Goal: Task Accomplishment & Management: Use online tool/utility

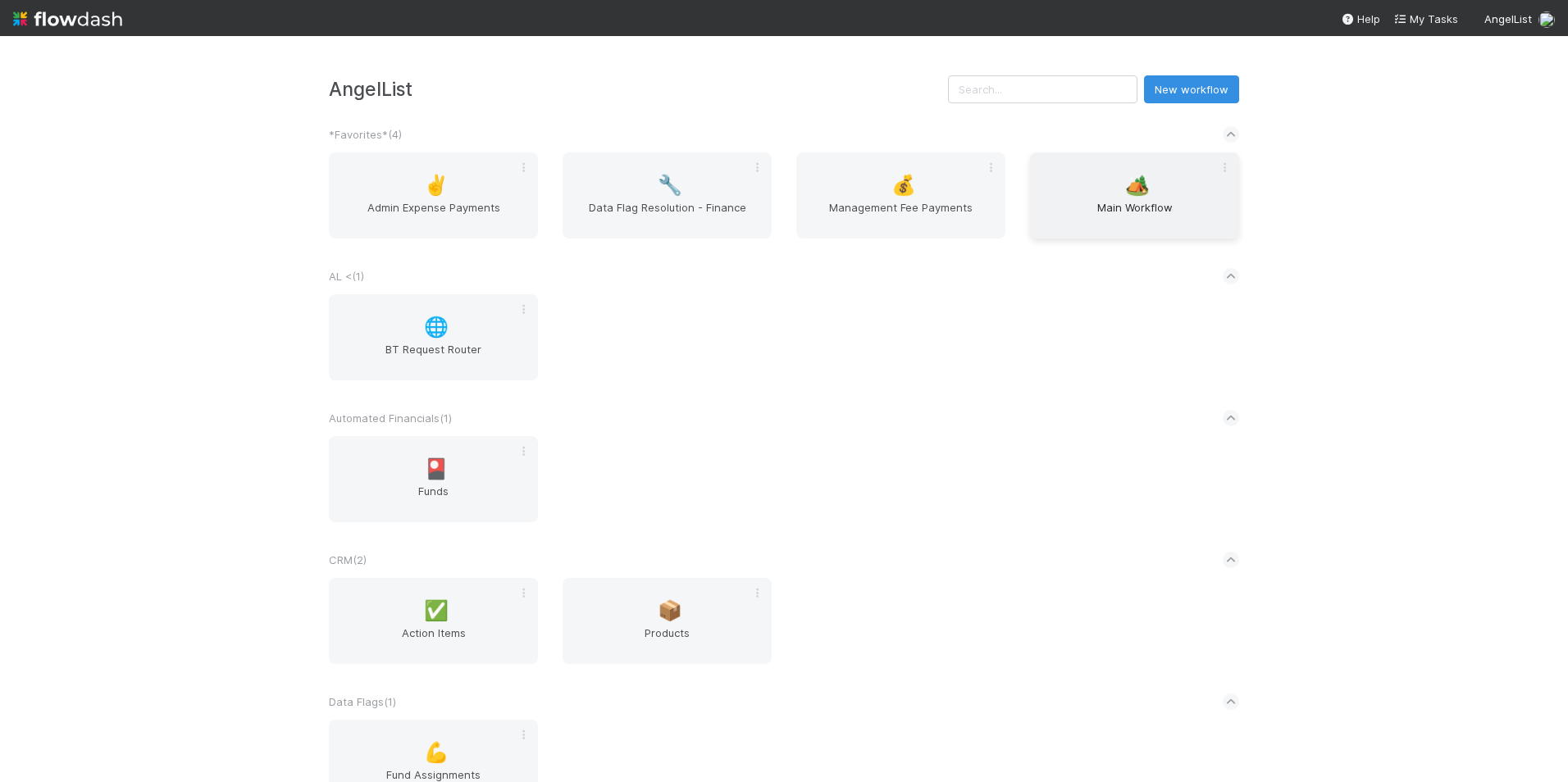
click at [1125, 177] on span "🏕️" at bounding box center [1137, 185] width 25 height 21
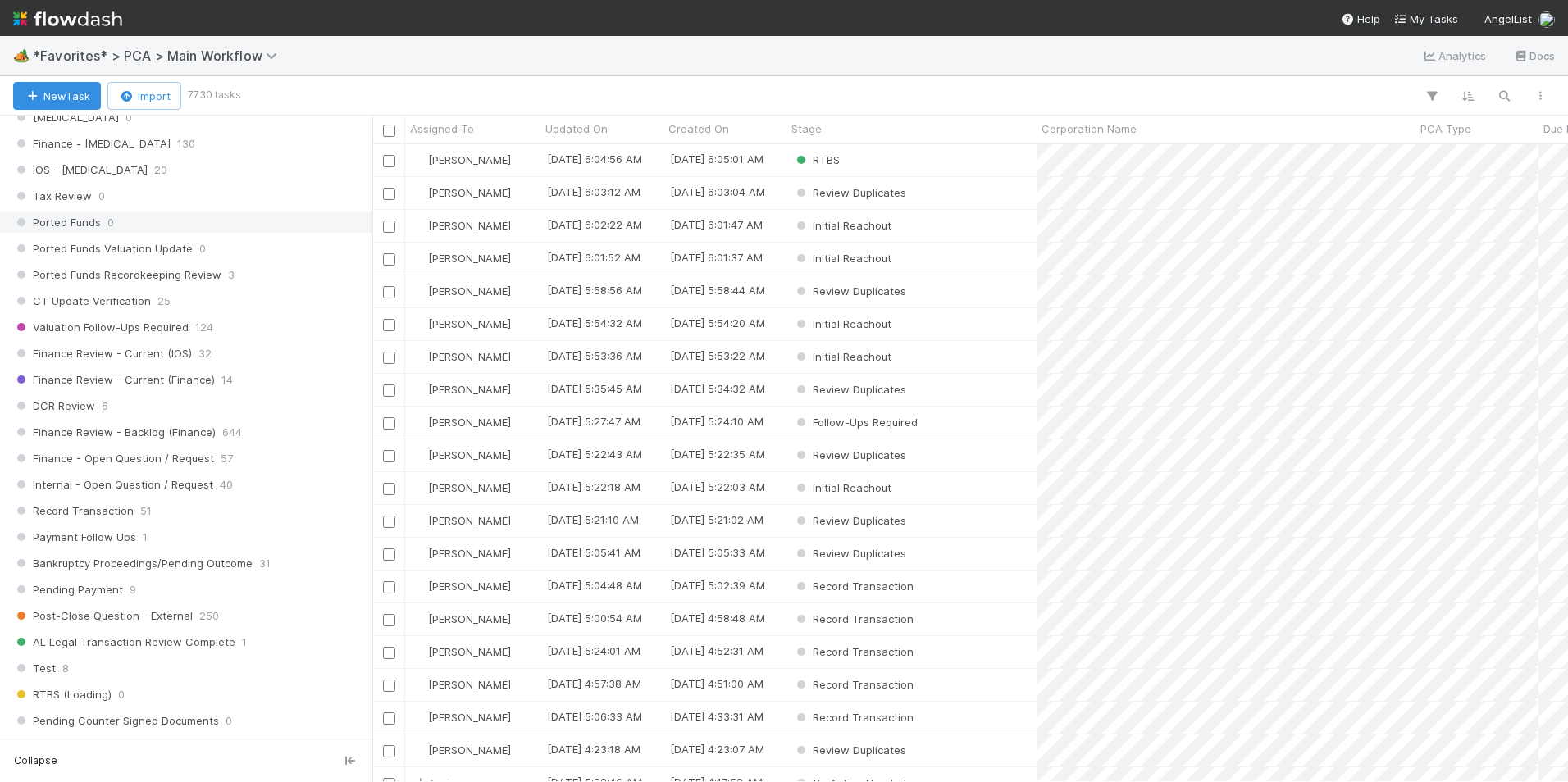
scroll to position [1148, 0]
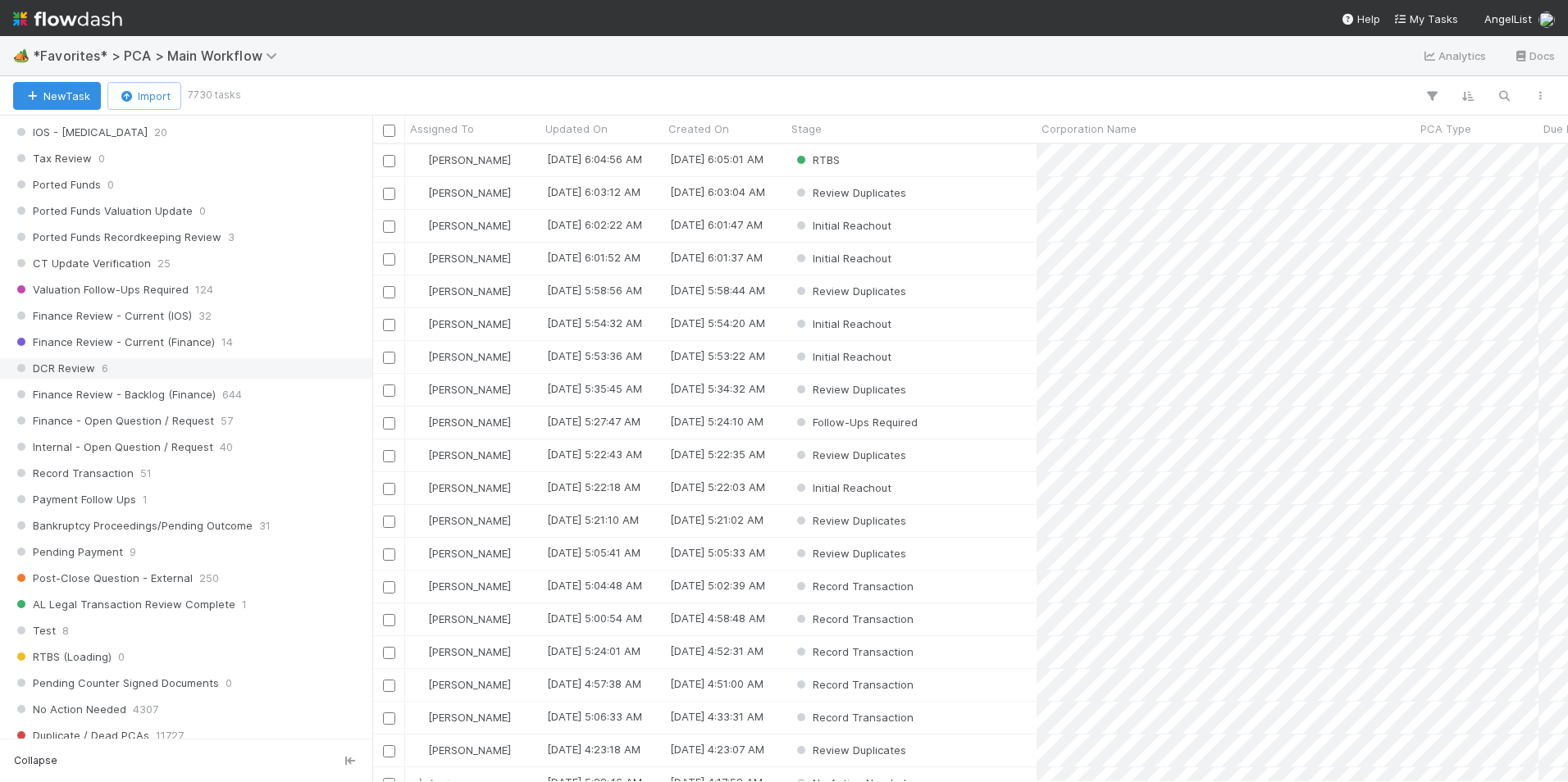
click at [194, 366] on div "DCR Review 6" at bounding box center [190, 368] width 355 height 20
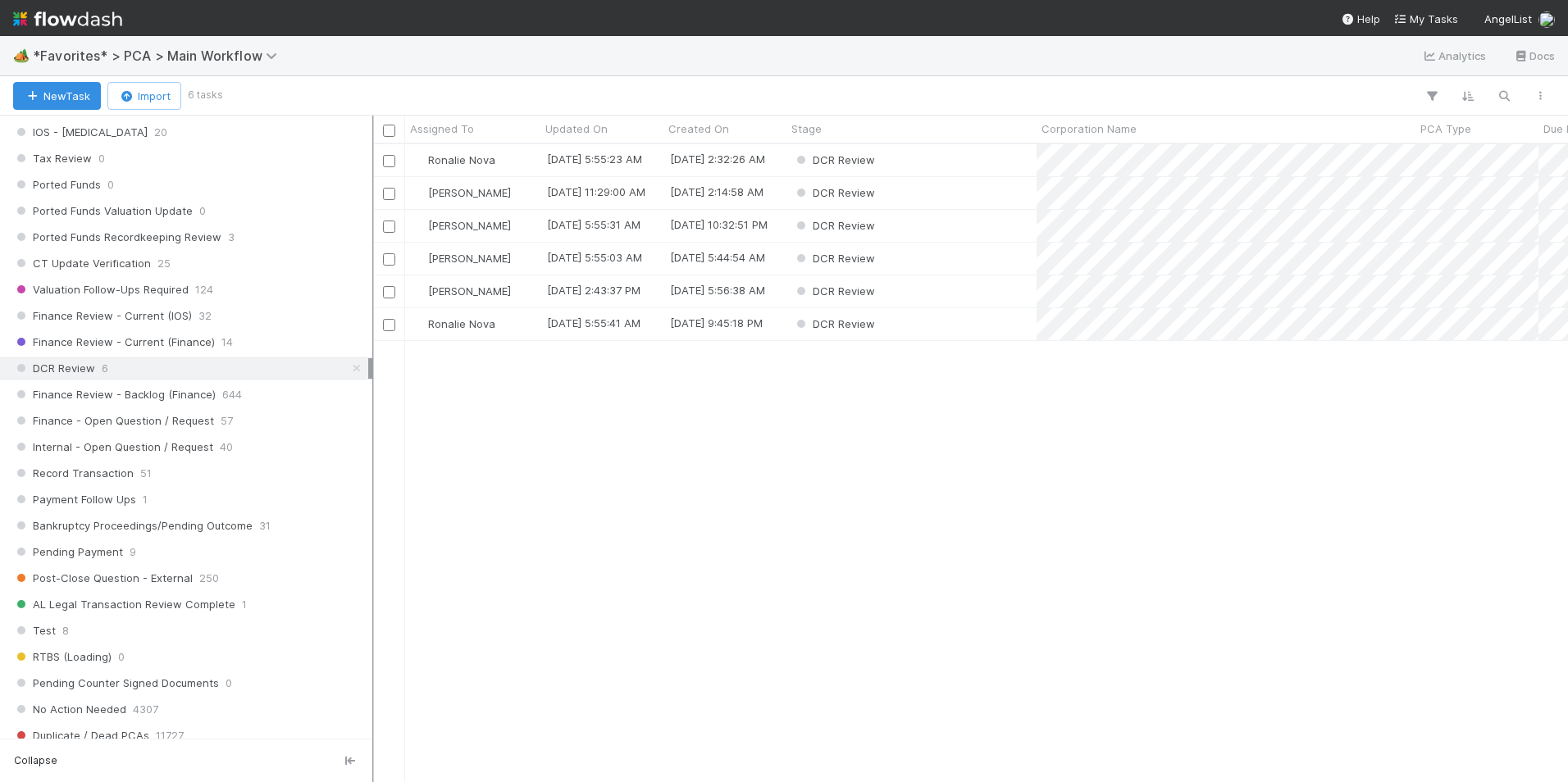
scroll to position [626, 1183]
click at [506, 260] on div "[PERSON_NAME]" at bounding box center [472, 258] width 135 height 32
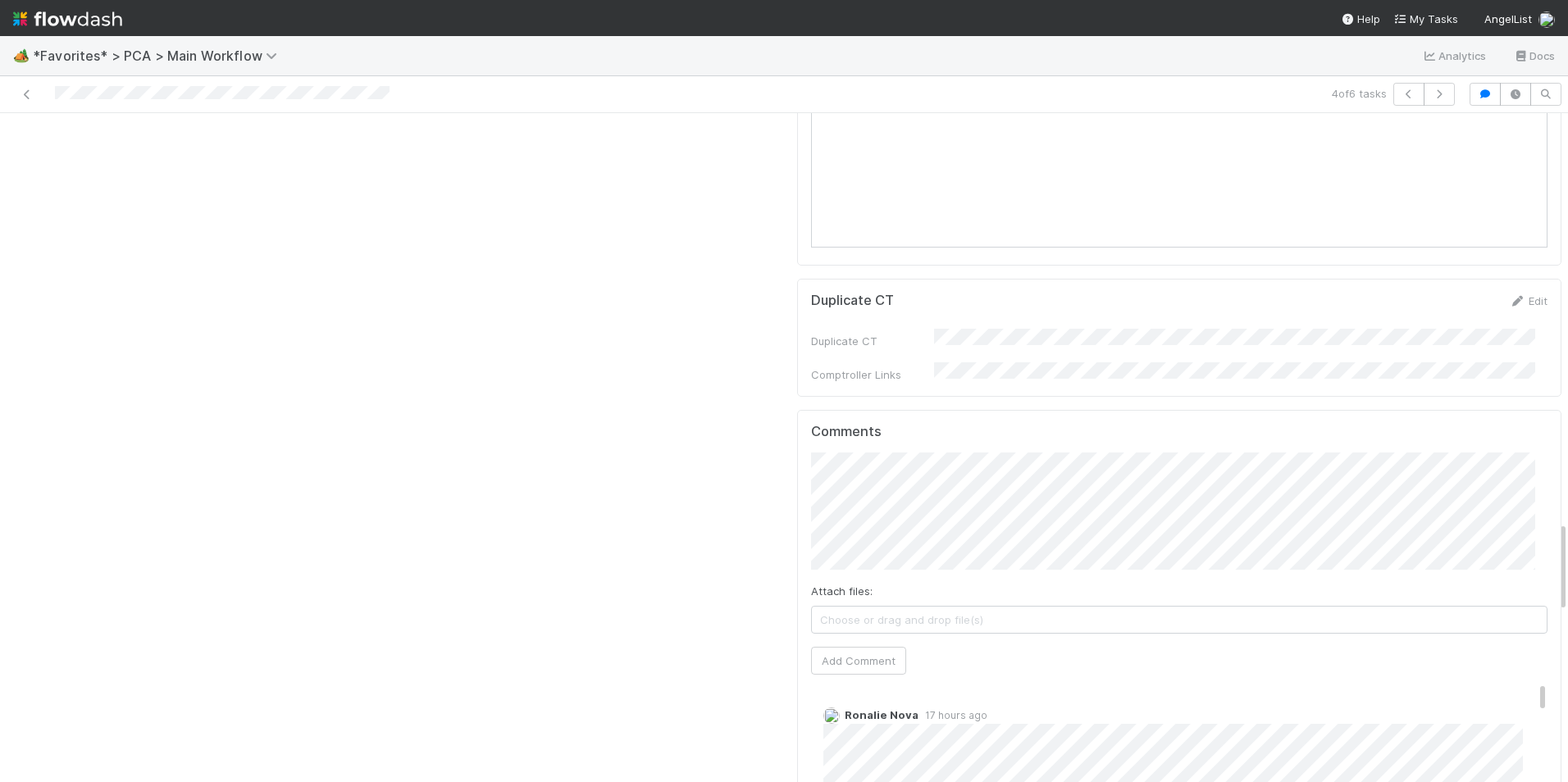
scroll to position [2952, 0]
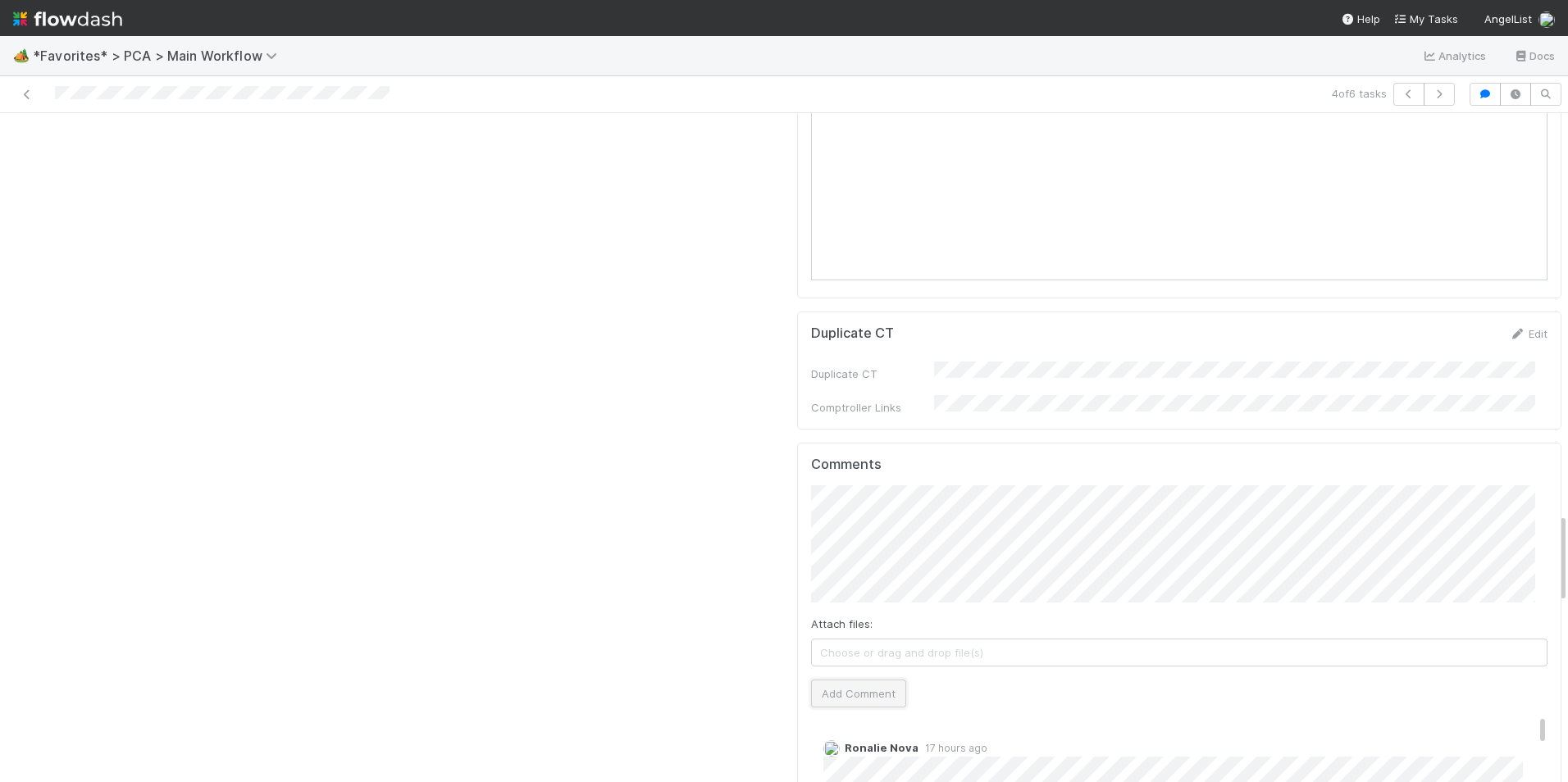
click at [865, 680] on button "Add Comment" at bounding box center [858, 694] width 95 height 28
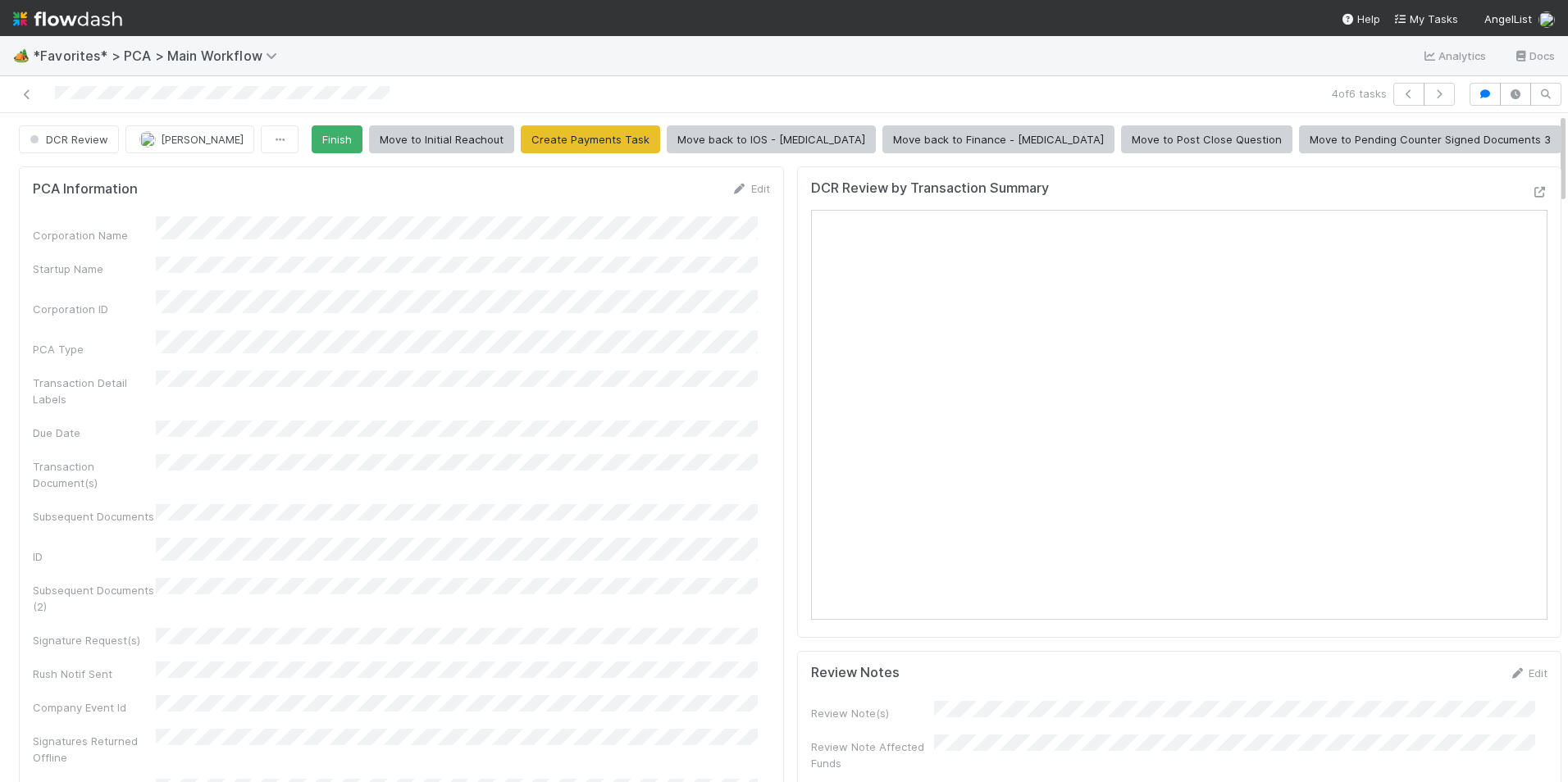
scroll to position [0, 0]
click at [362, 141] on button "Finish" at bounding box center [336, 140] width 51 height 28
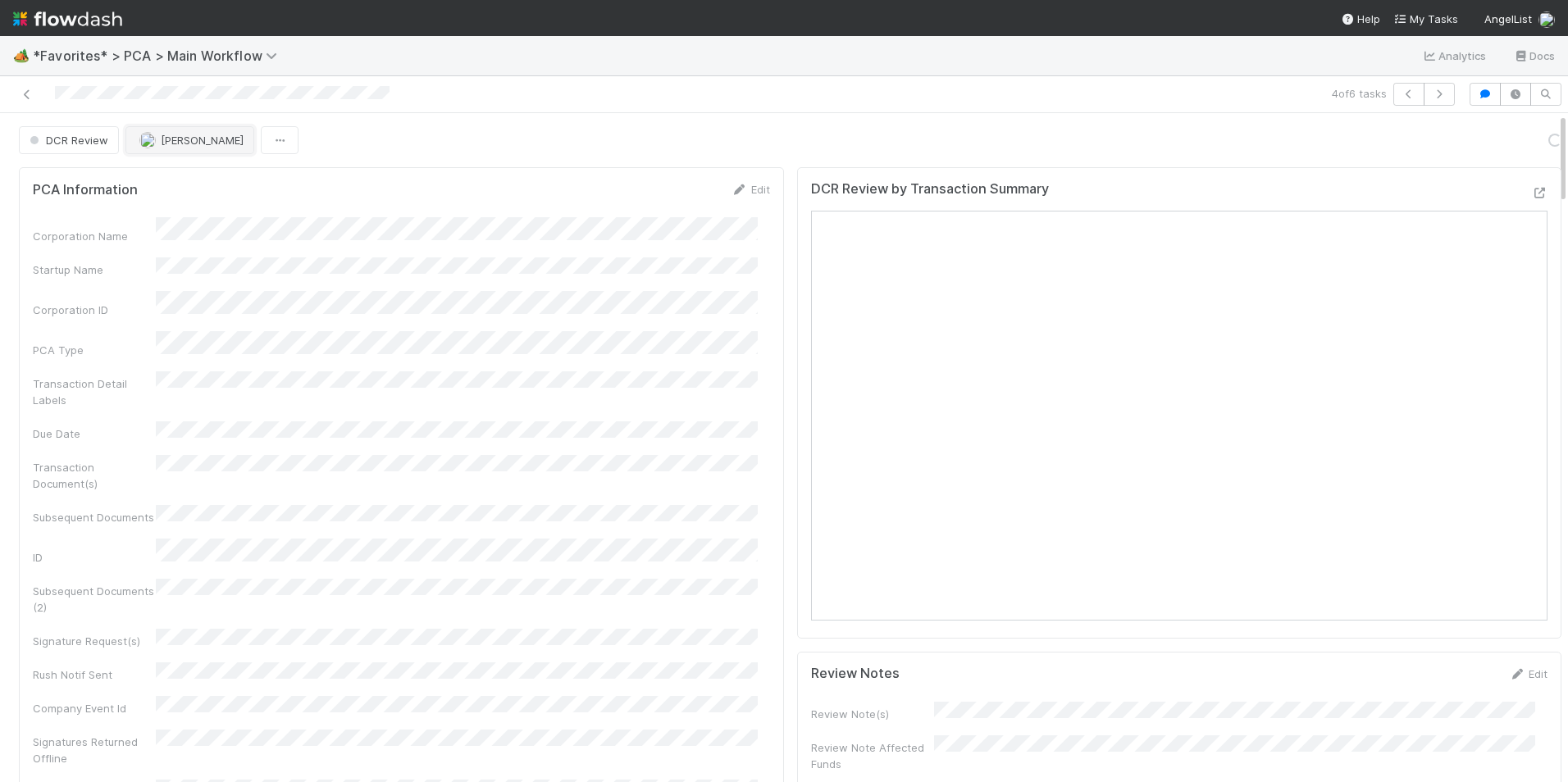
click at [187, 143] on span "[PERSON_NAME]" at bounding box center [202, 140] width 83 height 13
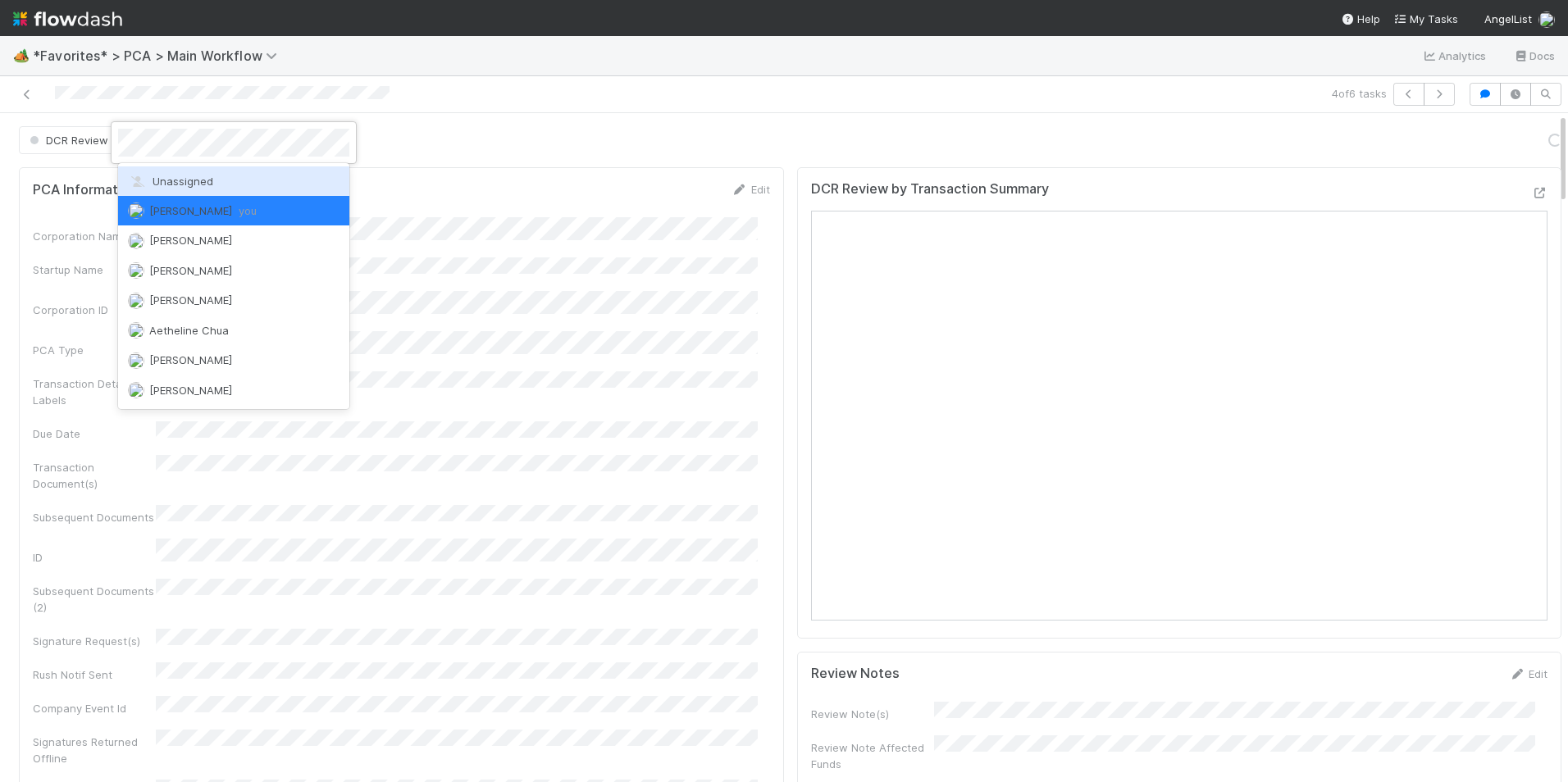
click at [206, 178] on span "Unassigned" at bounding box center [170, 181] width 85 height 13
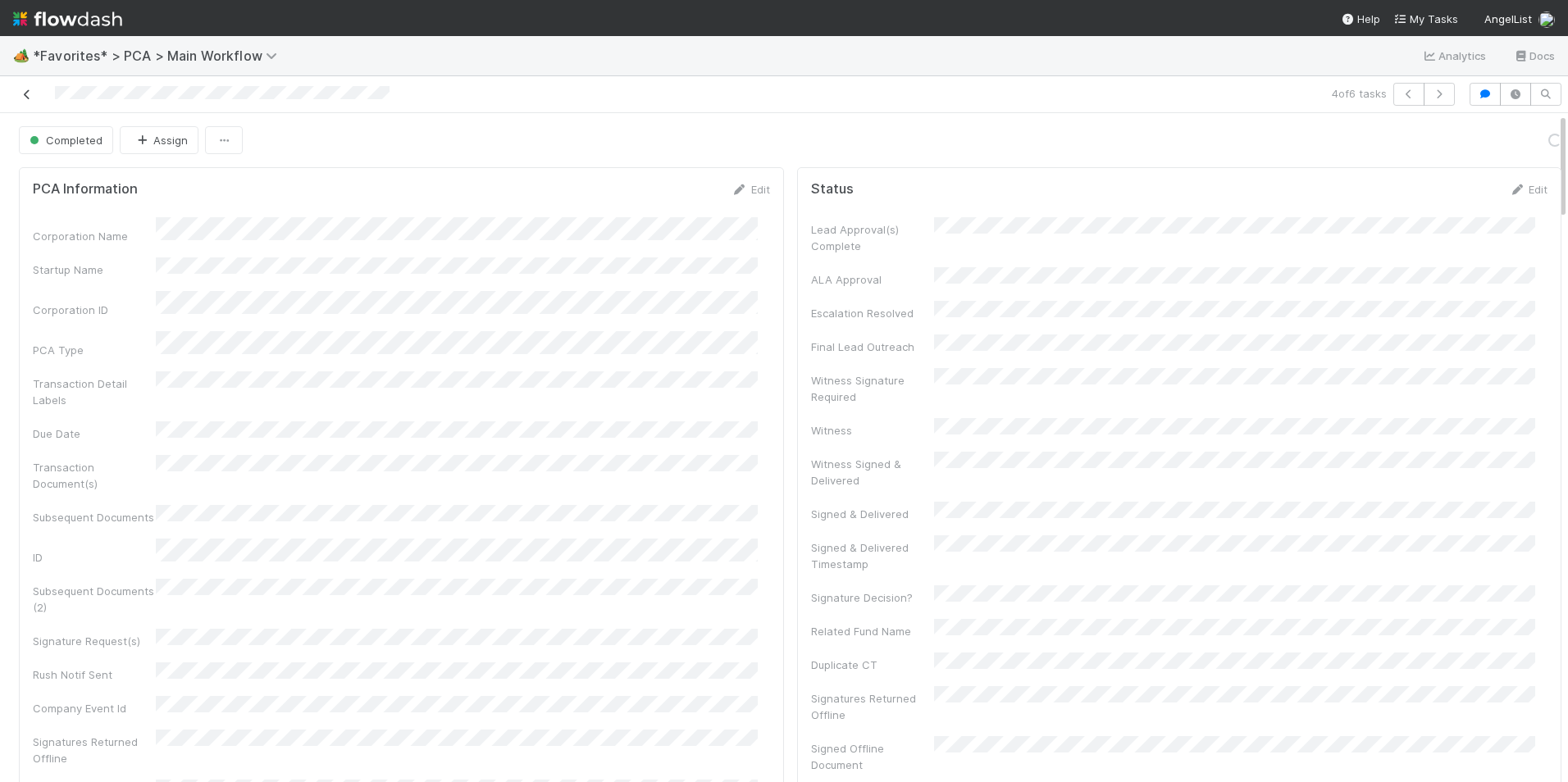
click at [28, 97] on icon at bounding box center [28, 95] width 17 height 11
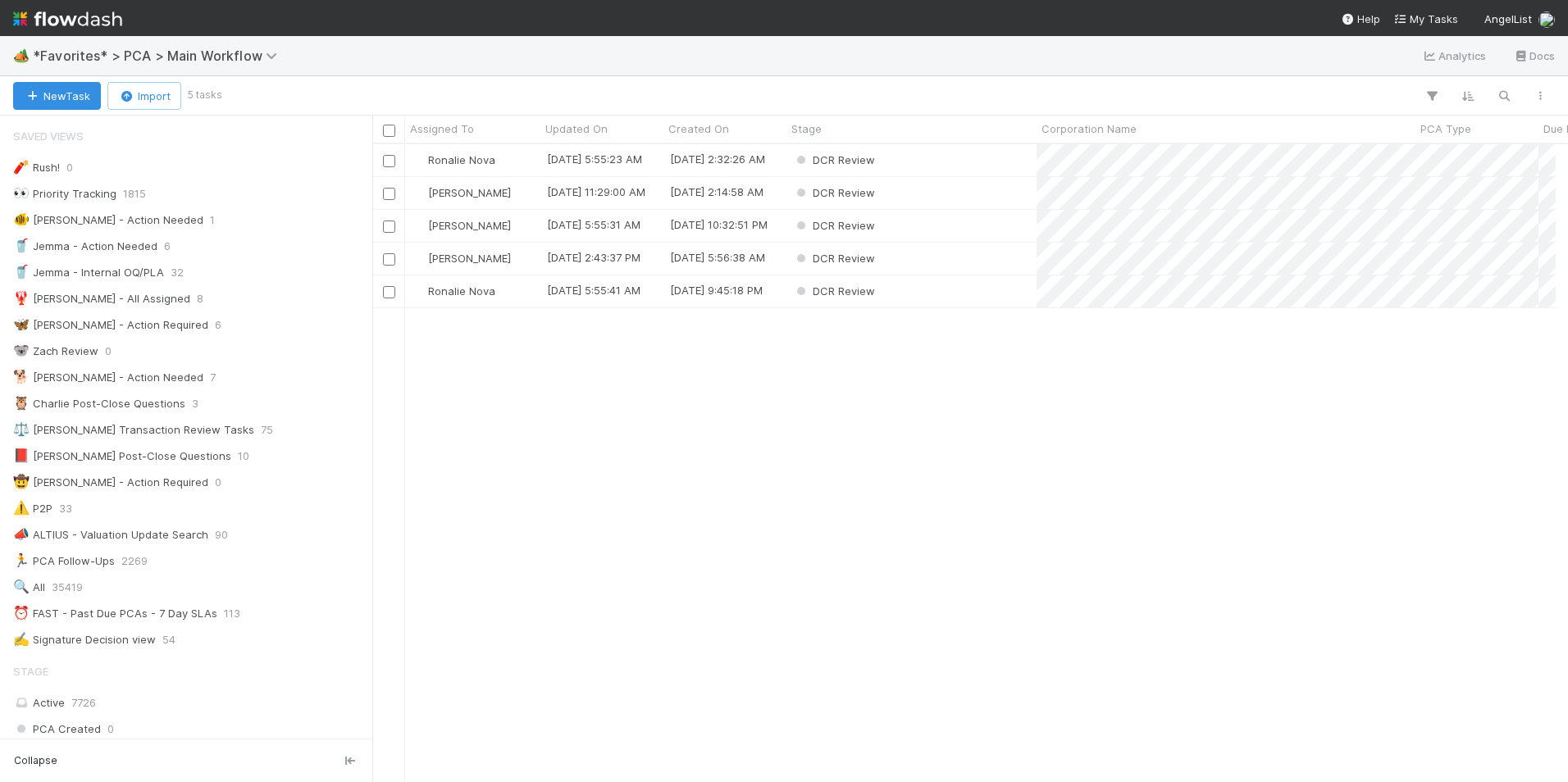
scroll to position [13, 13]
click at [514, 187] on div "[PERSON_NAME]" at bounding box center [472, 193] width 135 height 32
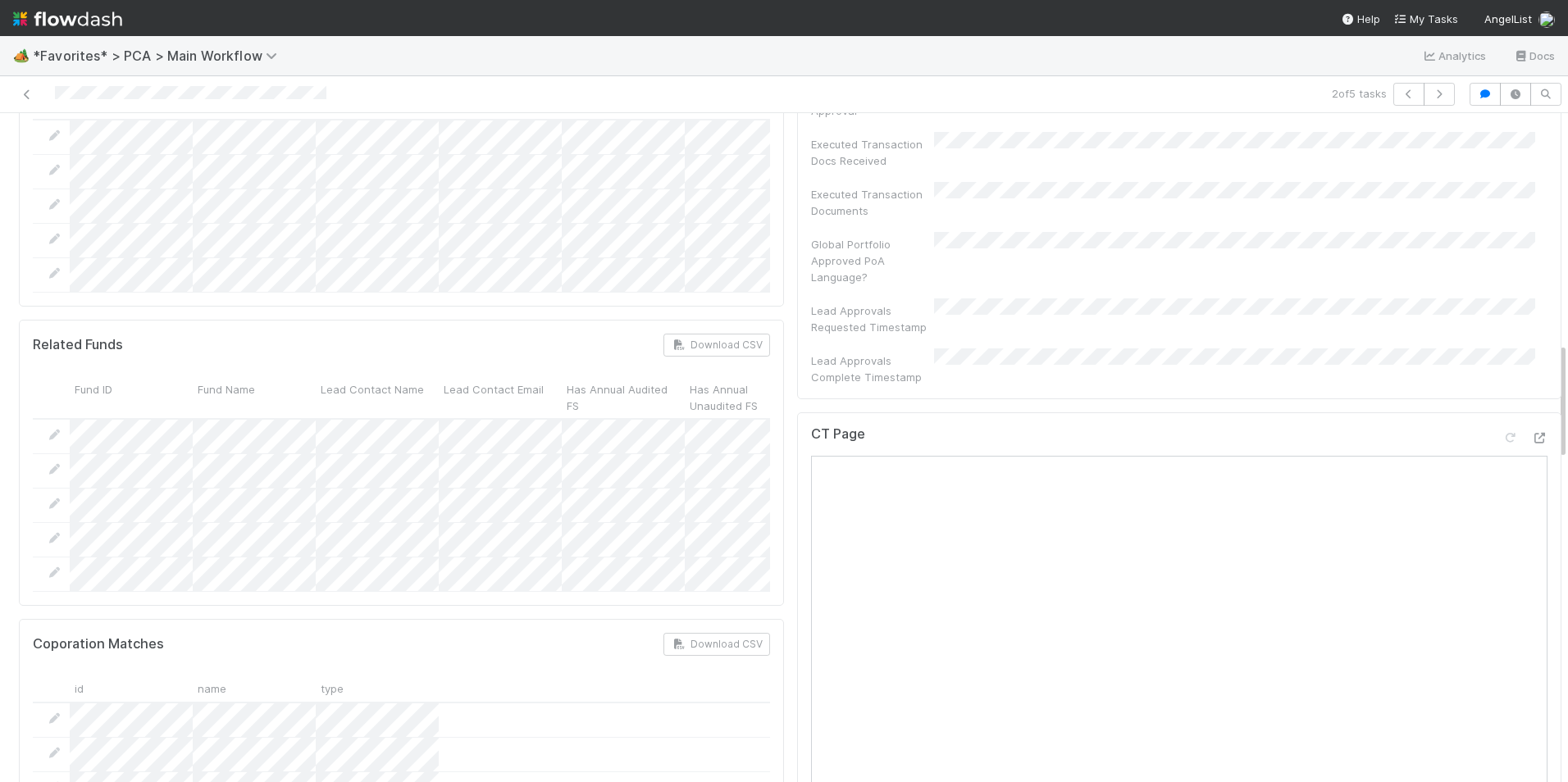
scroll to position [1148, 0]
click at [1531, 434] on div at bounding box center [1540, 442] width 17 height 17
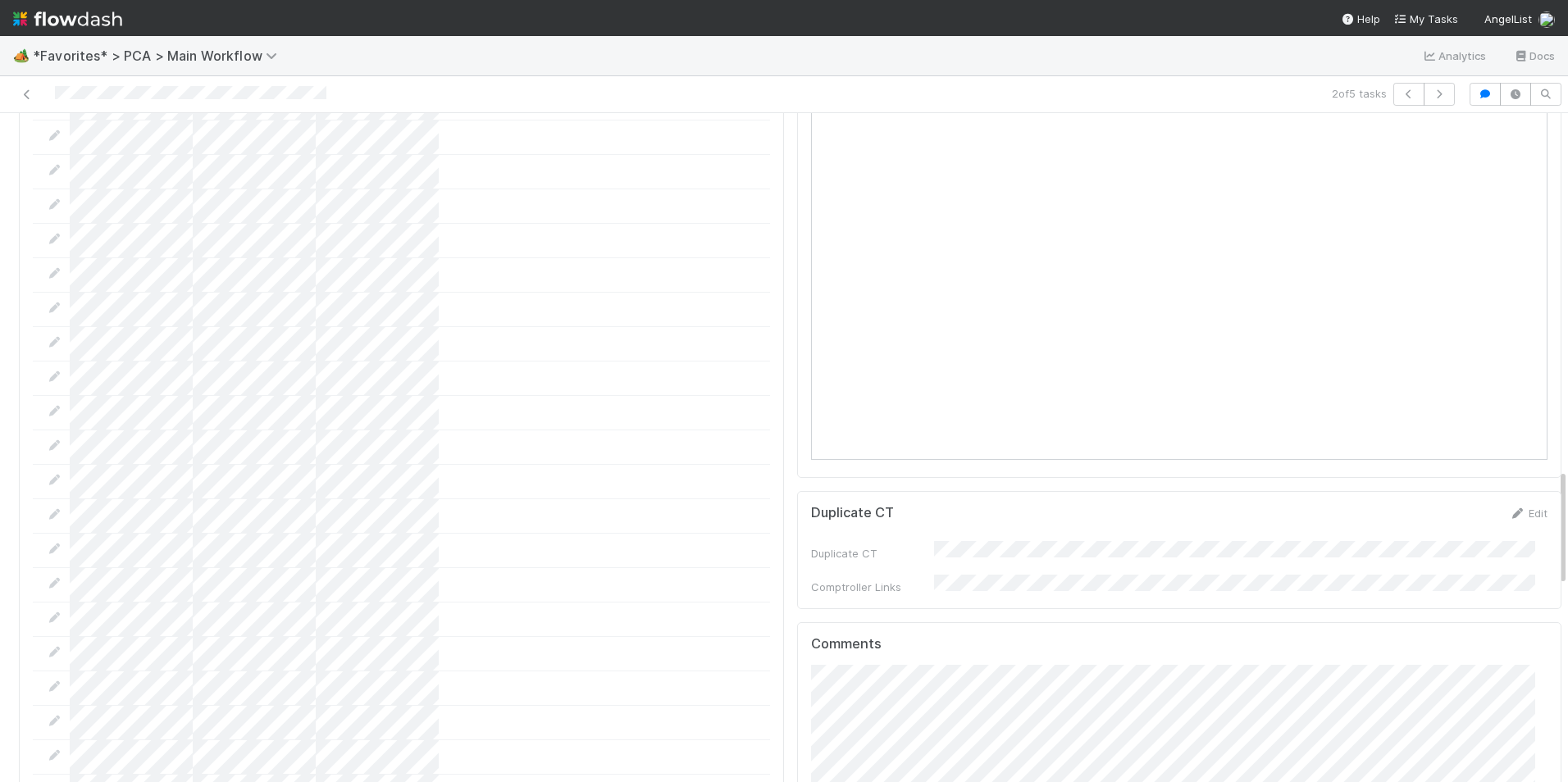
scroll to position [2049, 0]
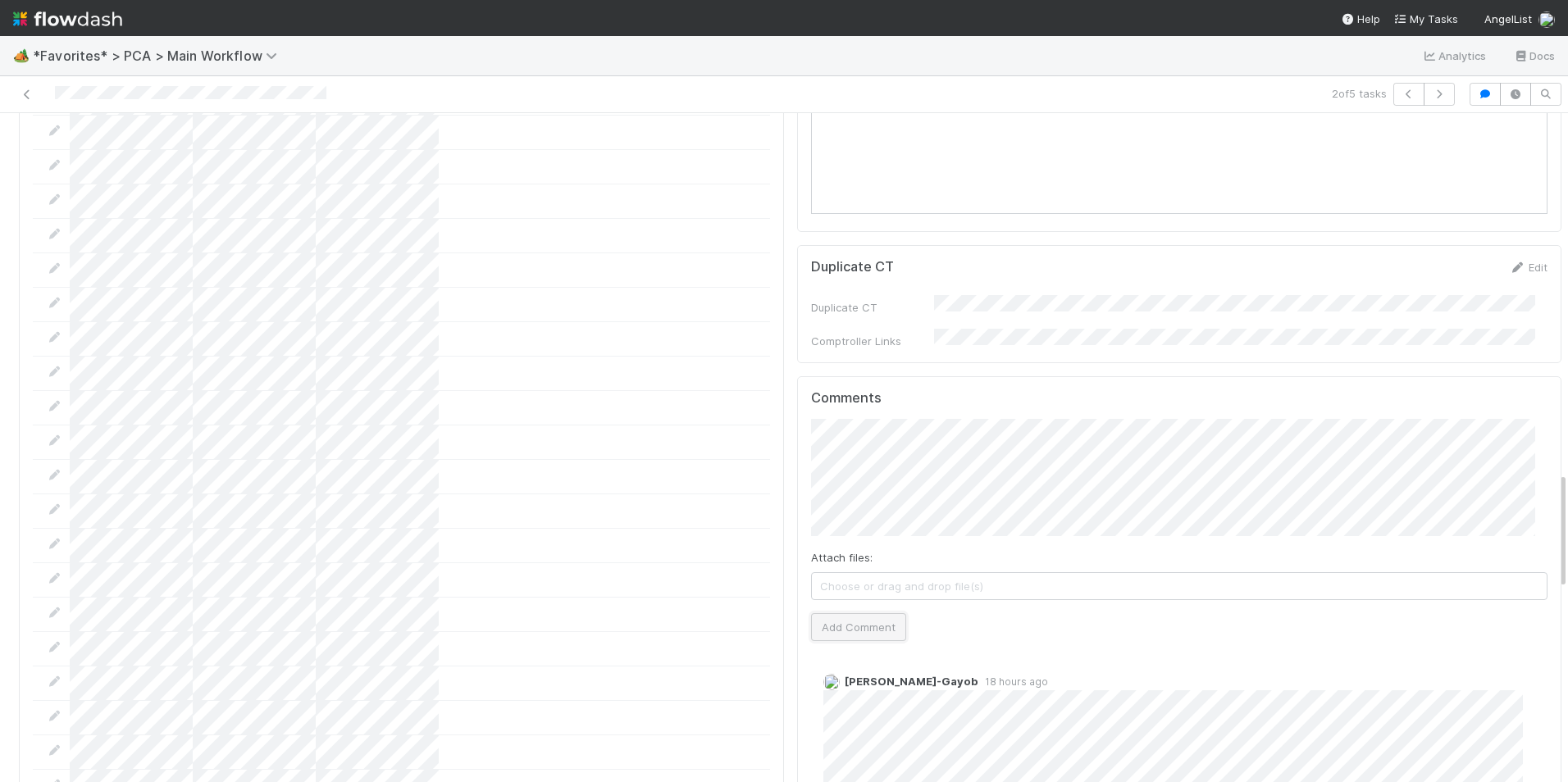
click at [863, 613] on button "Add Comment" at bounding box center [858, 627] width 95 height 28
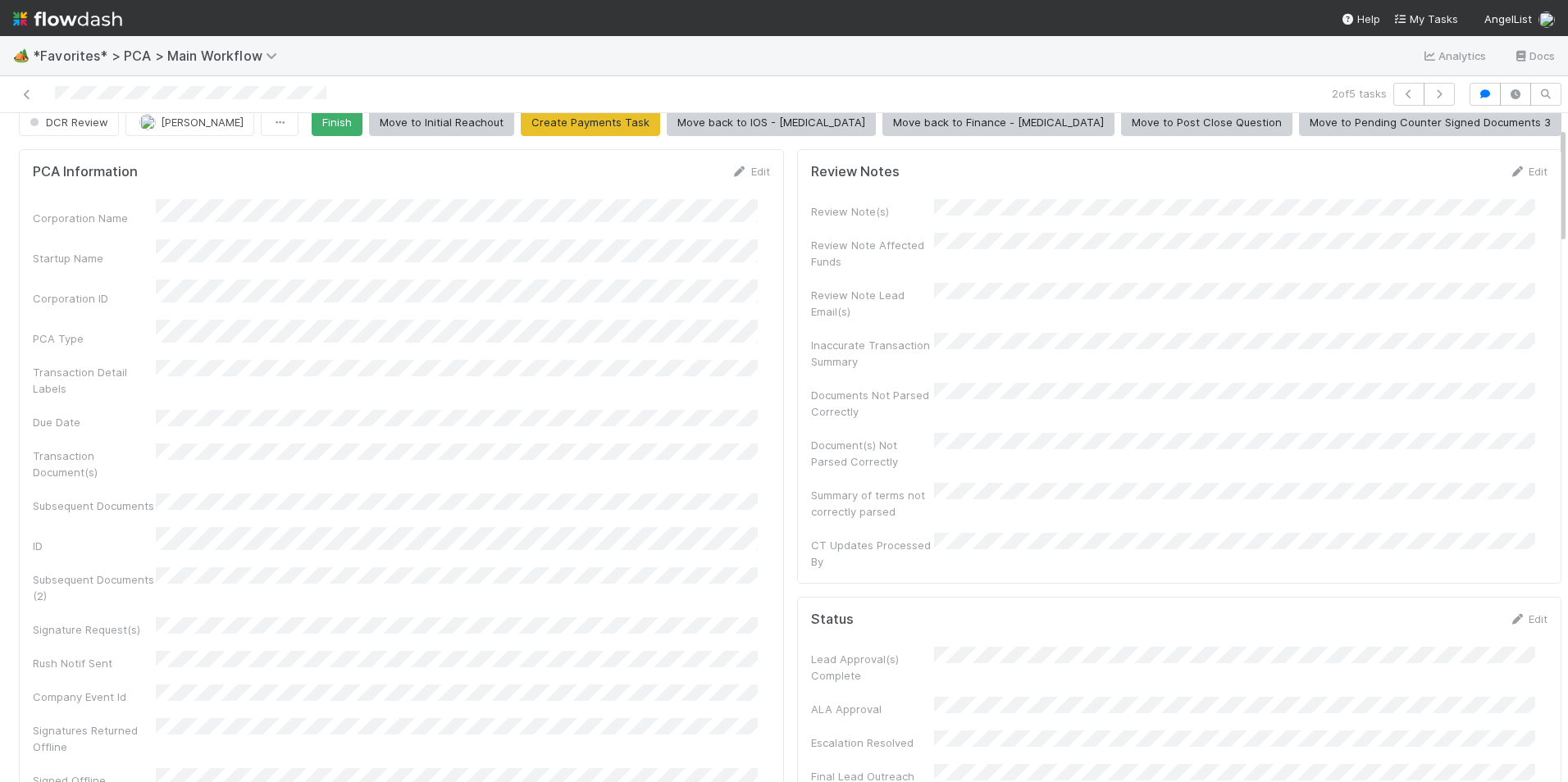
scroll to position [0, 0]
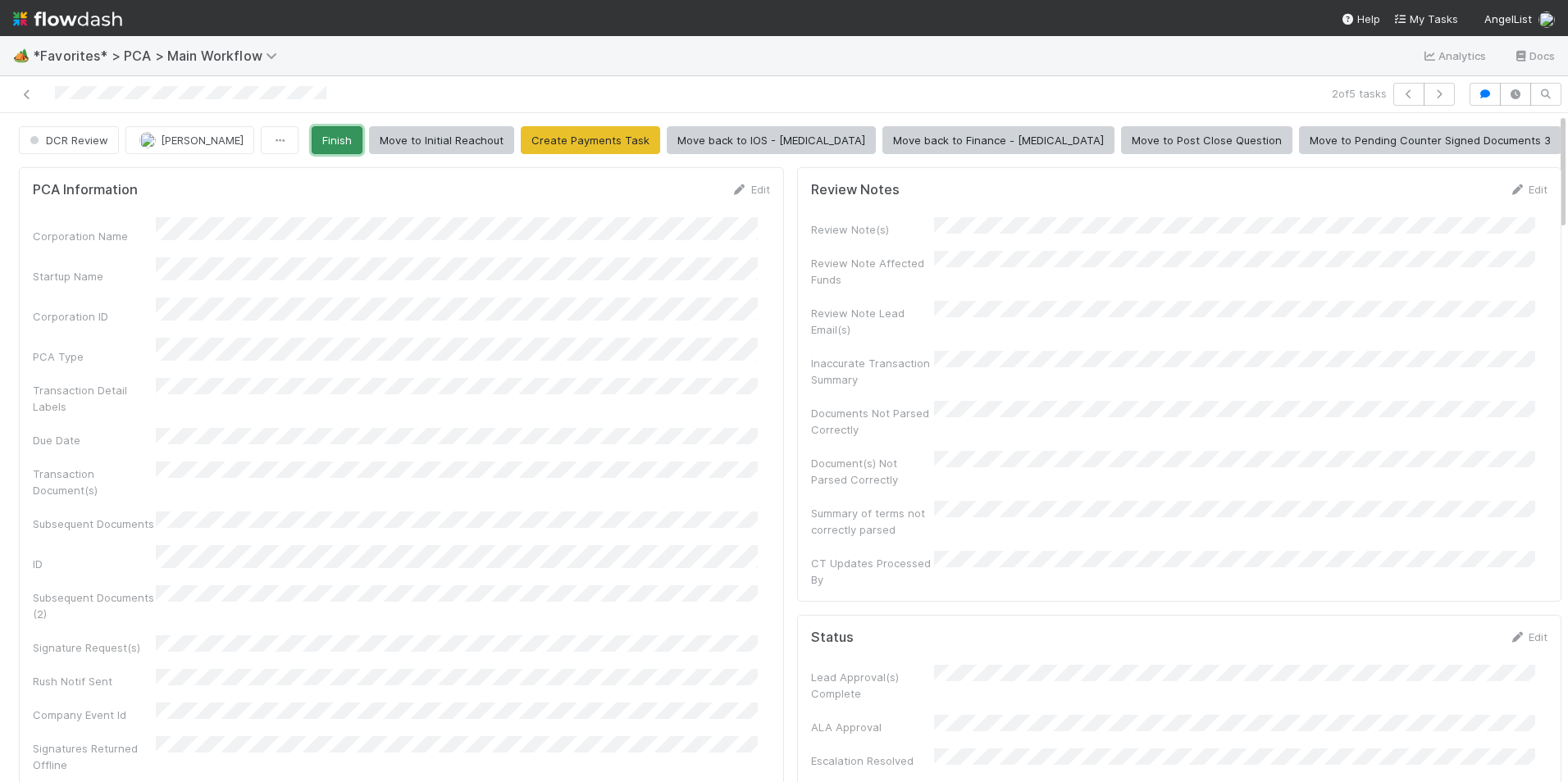
click at [362, 141] on button "Finish" at bounding box center [336, 140] width 51 height 28
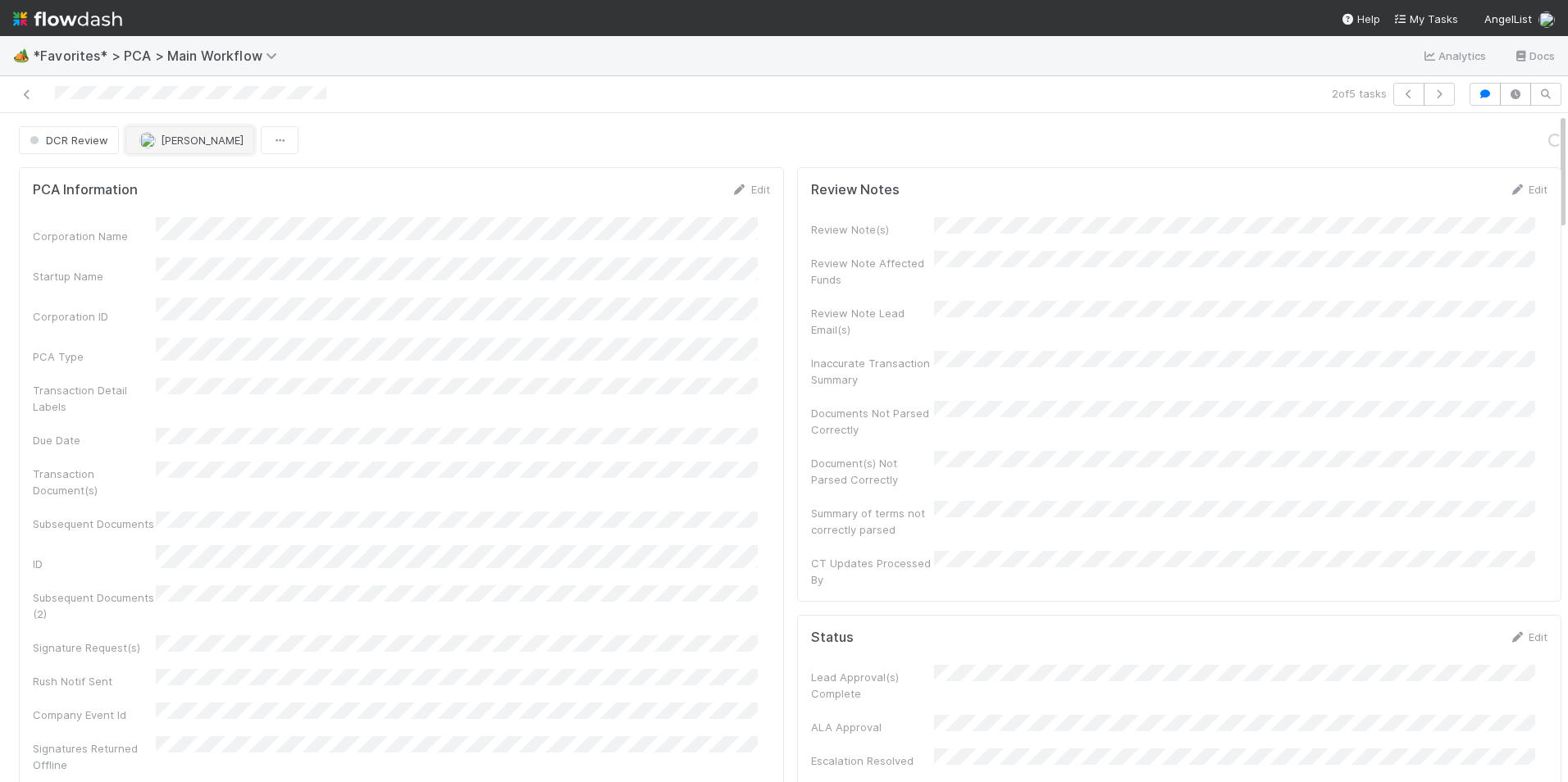
click at [172, 141] on span "[PERSON_NAME]" at bounding box center [202, 140] width 83 height 13
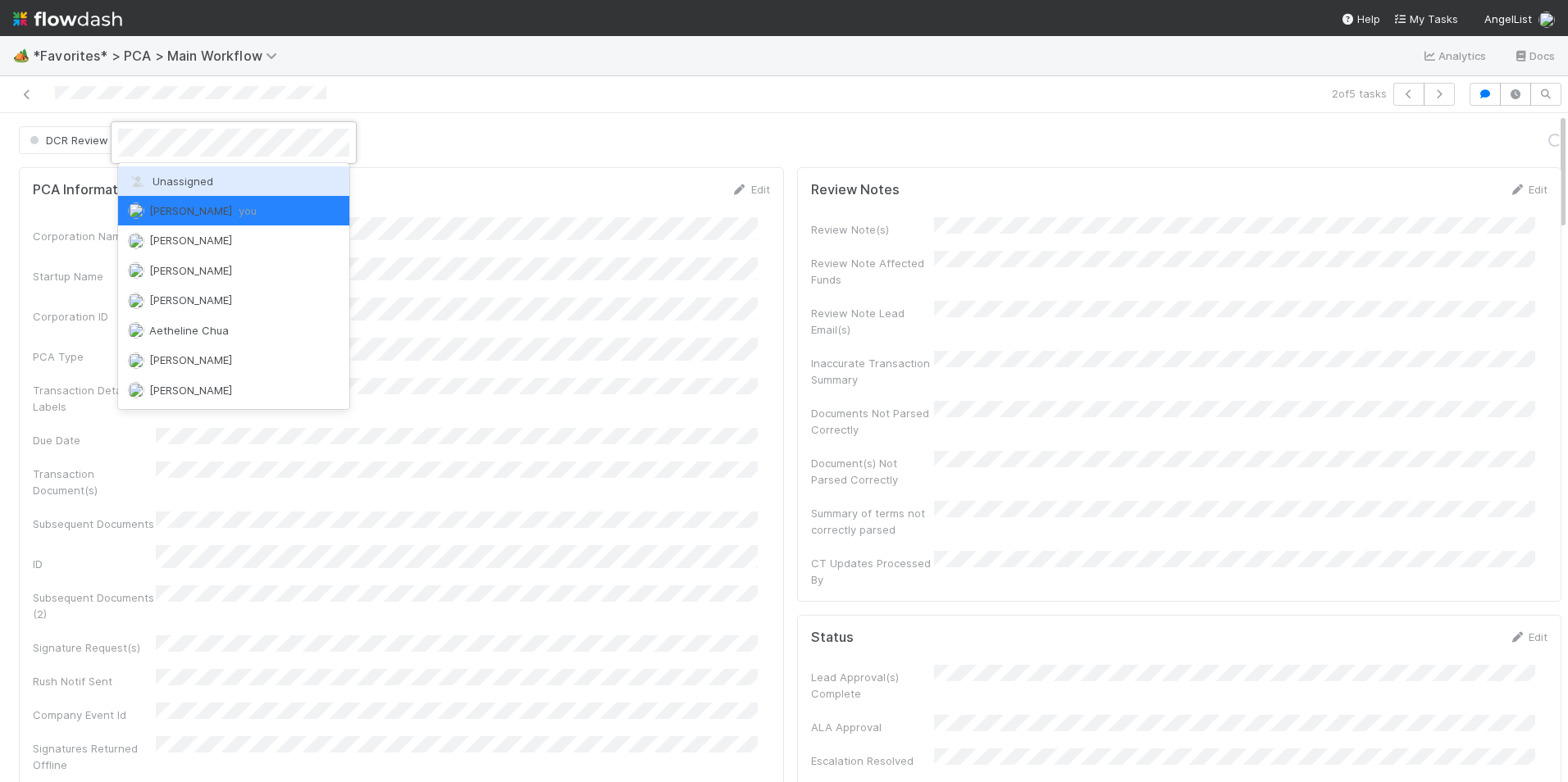
click at [199, 178] on span "Unassigned" at bounding box center [170, 181] width 85 height 13
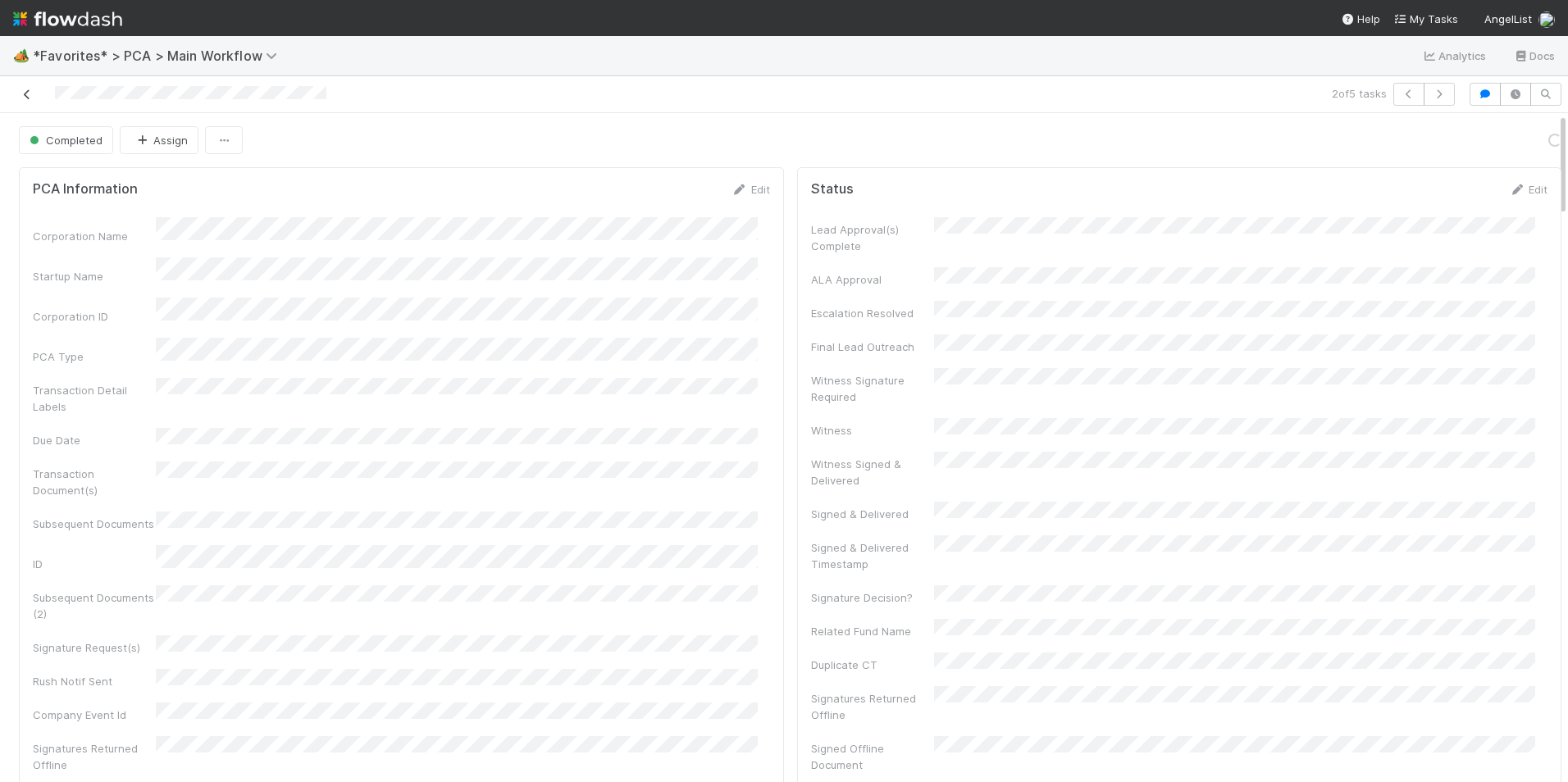
click at [25, 96] on icon at bounding box center [28, 95] width 17 height 11
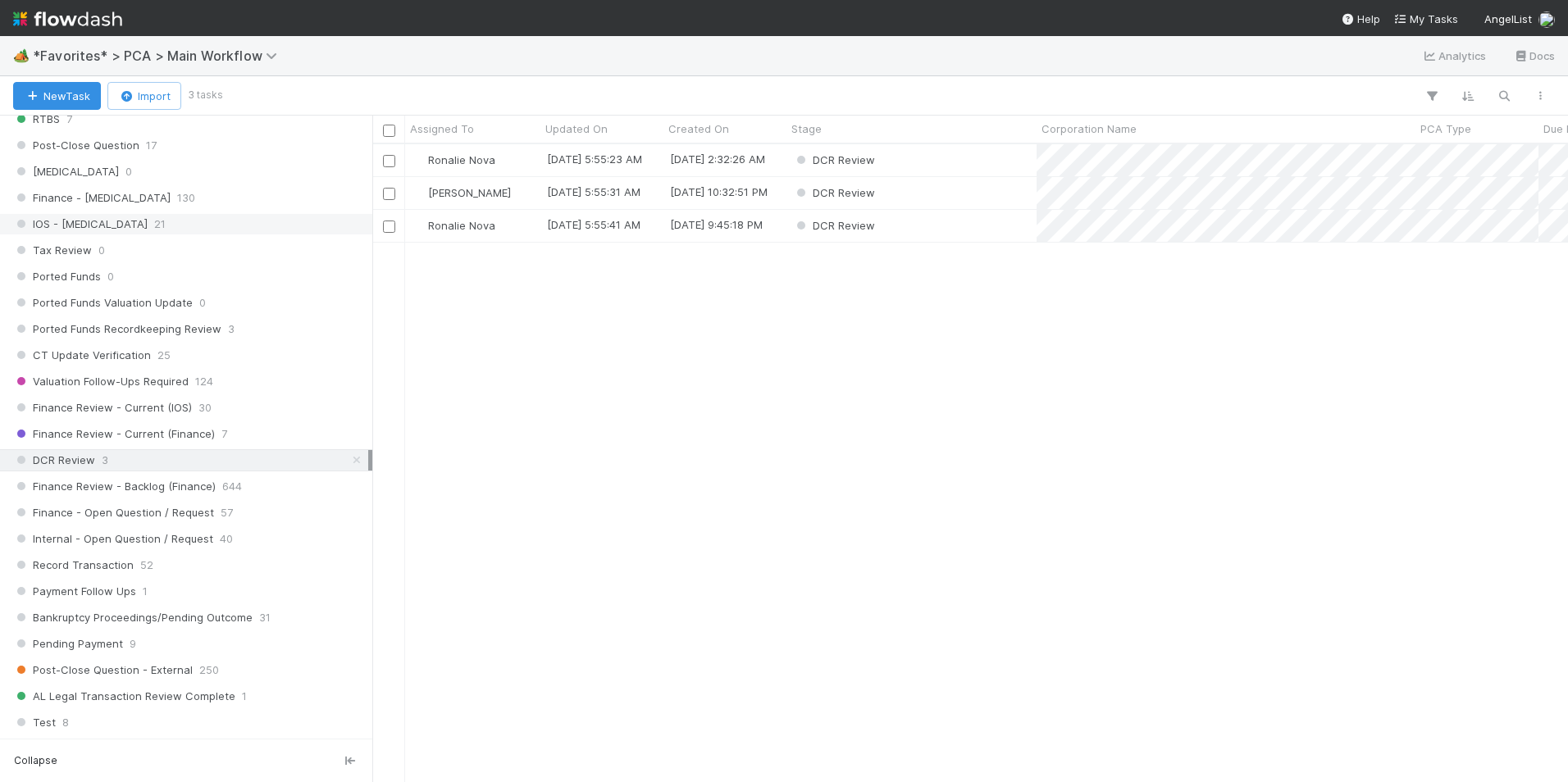
scroll to position [1066, 0]
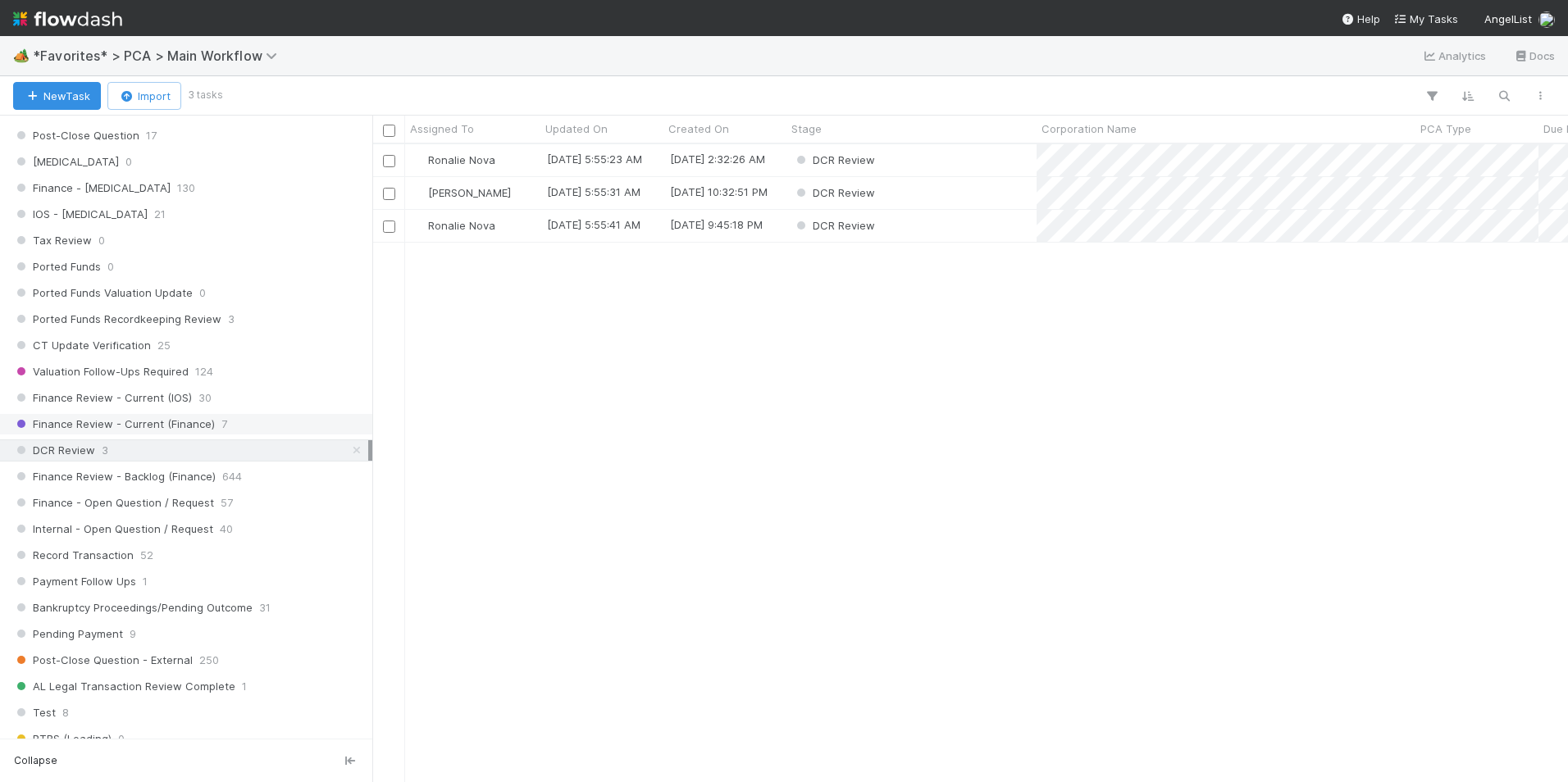
click at [253, 431] on div "Finance Review - Current (Finance) 7" at bounding box center [190, 425] width 355 height 20
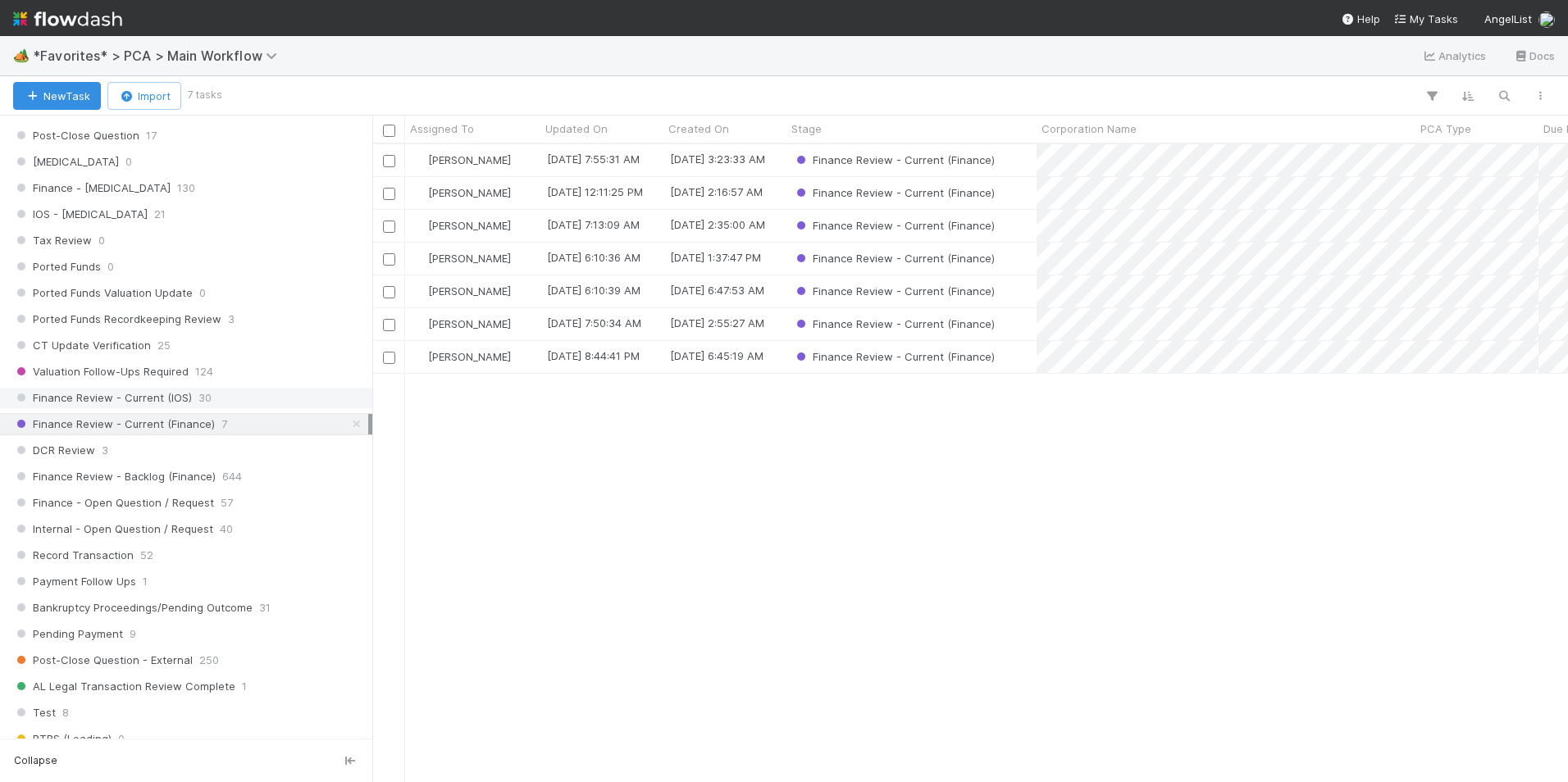
scroll to position [626, 1183]
click at [237, 401] on div "Finance Review - Current (IOS) 30" at bounding box center [190, 398] width 355 height 20
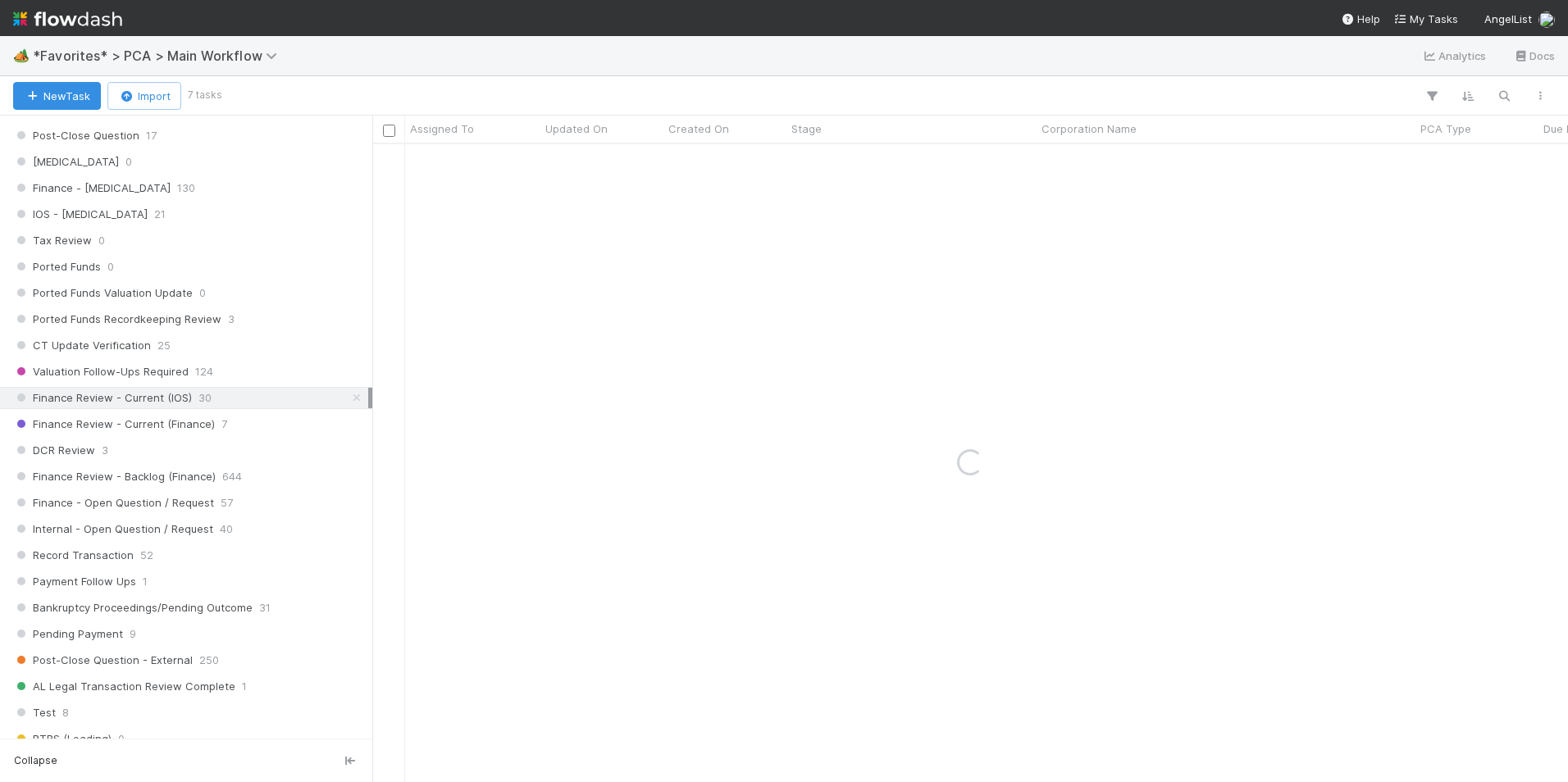
click at [474, 122] on div "Assigned To" at bounding box center [472, 129] width 126 height 17
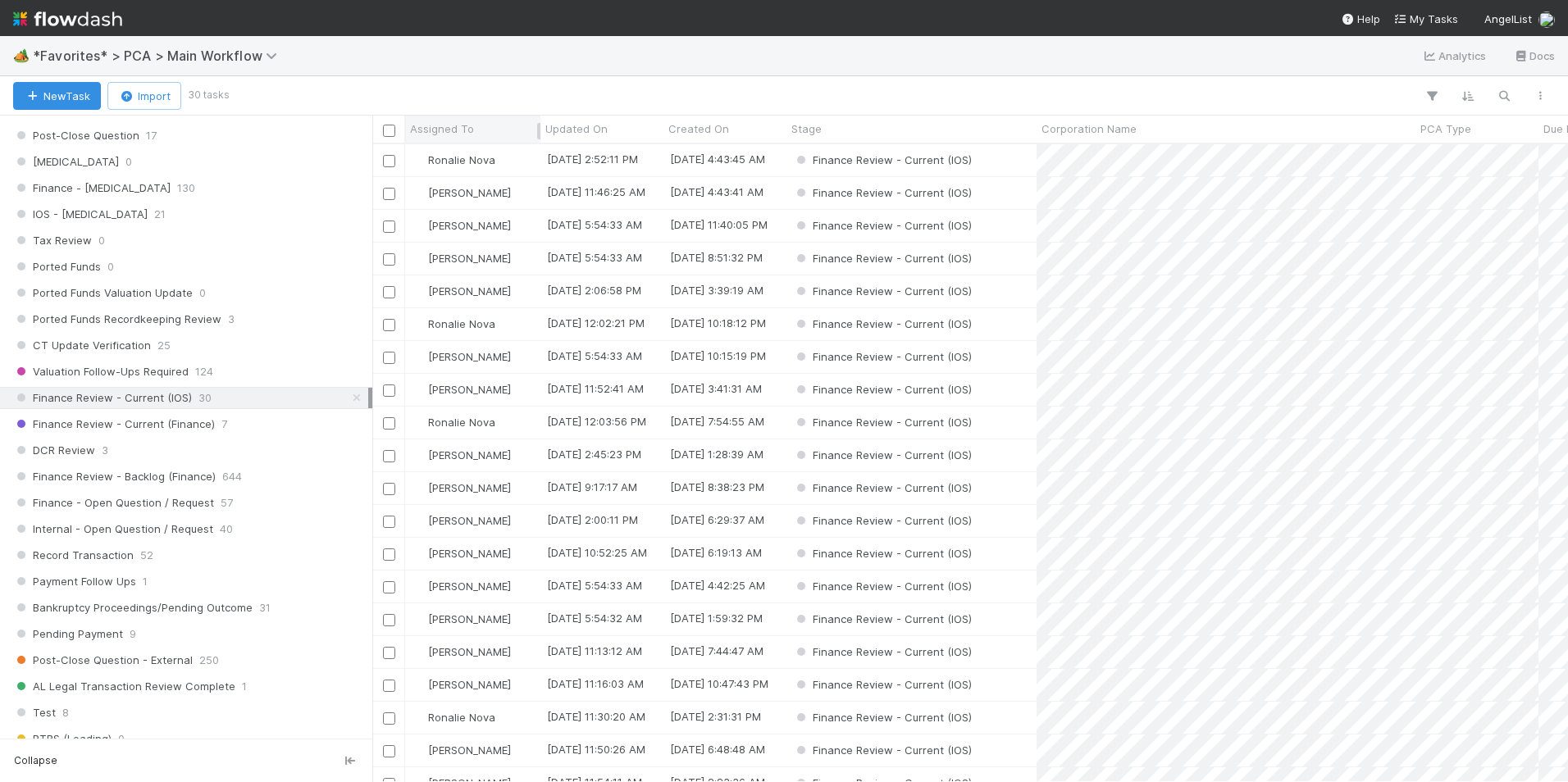
scroll to position [626, 1183]
click at [463, 131] on span "Assigned To" at bounding box center [442, 129] width 64 height 17
click at [480, 156] on div "Sort A → Z" at bounding box center [504, 160] width 187 height 25
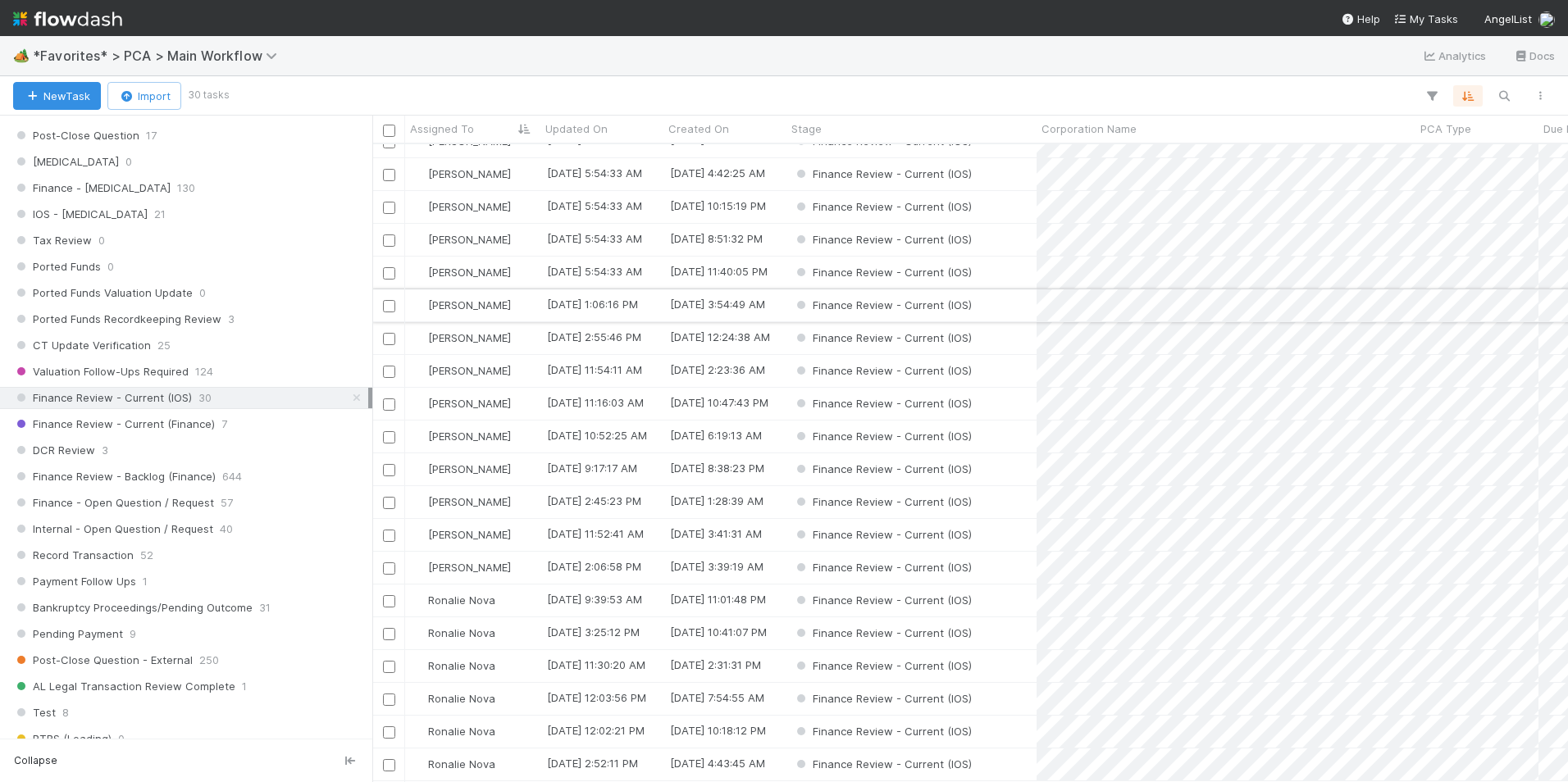
click at [490, 294] on div "Janice Garcia 8/25/25, 11:46:25 AM 8/23/25, 4:43:41 AM Finance Review - Current…" at bounding box center [970, 462] width 1196 height 637
click at [508, 300] on div "[PERSON_NAME]" at bounding box center [472, 305] width 135 height 32
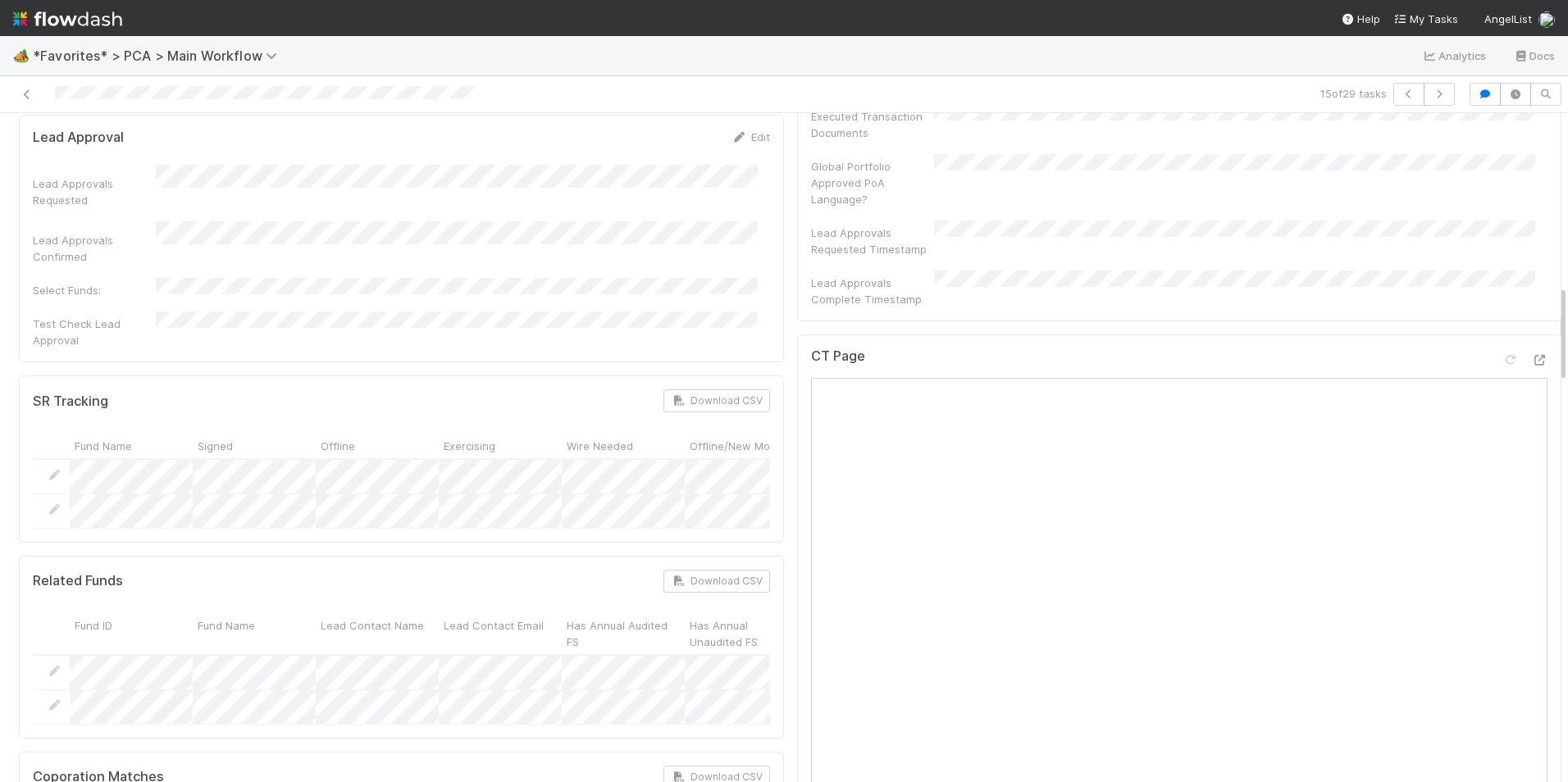
scroll to position [1148, 0]
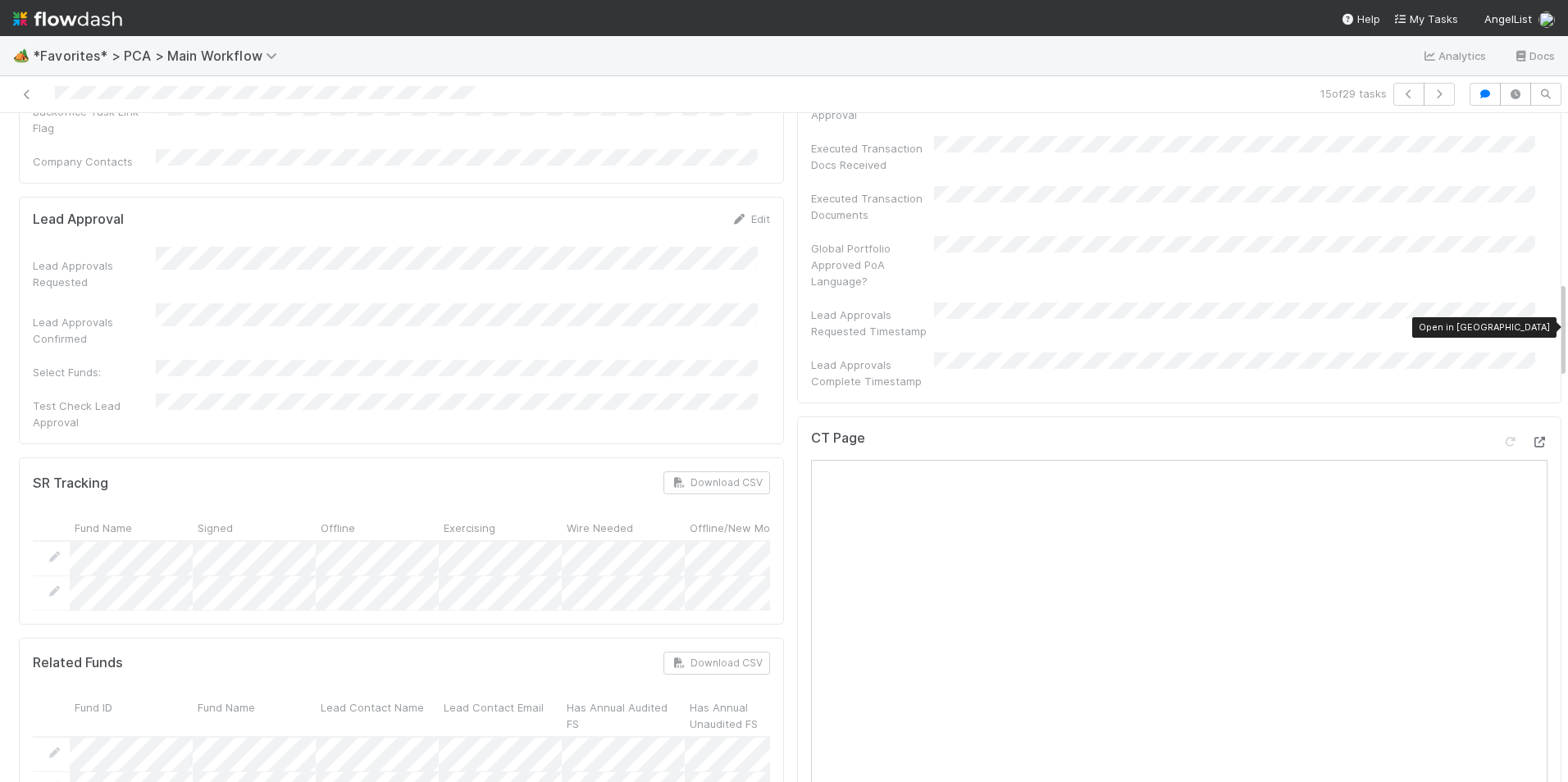
click at [1531, 436] on icon at bounding box center [1540, 442] width 17 height 11
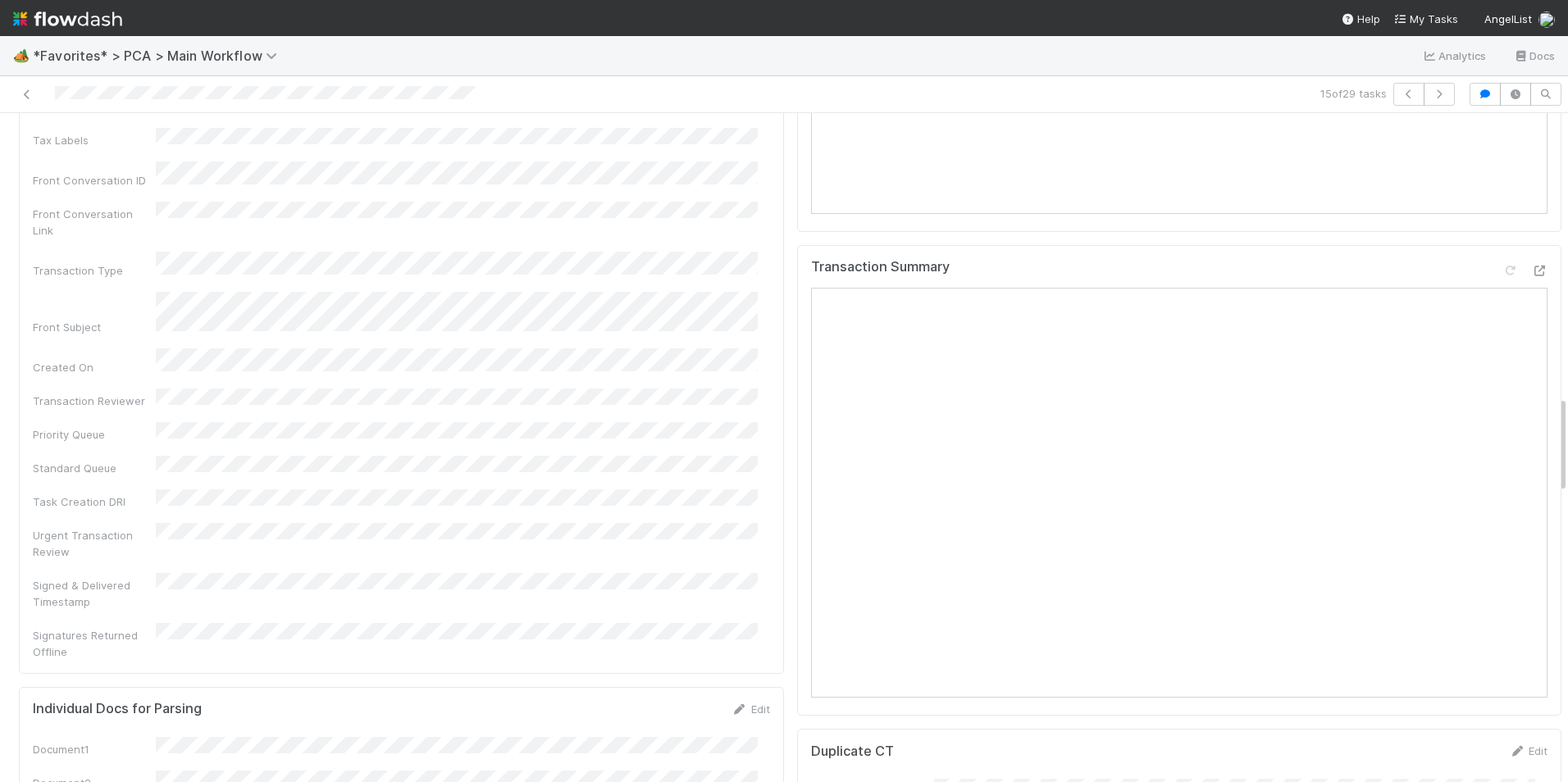
scroll to position [1886, 0]
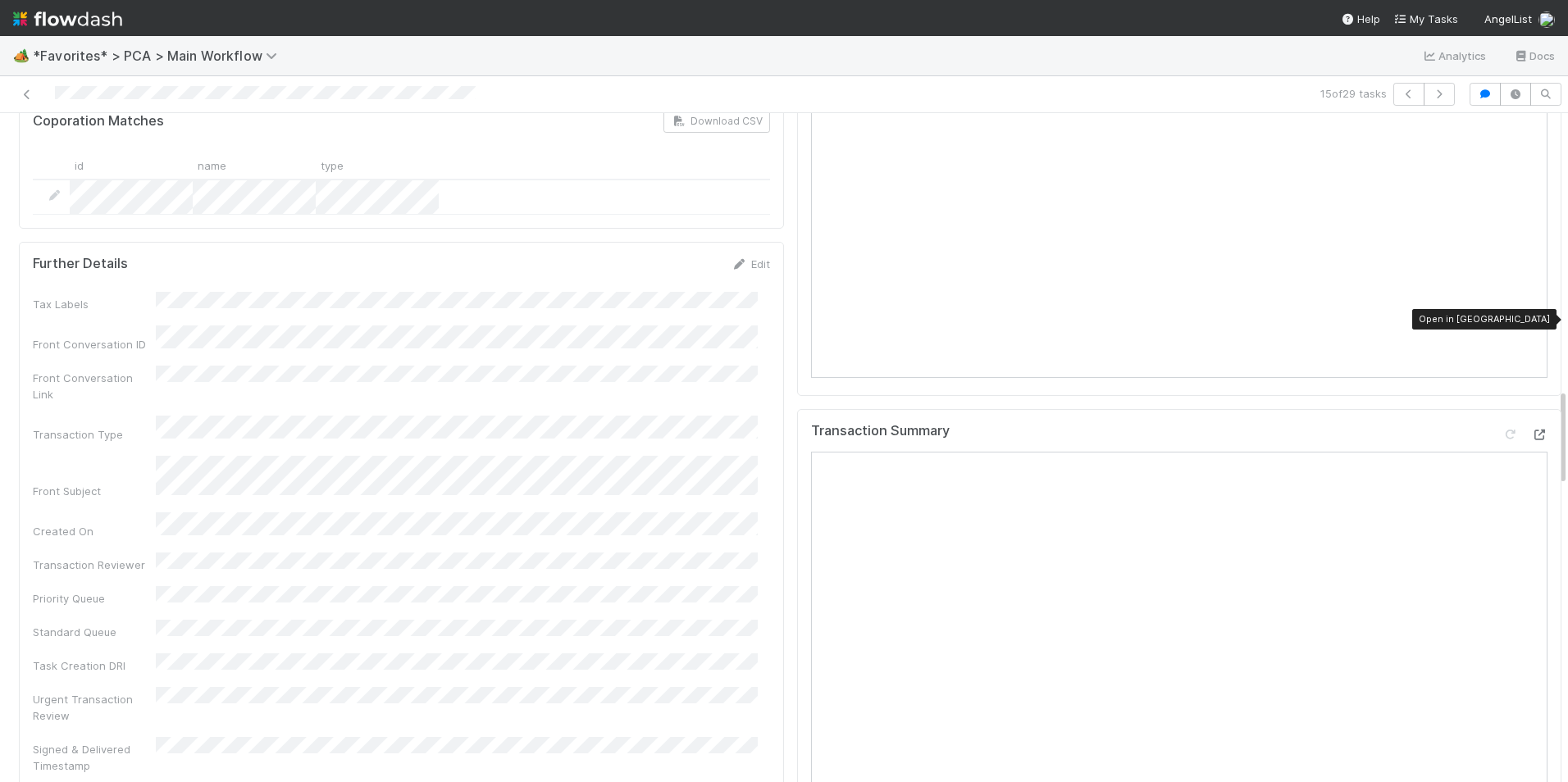
click at [1531, 429] on icon at bounding box center [1540, 435] width 17 height 11
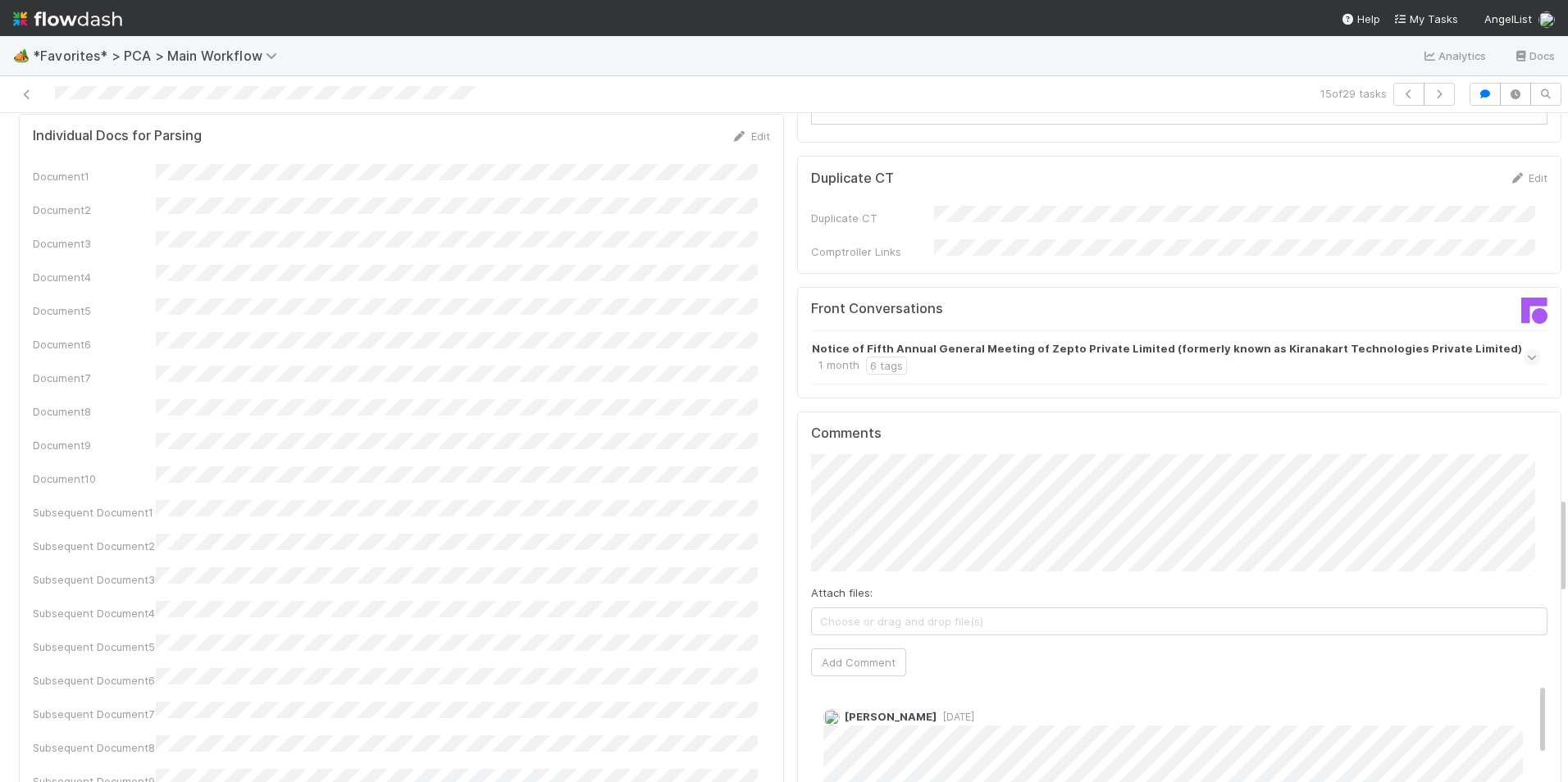
scroll to position [2624, 0]
click at [855, 648] on button "Add Comment" at bounding box center [858, 662] width 95 height 28
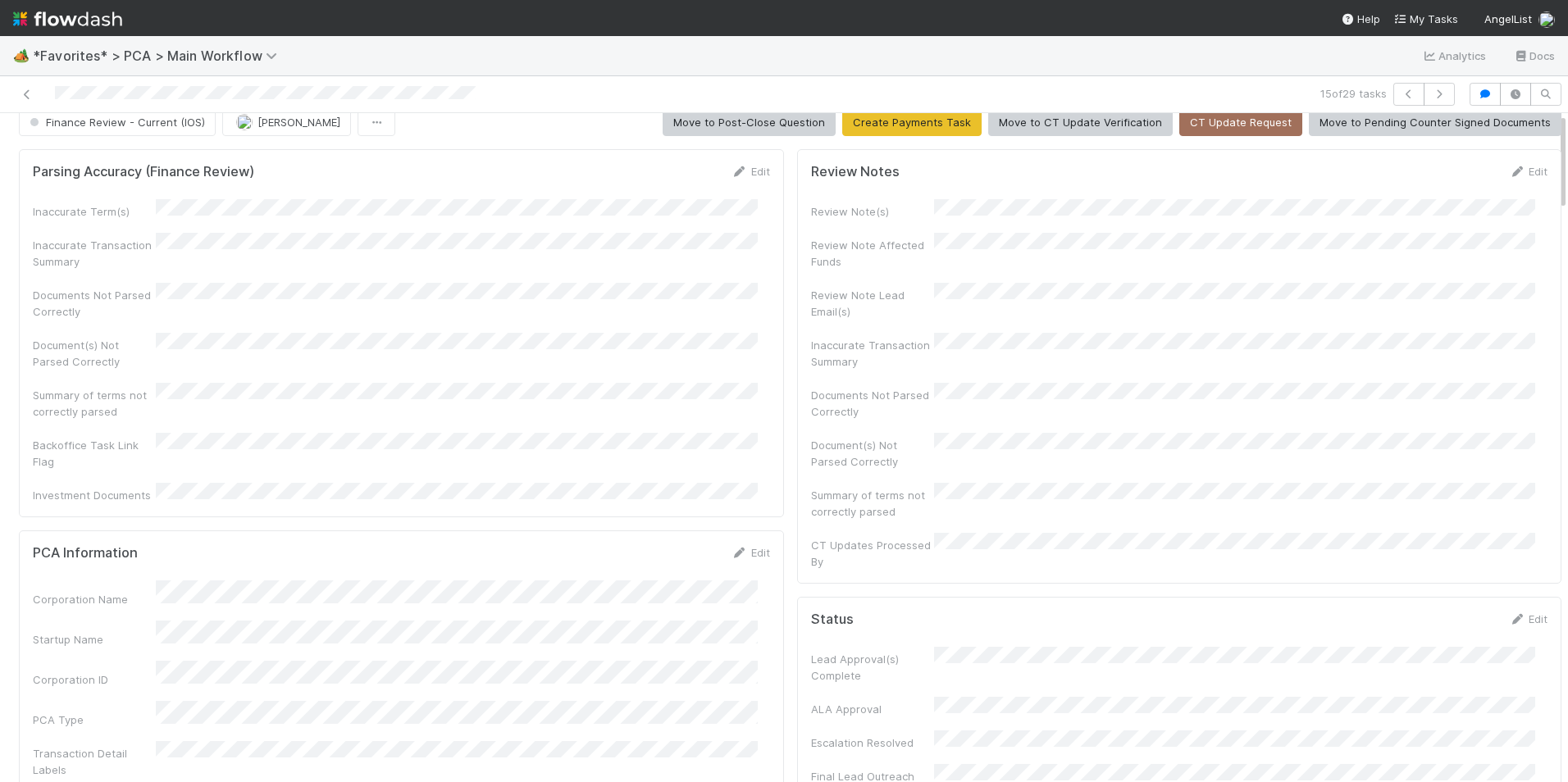
scroll to position [0, 0]
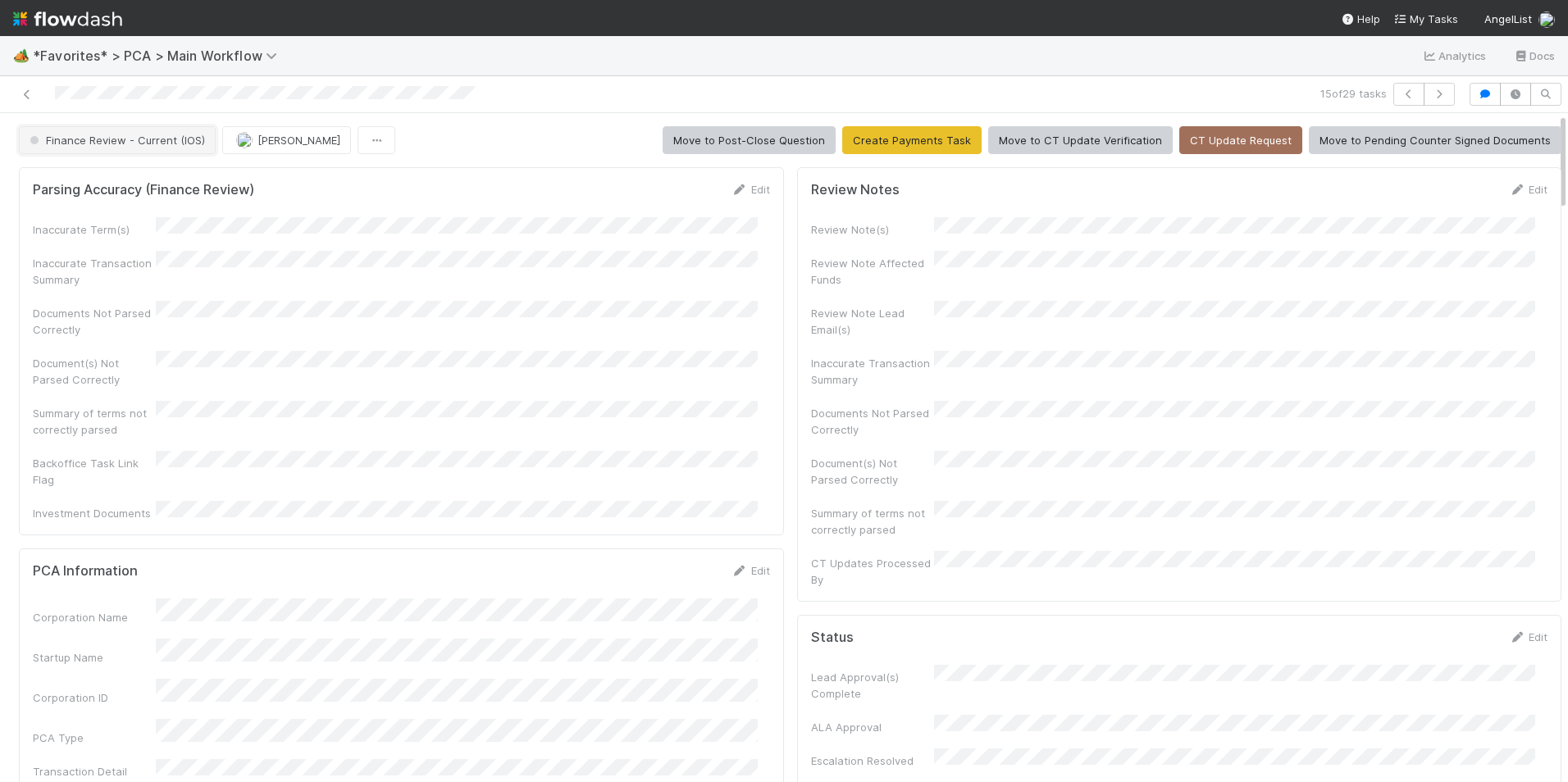
click at [156, 148] on button "Finance Review - Current (IOS)" at bounding box center [118, 140] width 197 height 28
click at [100, 178] on div "Completed" at bounding box center [129, 181] width 232 height 29
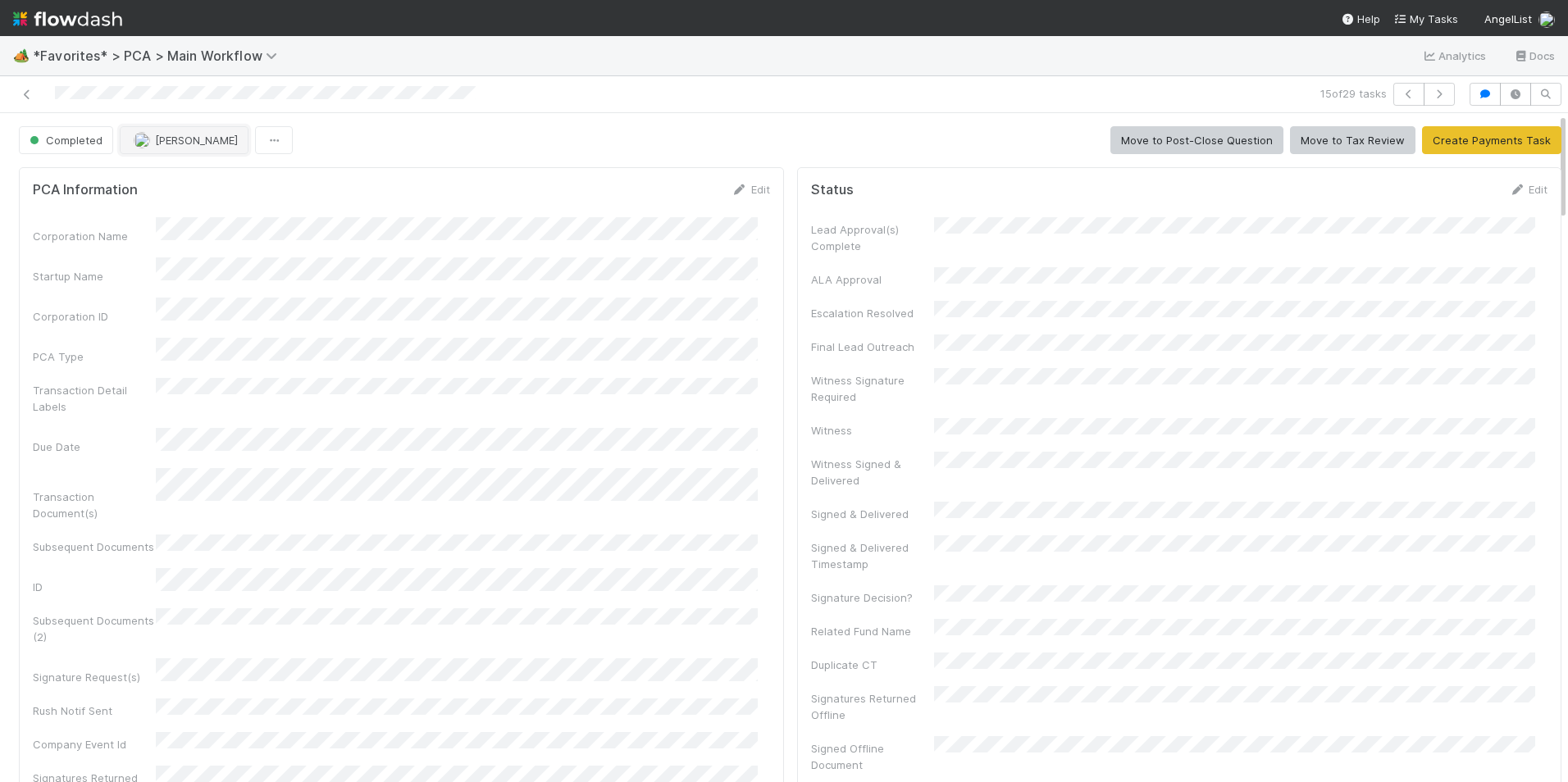
click at [160, 141] on span "[PERSON_NAME]" at bounding box center [197, 140] width 83 height 13
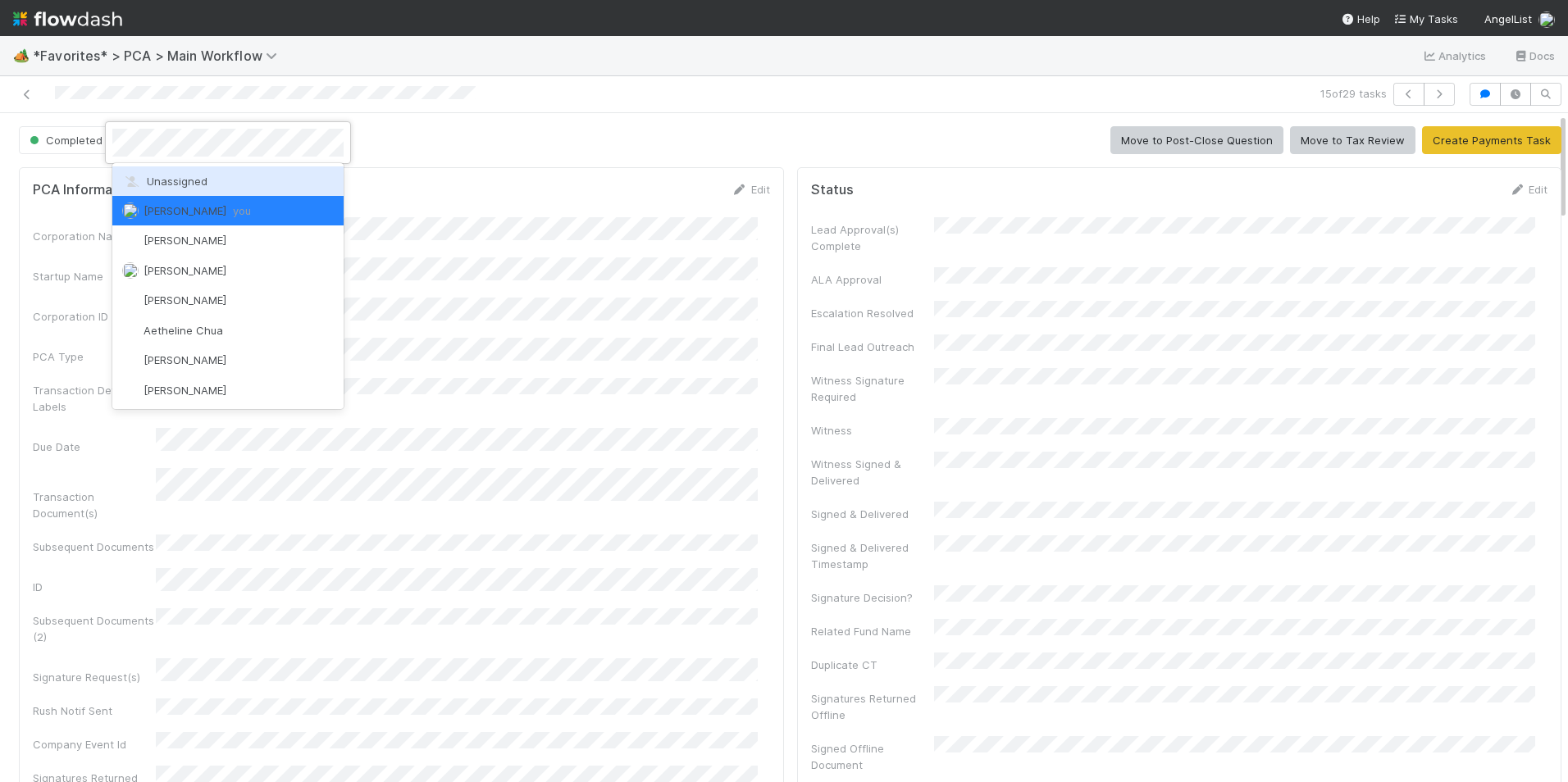
drag, startPoint x: 174, startPoint y: 175, endPoint x: 118, endPoint y: 164, distance: 57.1
click at [176, 175] on span "Unassigned" at bounding box center [165, 181] width 85 height 13
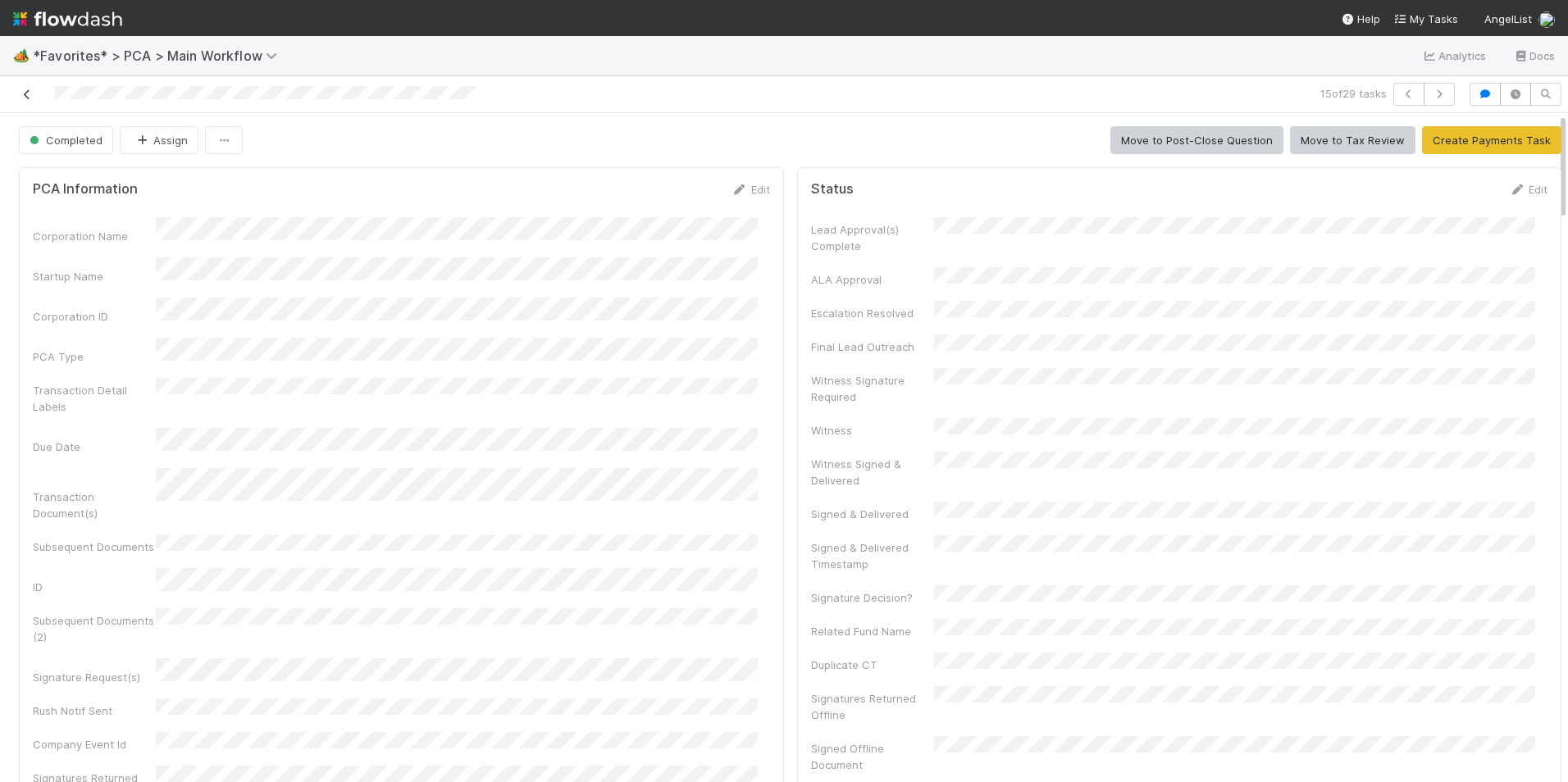
click at [31, 96] on icon at bounding box center [28, 95] width 17 height 11
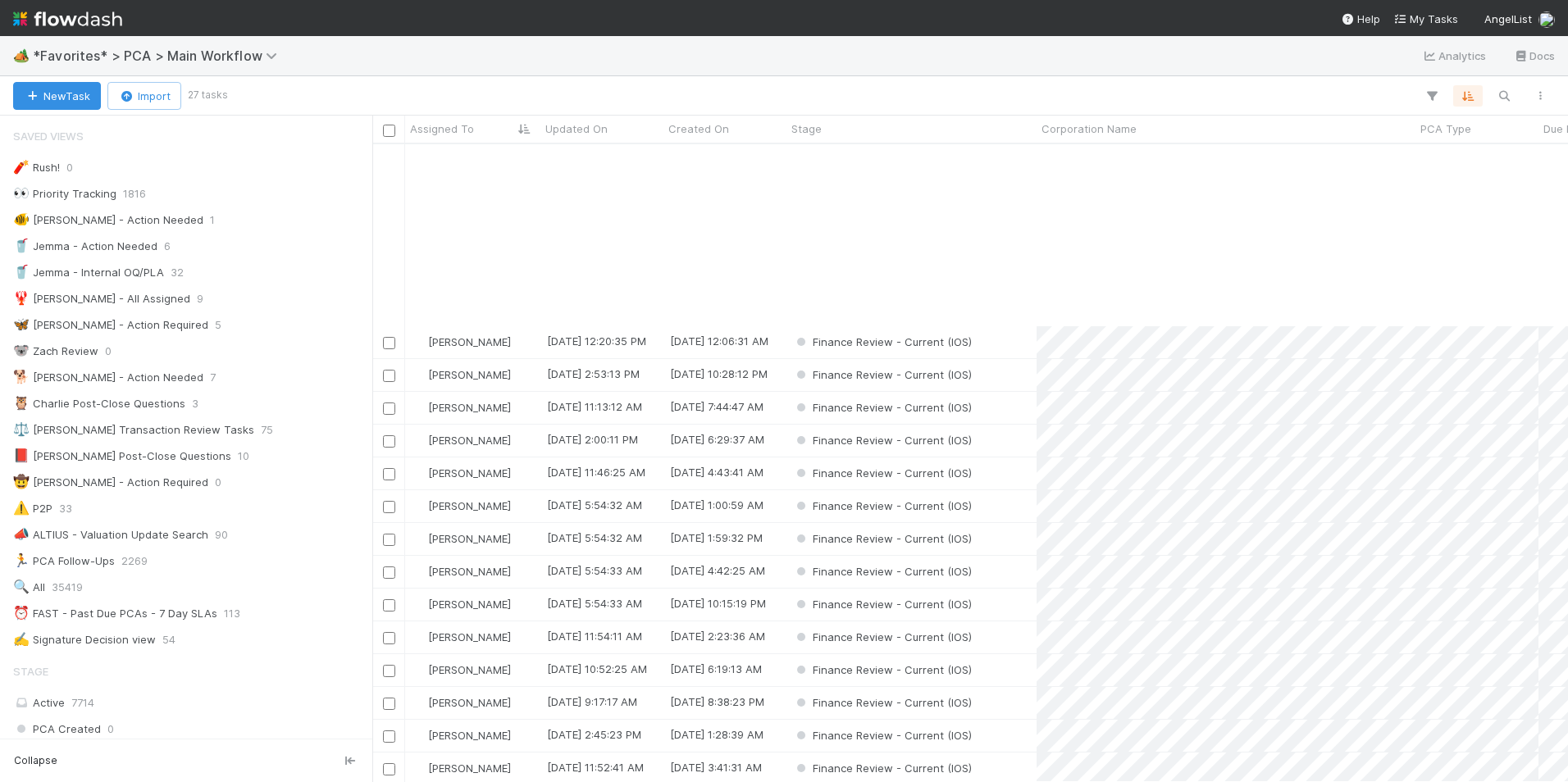
scroll to position [261, 0]
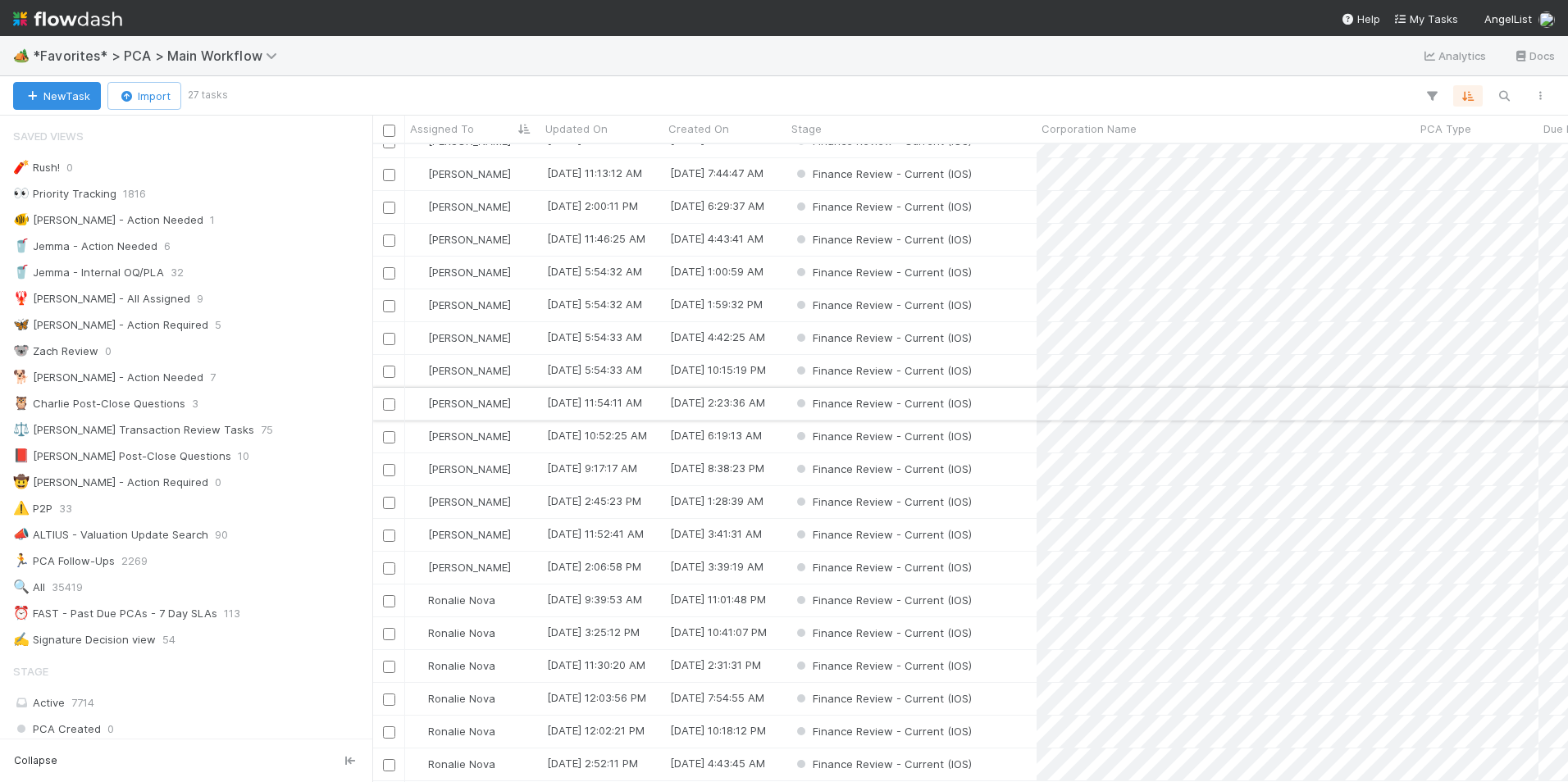
click at [513, 394] on div "[PERSON_NAME]" at bounding box center [472, 403] width 135 height 32
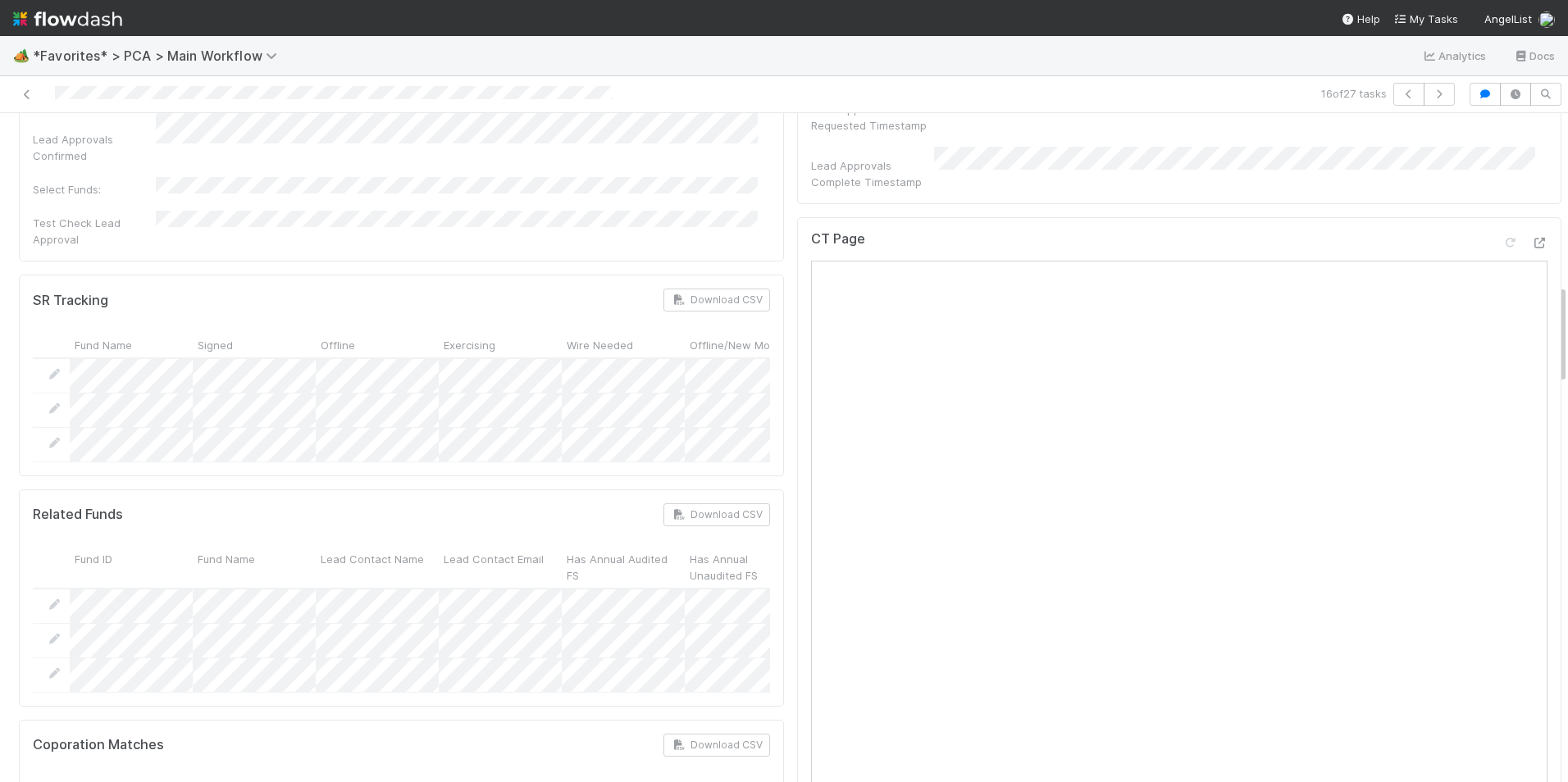
scroll to position [1148, 0]
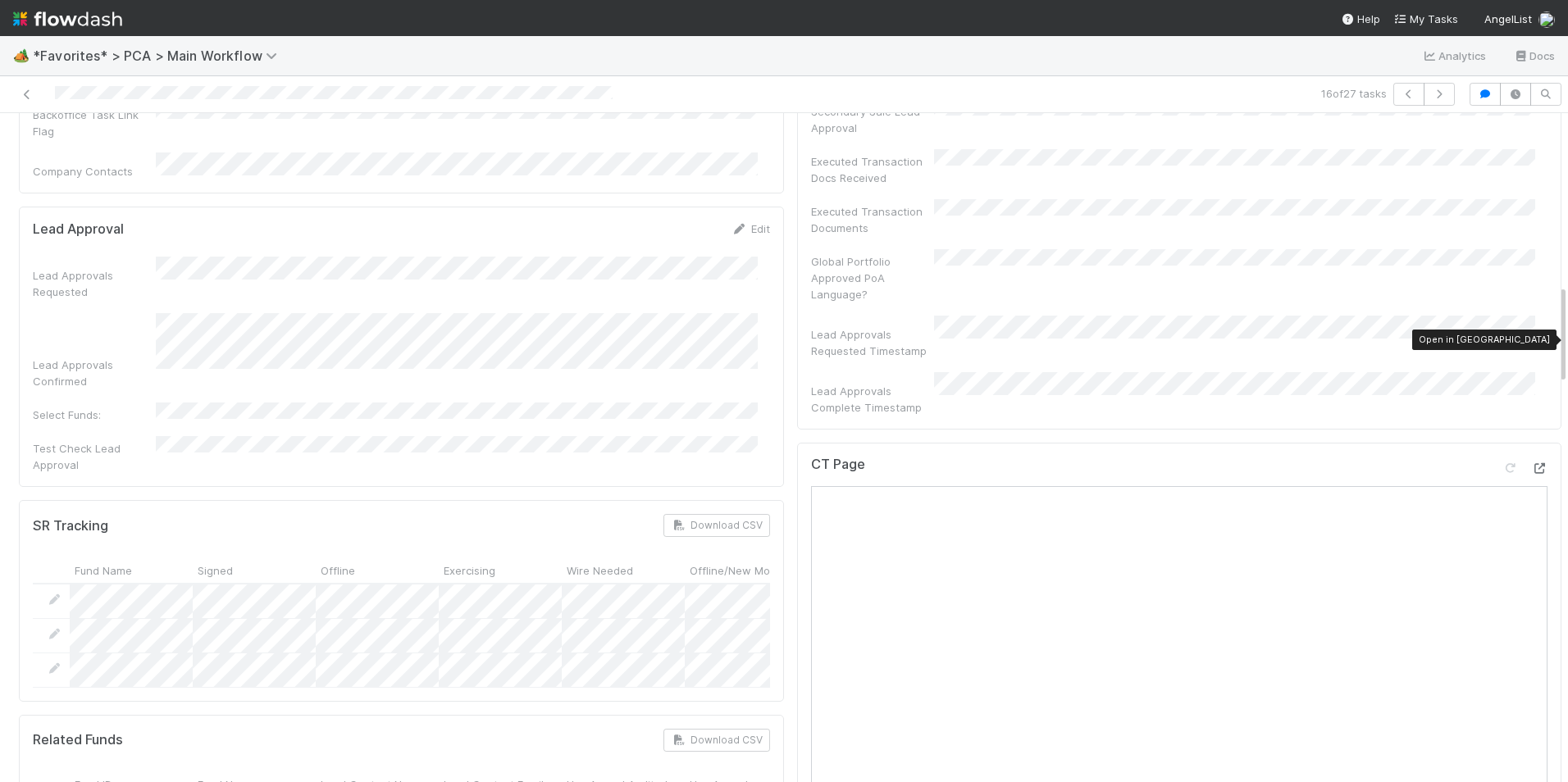
click at [1531, 463] on icon at bounding box center [1540, 469] width 17 height 11
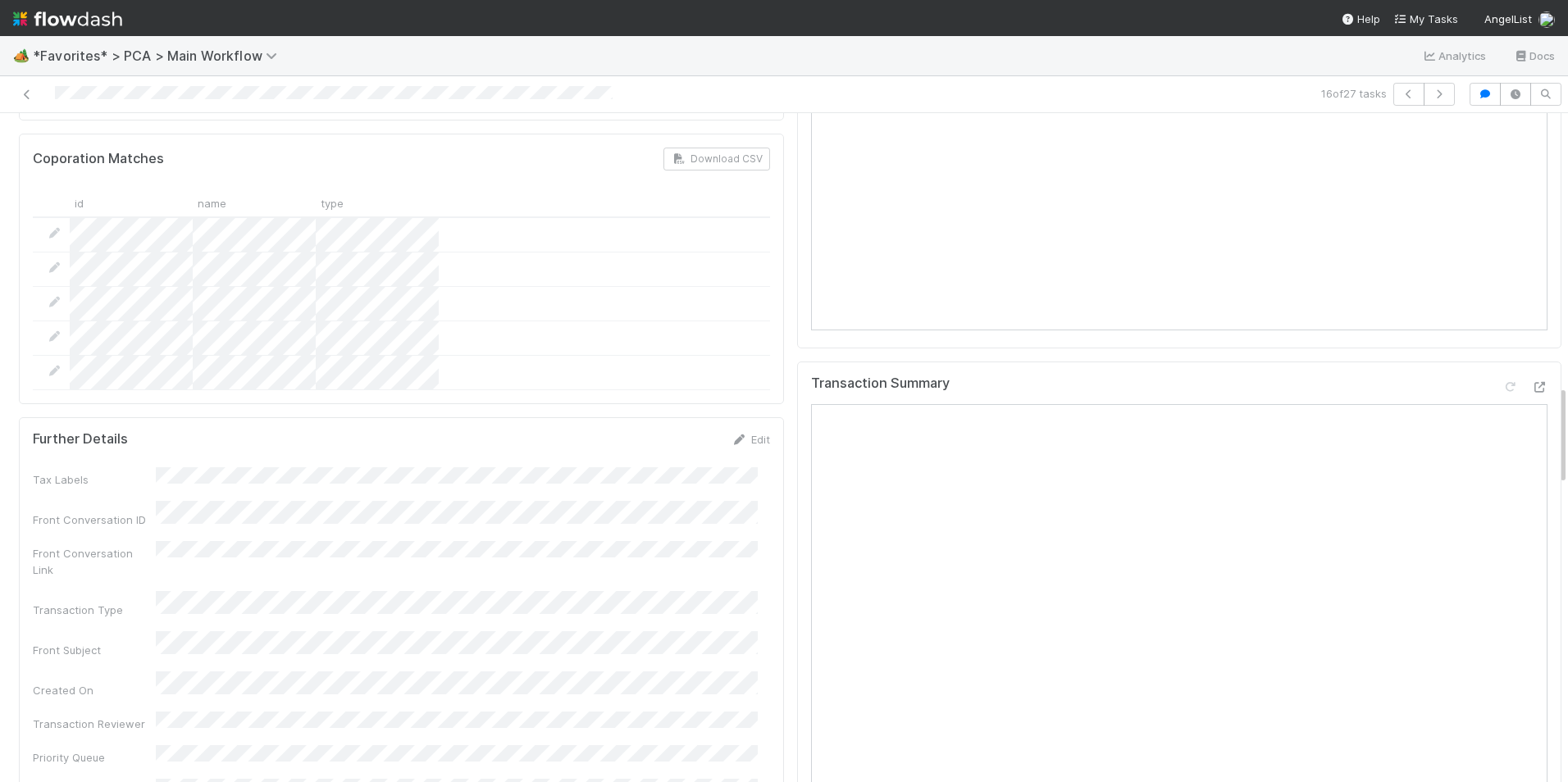
scroll to position [1967, 0]
click at [1531, 374] on icon at bounding box center [1540, 380] width 17 height 11
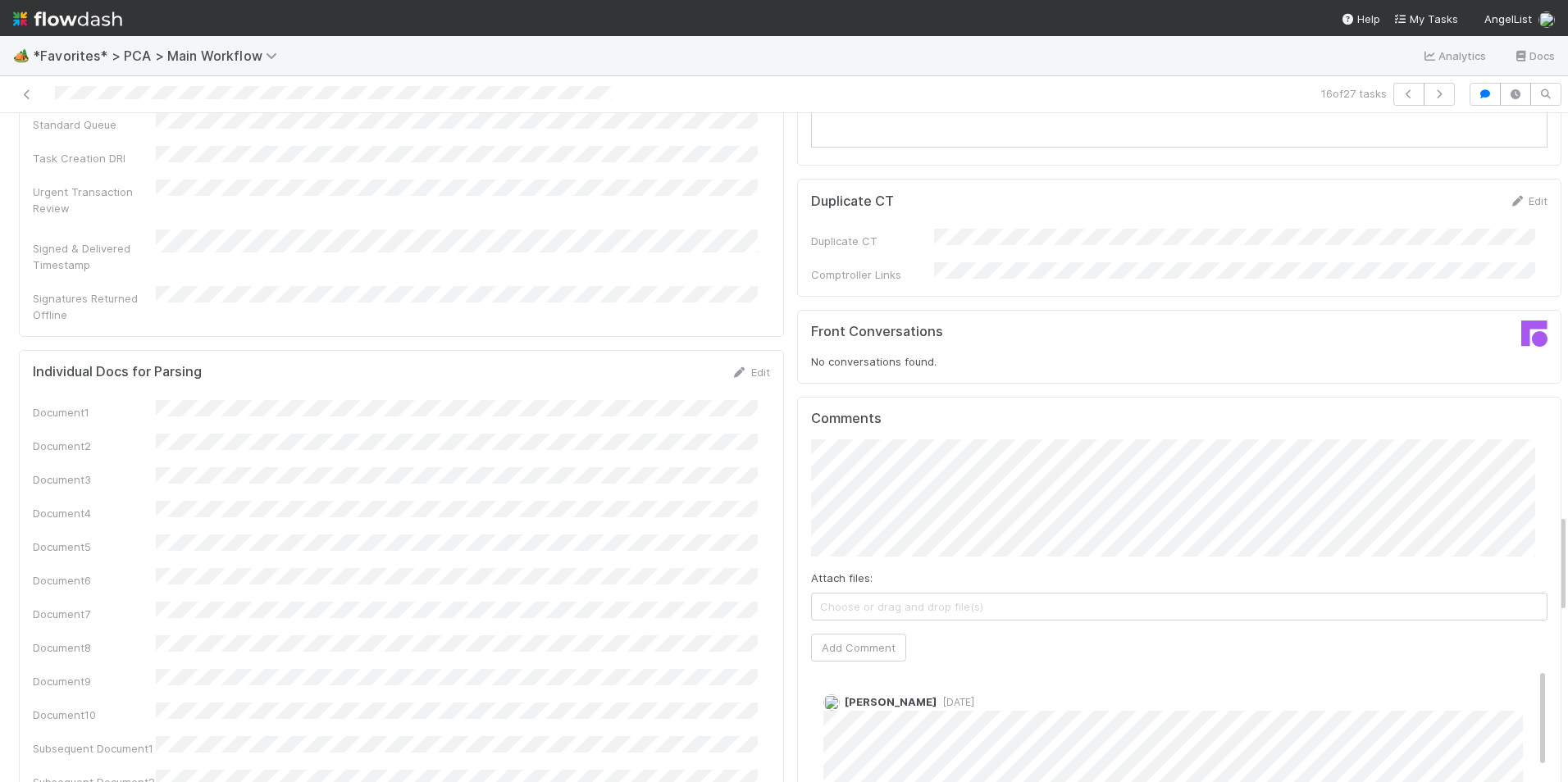
scroll to position [2541, 0]
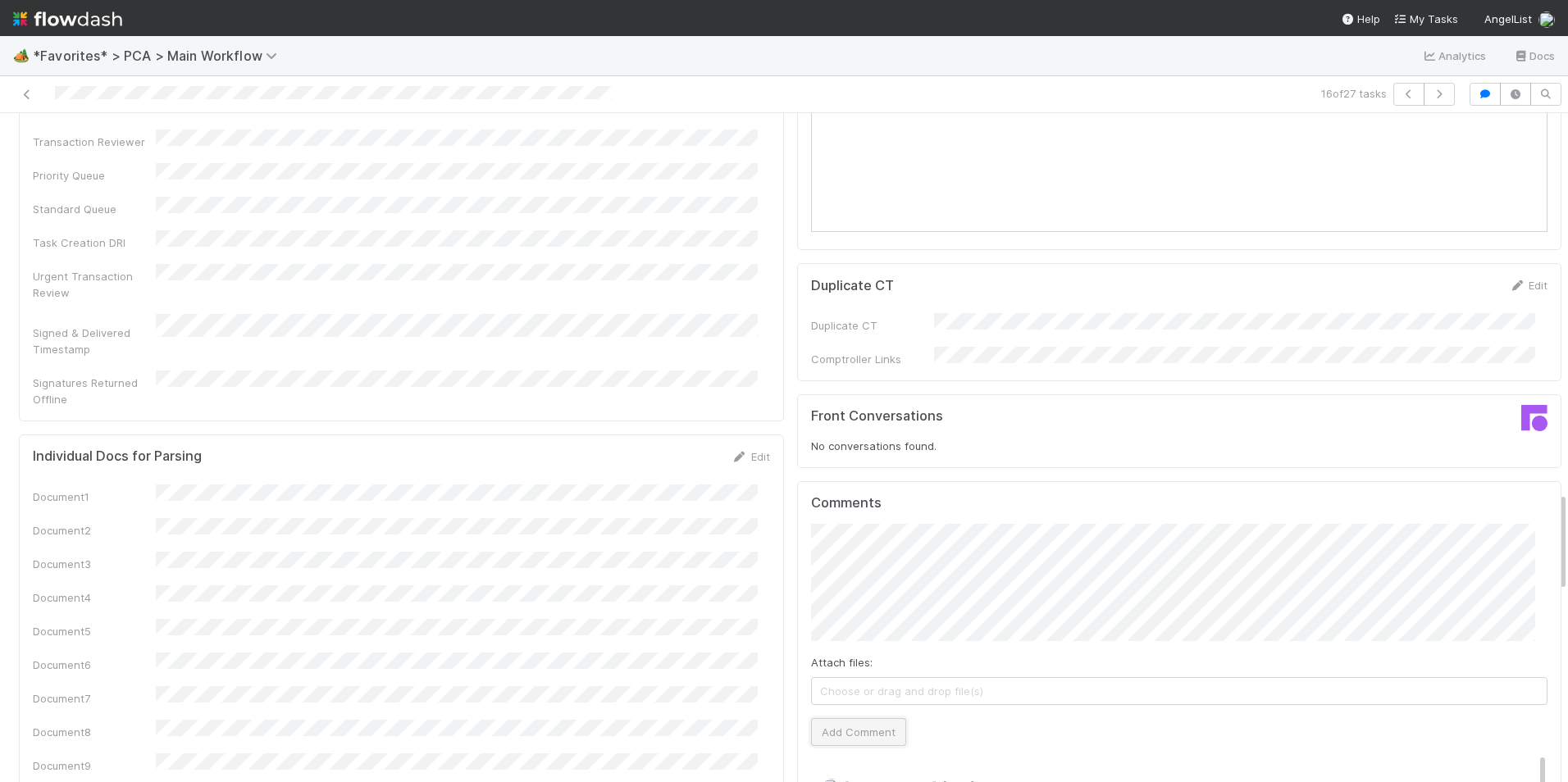
click at [861, 718] on button "Add Comment" at bounding box center [858, 731] width 95 height 28
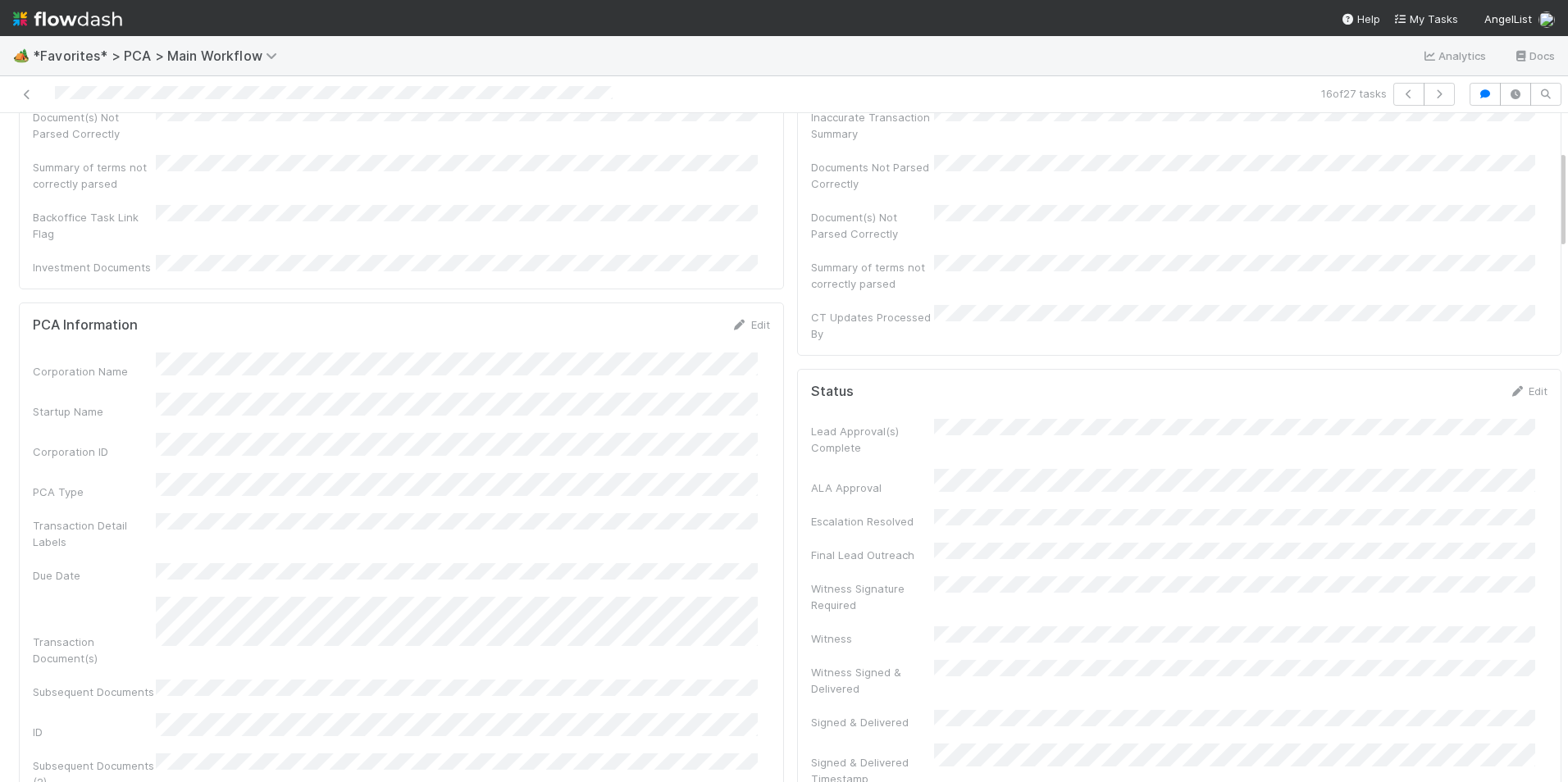
scroll to position [0, 0]
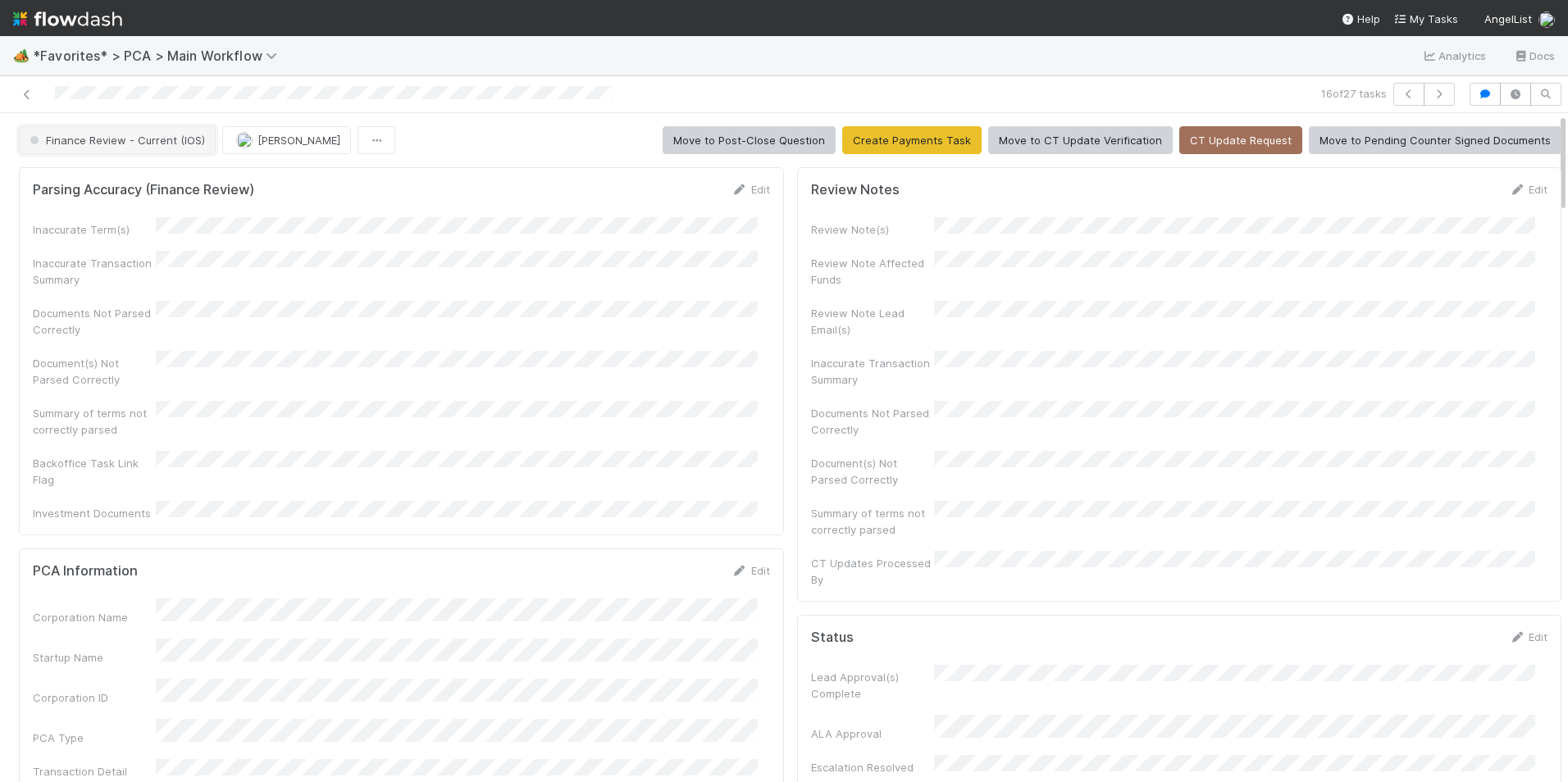
click at [164, 141] on span "Finance Review - Current (IOS)" at bounding box center [116, 140] width 178 height 13
click at [180, 176] on div "Completed" at bounding box center [129, 181] width 232 height 29
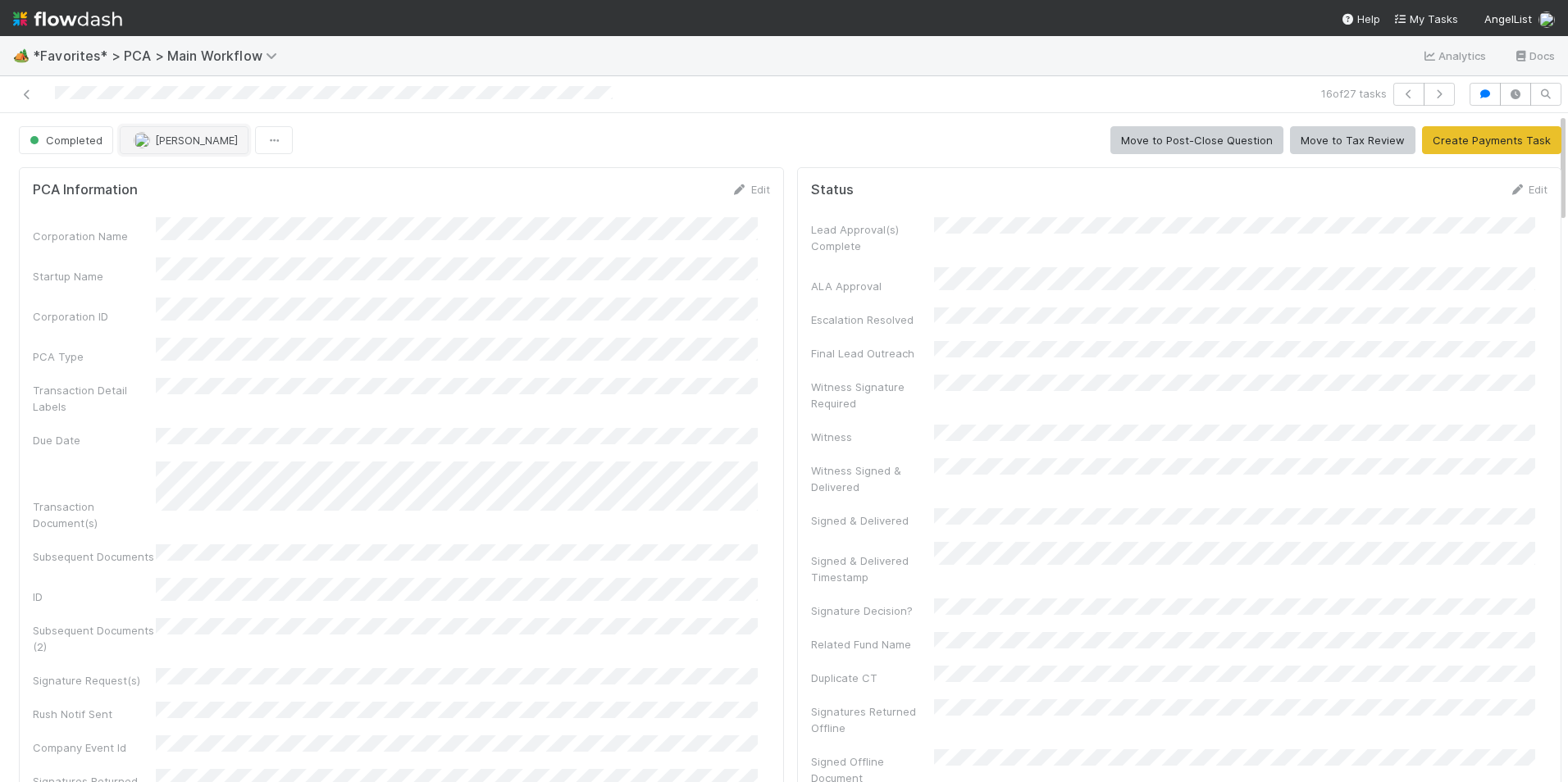
click at [169, 144] on span "[PERSON_NAME]" at bounding box center [197, 140] width 83 height 13
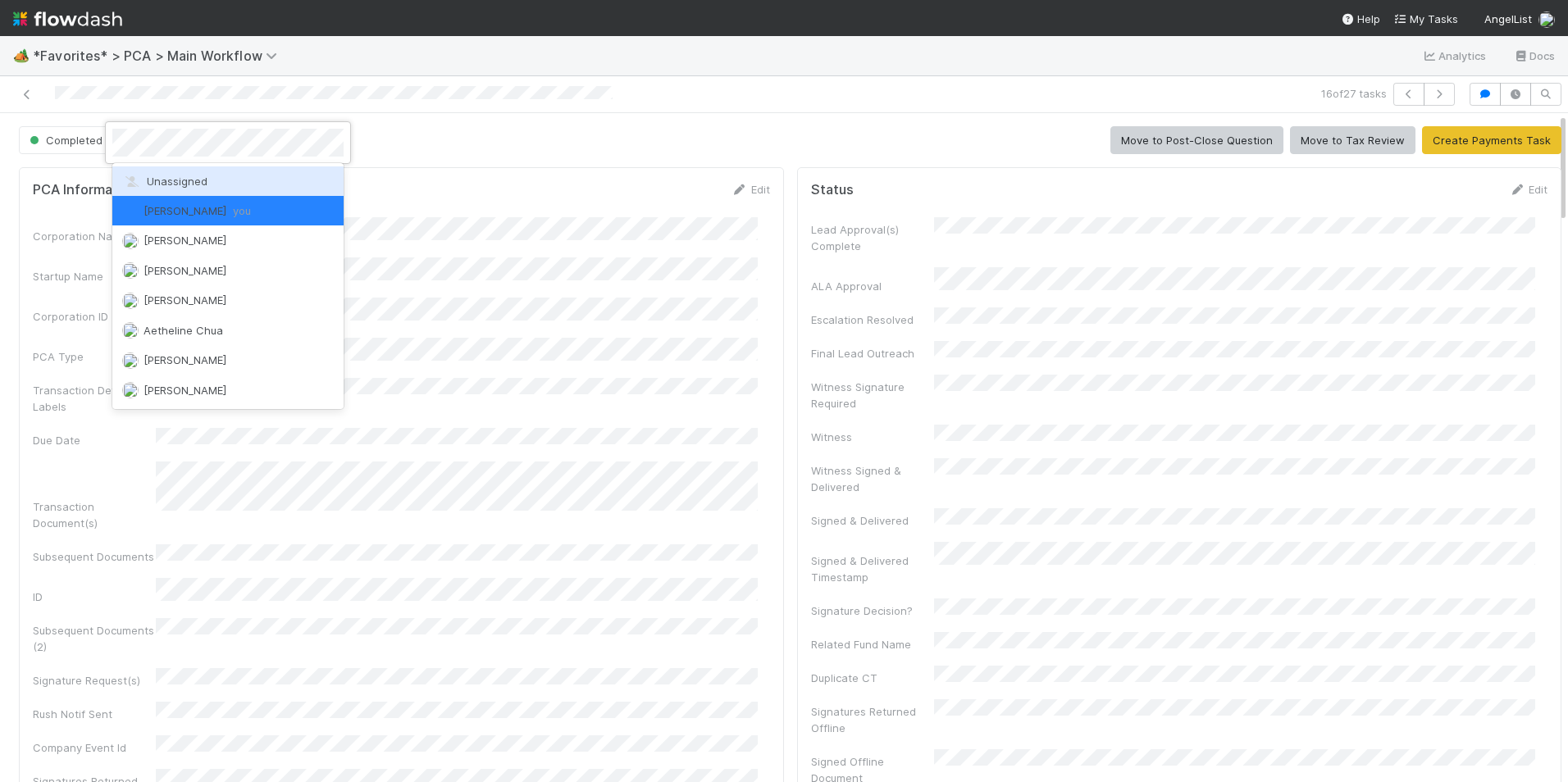
click at [178, 184] on span "Unassigned" at bounding box center [165, 181] width 85 height 13
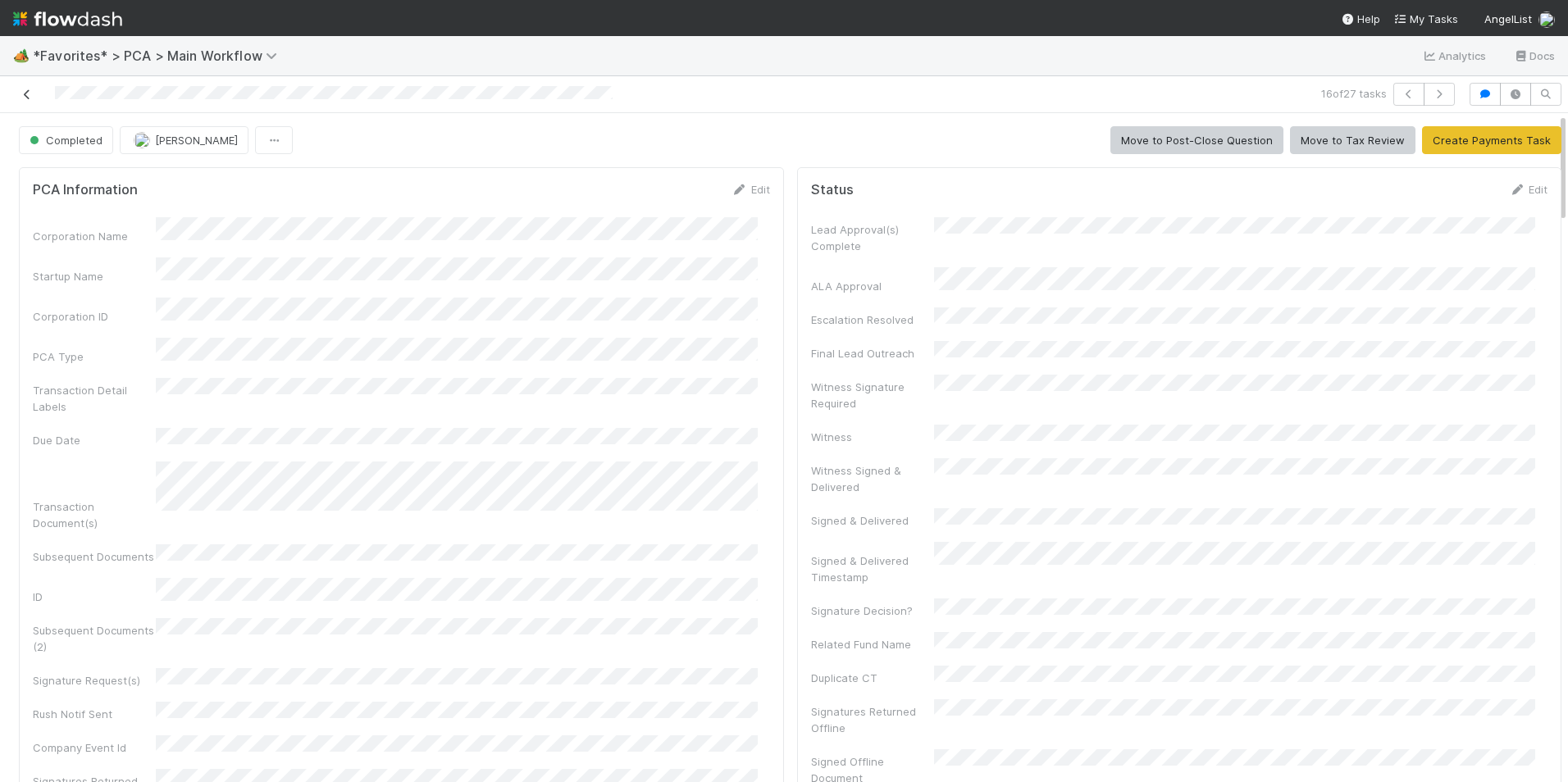
click at [28, 95] on icon at bounding box center [28, 95] width 17 height 11
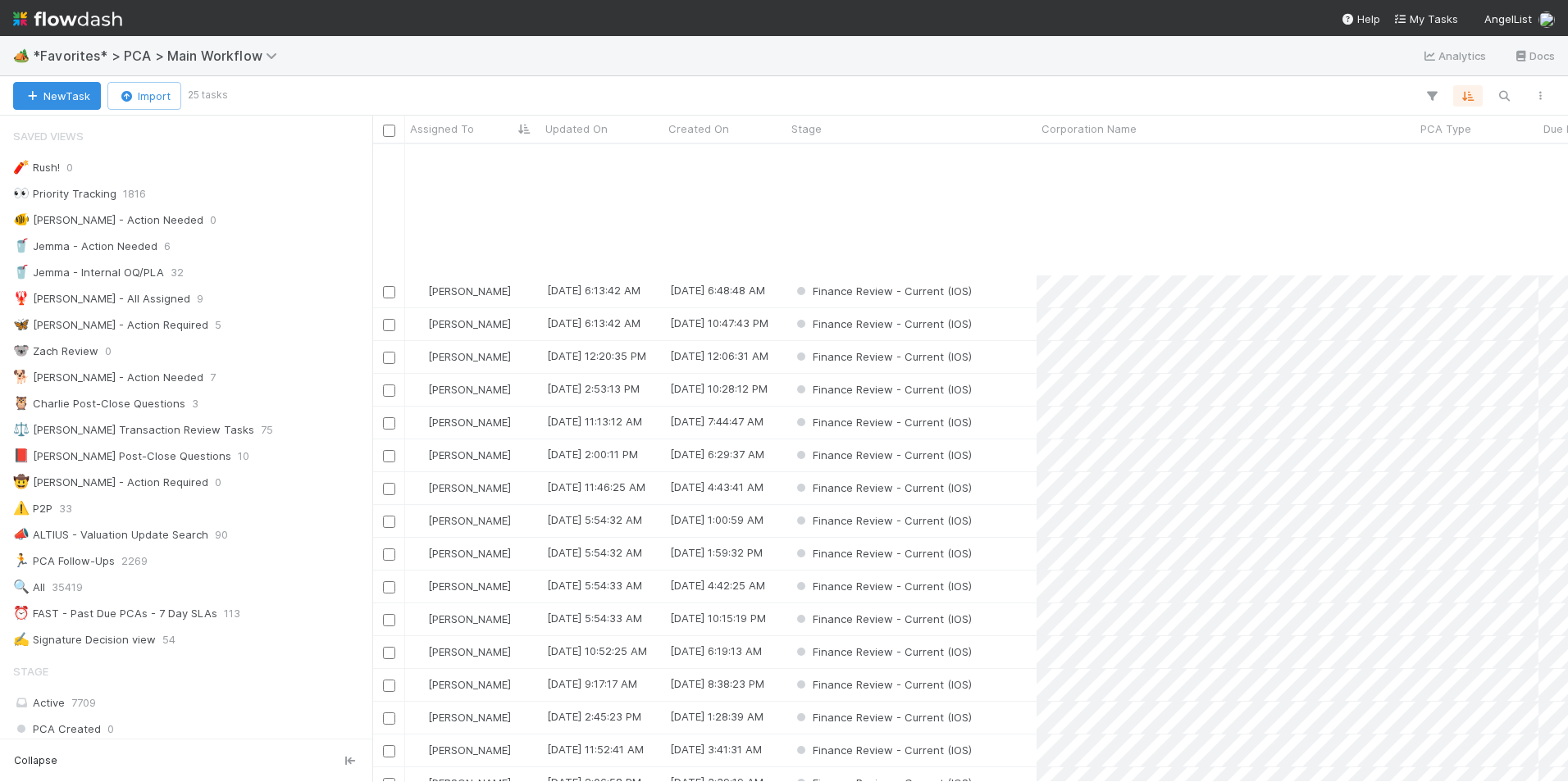
scroll to position [195, 0]
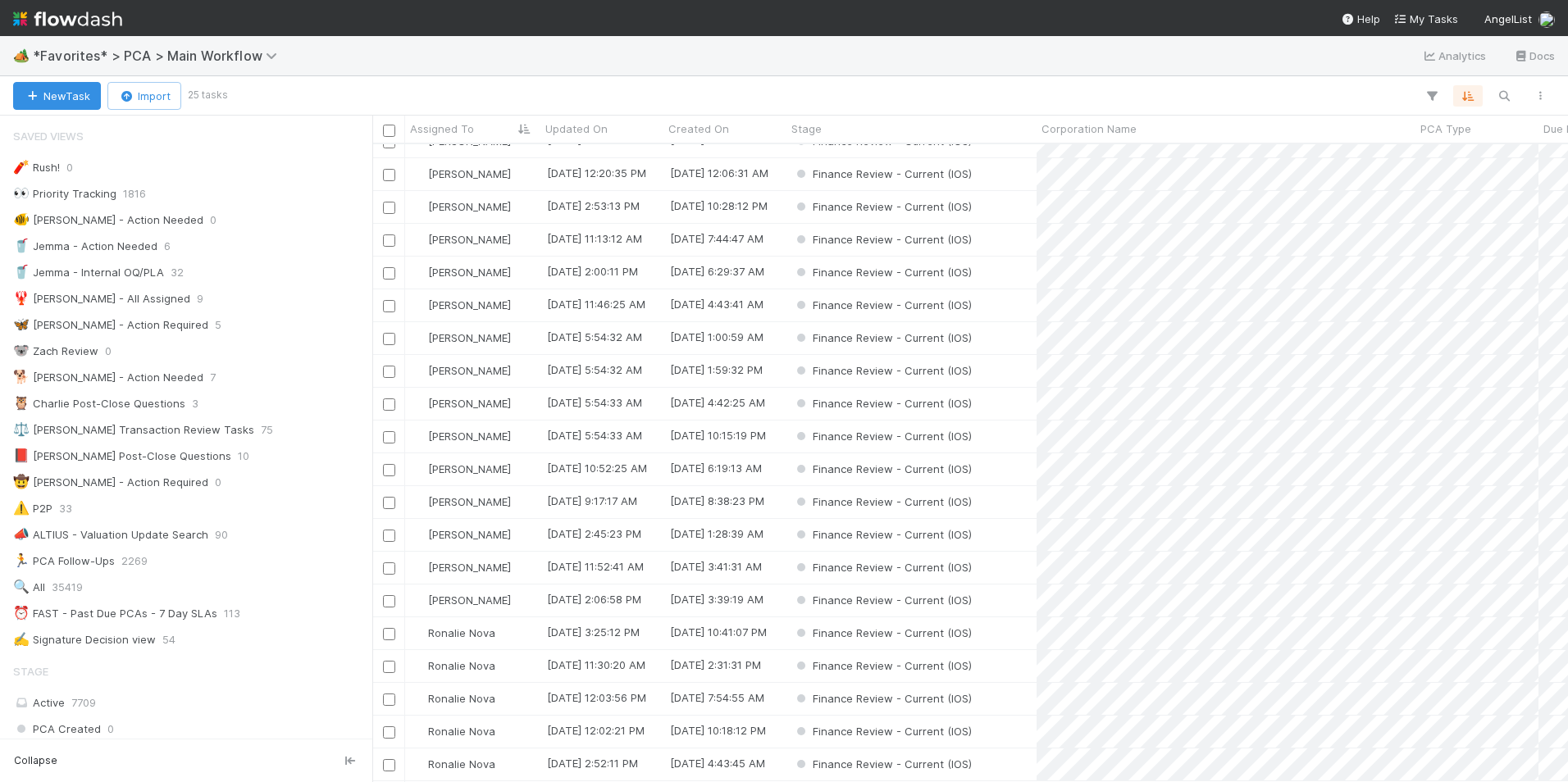
click at [505, 458] on div "[PERSON_NAME]" at bounding box center [472, 469] width 135 height 32
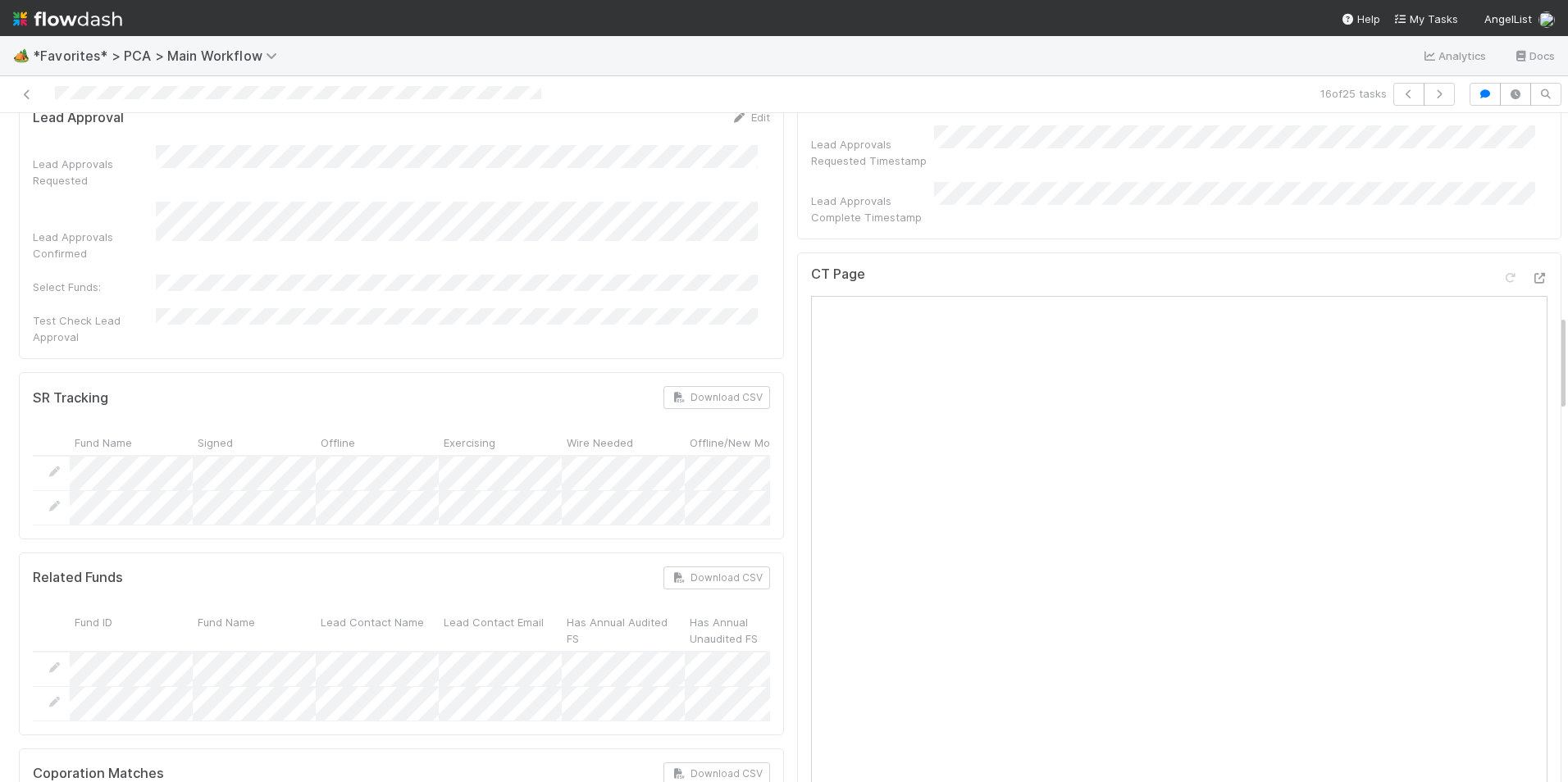
scroll to position [1230, 0]
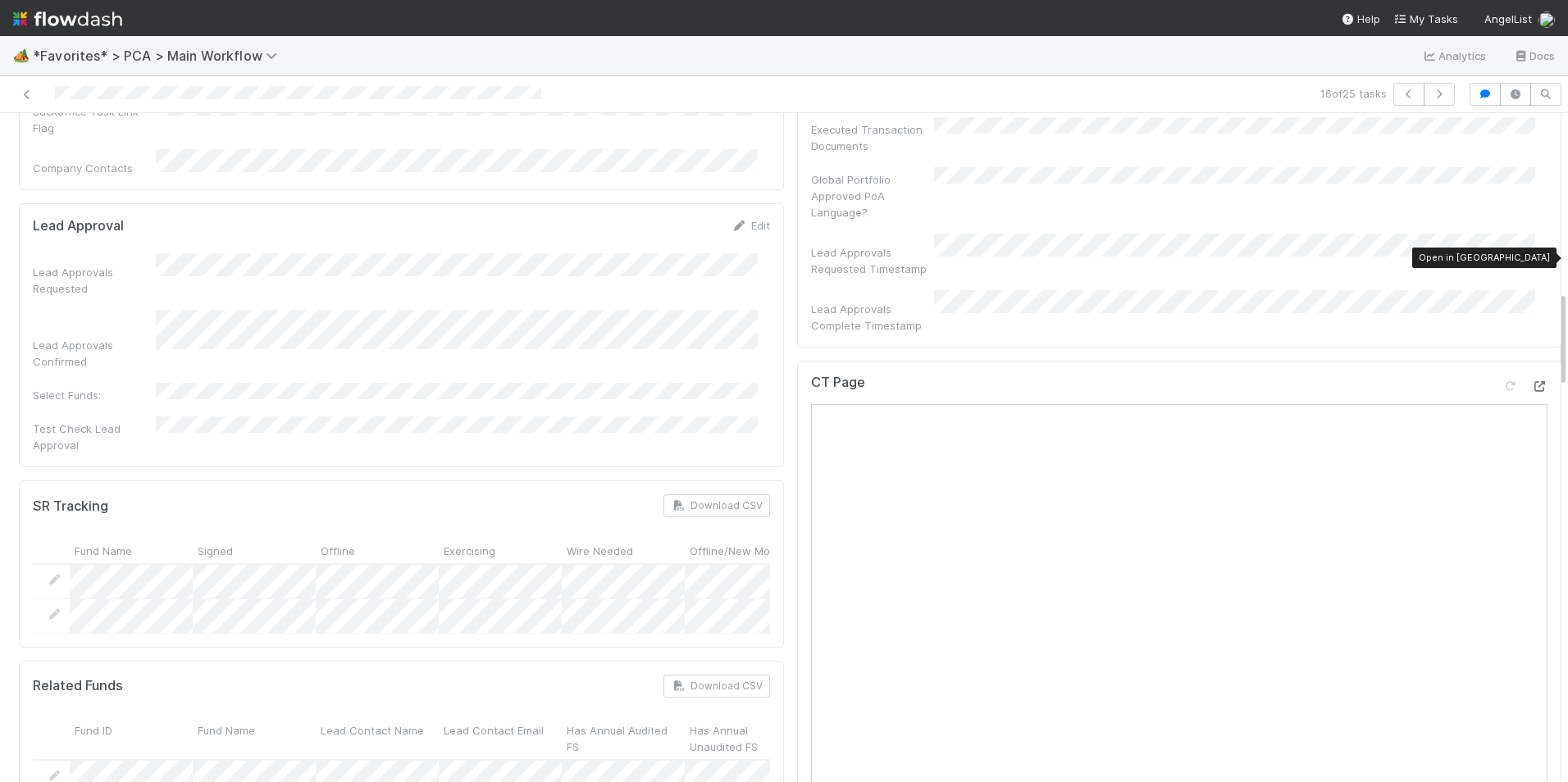
click at [1531, 381] on icon at bounding box center [1540, 387] width 17 height 11
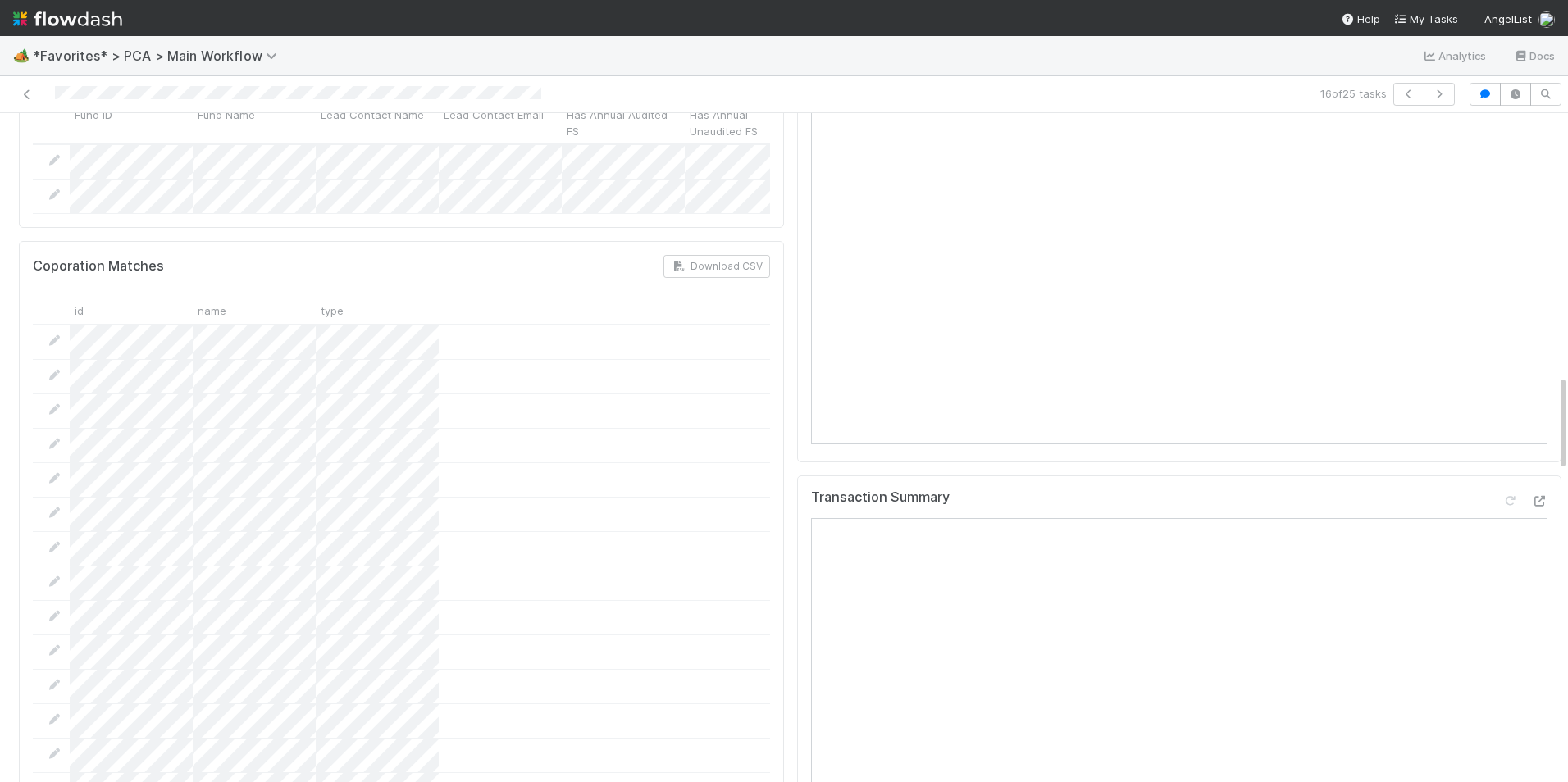
scroll to position [1804, 0]
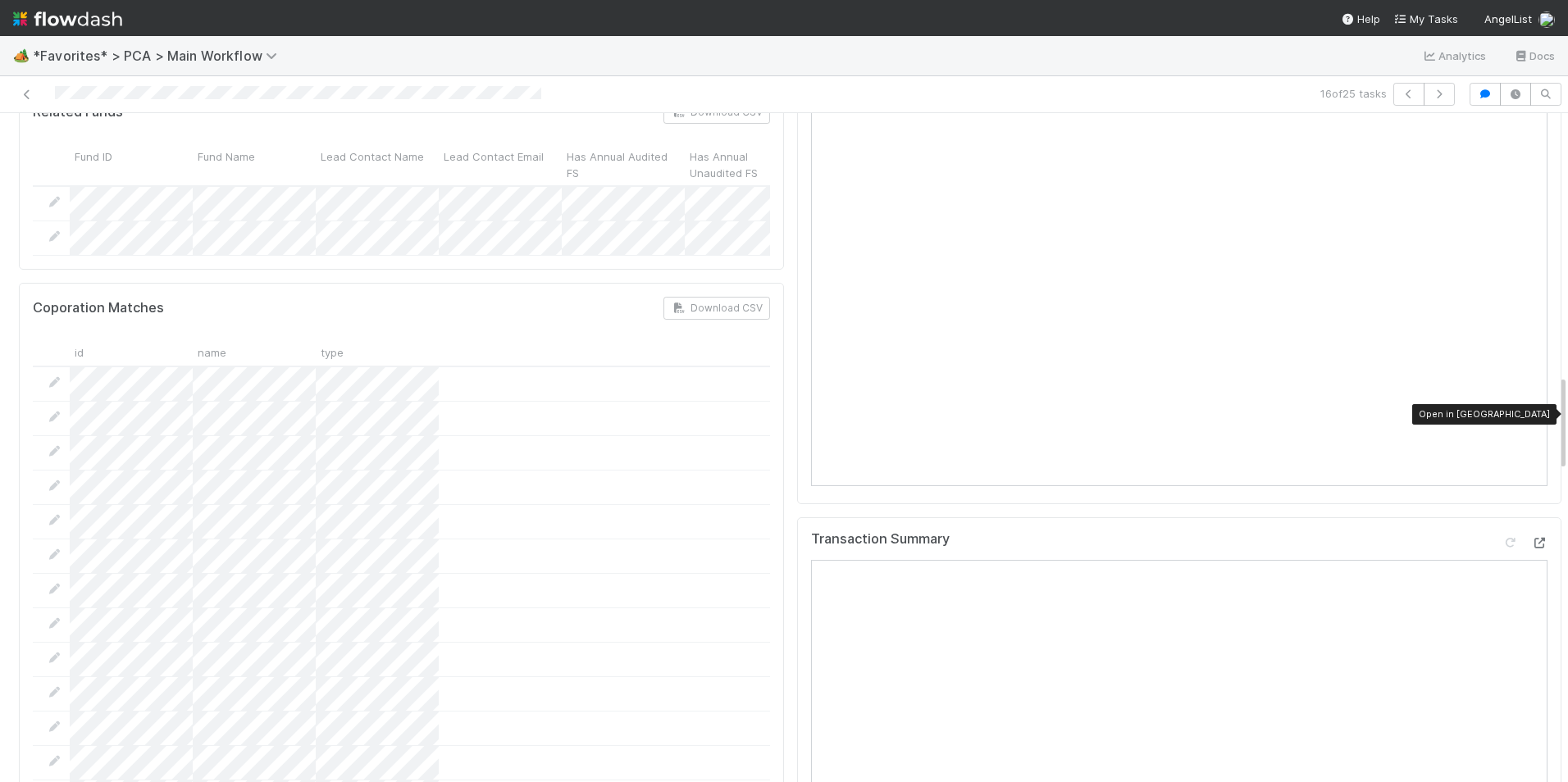
click at [1531, 538] on icon at bounding box center [1540, 543] width 17 height 11
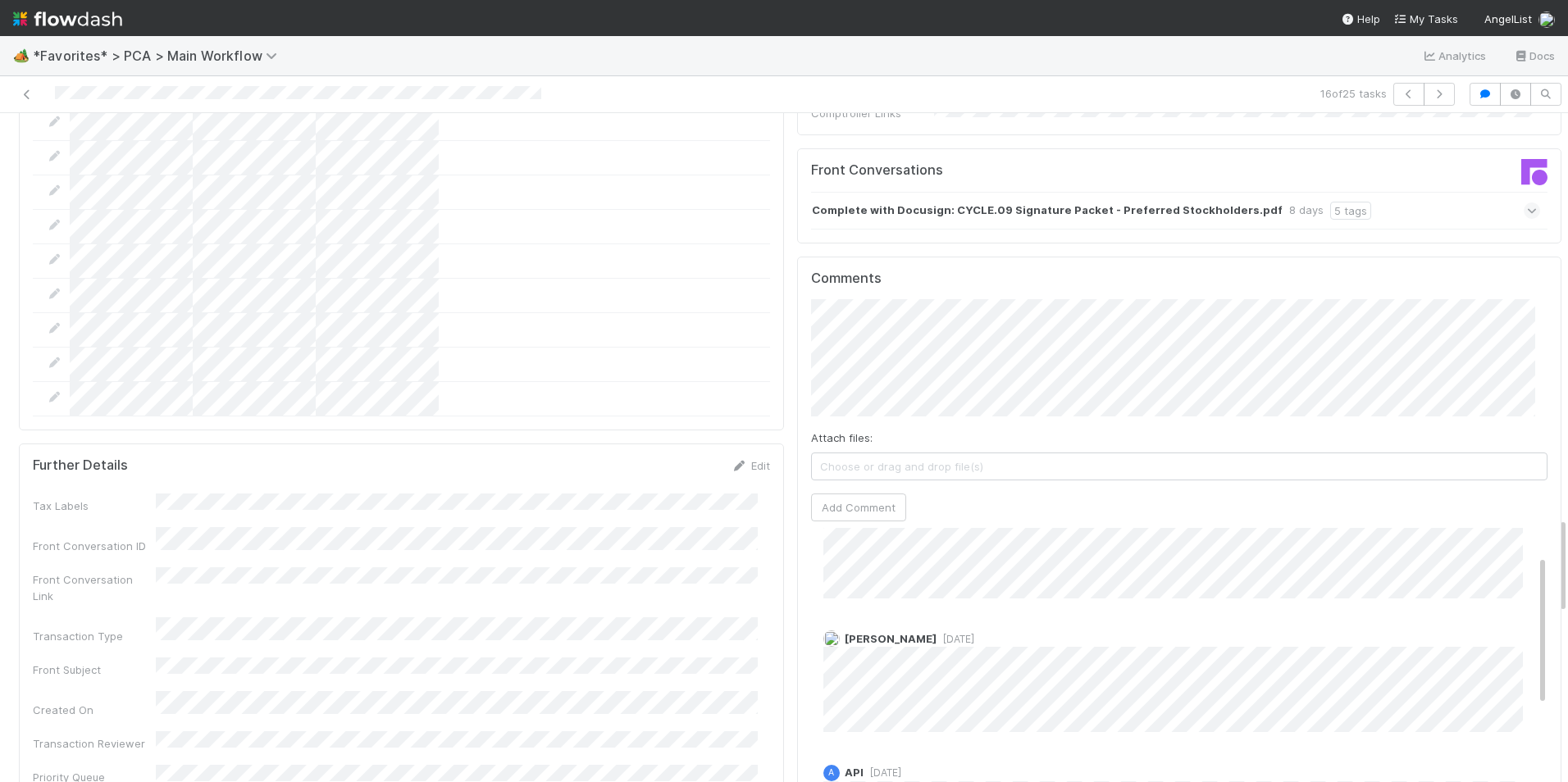
scroll to position [0, 0]
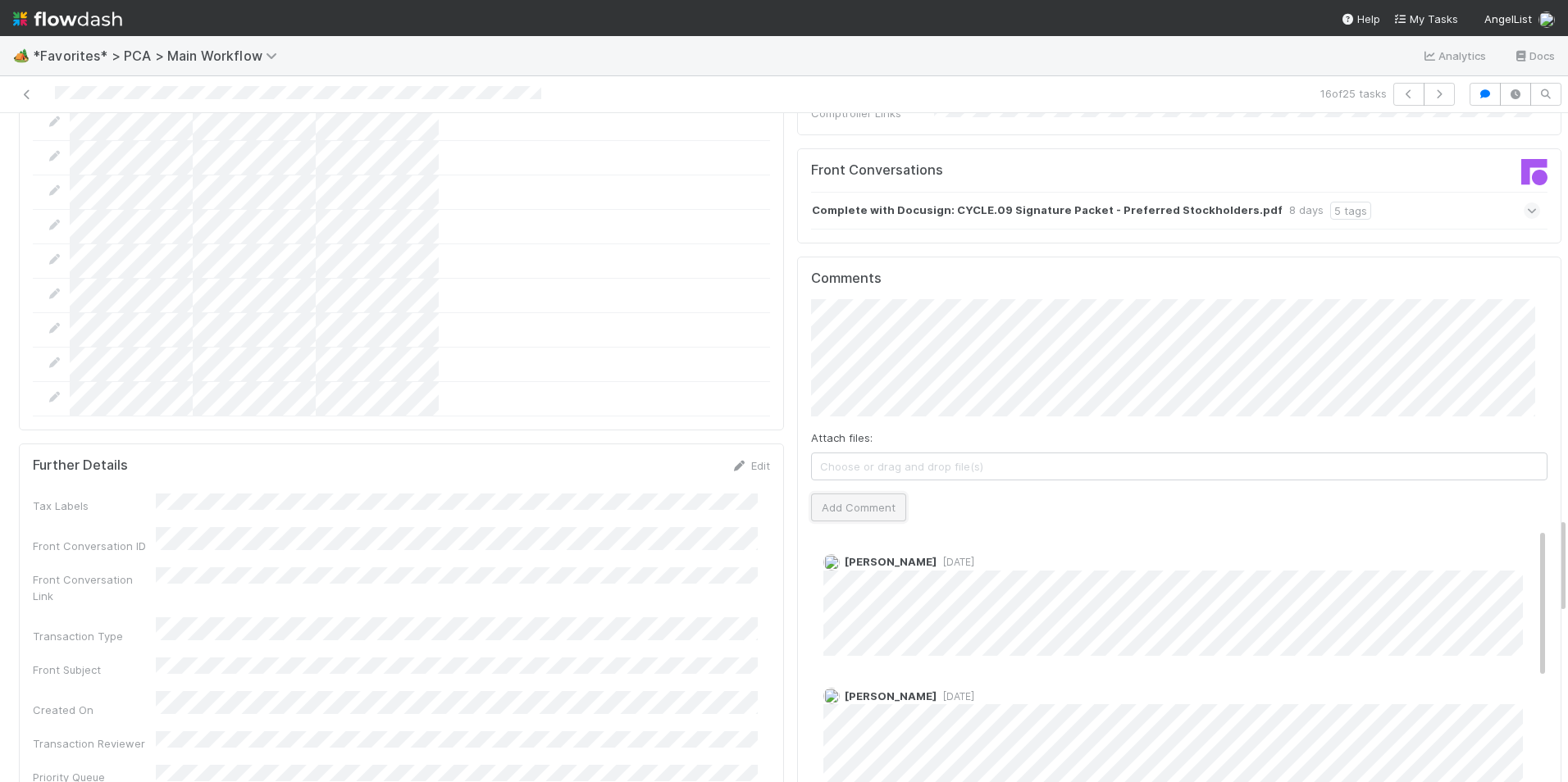
click at [848, 493] on button "Add Comment" at bounding box center [858, 507] width 95 height 28
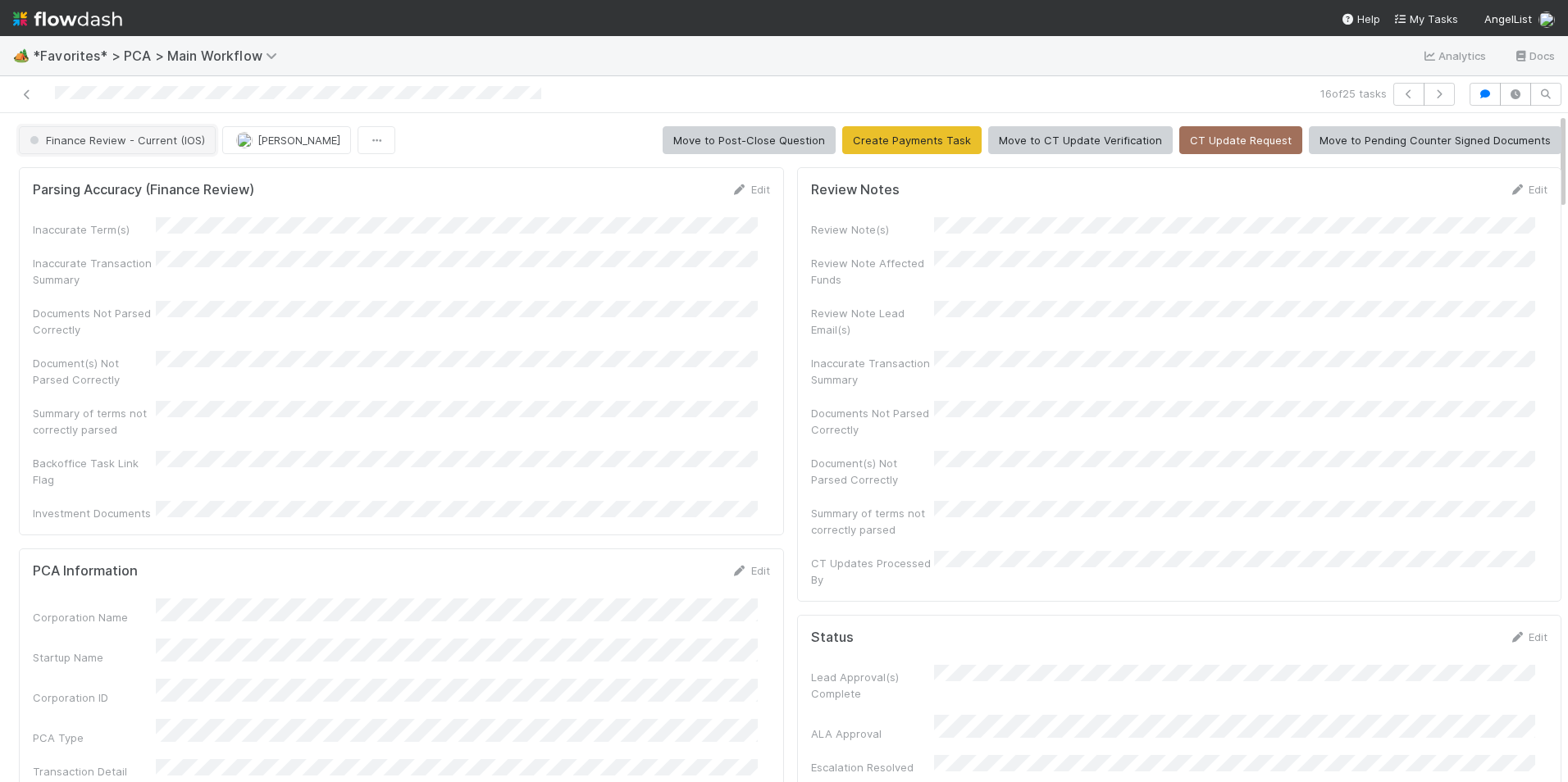
click at [175, 149] on button "Finance Review - Current (IOS)" at bounding box center [118, 140] width 197 height 28
click at [187, 232] on div "Completed" at bounding box center [129, 227] width 232 height 29
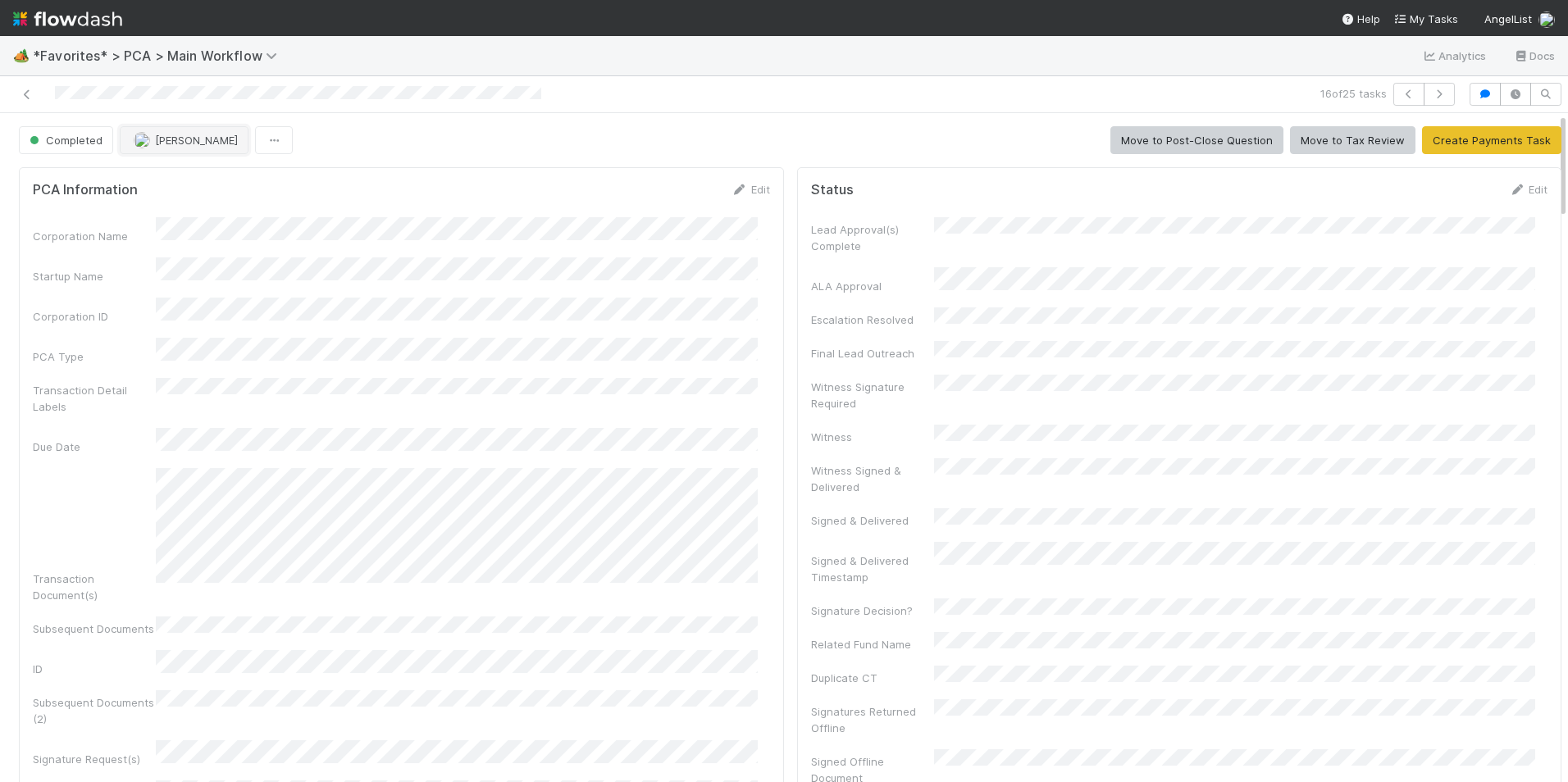
click at [188, 137] on button "[PERSON_NAME]" at bounding box center [184, 140] width 129 height 28
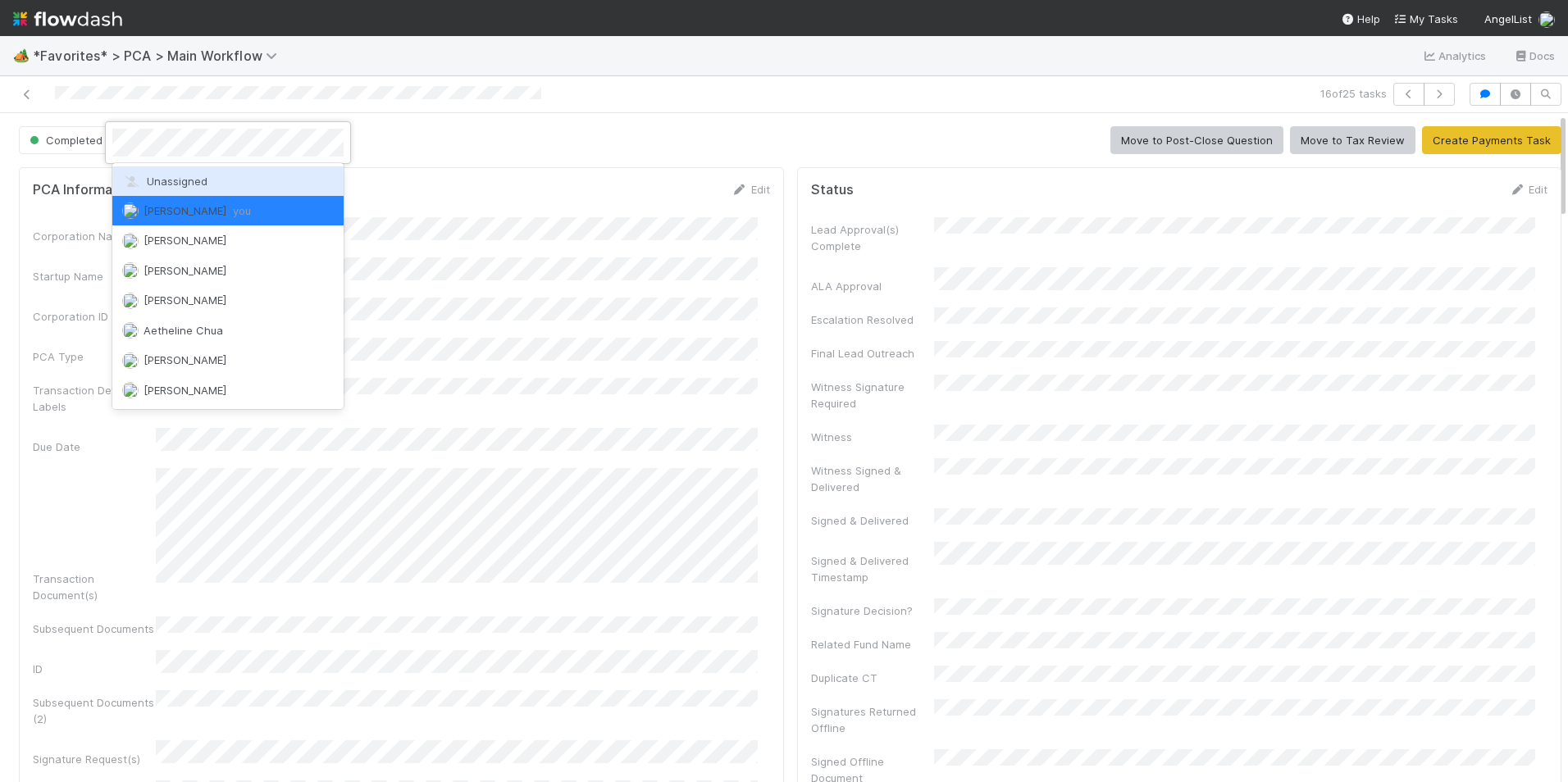
click at [194, 185] on span "Unassigned" at bounding box center [165, 181] width 85 height 13
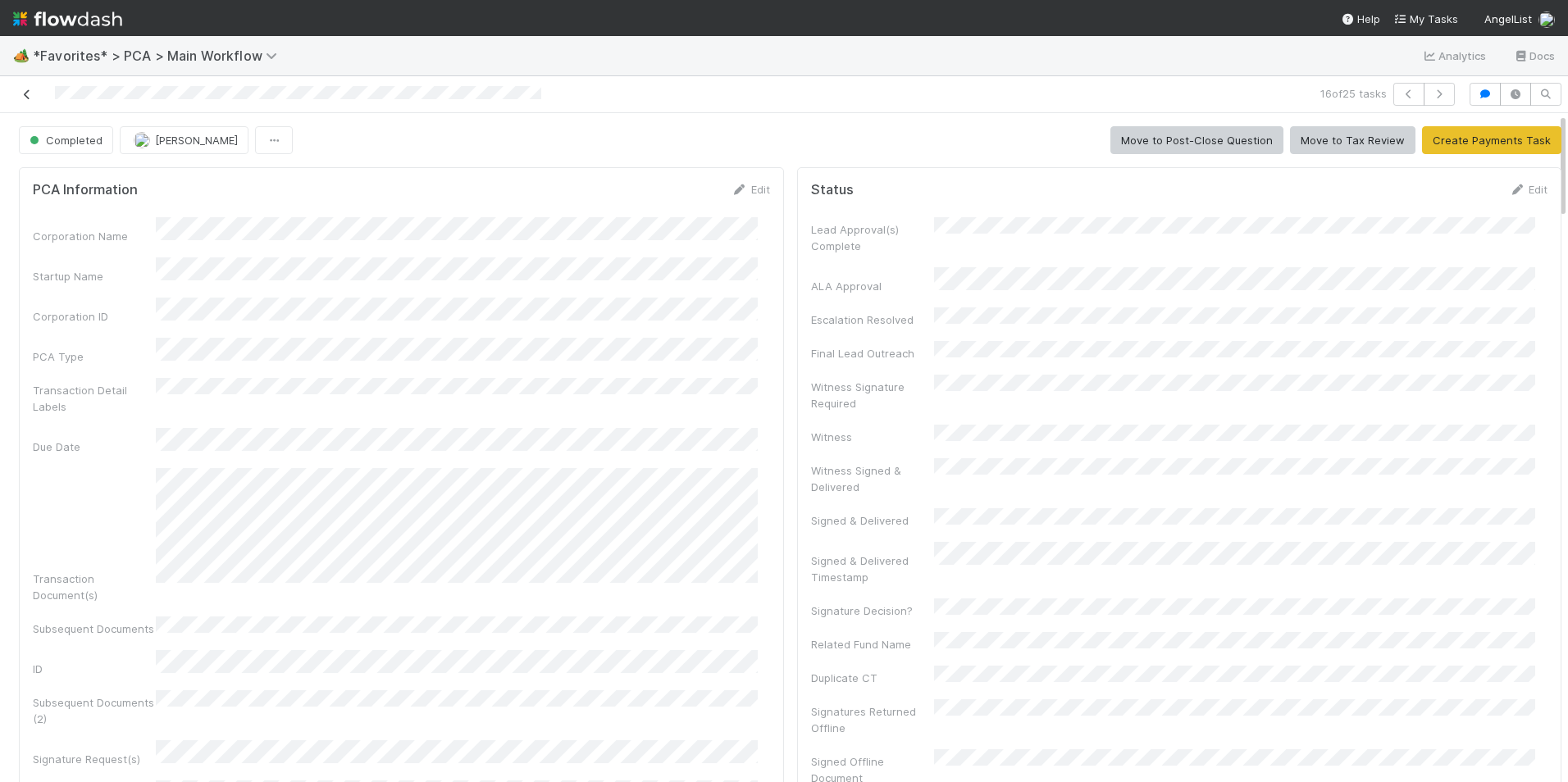
click at [28, 94] on icon at bounding box center [28, 95] width 17 height 11
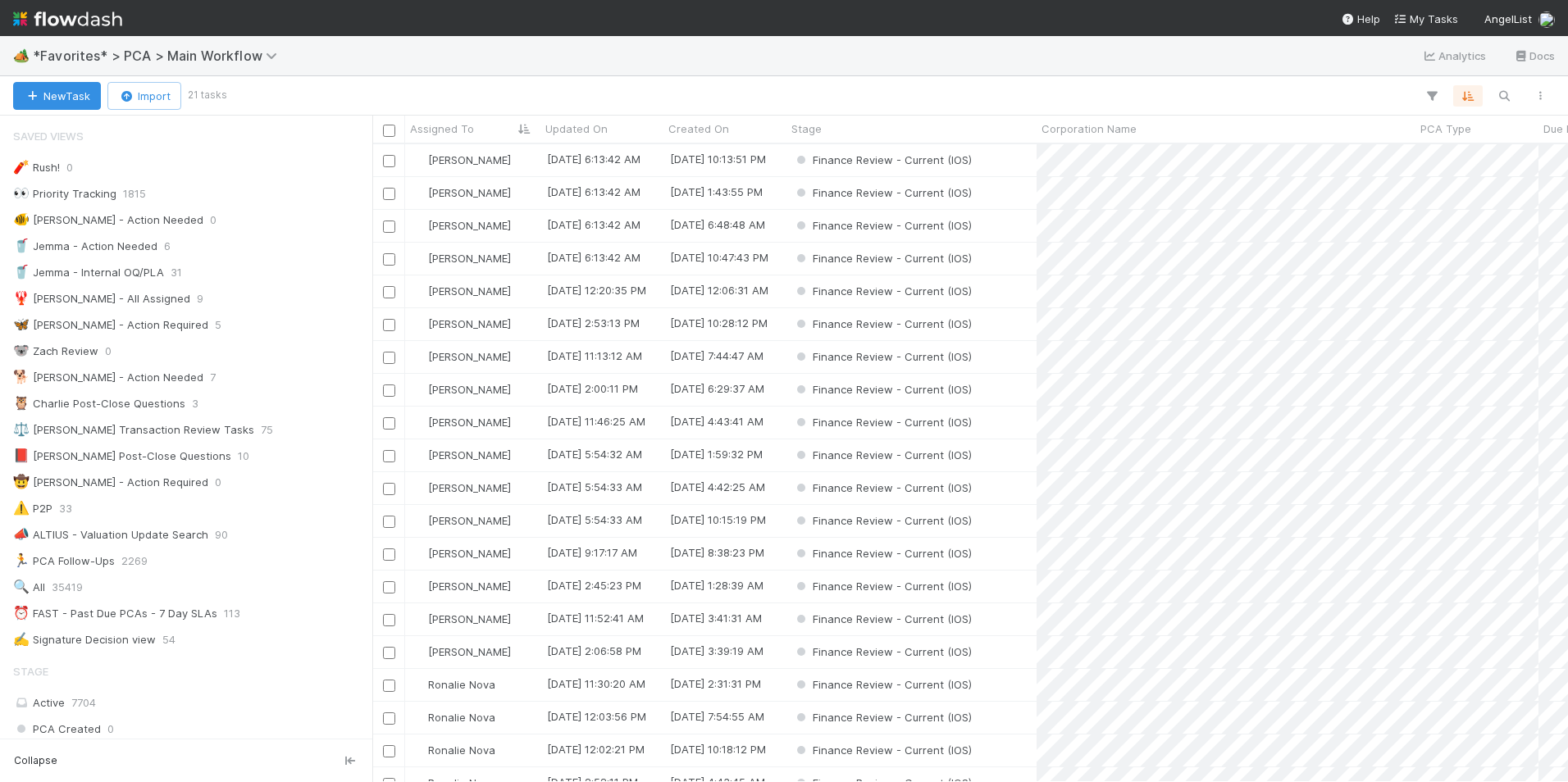
scroll to position [64, 0]
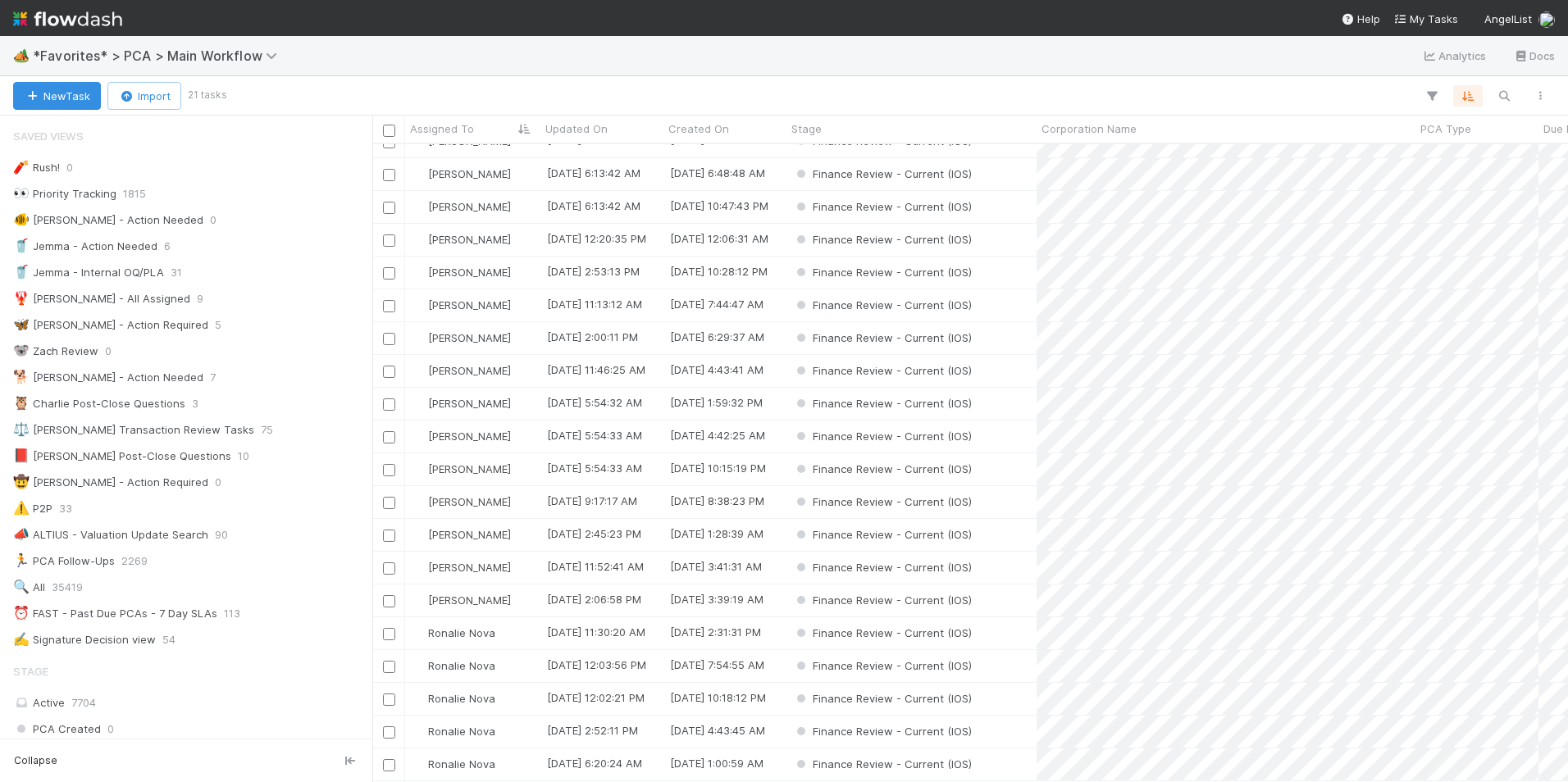
click at [517, 494] on div "[PERSON_NAME]" at bounding box center [472, 502] width 135 height 32
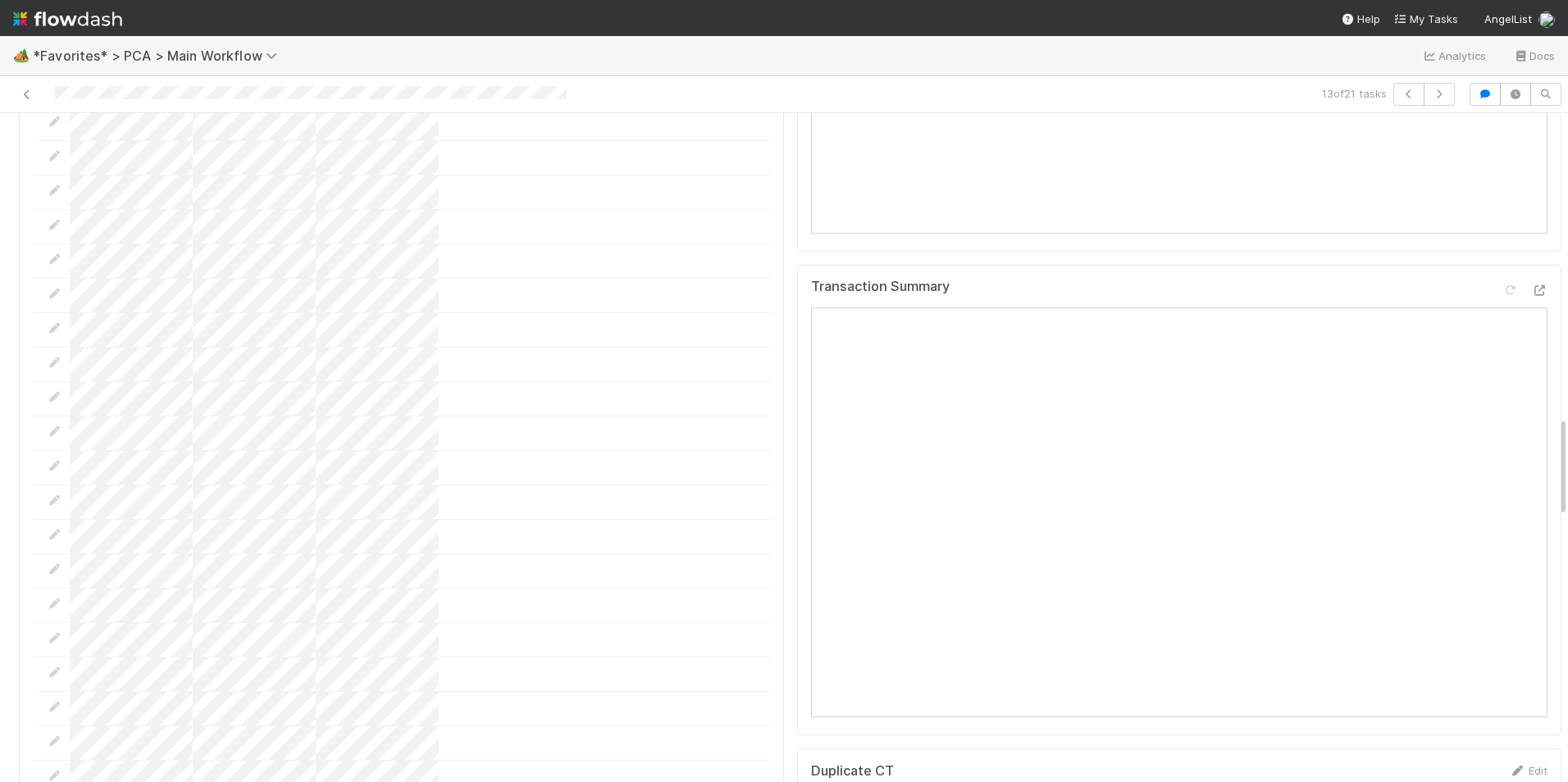
scroll to position [1804, 0]
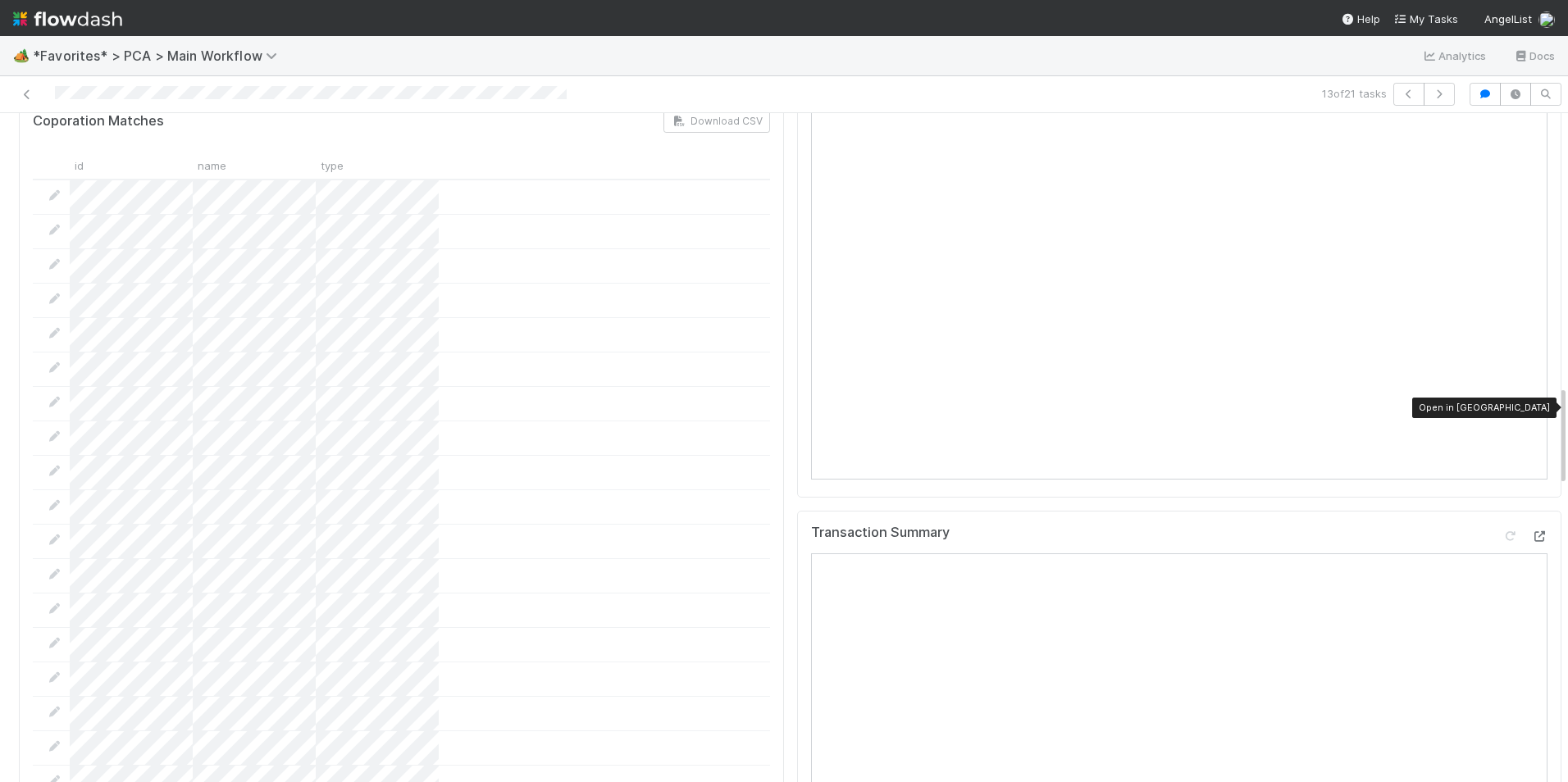
click at [1531, 531] on icon at bounding box center [1540, 537] width 17 height 11
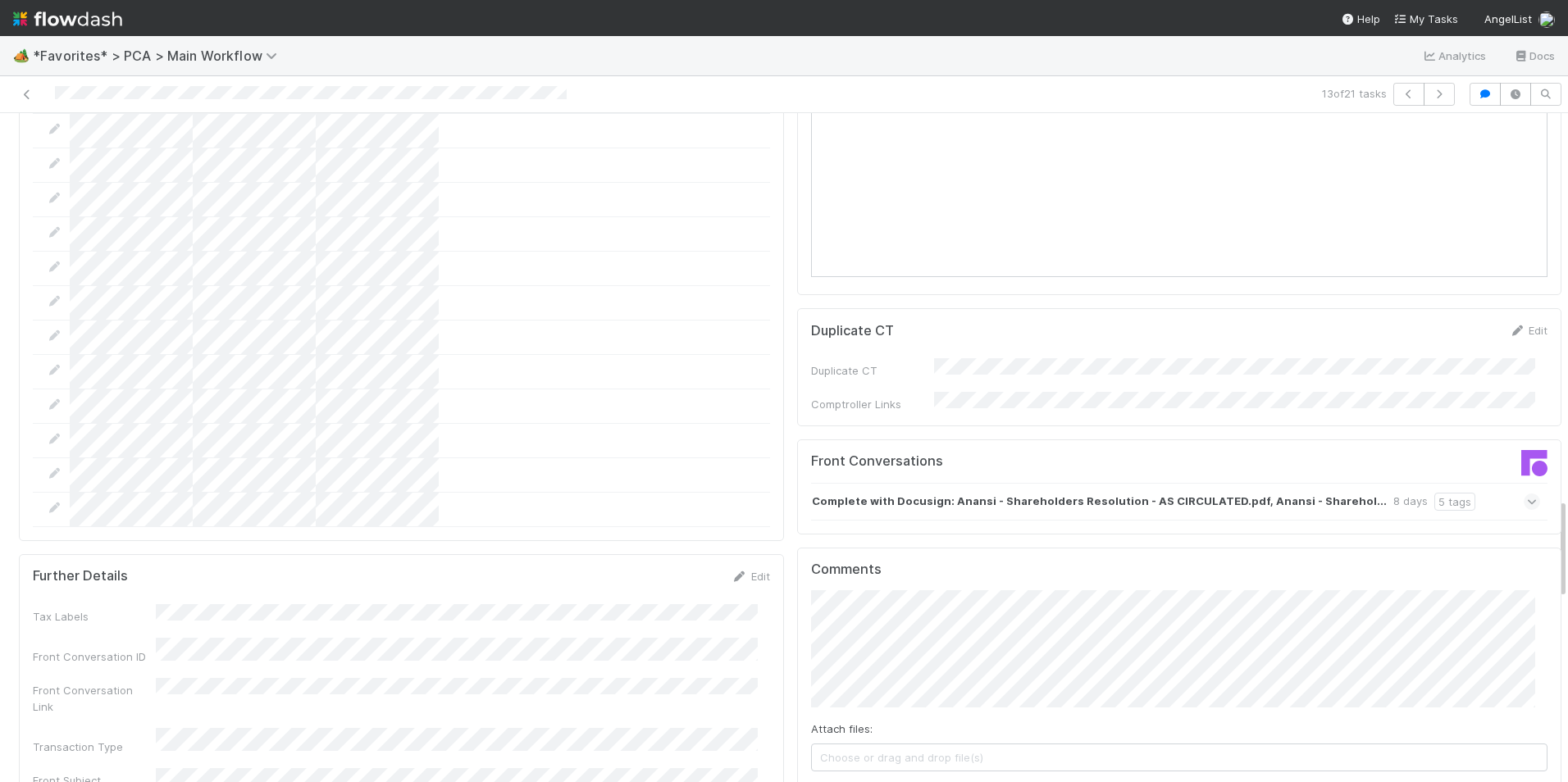
scroll to position [2459, 0]
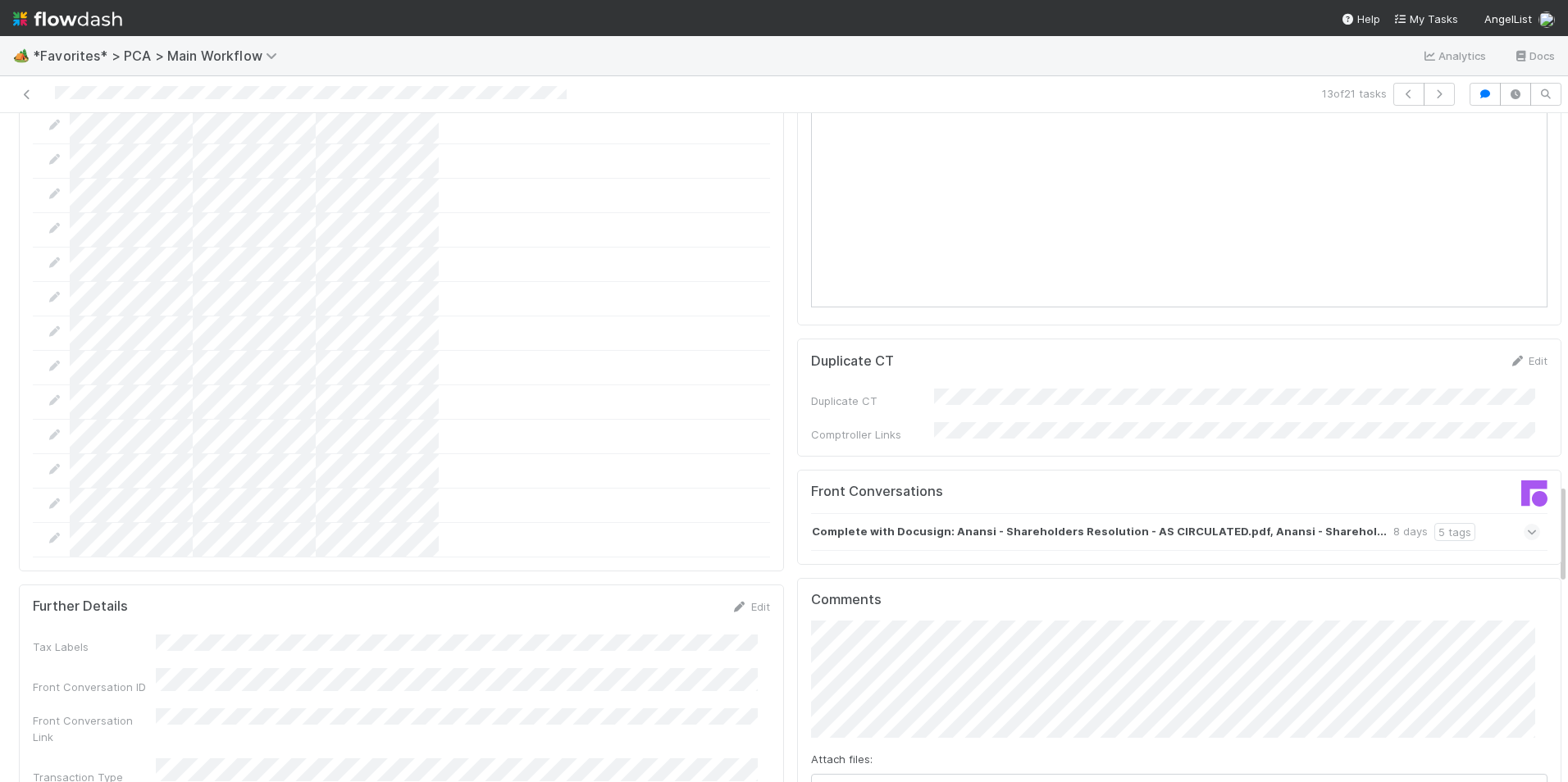
click at [1527, 524] on icon at bounding box center [1532, 532] width 11 height 17
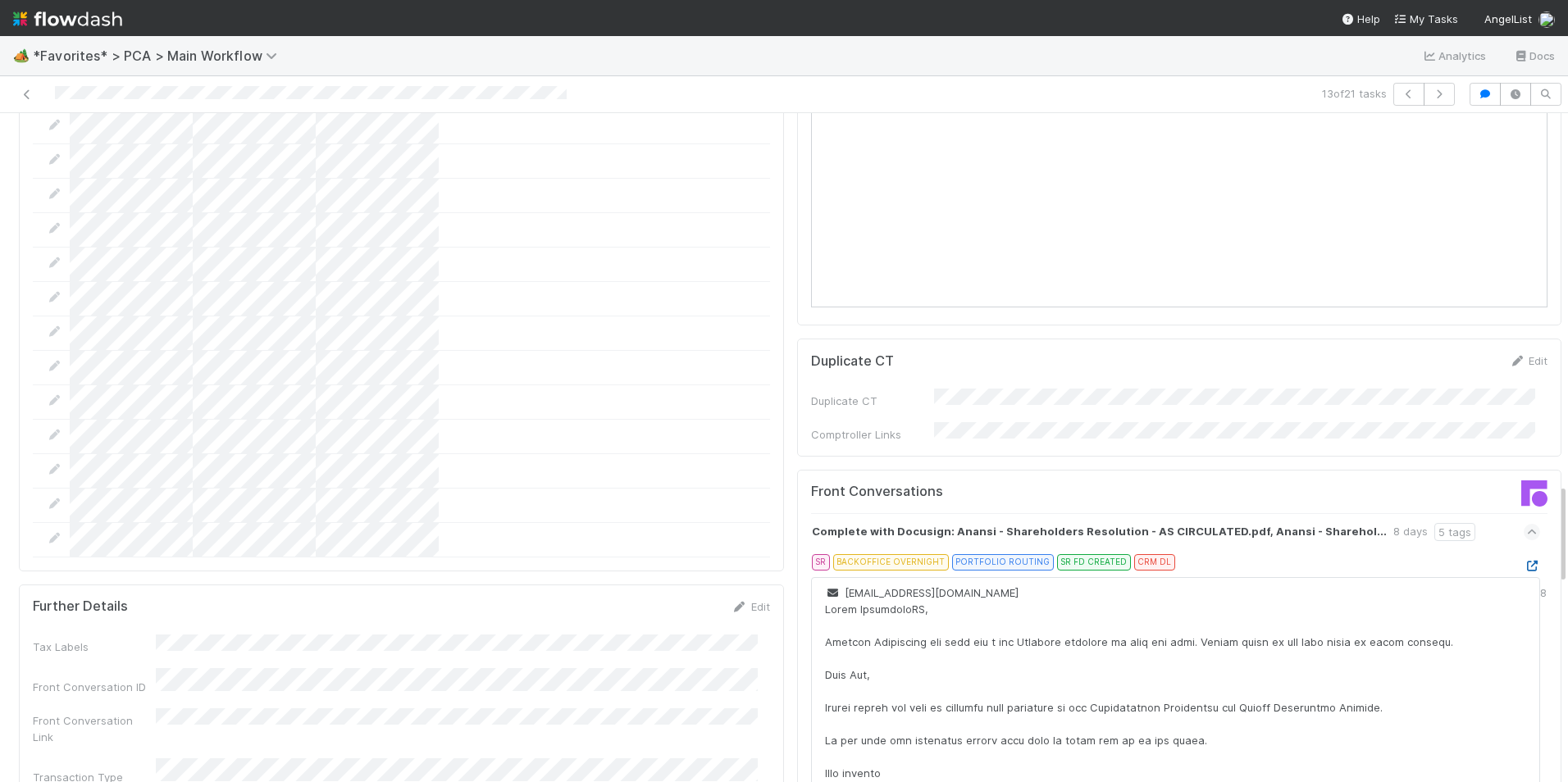
click at [1524, 561] on icon at bounding box center [1532, 566] width 17 height 11
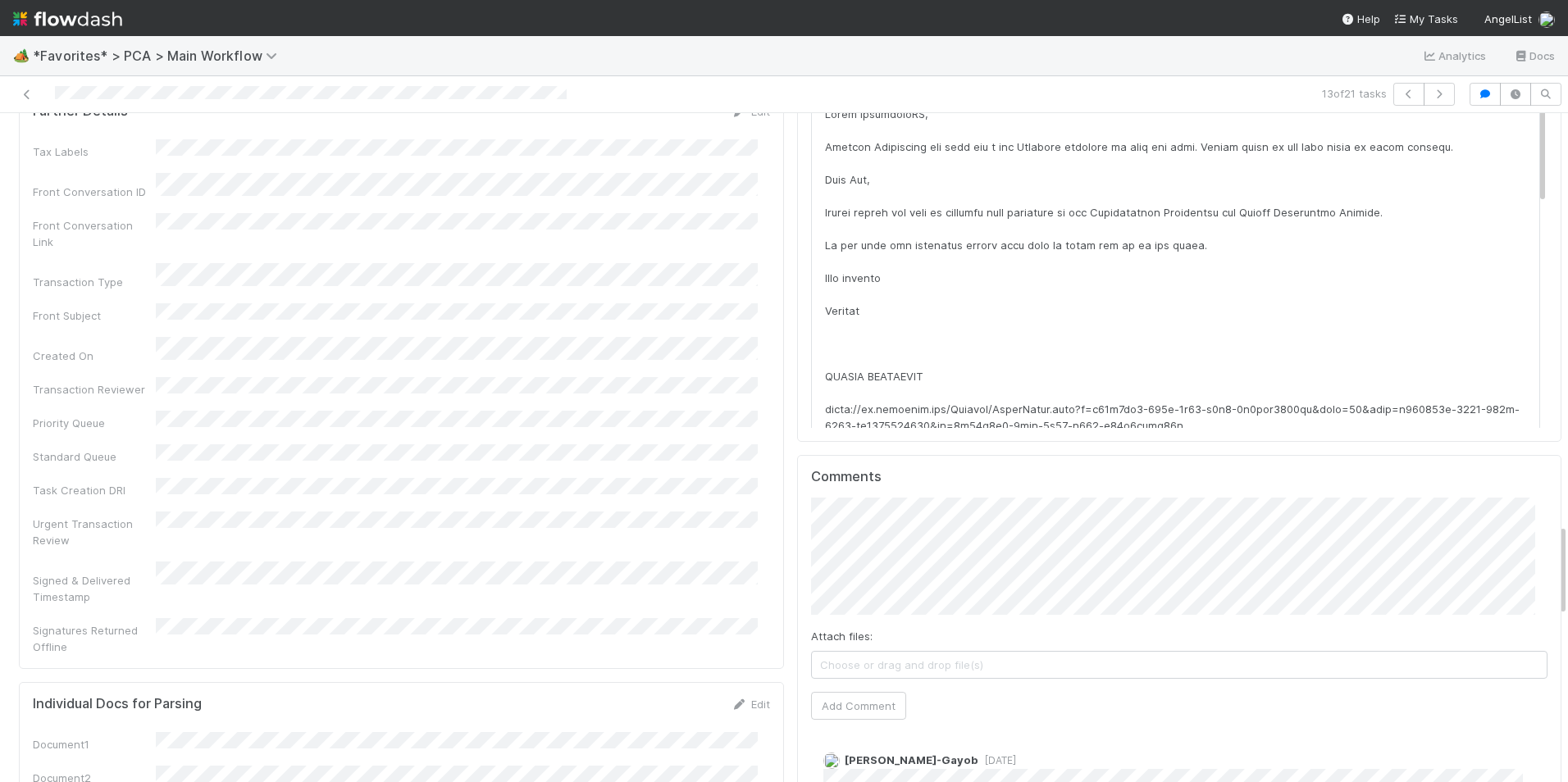
scroll to position [2952, 0]
click at [852, 695] on button "Add Comment" at bounding box center [858, 708] width 95 height 28
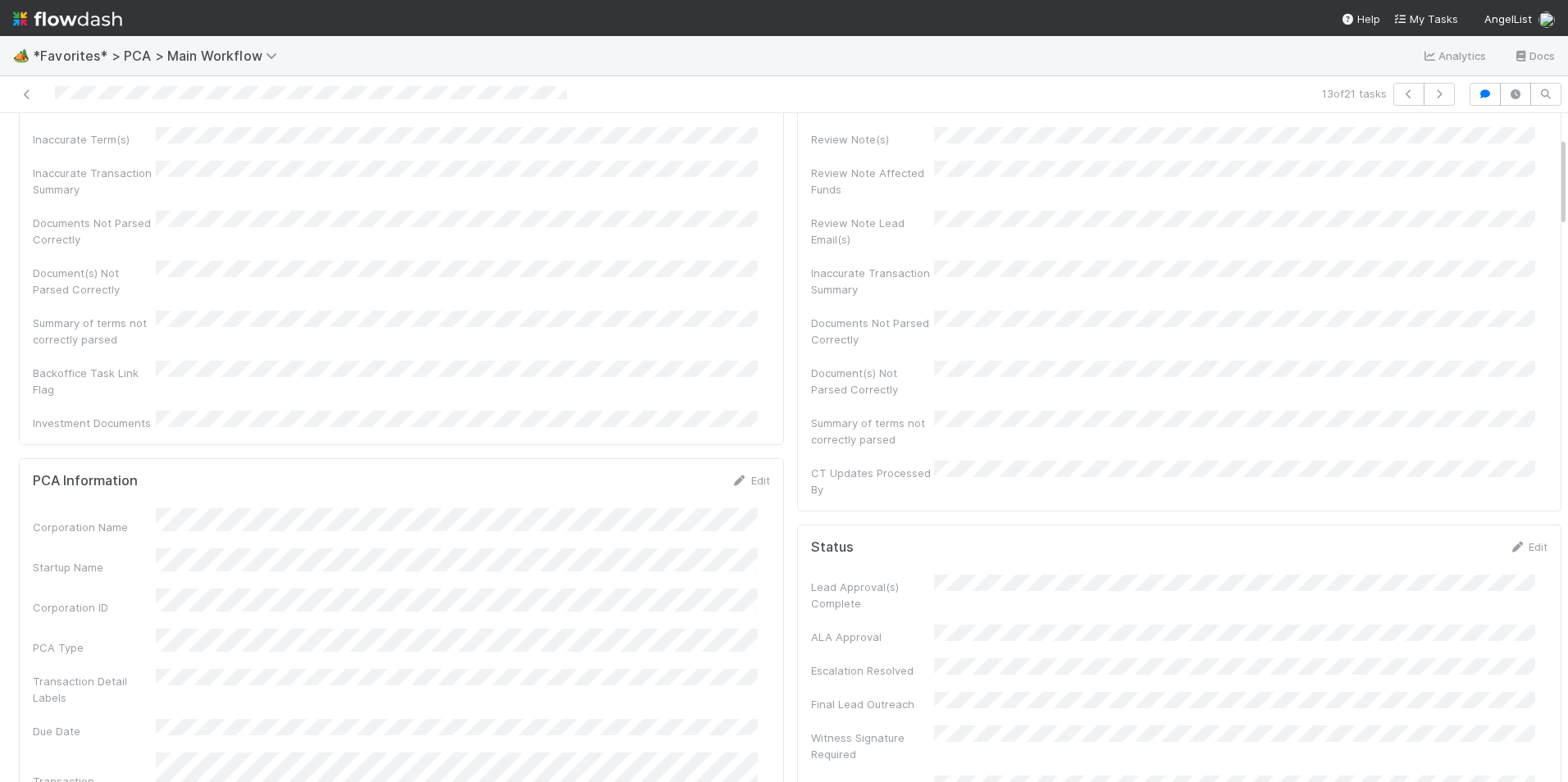
scroll to position [0, 0]
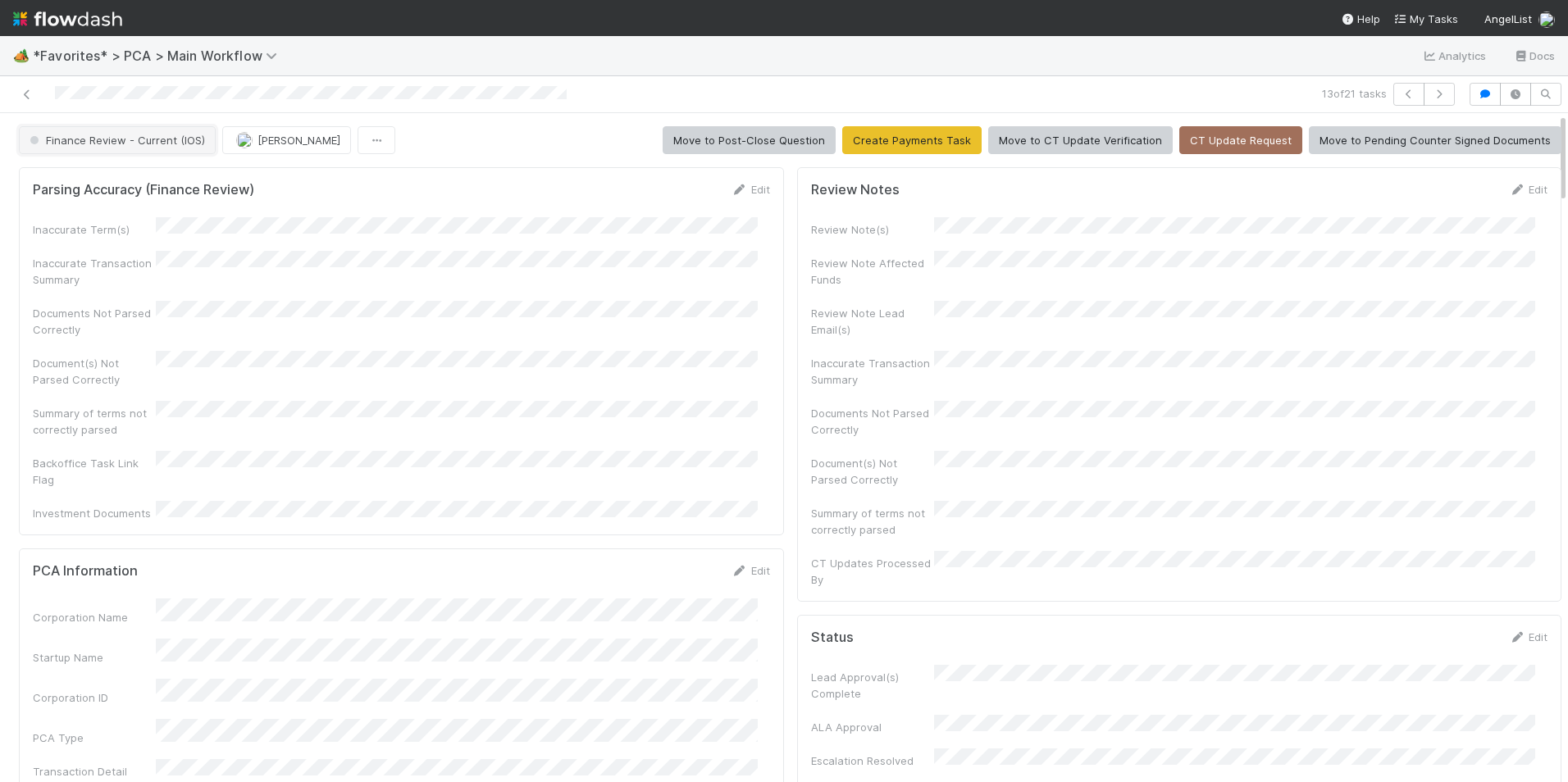
click at [190, 142] on span "Finance Review - Current (IOS)" at bounding box center [116, 140] width 178 height 13
click at [148, 243] on div "AL Legal Transaction Review Complete Completed" at bounding box center [129, 204] width 232 height 82
click at [115, 224] on div "Completed" at bounding box center [129, 227] width 232 height 29
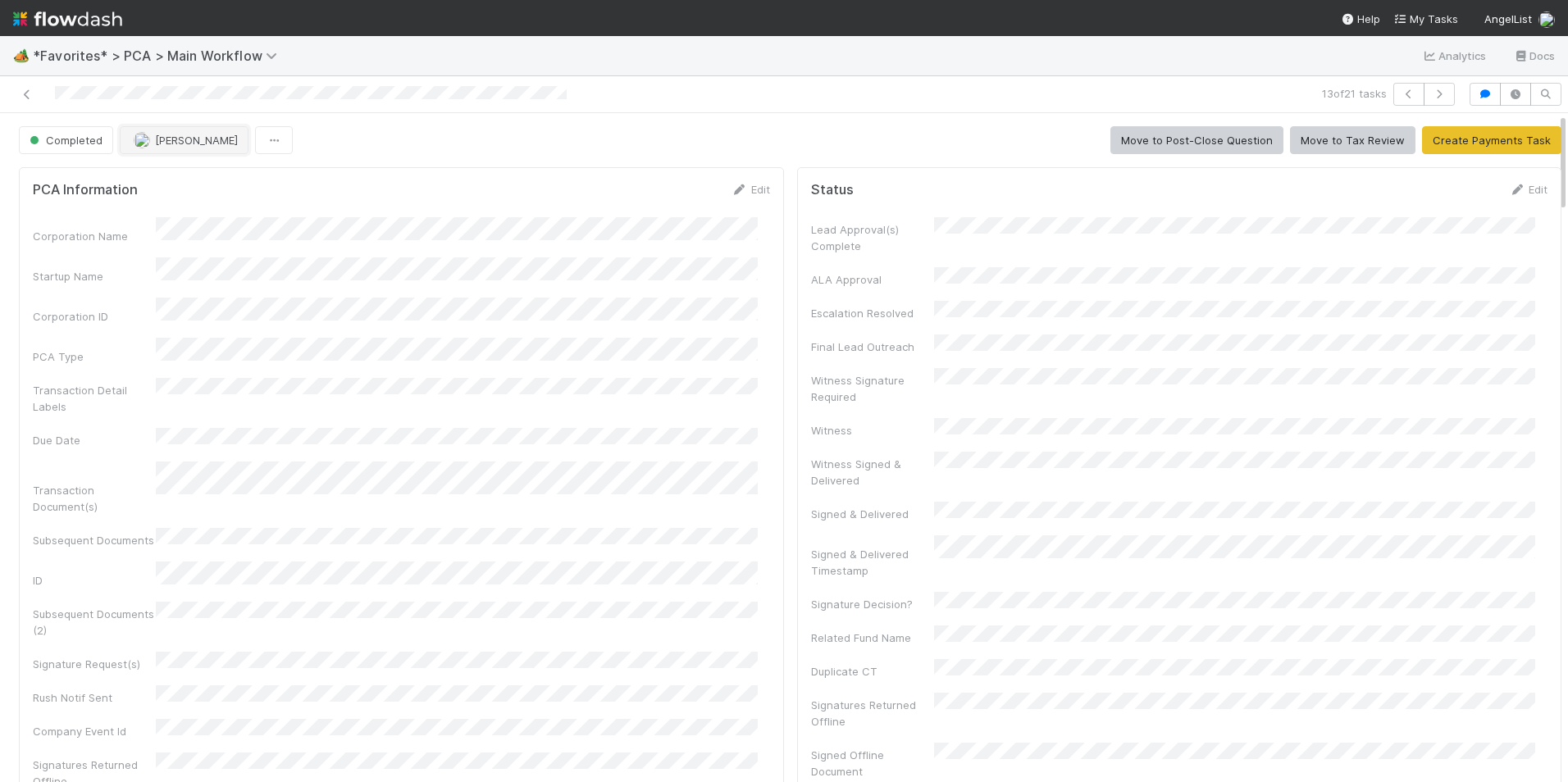
click at [169, 143] on span "[PERSON_NAME]" at bounding box center [197, 140] width 83 height 13
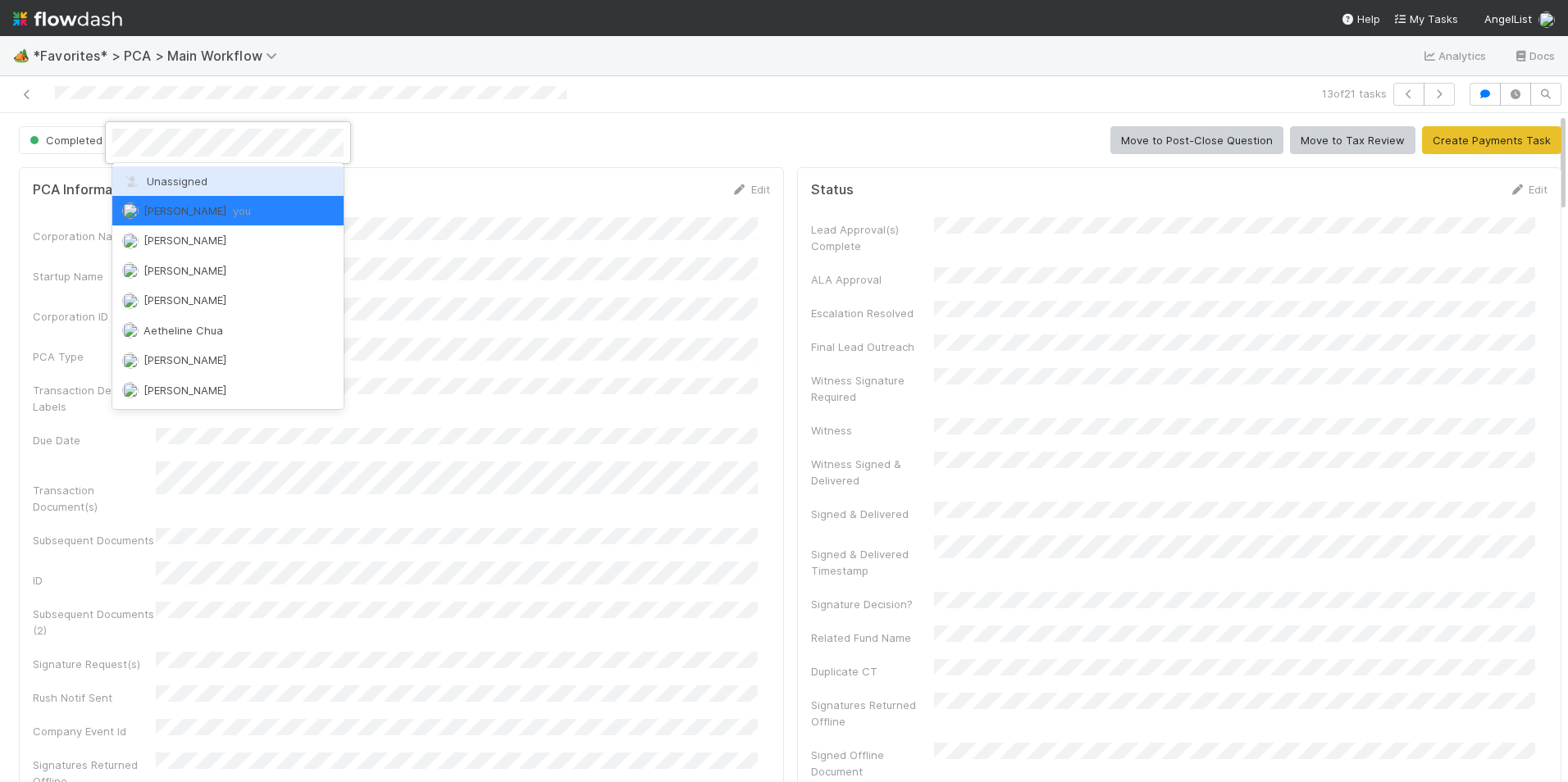
click at [172, 184] on span "Unassigned" at bounding box center [165, 181] width 85 height 13
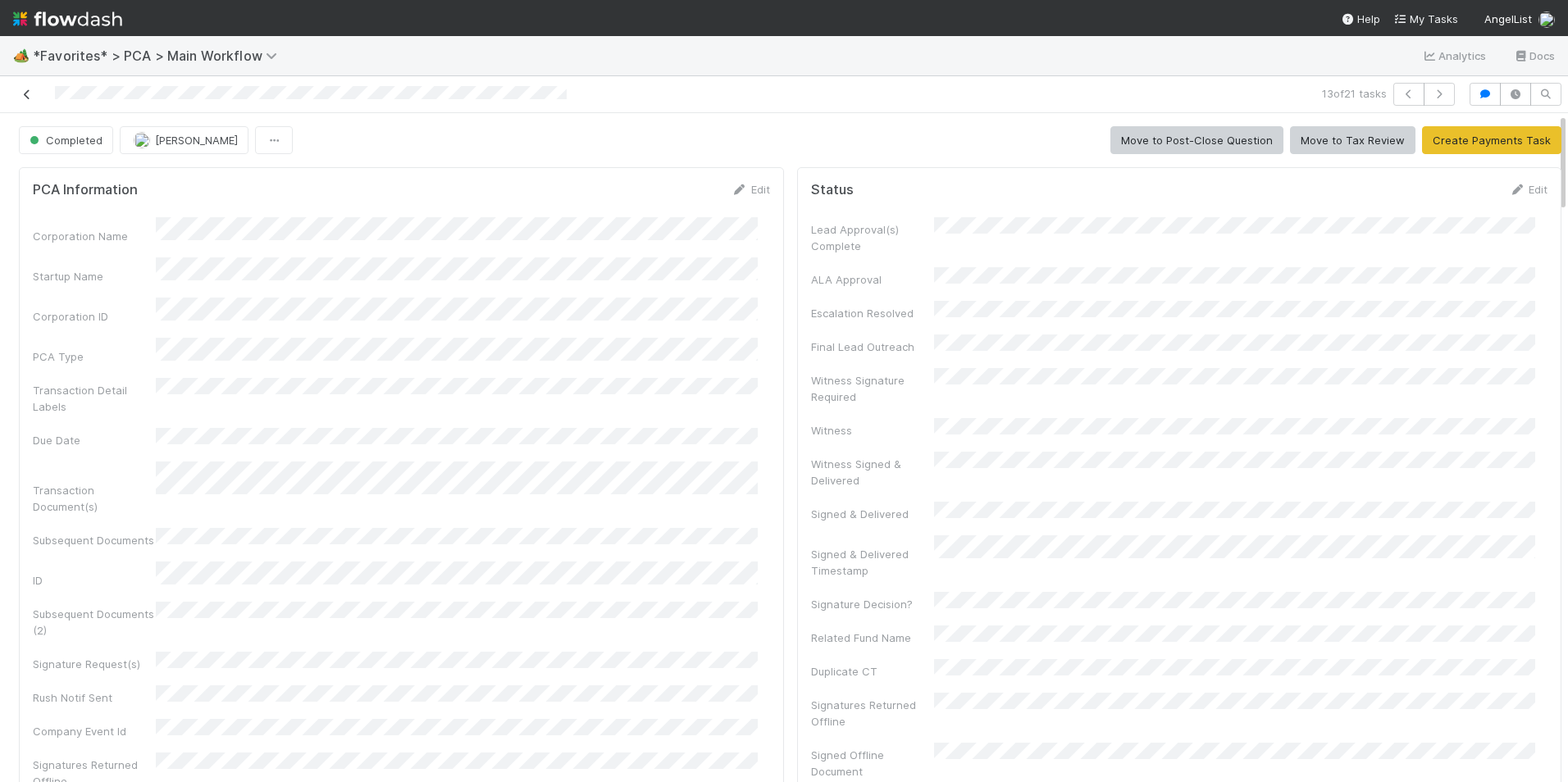
click at [27, 91] on icon at bounding box center [28, 95] width 17 height 11
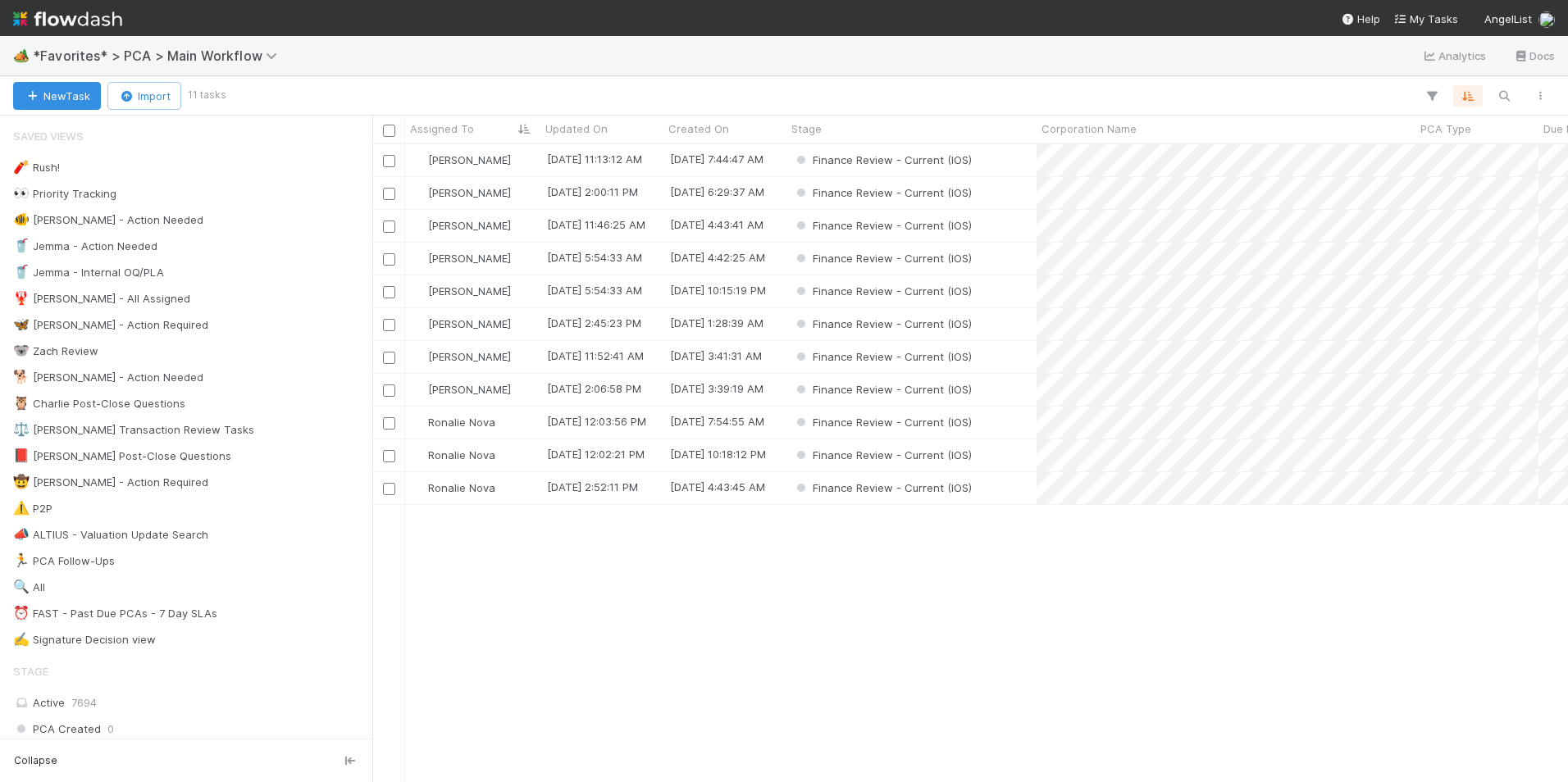
scroll to position [626, 1183]
click at [528, 328] on div "[PERSON_NAME]" at bounding box center [472, 323] width 135 height 32
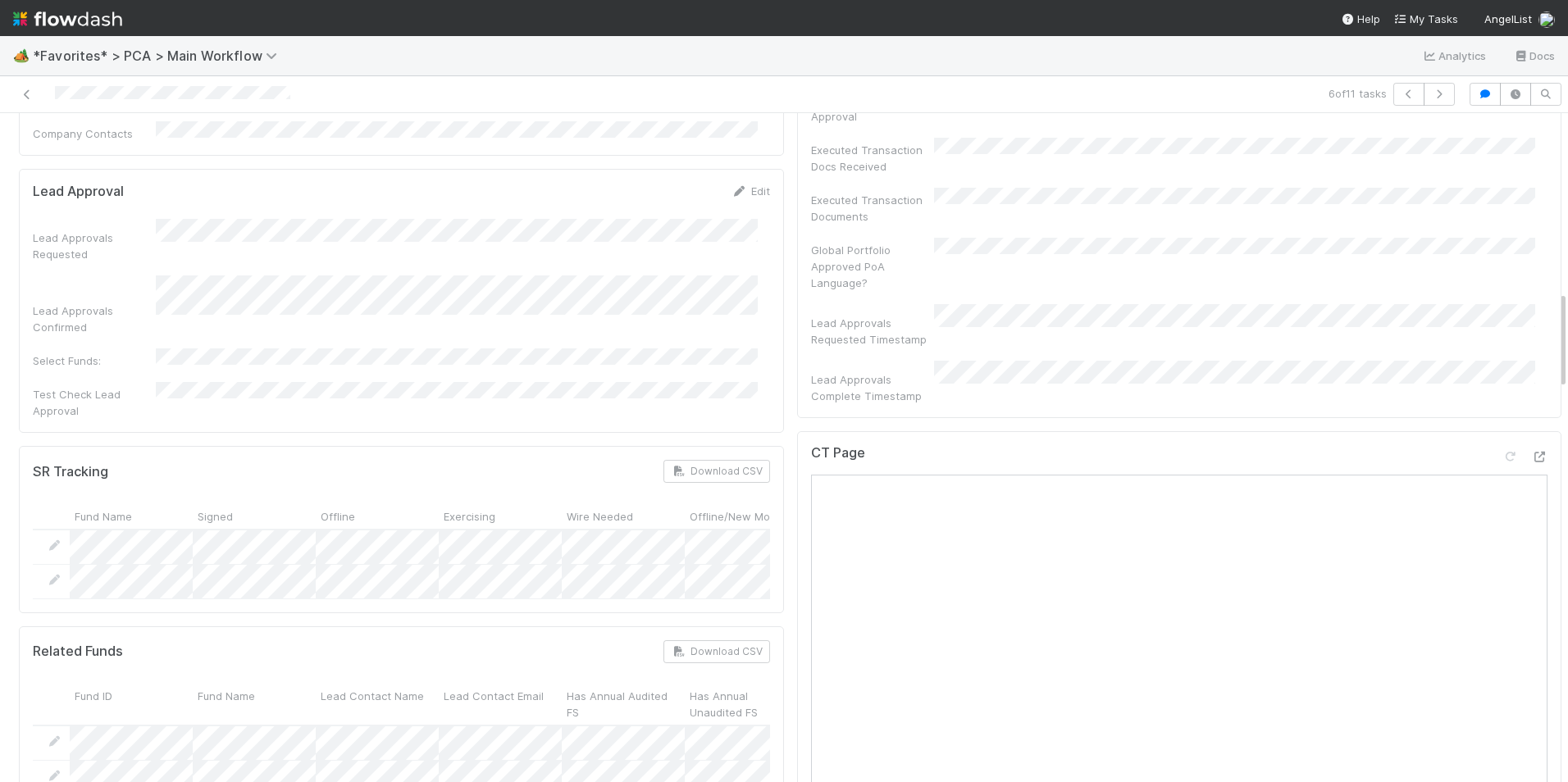
scroll to position [1148, 0]
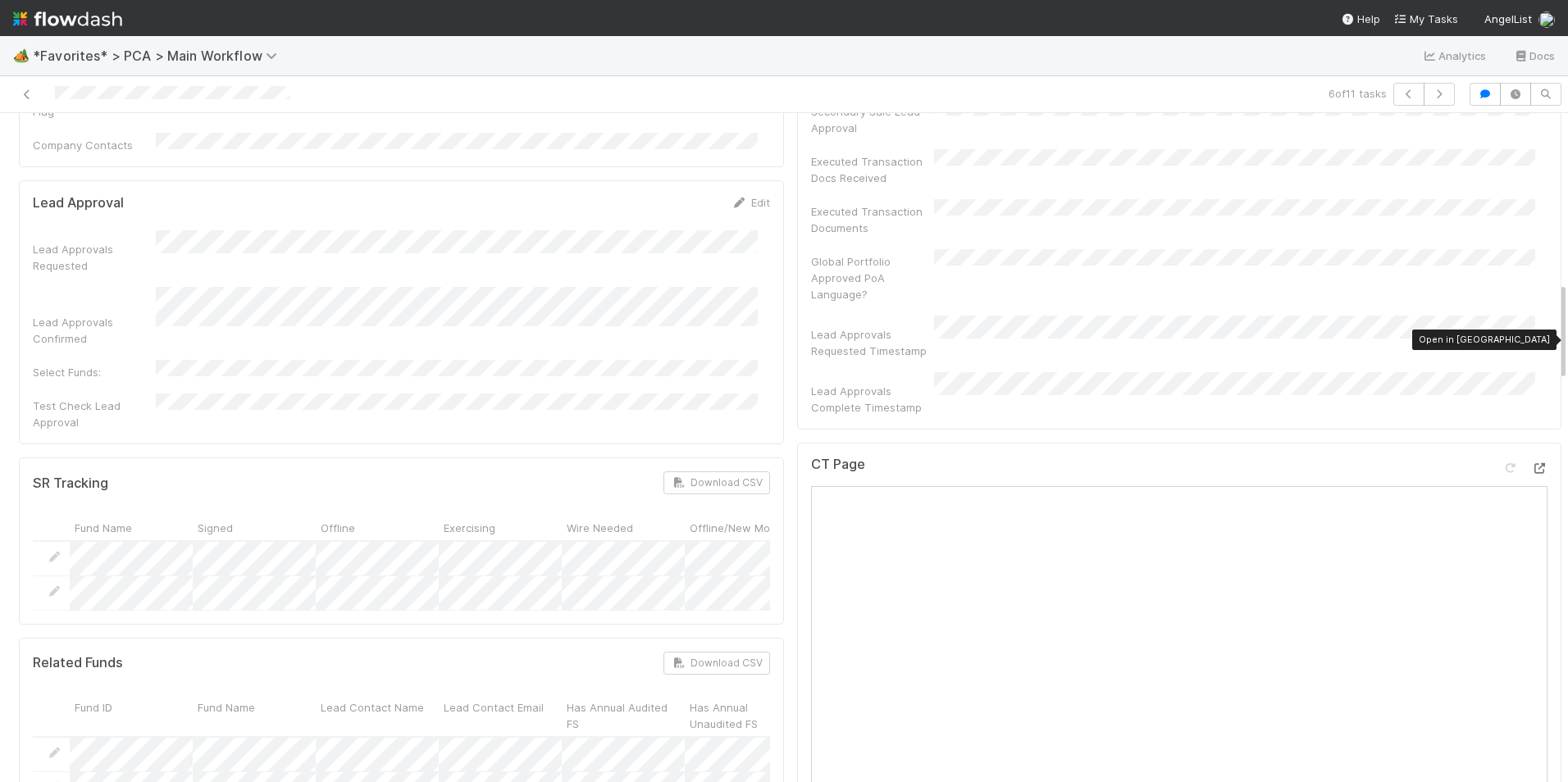
click at [1531, 463] on icon at bounding box center [1540, 469] width 17 height 11
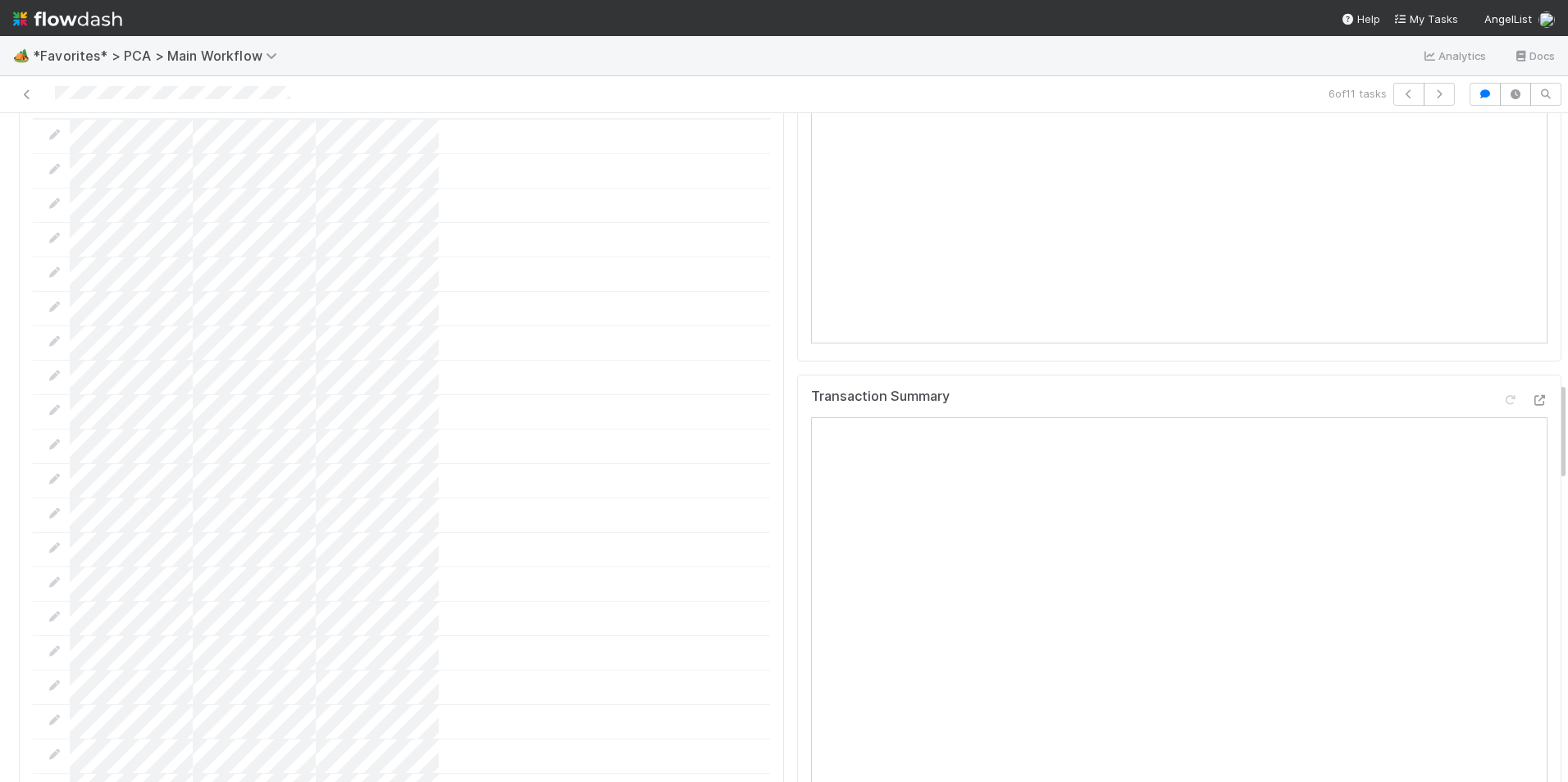
scroll to position [1804, 0]
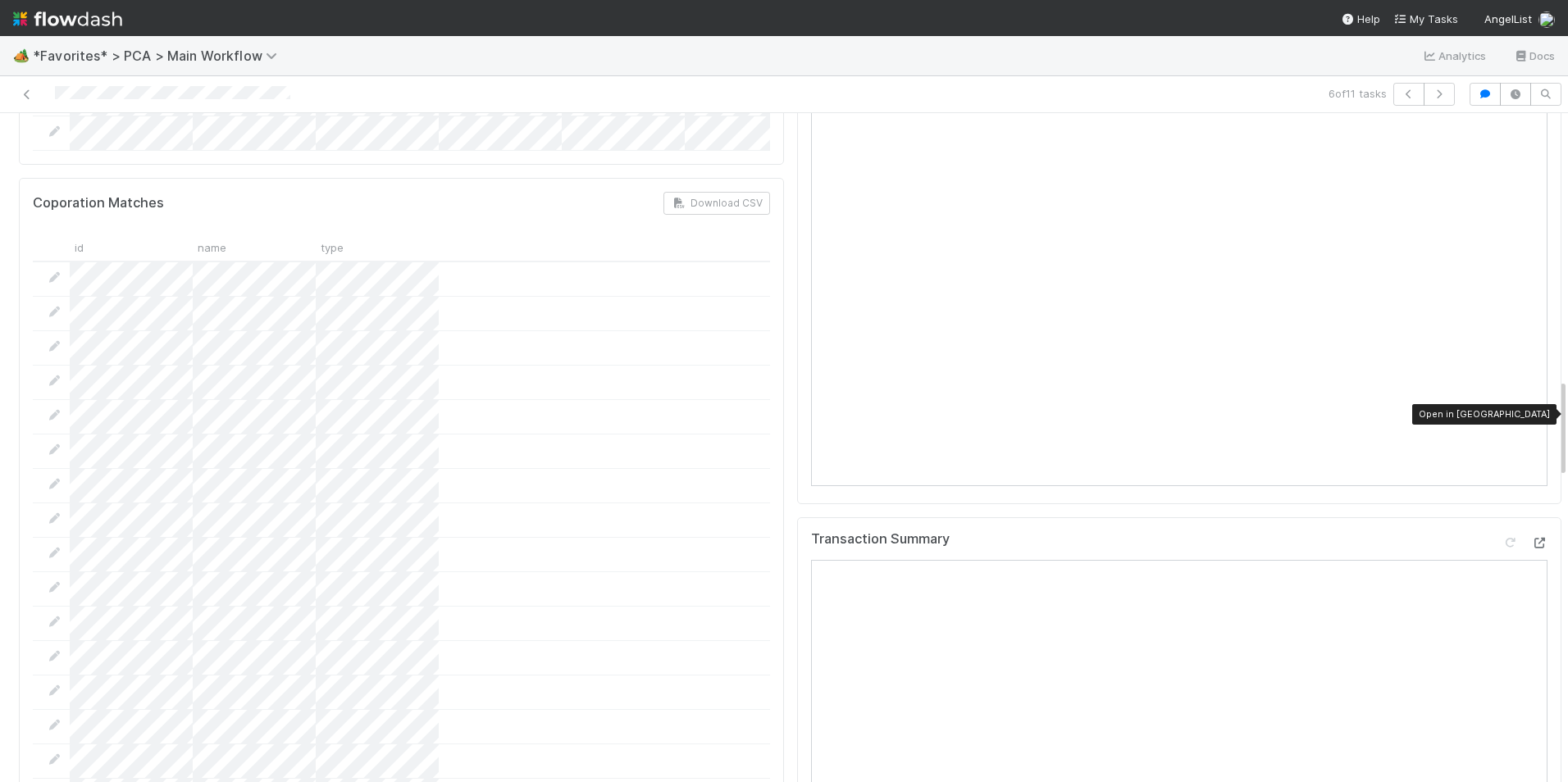
click at [1531, 538] on icon at bounding box center [1540, 543] width 17 height 11
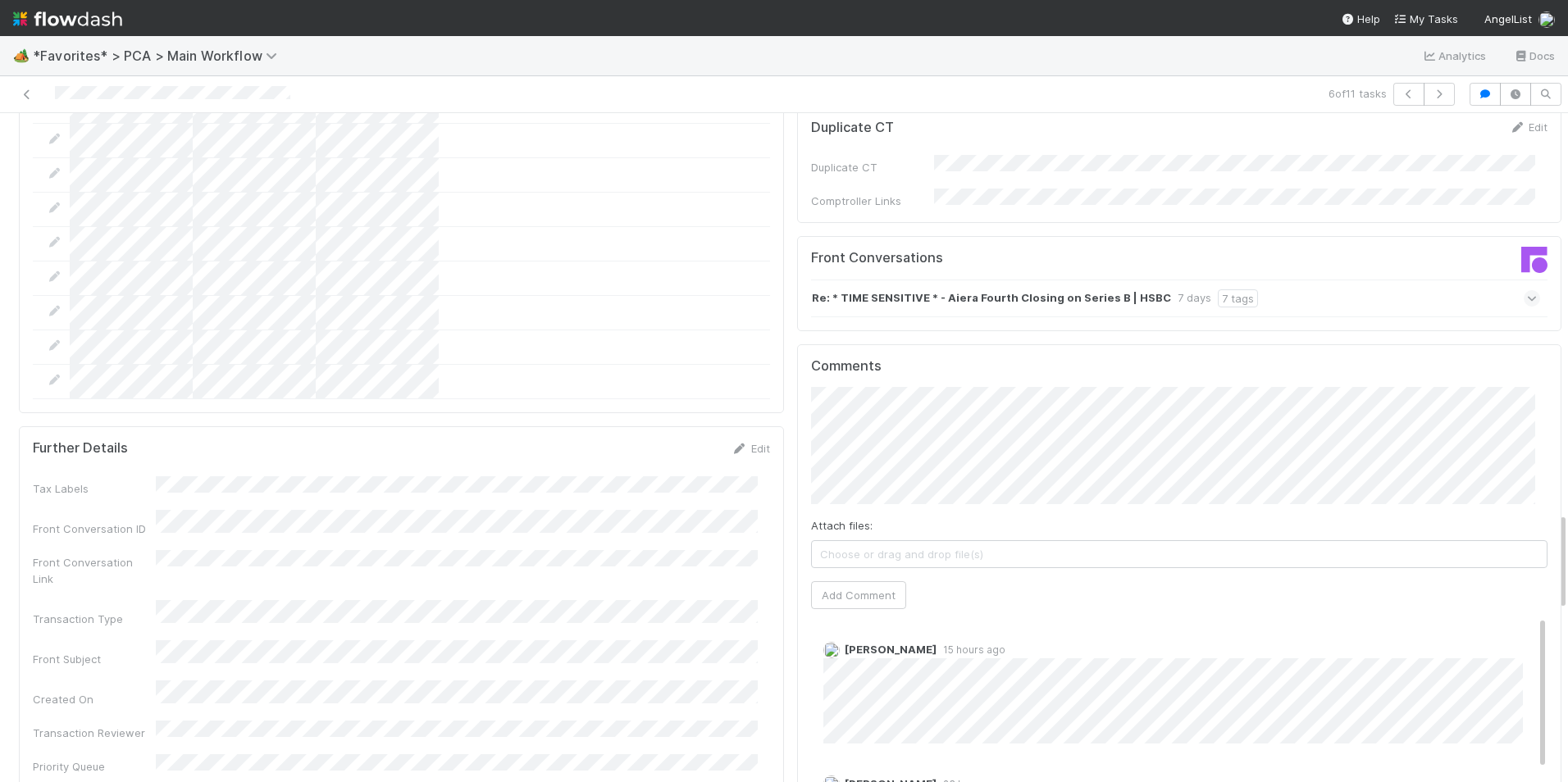
scroll to position [2705, 0]
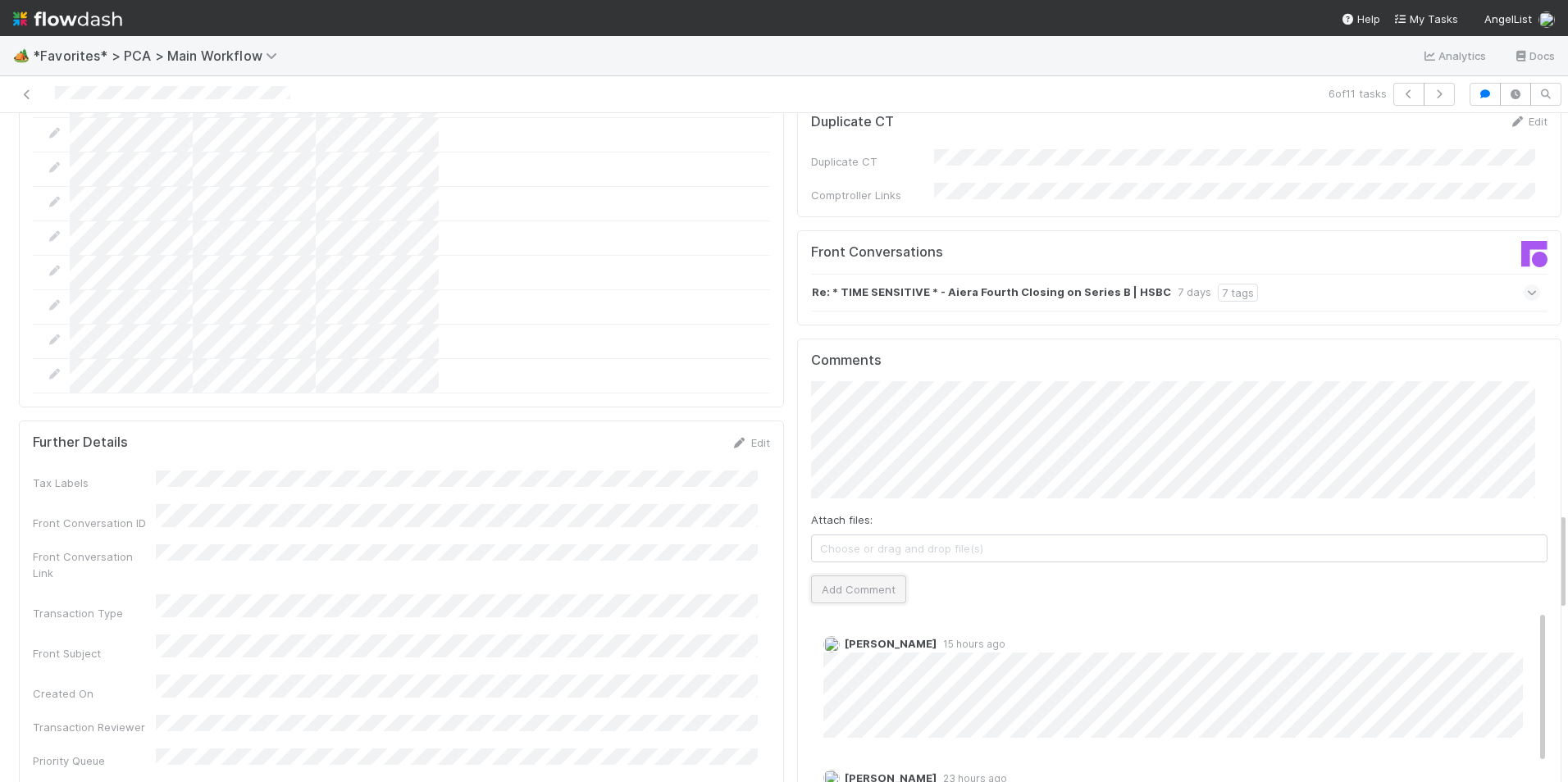
click at [860, 575] on button "Add Comment" at bounding box center [858, 589] width 95 height 28
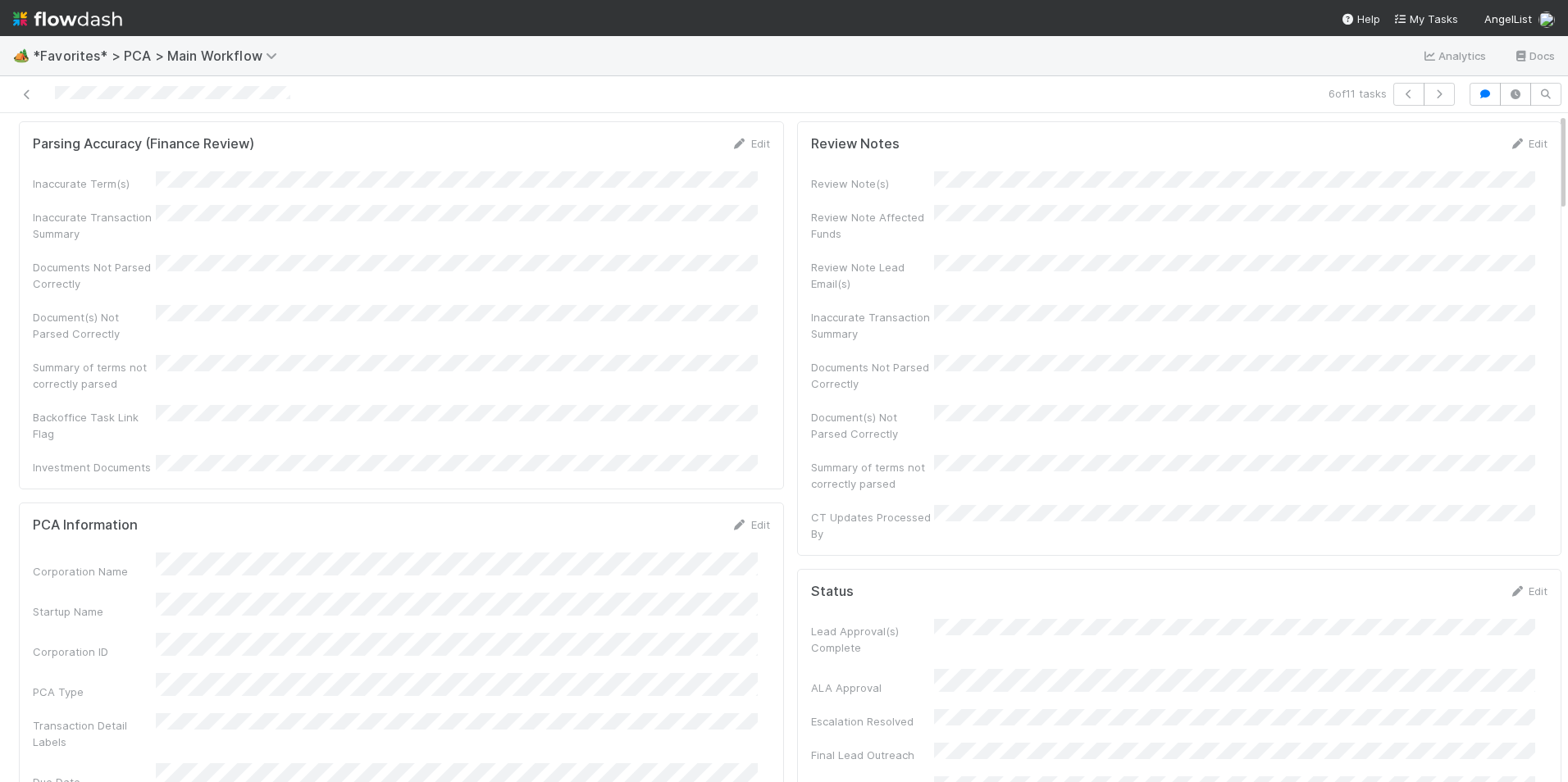
scroll to position [0, 0]
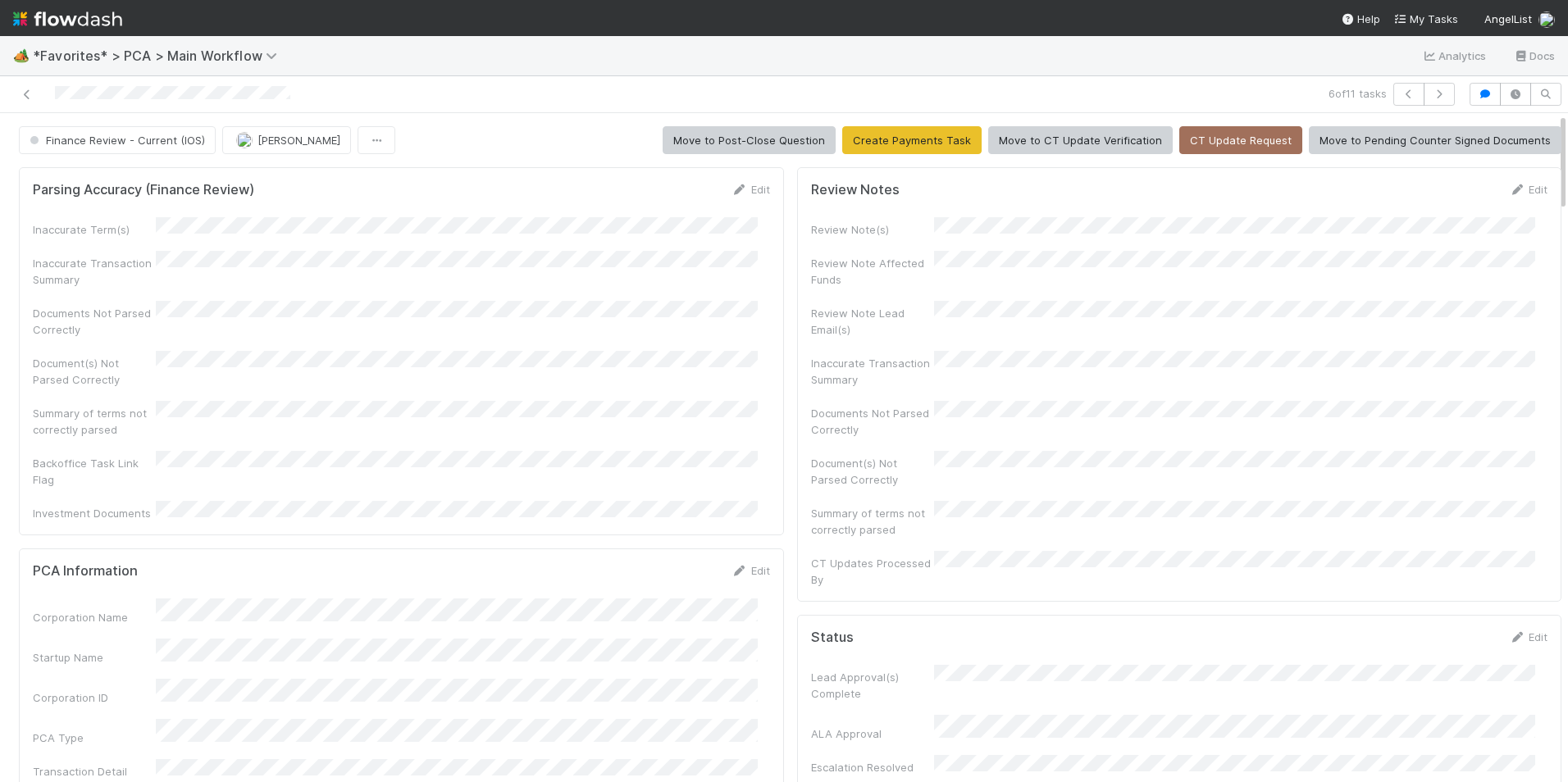
click at [140, 139] on span "Finance Review - Current (IOS)" at bounding box center [116, 140] width 178 height 13
click at [138, 184] on div "Completed" at bounding box center [129, 181] width 232 height 29
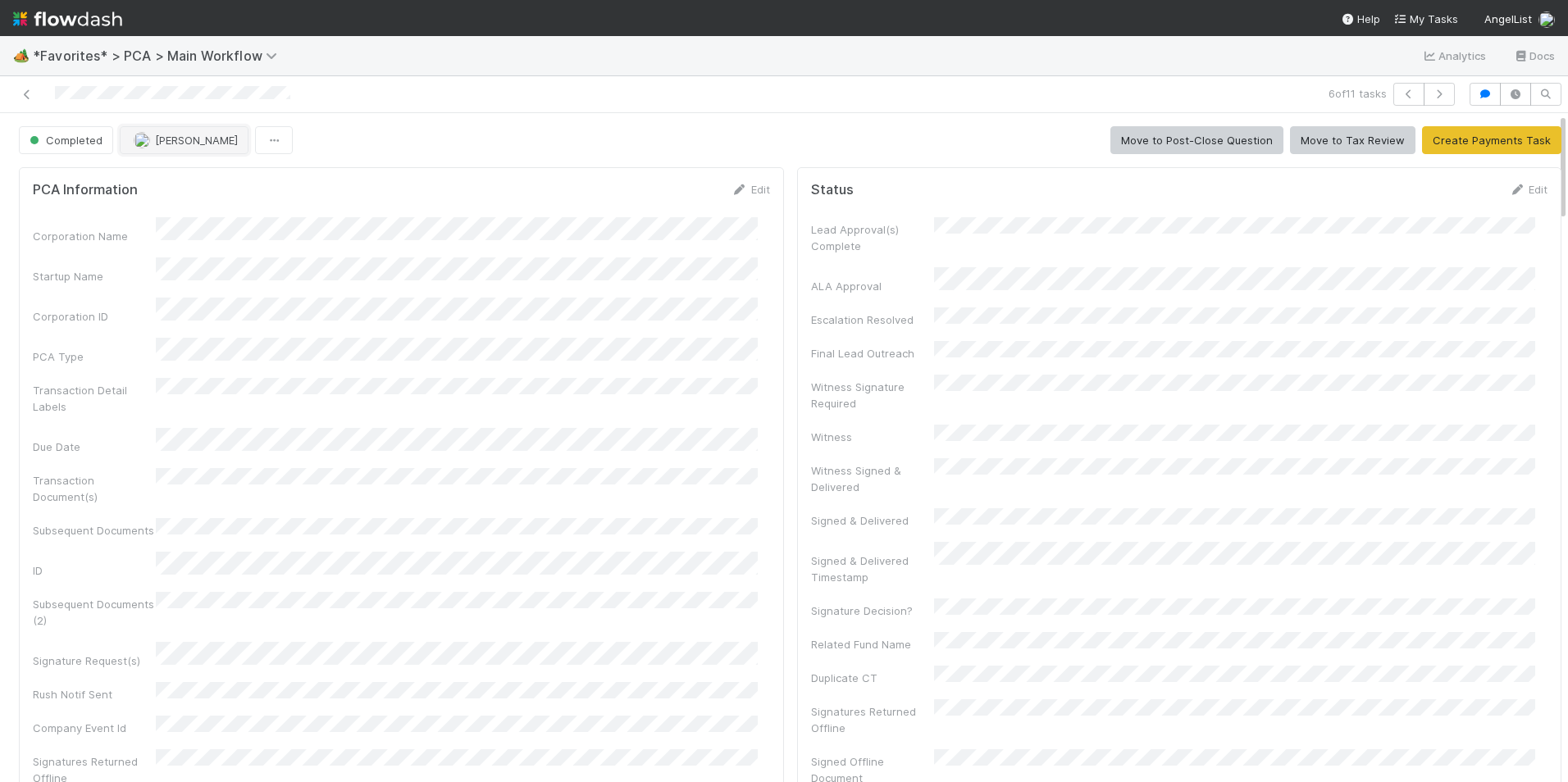
click at [175, 143] on span "[PERSON_NAME]" at bounding box center [197, 140] width 83 height 13
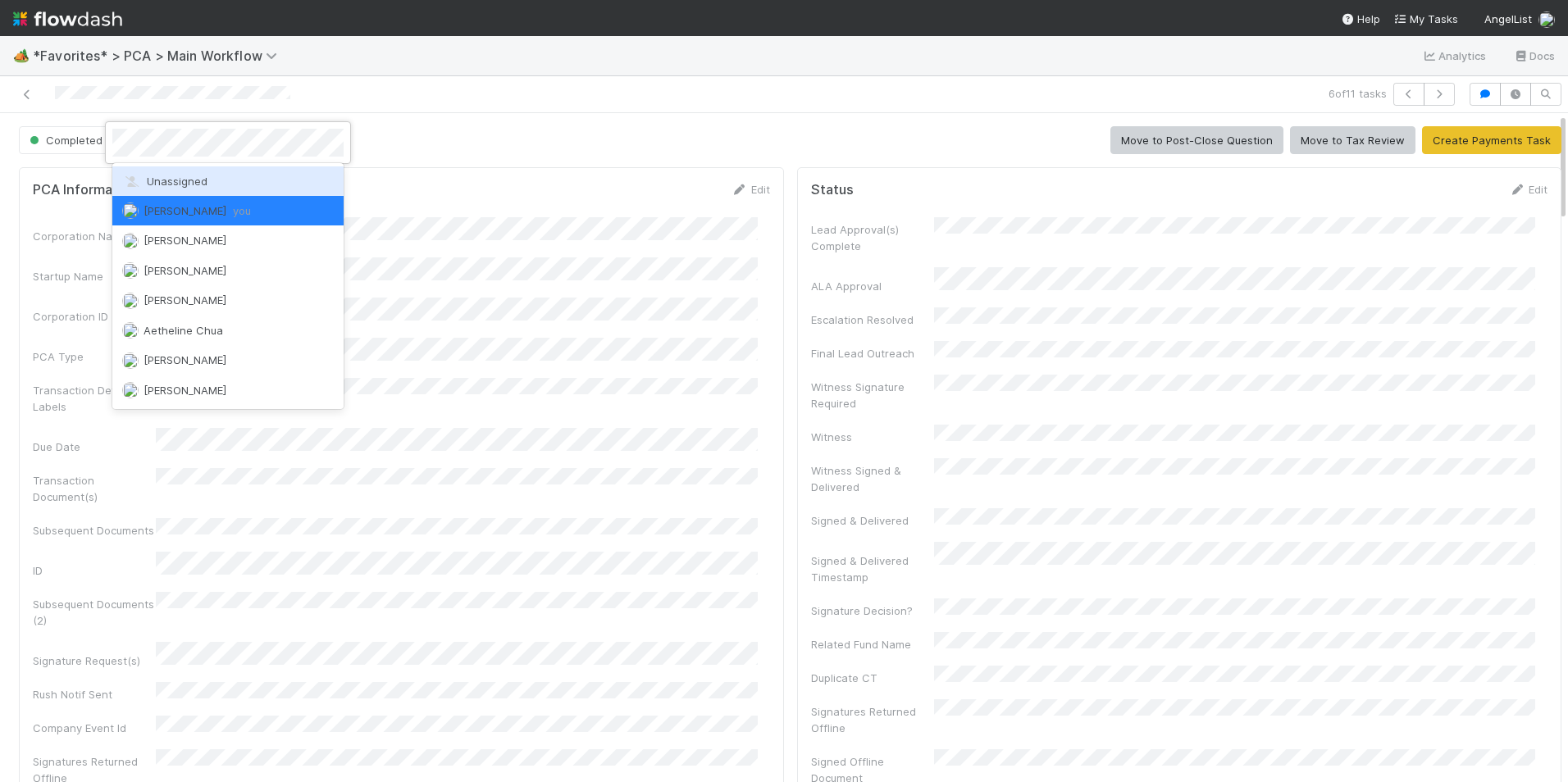
click at [202, 180] on span "Unassigned" at bounding box center [165, 181] width 85 height 13
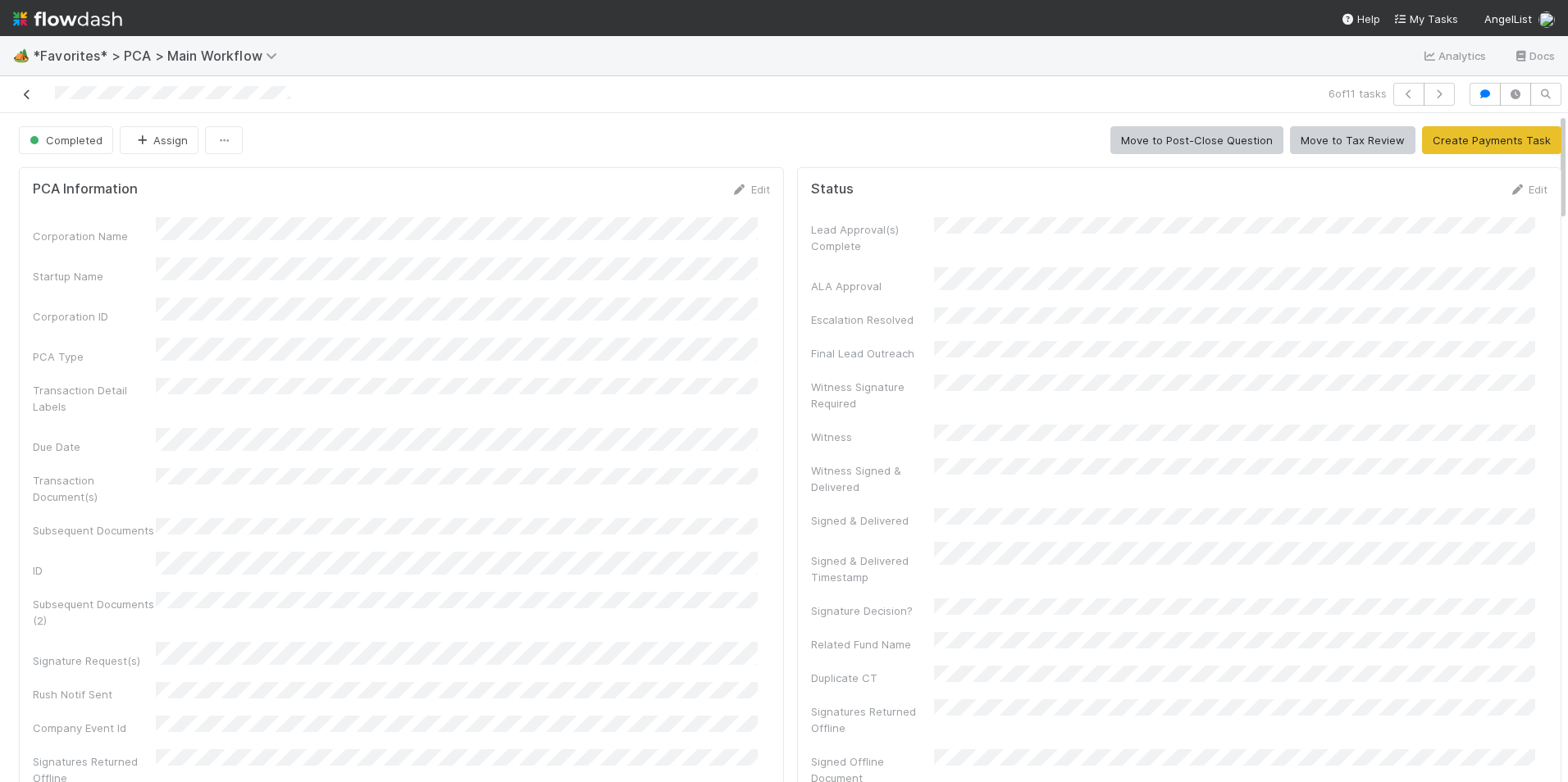
click at [25, 96] on icon at bounding box center [28, 95] width 17 height 11
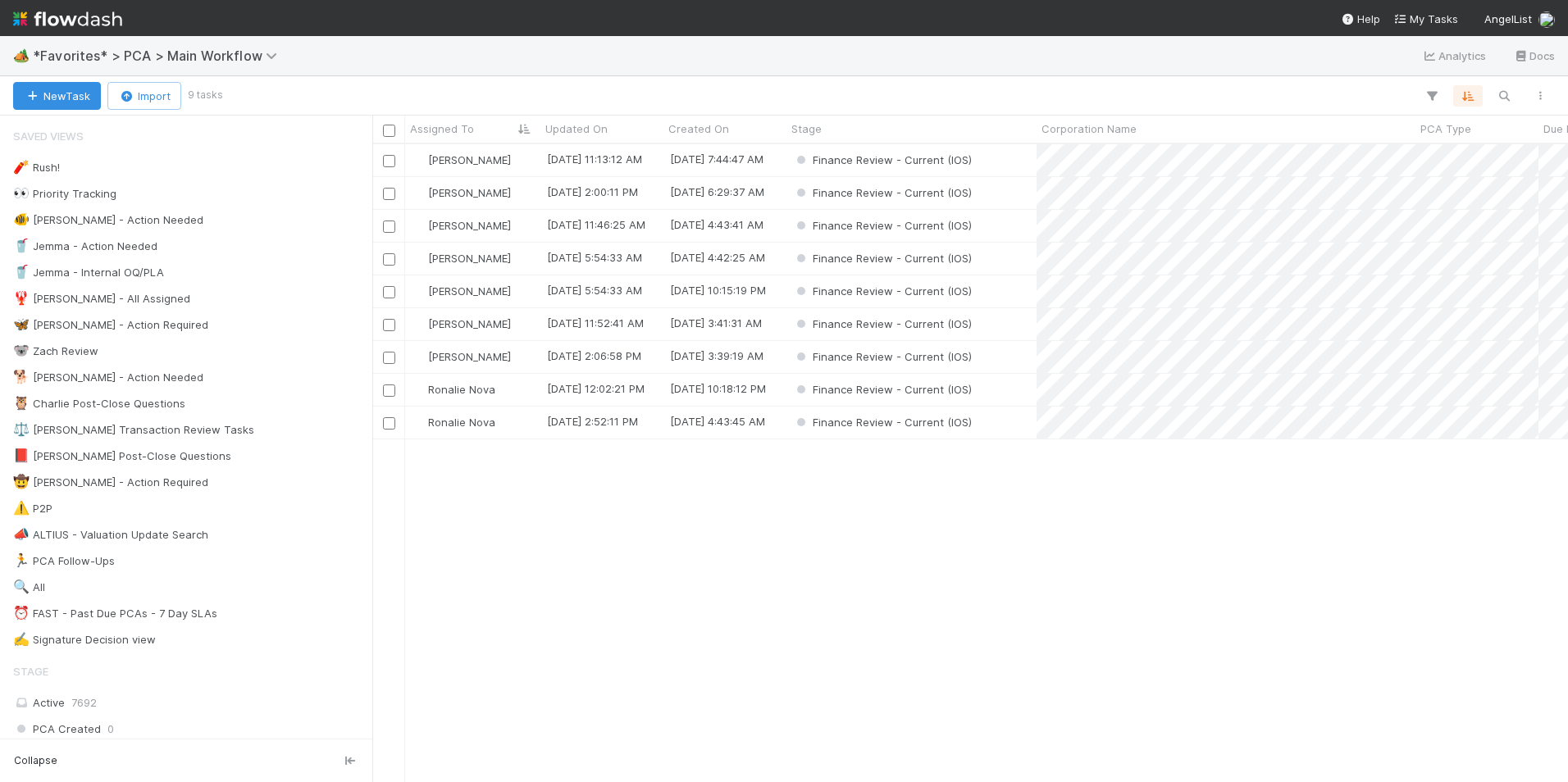
scroll to position [626, 1183]
click at [505, 322] on div "[PERSON_NAME]" at bounding box center [472, 323] width 135 height 32
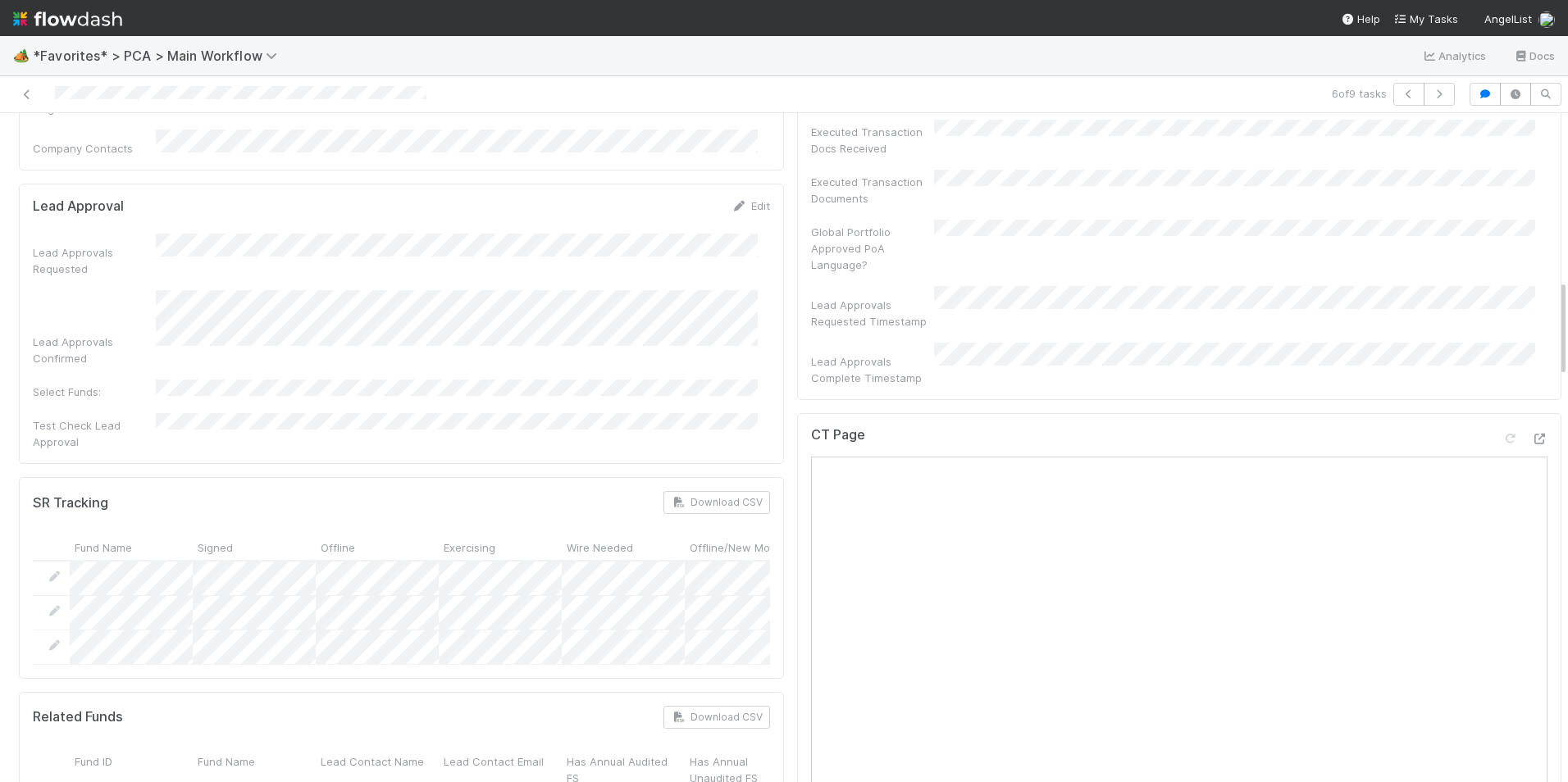
scroll to position [1148, 0]
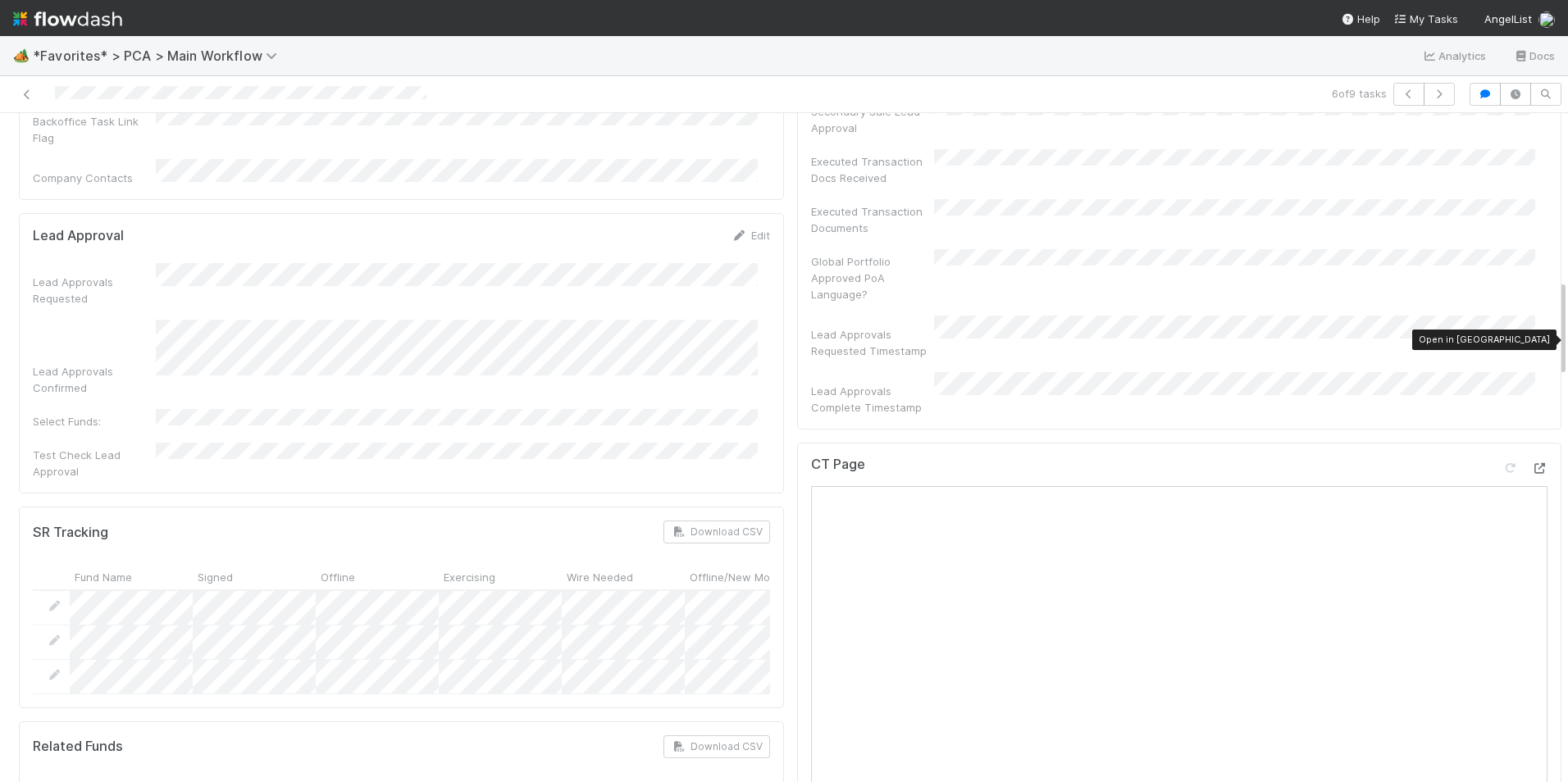
click at [1531, 463] on icon at bounding box center [1540, 469] width 17 height 11
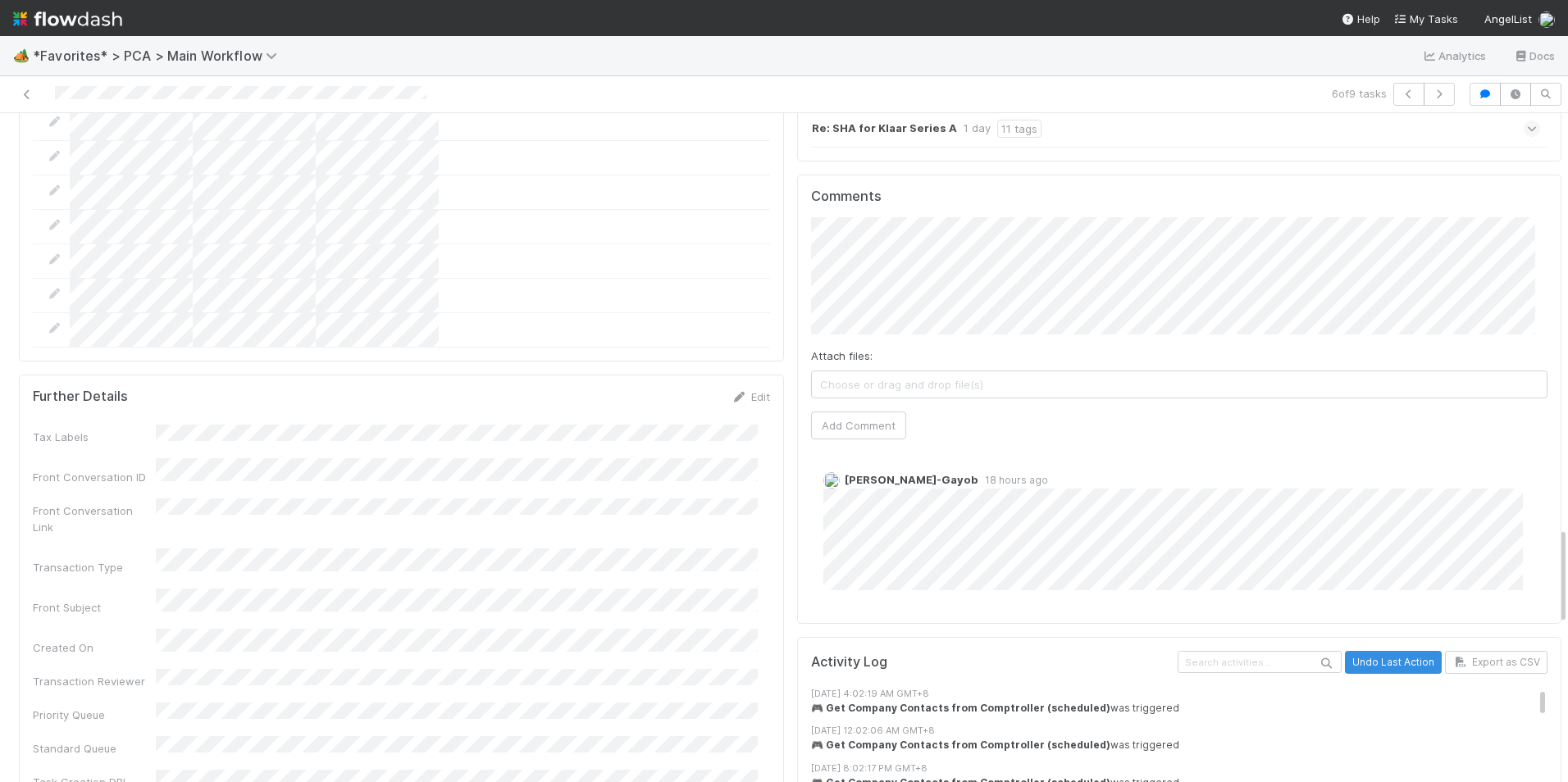
scroll to position [2787, 0]
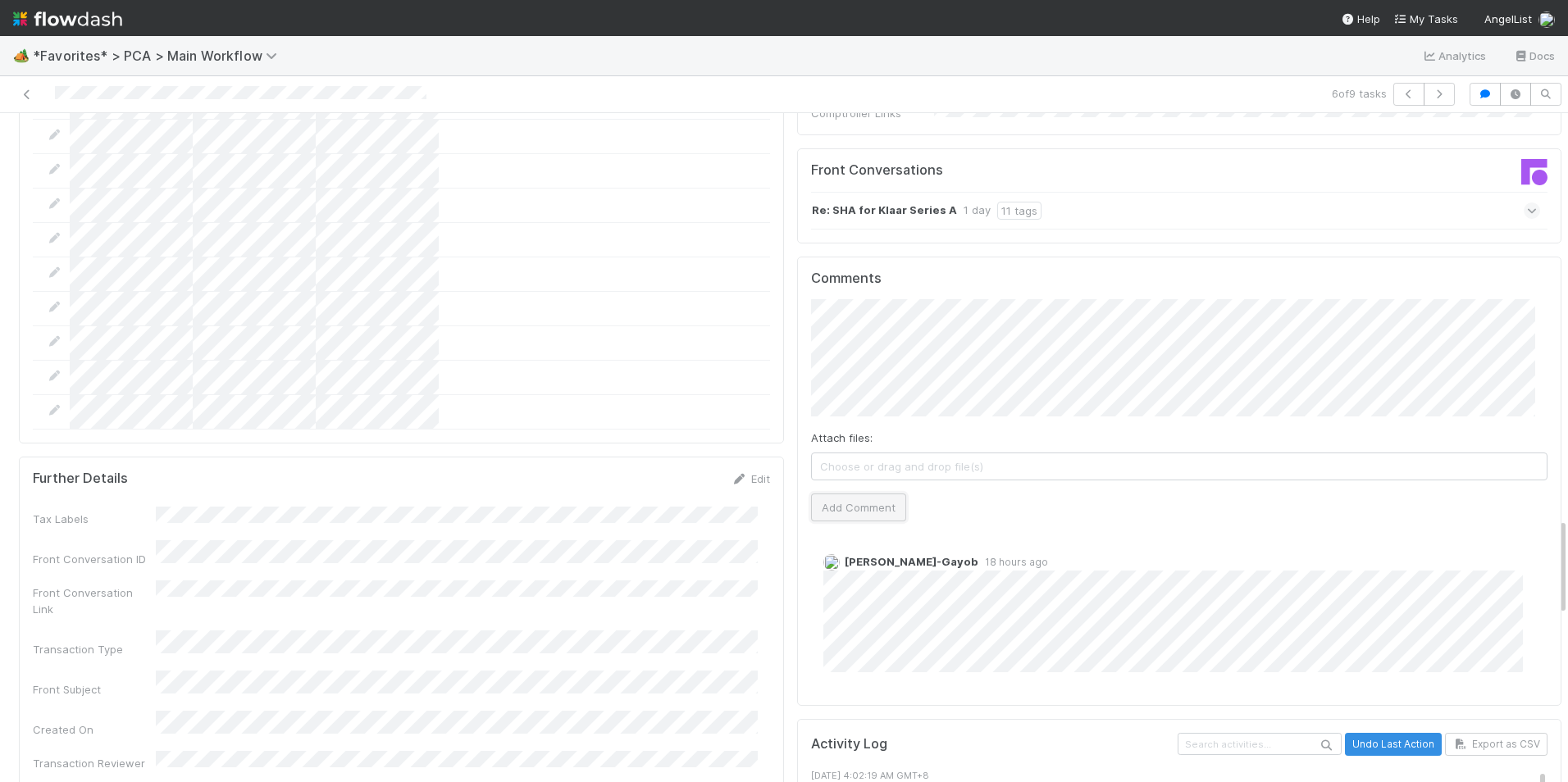
click at [846, 493] on button "Add Comment" at bounding box center [858, 507] width 95 height 28
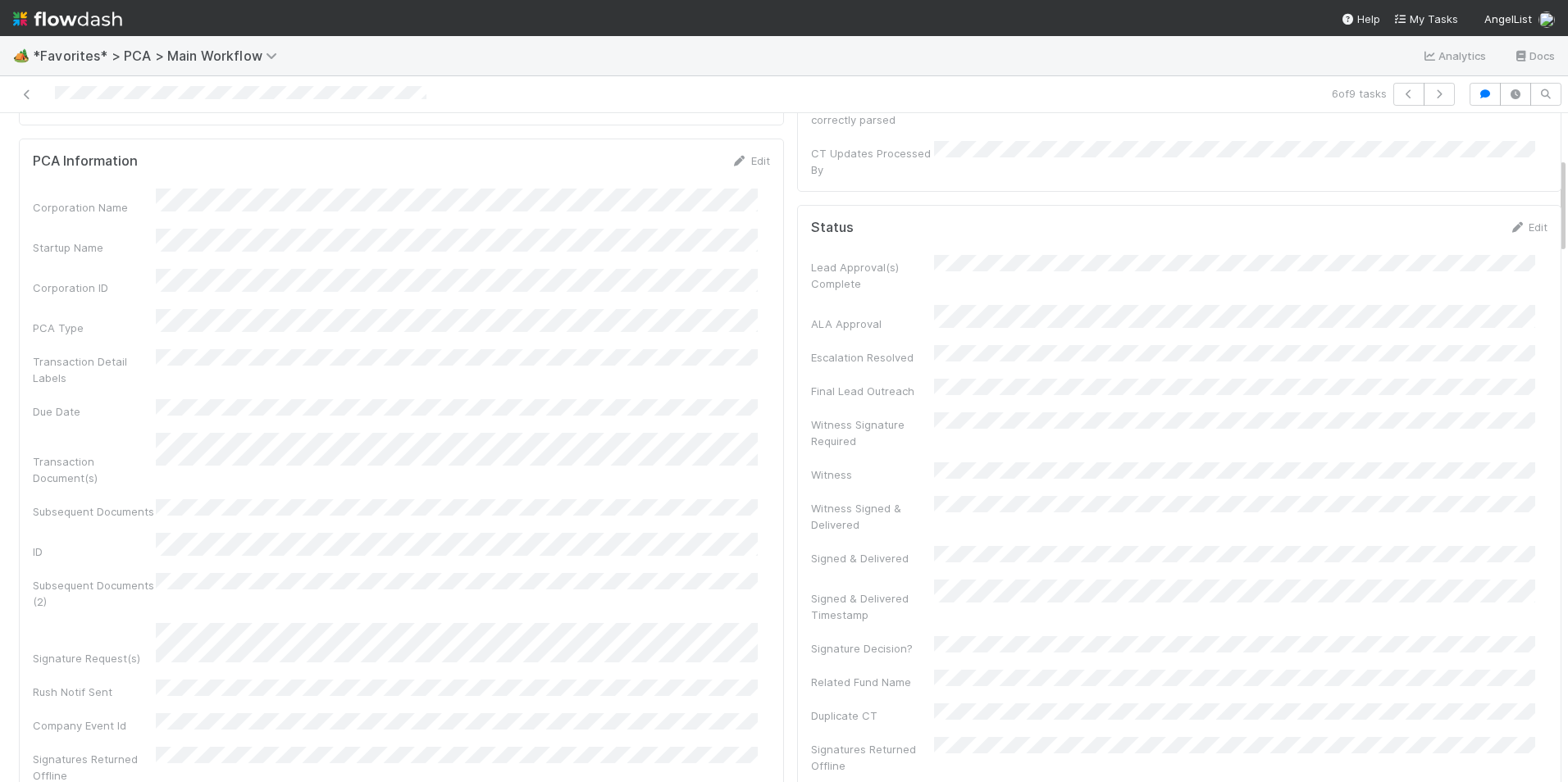
scroll to position [0, 0]
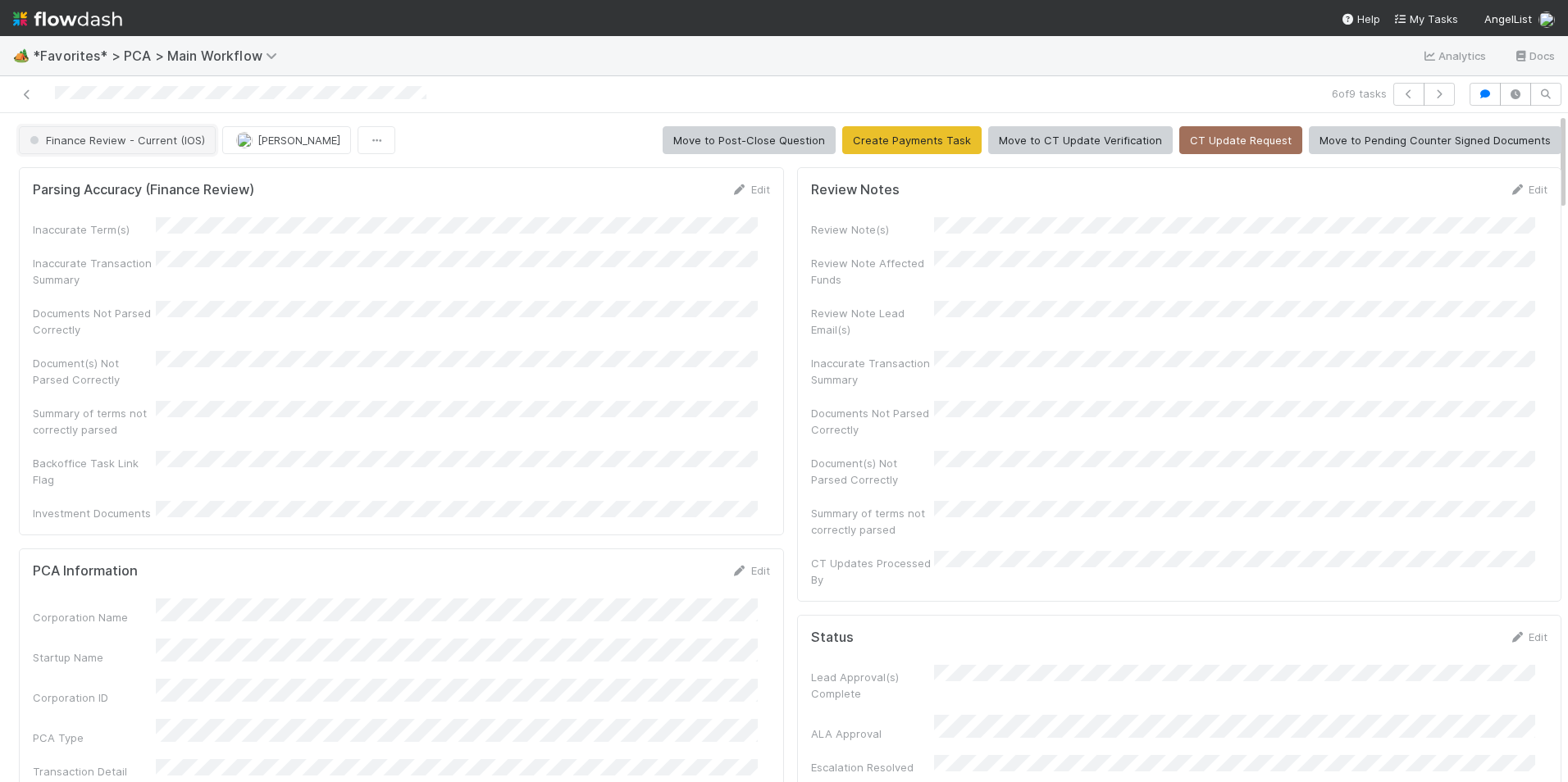
click at [166, 142] on span "Finance Review - Current (IOS)" at bounding box center [116, 140] width 178 height 13
click at [178, 223] on div "Completed" at bounding box center [129, 227] width 232 height 29
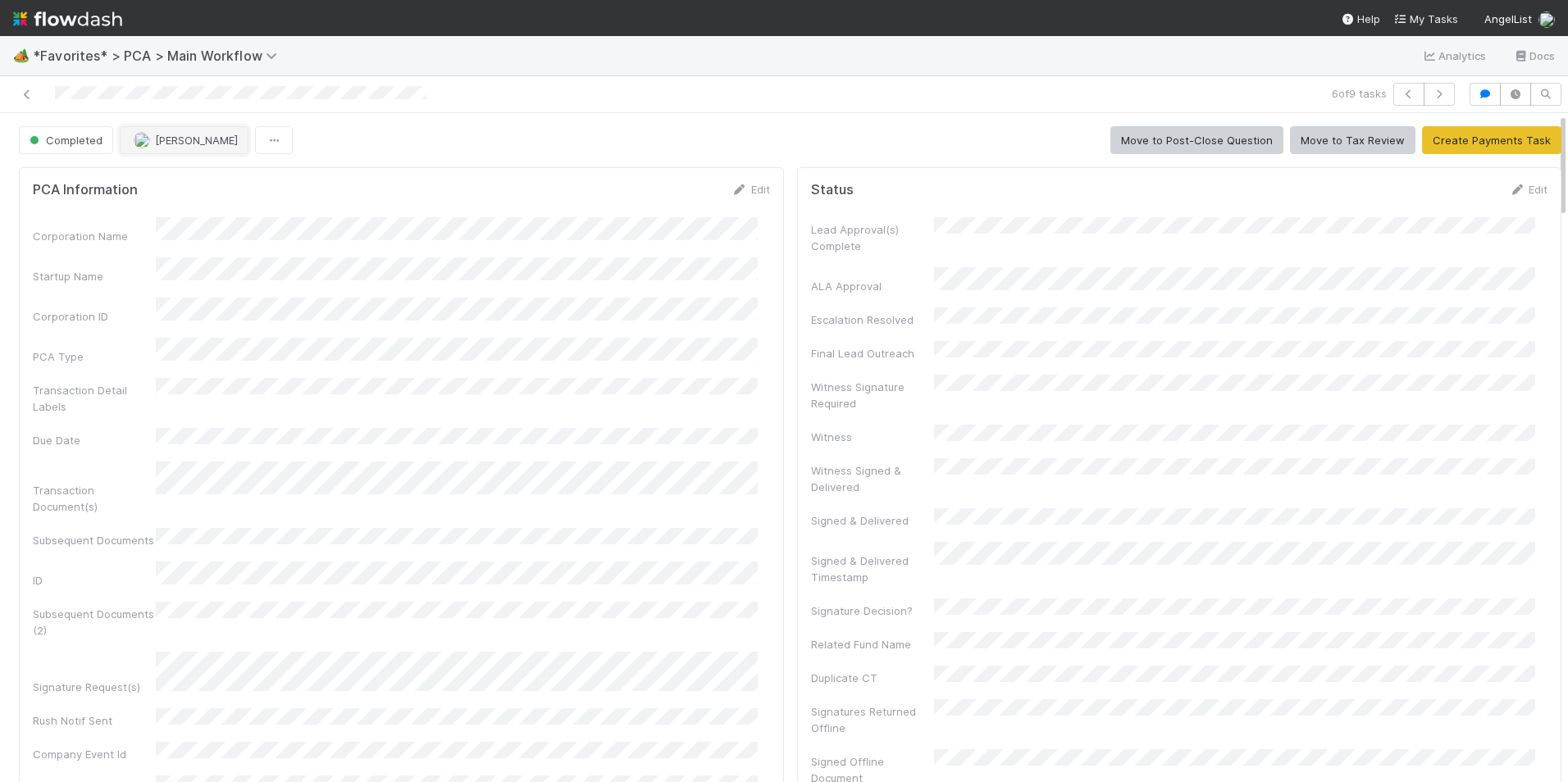
click at [164, 139] on span "[PERSON_NAME]" at bounding box center [197, 140] width 83 height 13
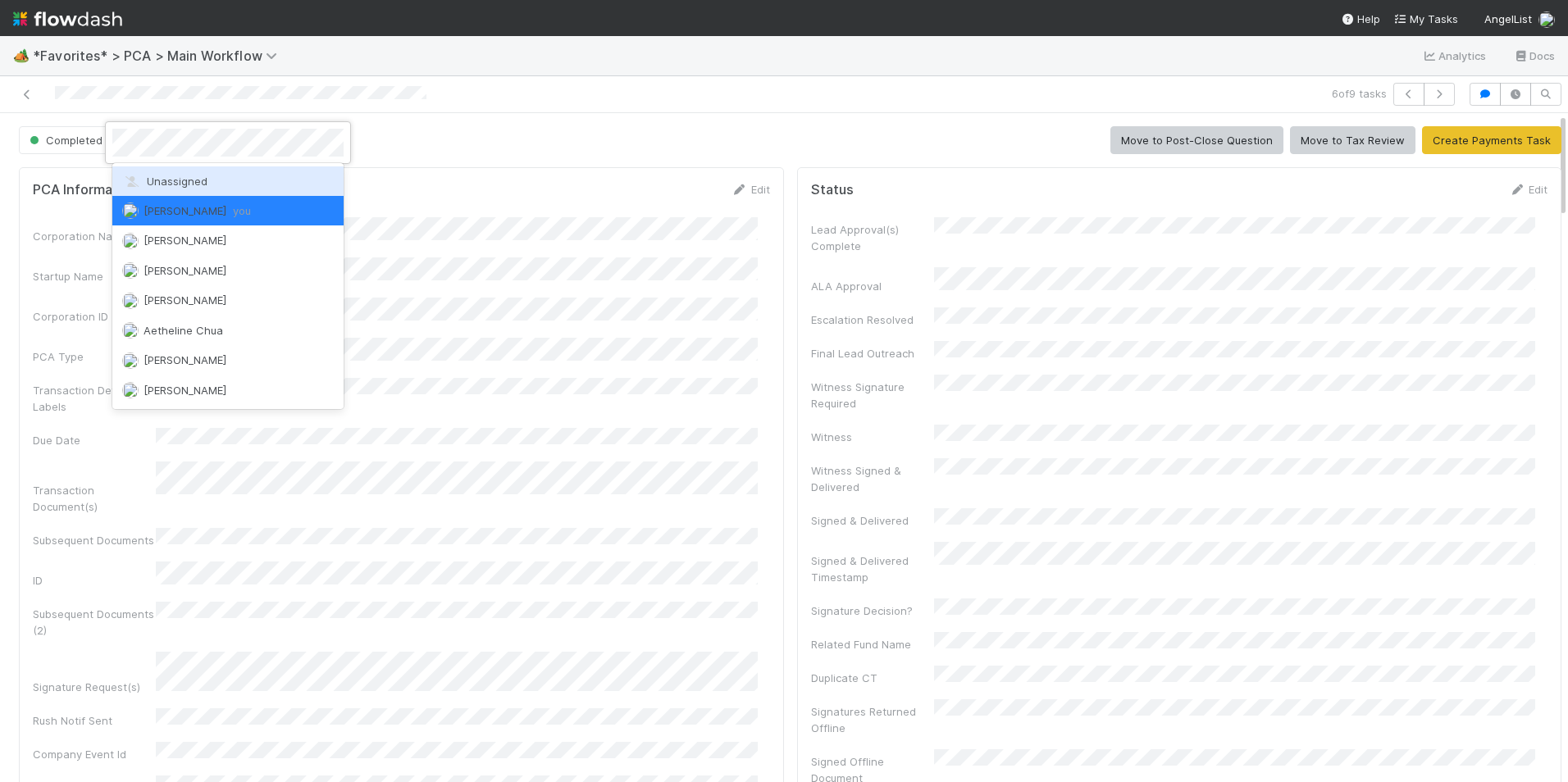
click at [177, 179] on span "Unassigned" at bounding box center [165, 181] width 85 height 13
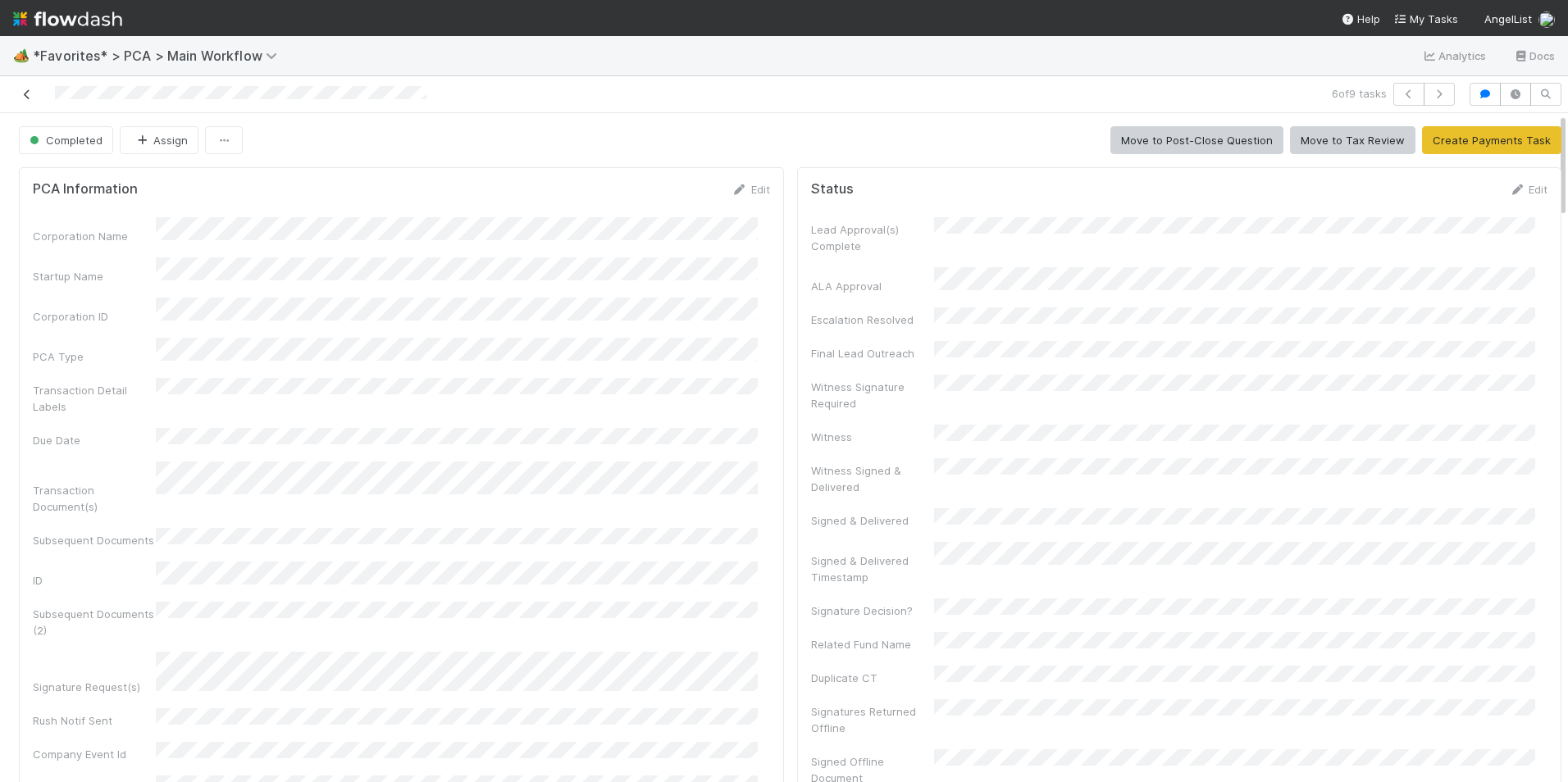
click at [29, 92] on icon at bounding box center [28, 95] width 17 height 11
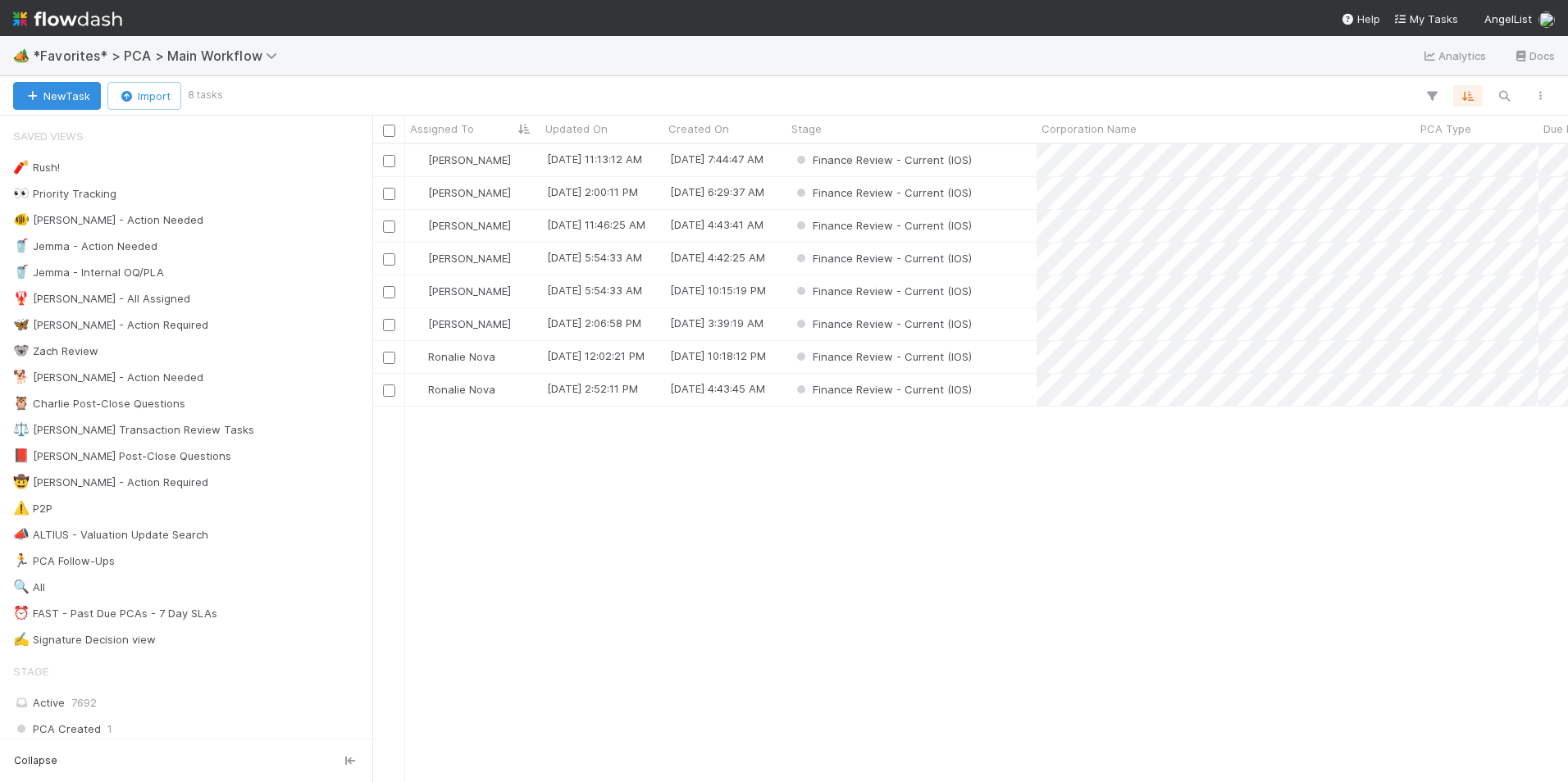
scroll to position [626, 1183]
click at [518, 330] on div "[PERSON_NAME]" at bounding box center [472, 323] width 135 height 32
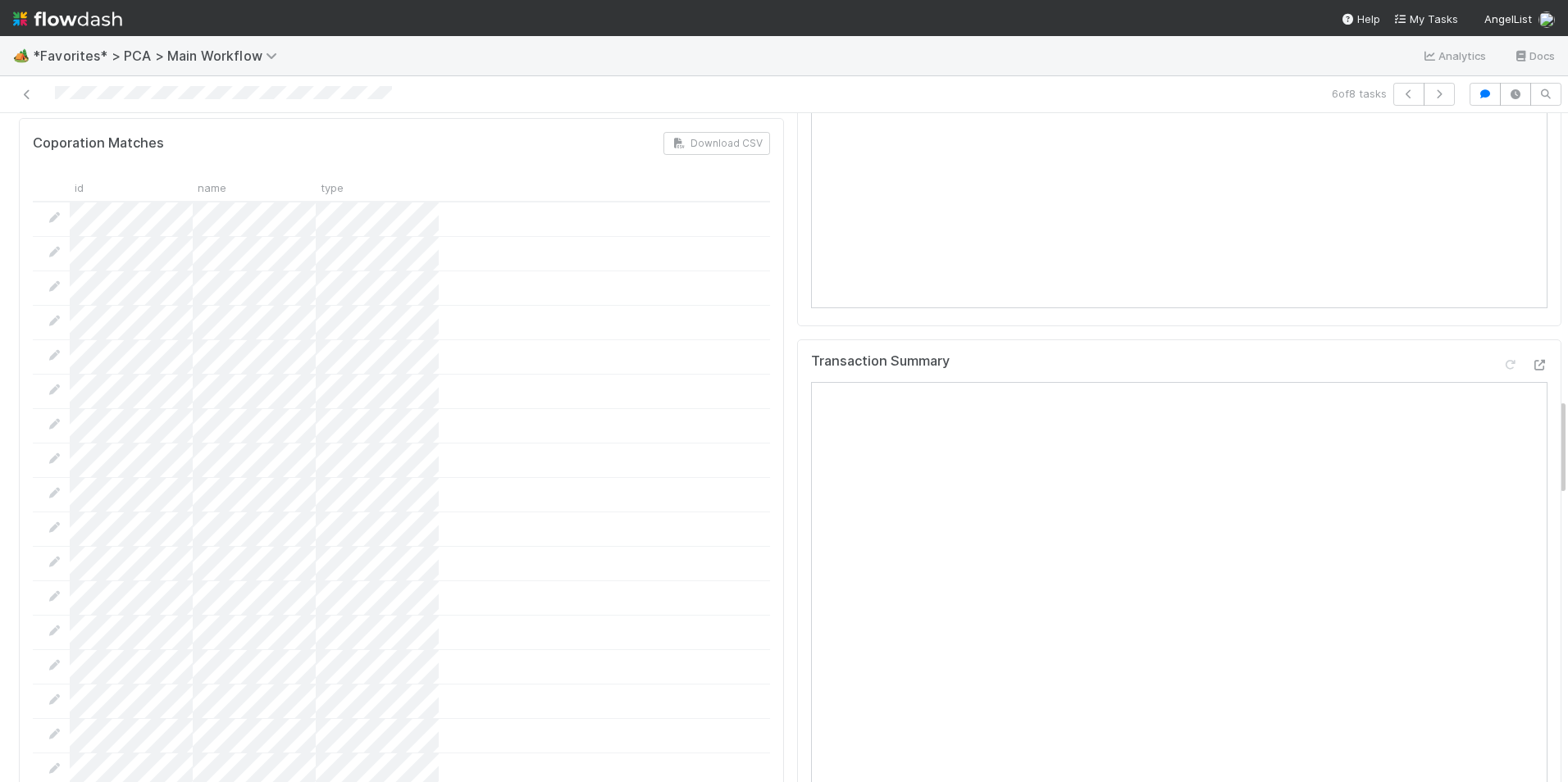
scroll to position [1967, 0]
click at [1512, 357] on div at bounding box center [1524, 368] width 46 height 23
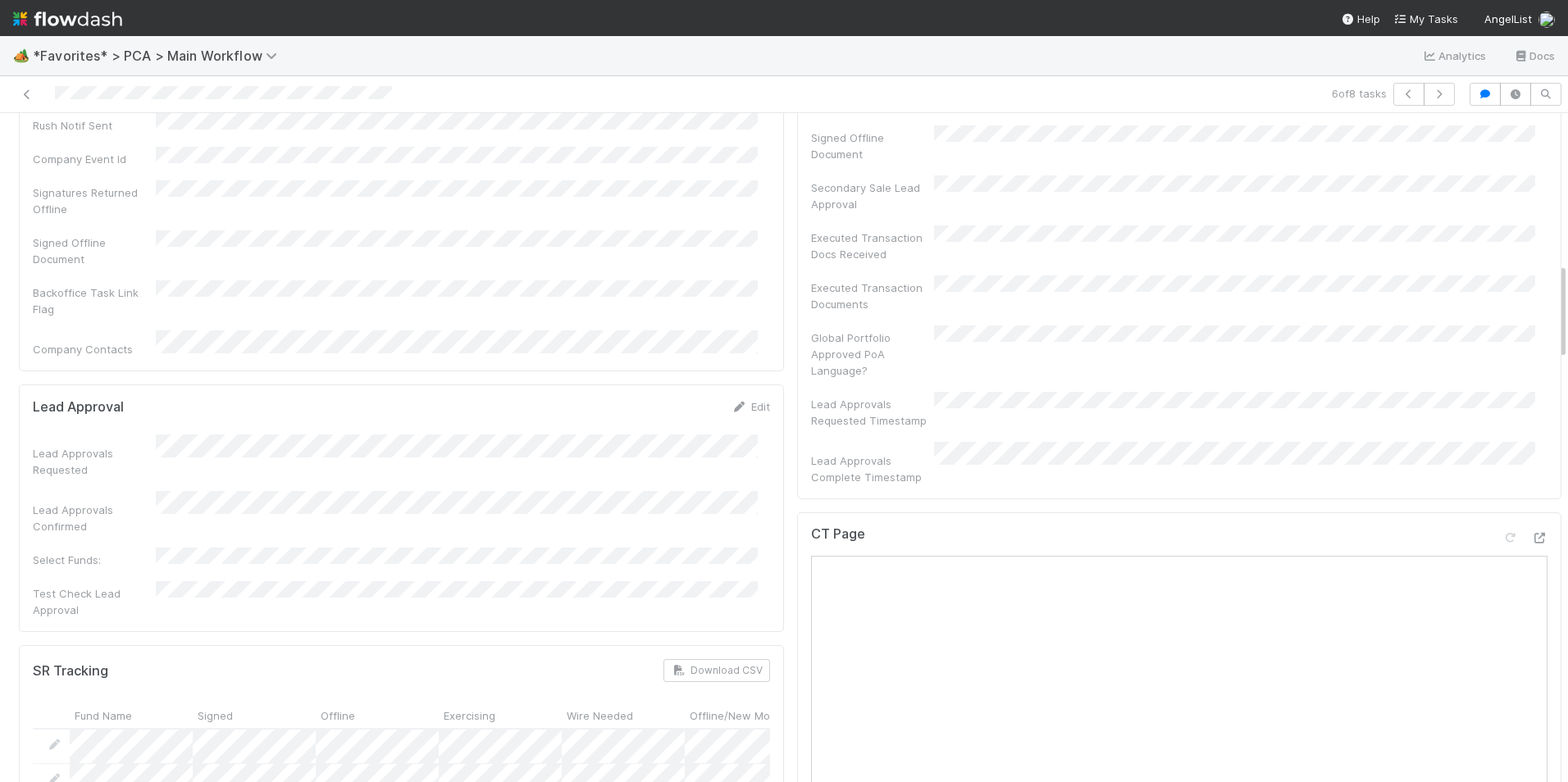
scroll to position [1066, 0]
click at [1531, 532] on icon at bounding box center [1540, 538] width 17 height 11
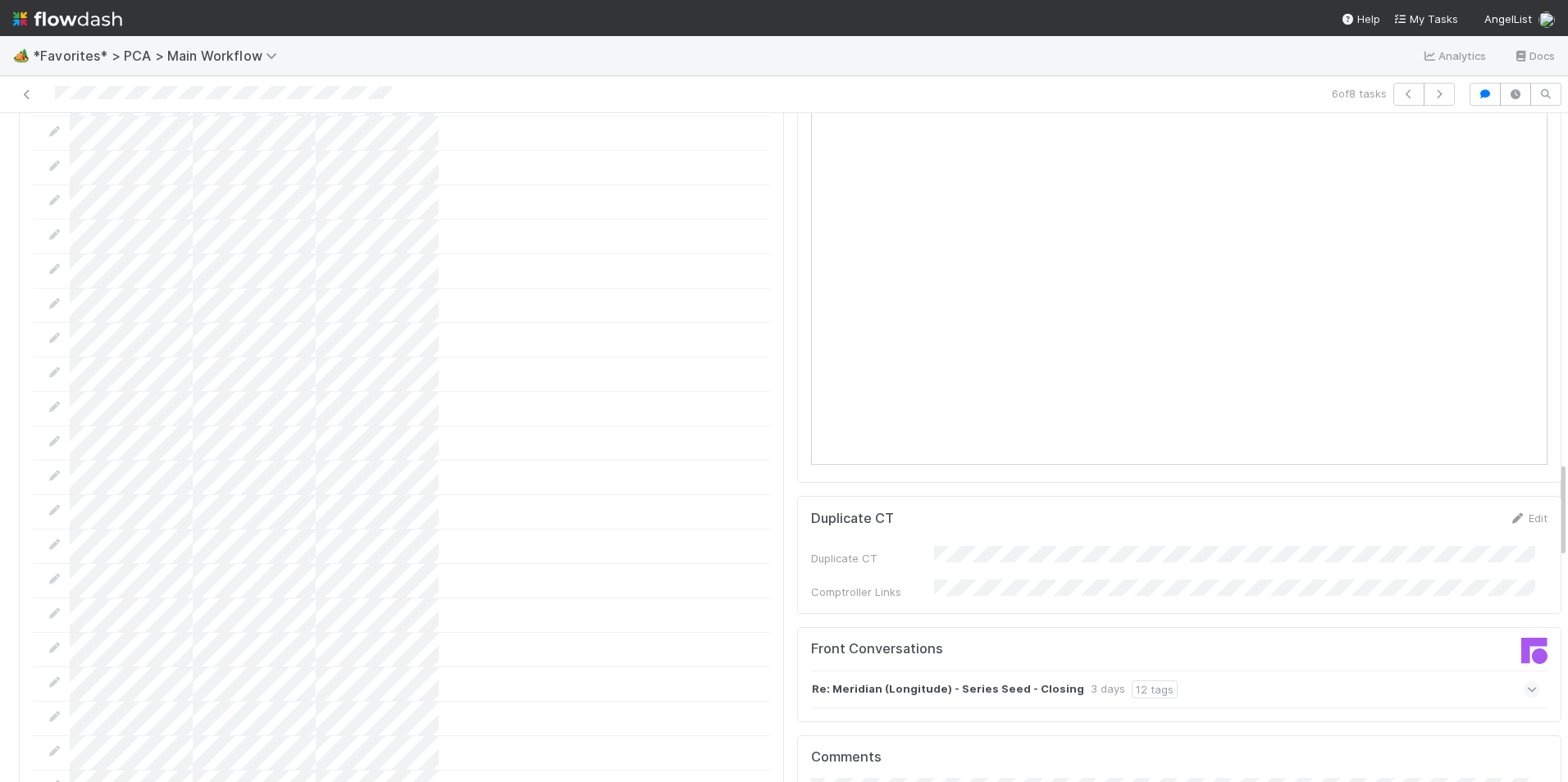
scroll to position [2624, 0]
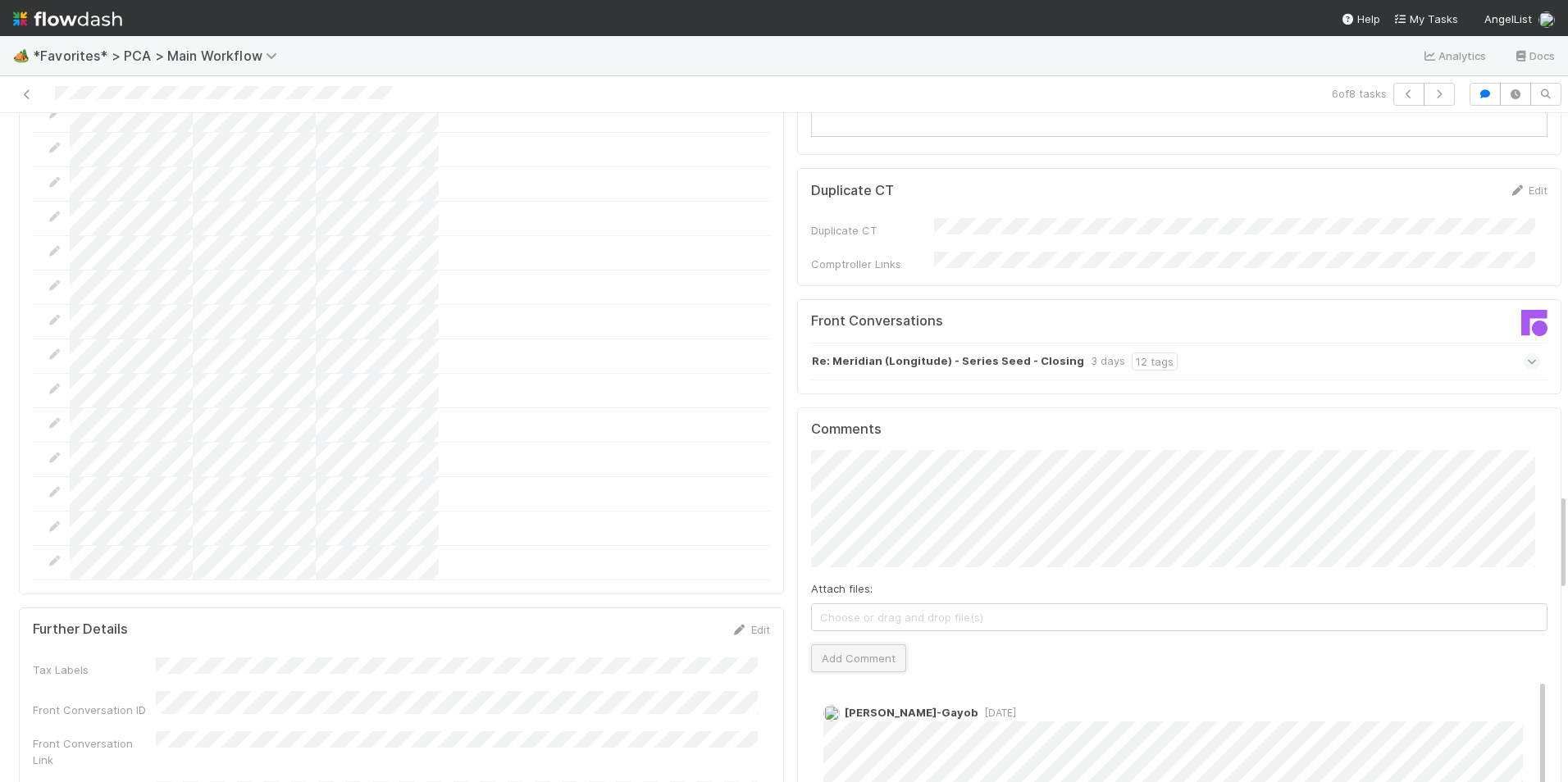
click at [864, 644] on button "Add Comment" at bounding box center [858, 658] width 95 height 28
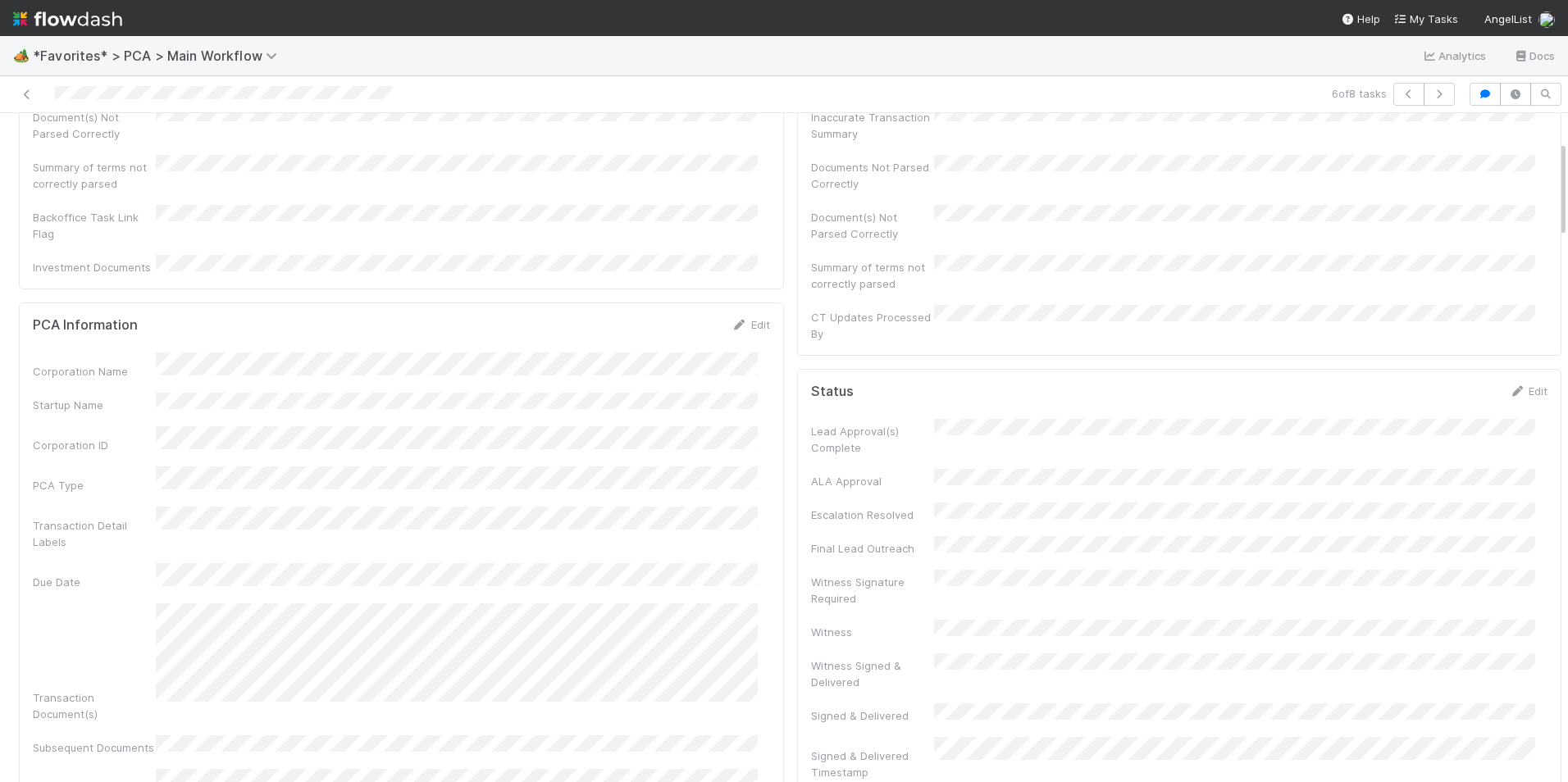
scroll to position [0, 0]
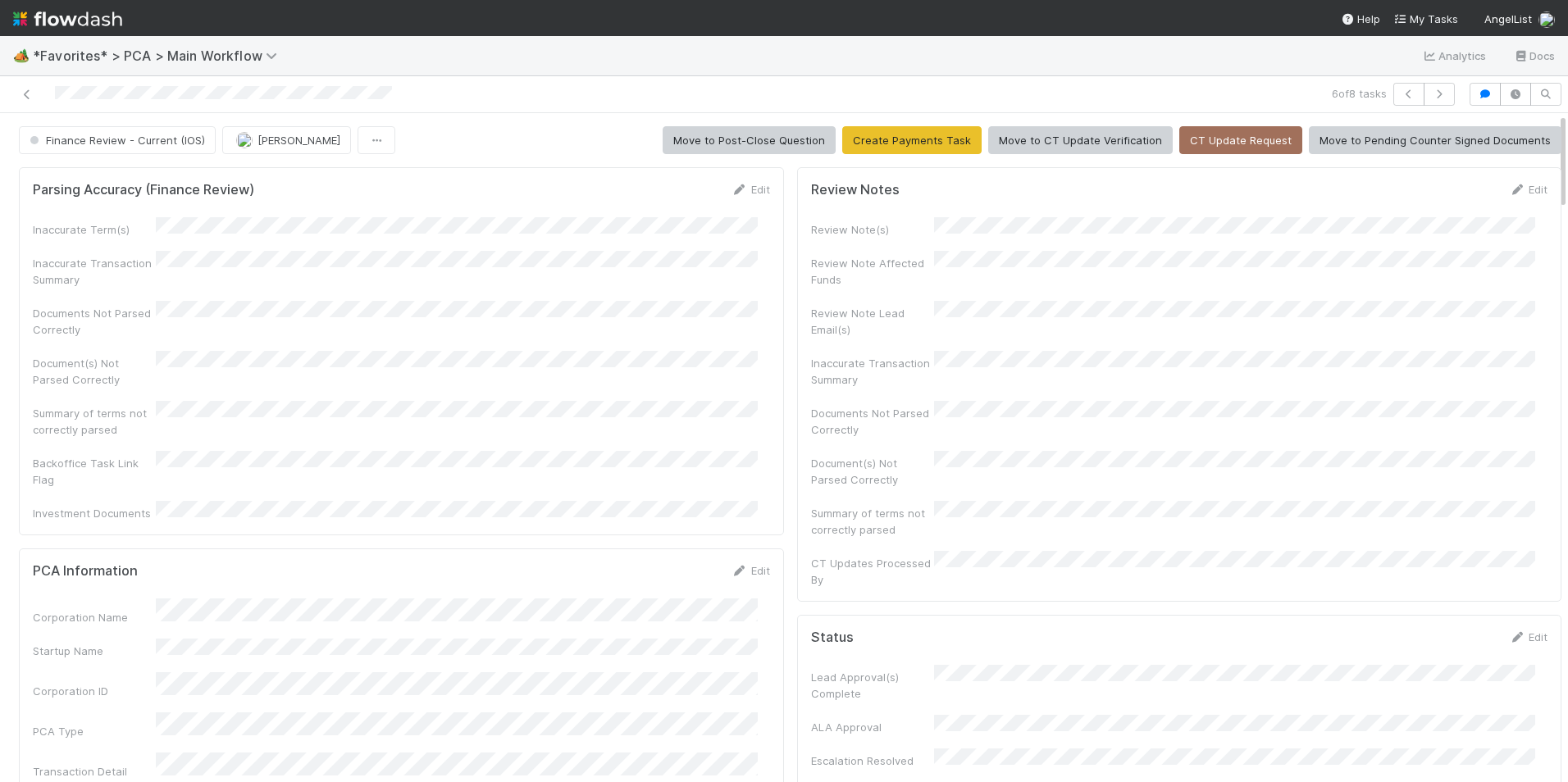
click at [113, 138] on span "Finance Review - Current (IOS)" at bounding box center [116, 140] width 178 height 13
click at [85, 185] on span "Completed" at bounding box center [61, 181] width 76 height 13
click at [232, 144] on button "[PERSON_NAME]" at bounding box center [287, 140] width 129 height 28
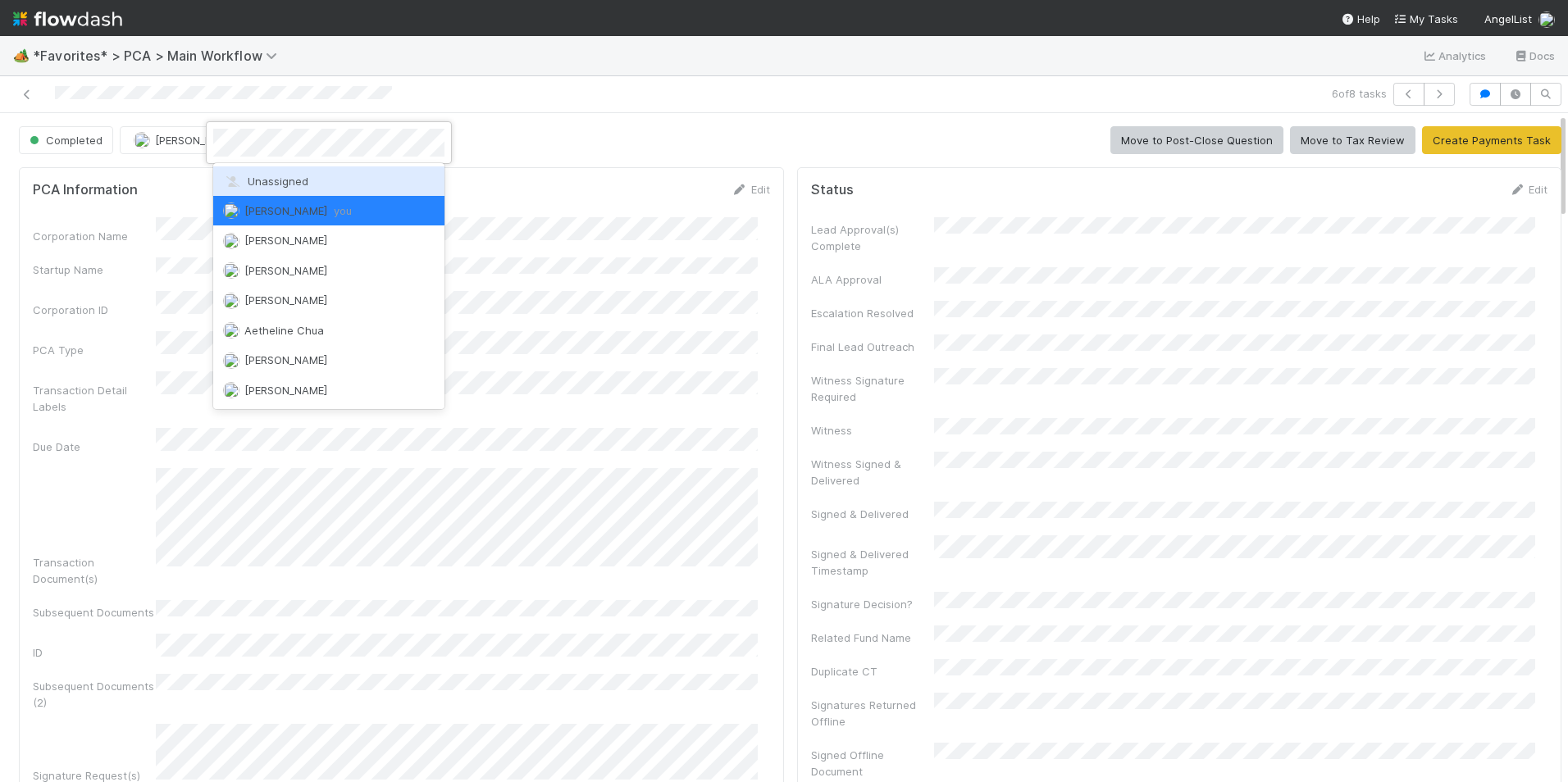
click at [272, 187] on div "Unassigned" at bounding box center [329, 181] width 232 height 29
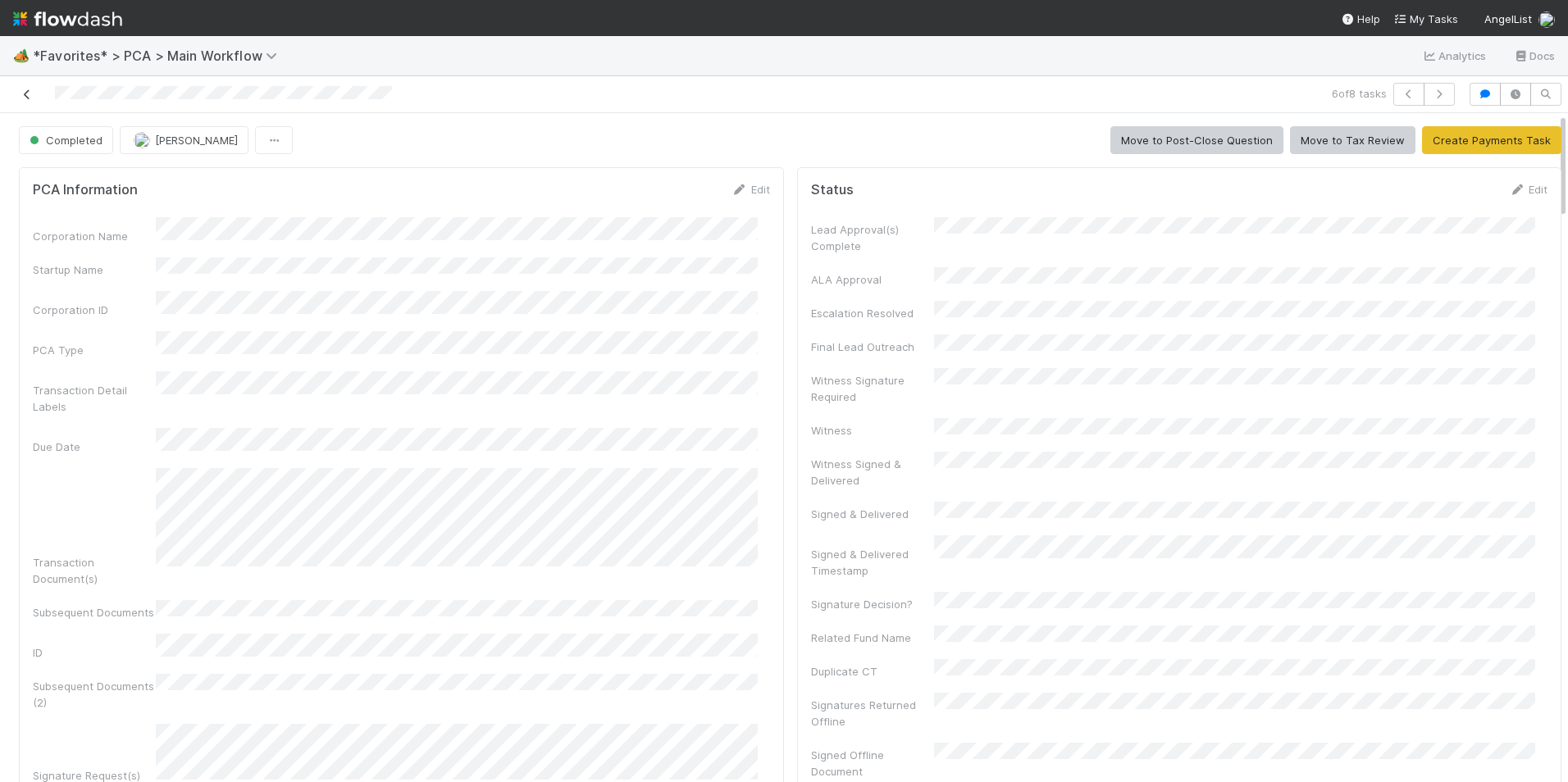
click at [27, 95] on icon at bounding box center [28, 95] width 17 height 11
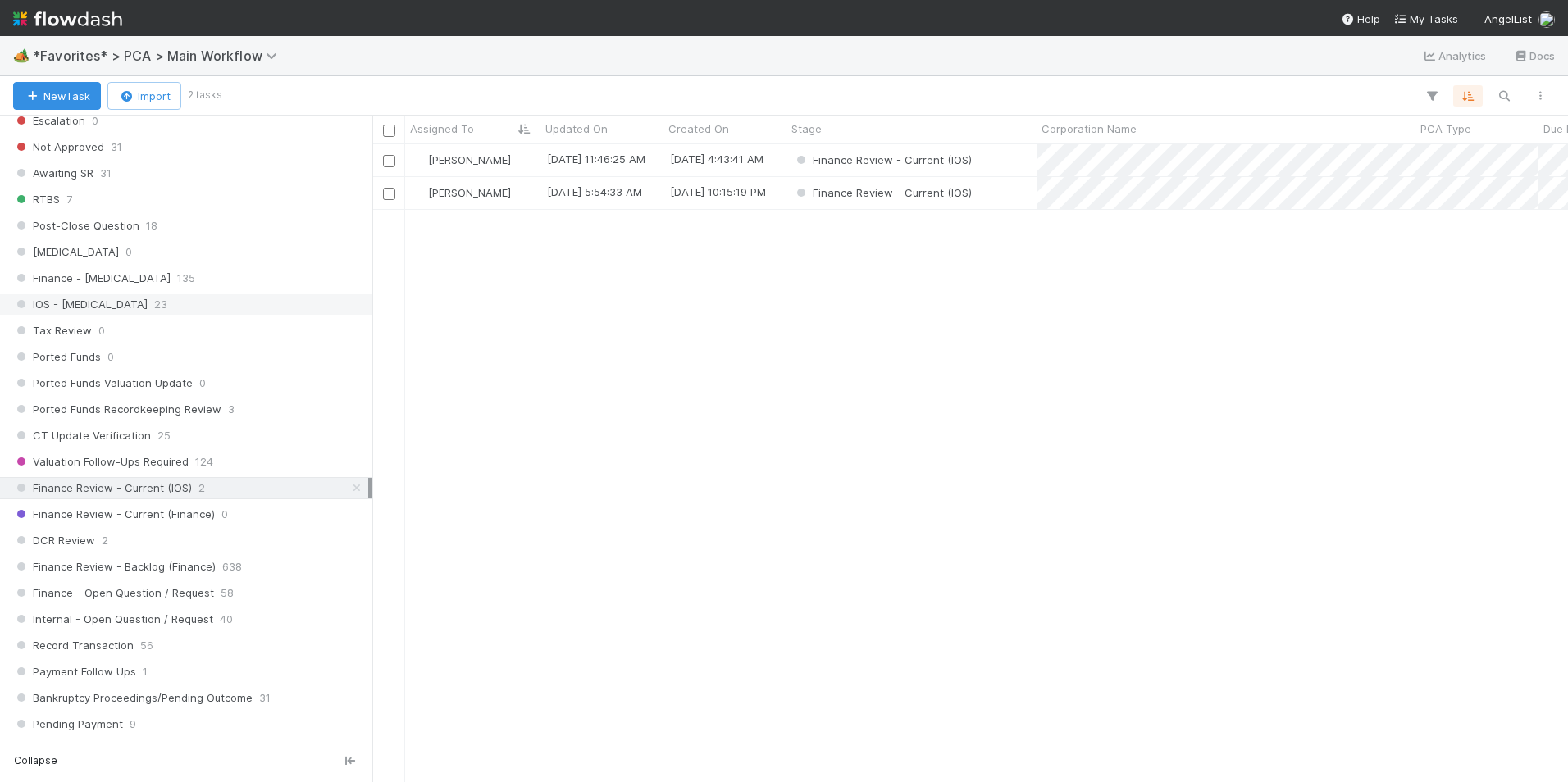
scroll to position [984, 0]
click at [348, 482] on icon at bounding box center [357, 481] width 17 height 11
click at [265, 554] on div "Finance Review - Backlog (Finance) 638" at bounding box center [190, 559] width 355 height 20
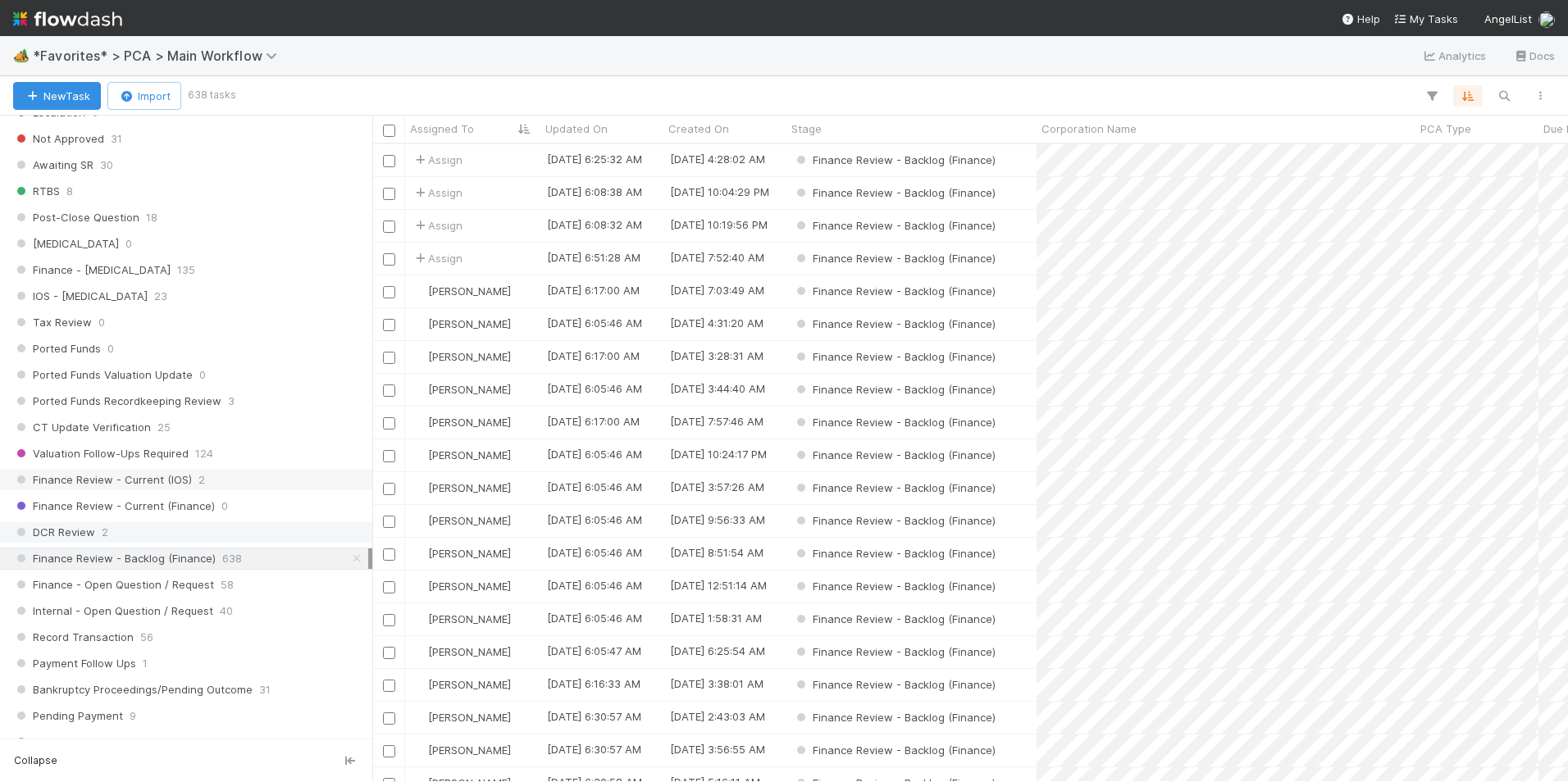
scroll to position [626, 1183]
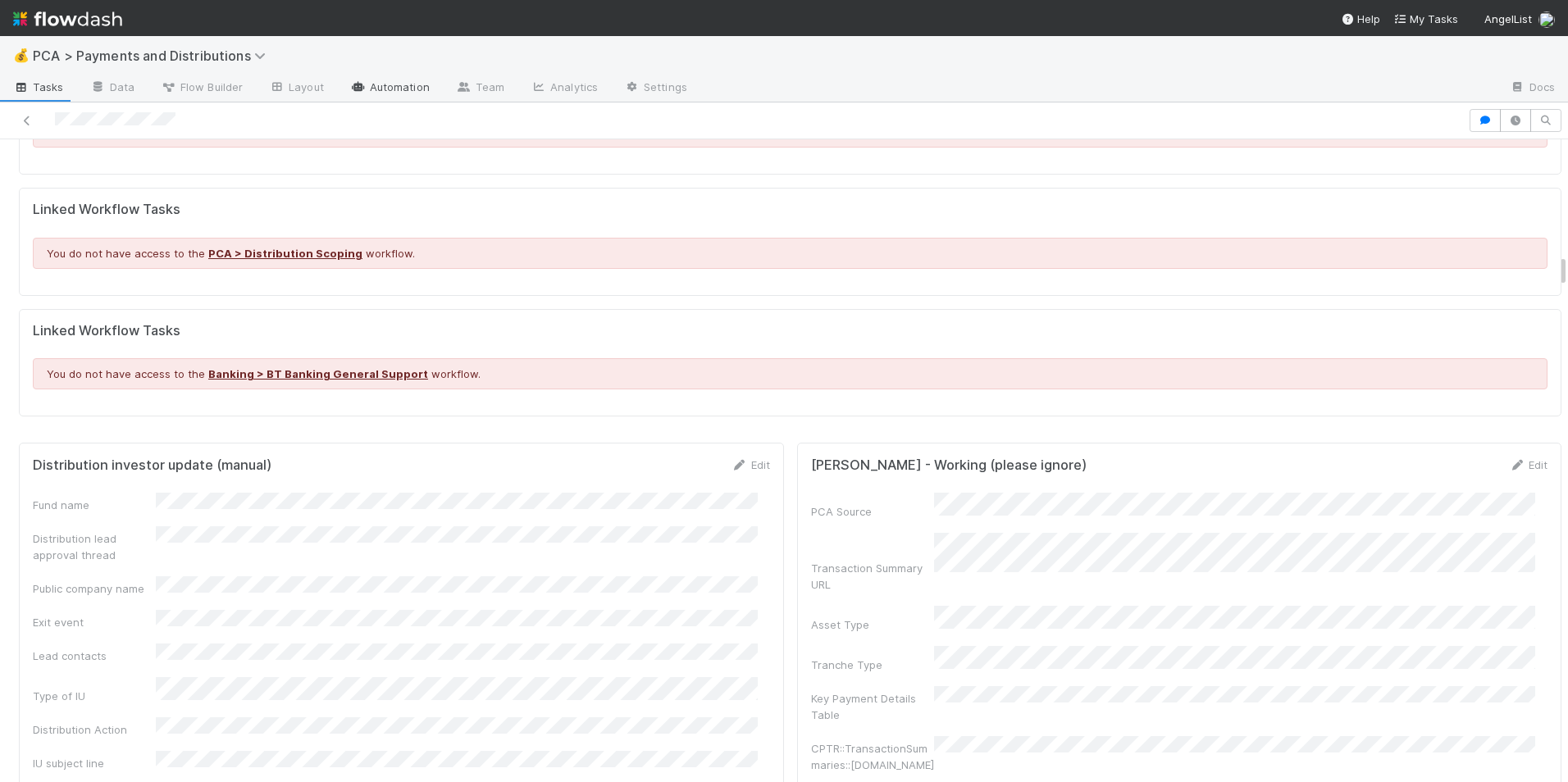
scroll to position [2049, 0]
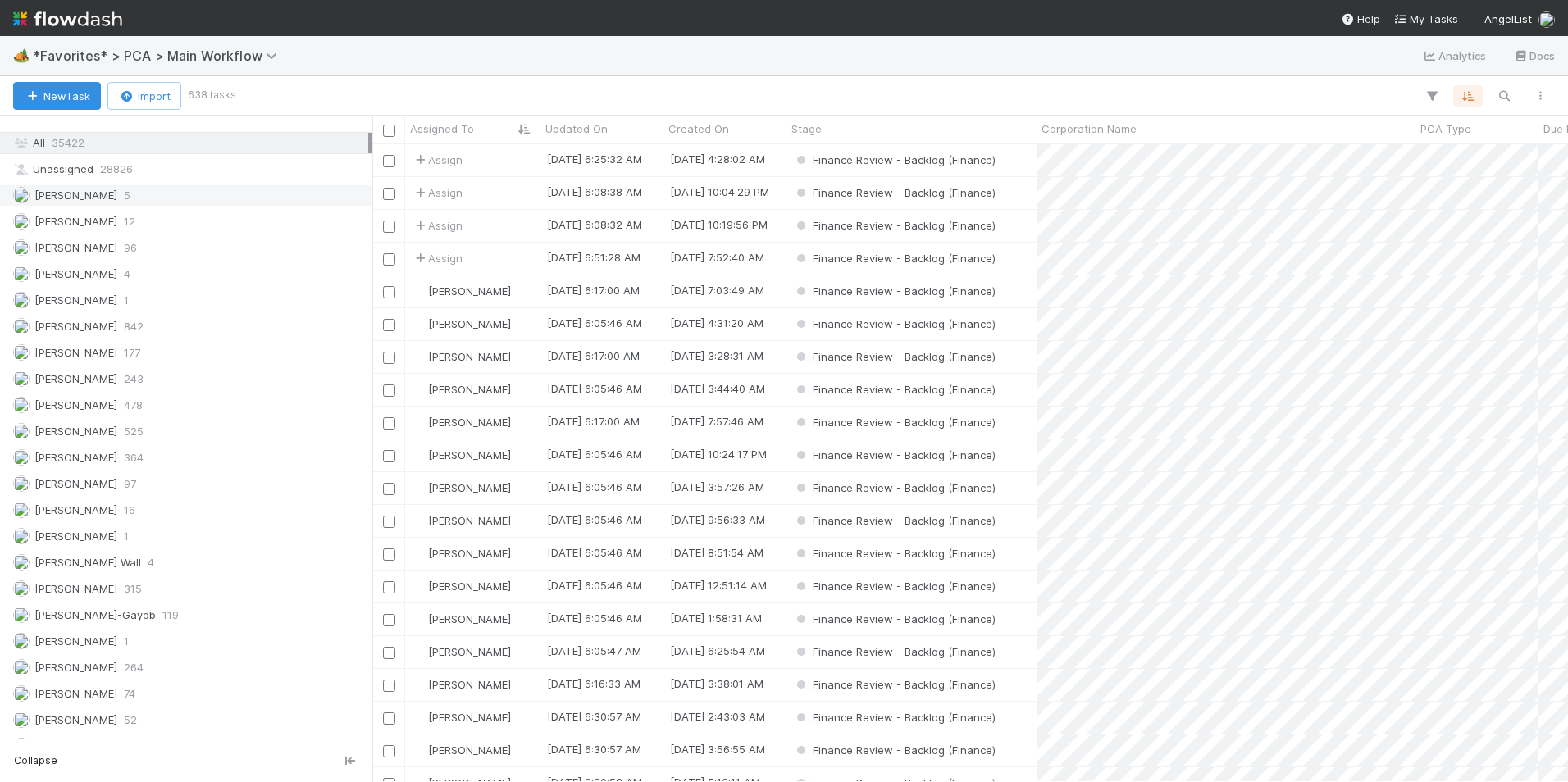
scroll to position [2214, 0]
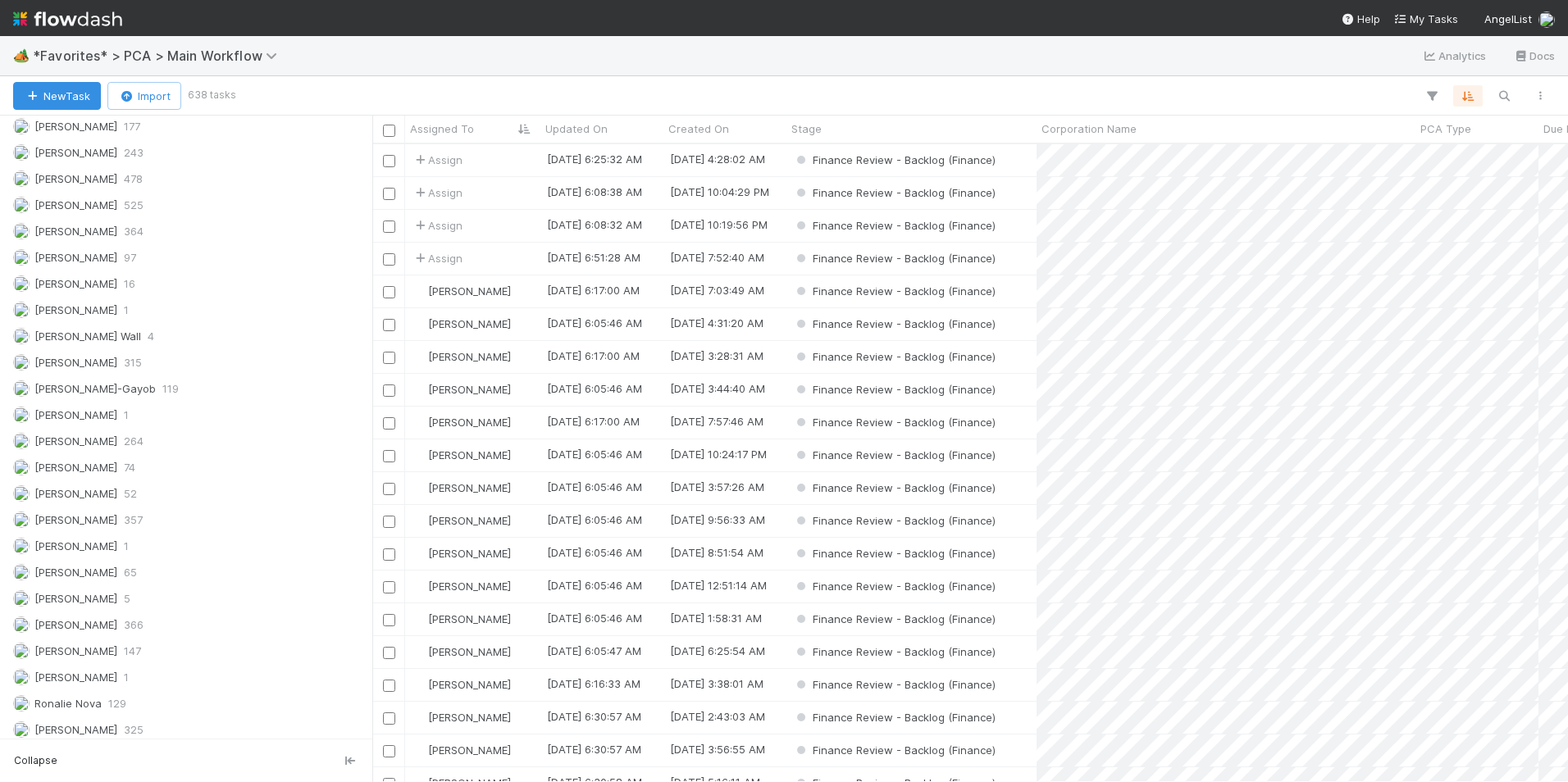
click at [171, 454] on div "Assigned To All 35422 Unassigned 28826 Ali Al Khatib 5 Angela Marie Napeñas 12 …" at bounding box center [186, 344] width 372 height 951
click at [170, 465] on div "Marlon 74" at bounding box center [190, 468] width 355 height 20
click at [1022, 294] on div "Finance Review - Backlog (Finance)" at bounding box center [912, 291] width 250 height 32
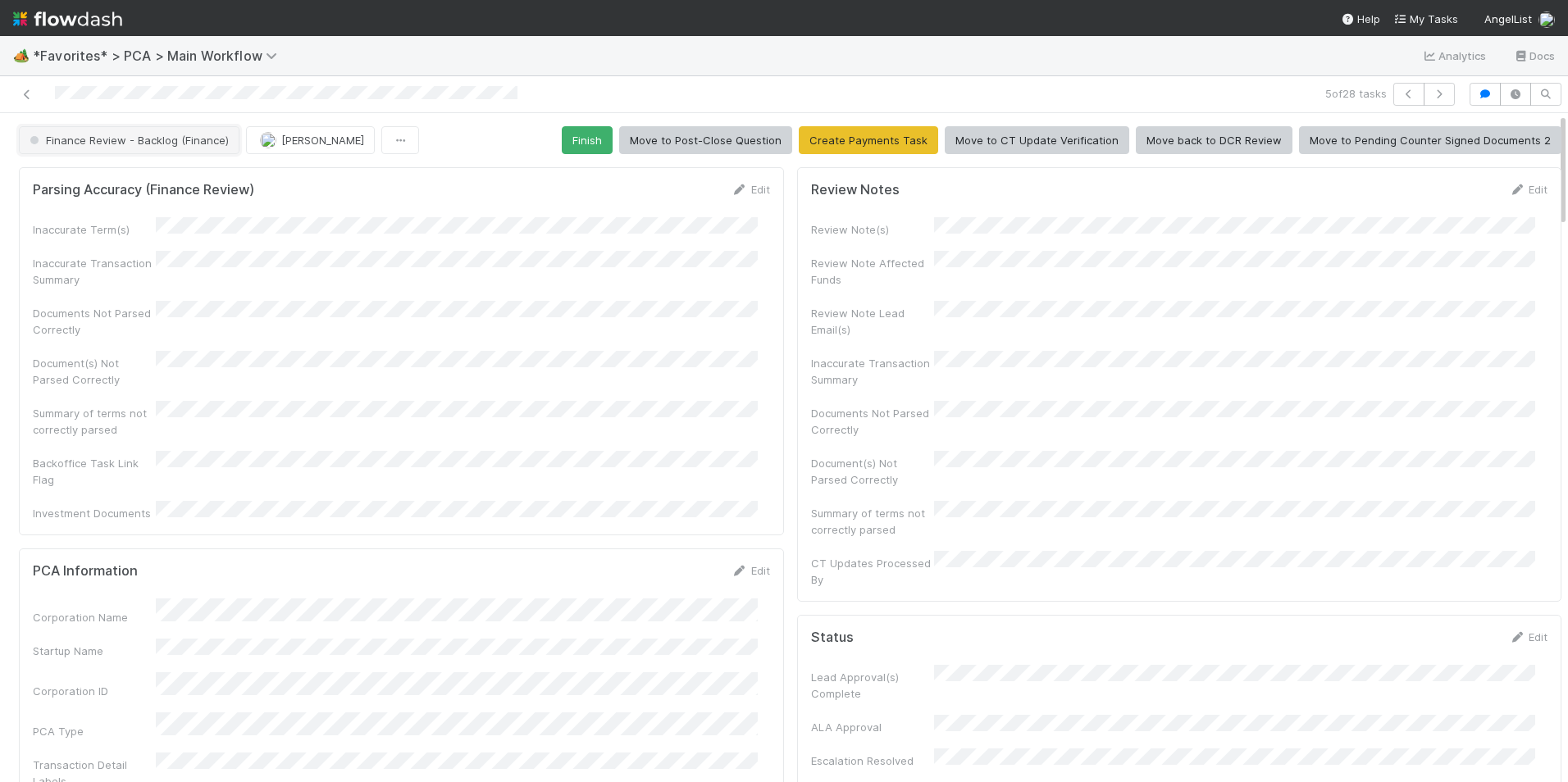
click at [153, 142] on span "Finance Review - Backlog (Finance)" at bounding box center [128, 140] width 202 height 13
click at [376, 319] on div at bounding box center [784, 391] width 1568 height 782
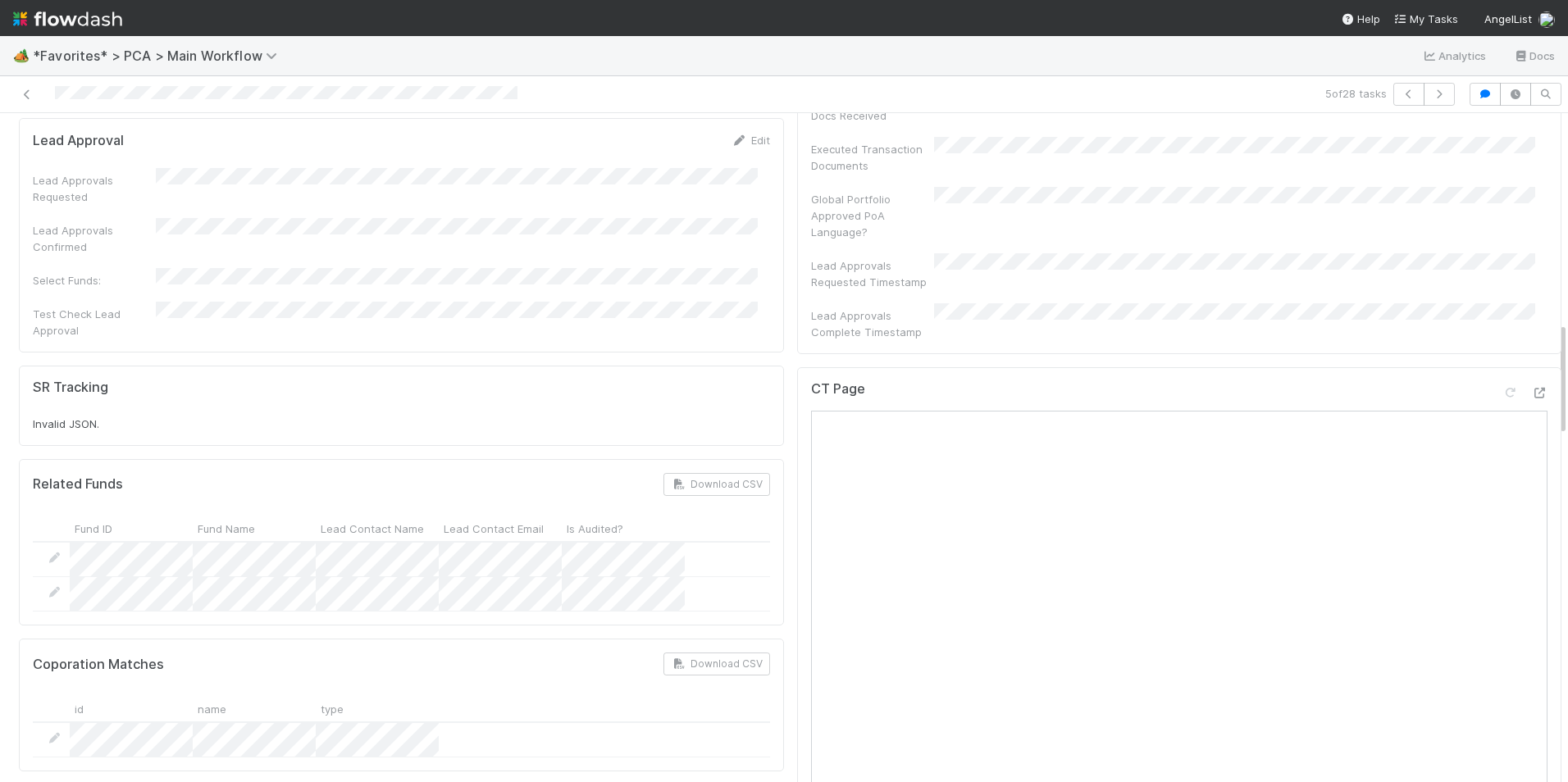
scroll to position [1230, 0]
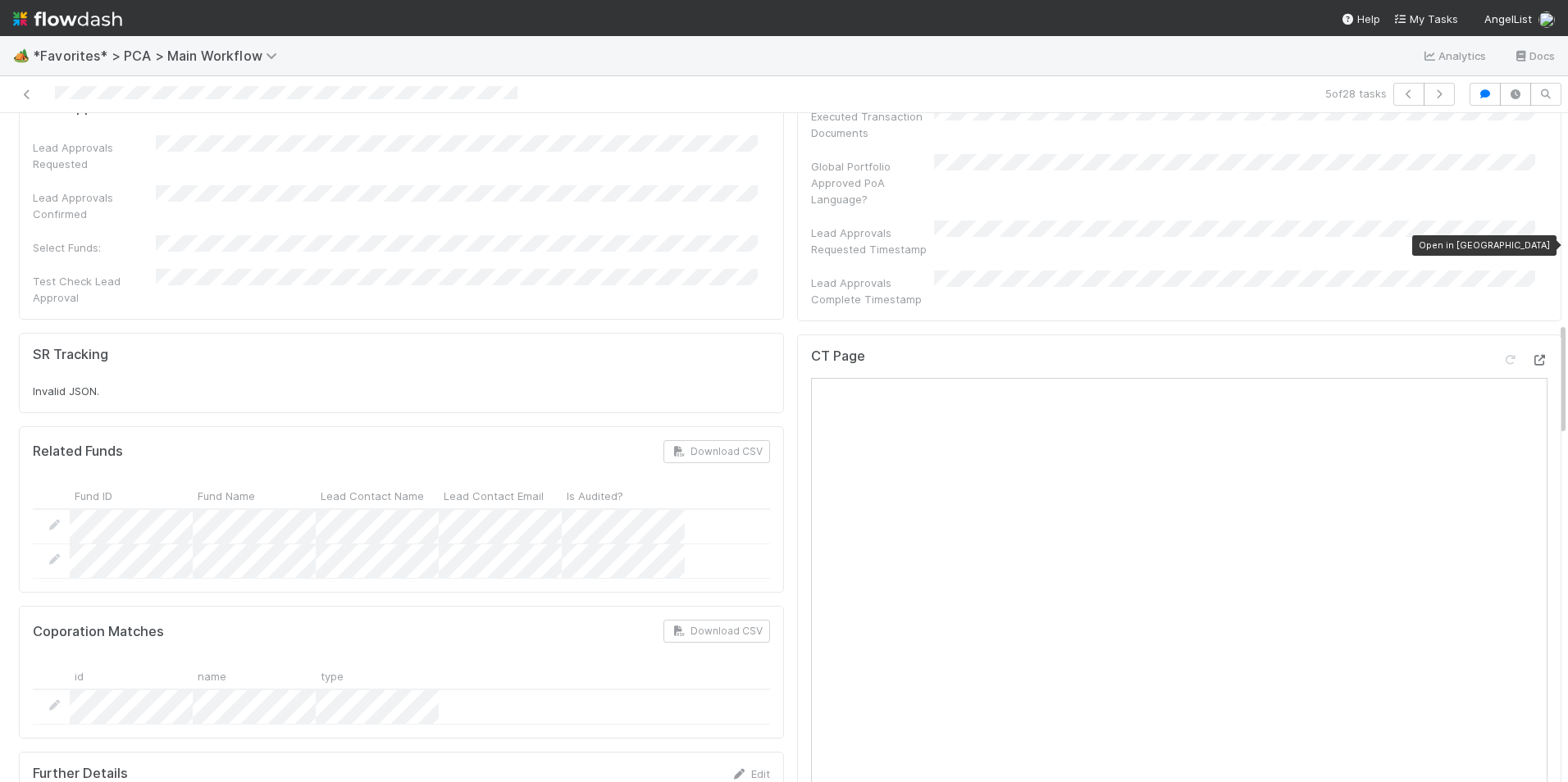
click at [1531, 355] on icon at bounding box center [1540, 360] width 17 height 11
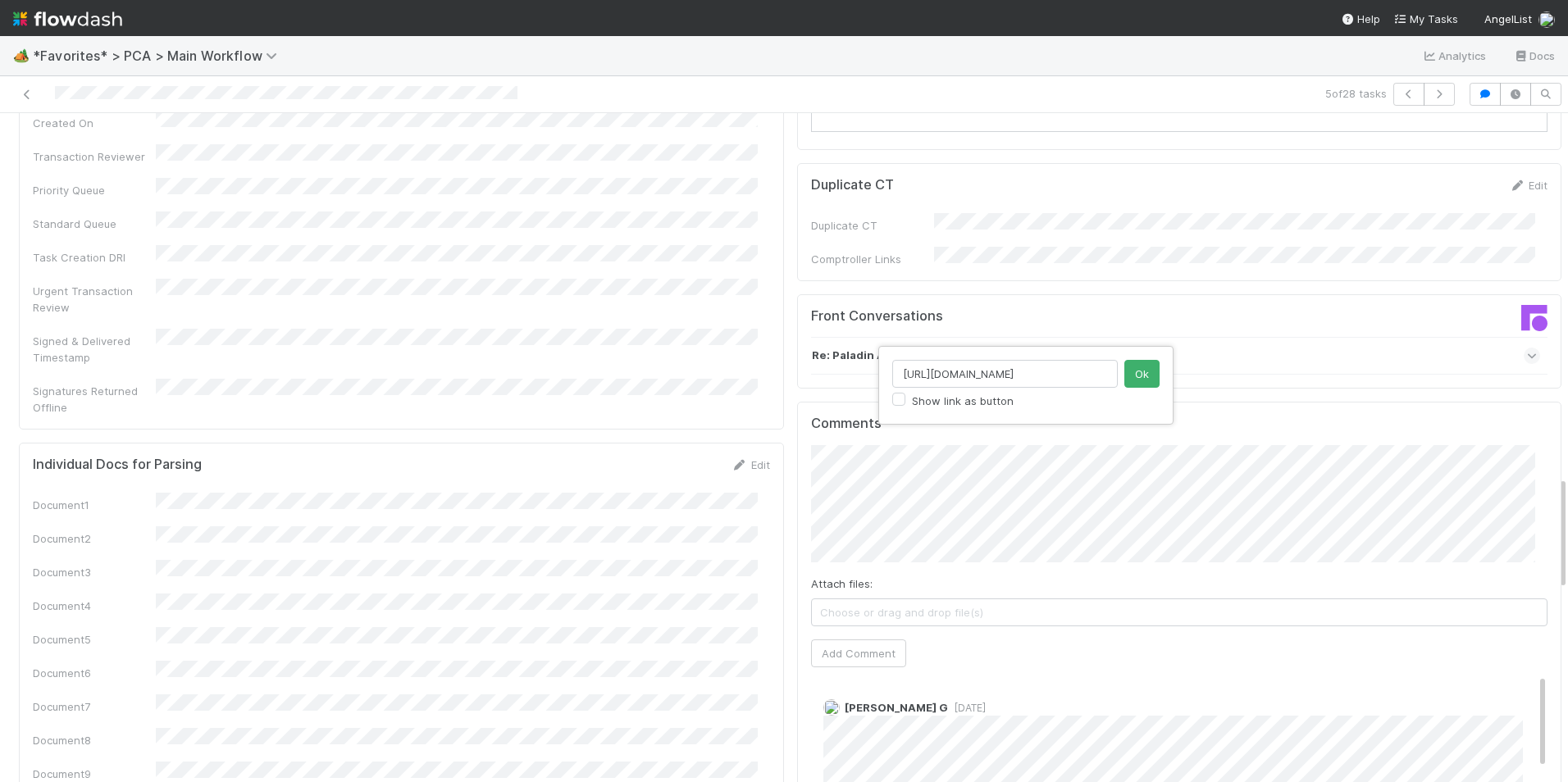
scroll to position [0, 164]
type input "https://flowdash.internal.angellist.com/workflows/BmIppY/tasks/GDsPrJN"
click at [1136, 370] on button "Ok" at bounding box center [1142, 374] width 35 height 28
click at [851, 640] on button "Add Comment" at bounding box center [858, 653] width 95 height 28
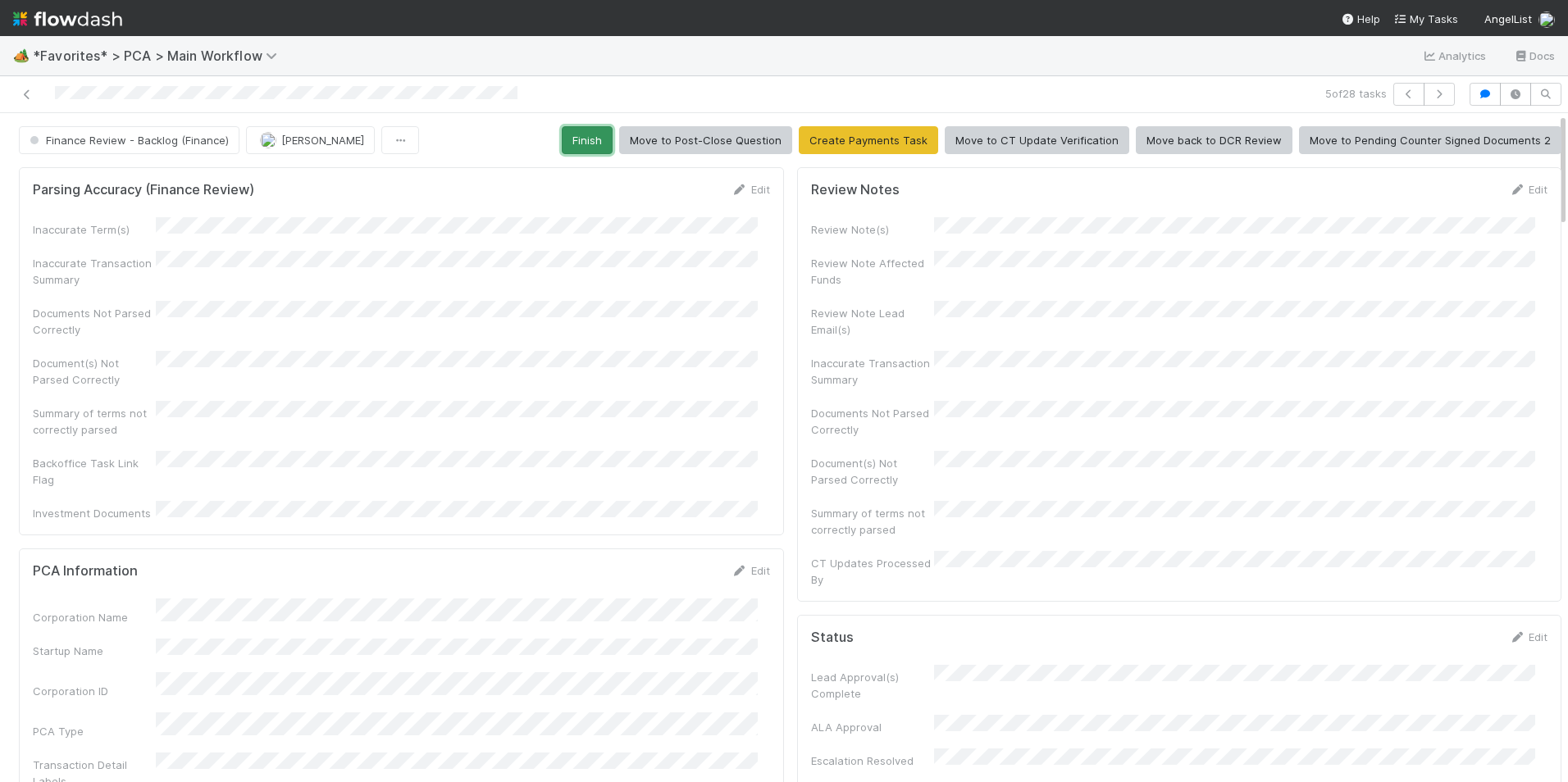
click at [590, 145] on button "Finish" at bounding box center [586, 140] width 51 height 28
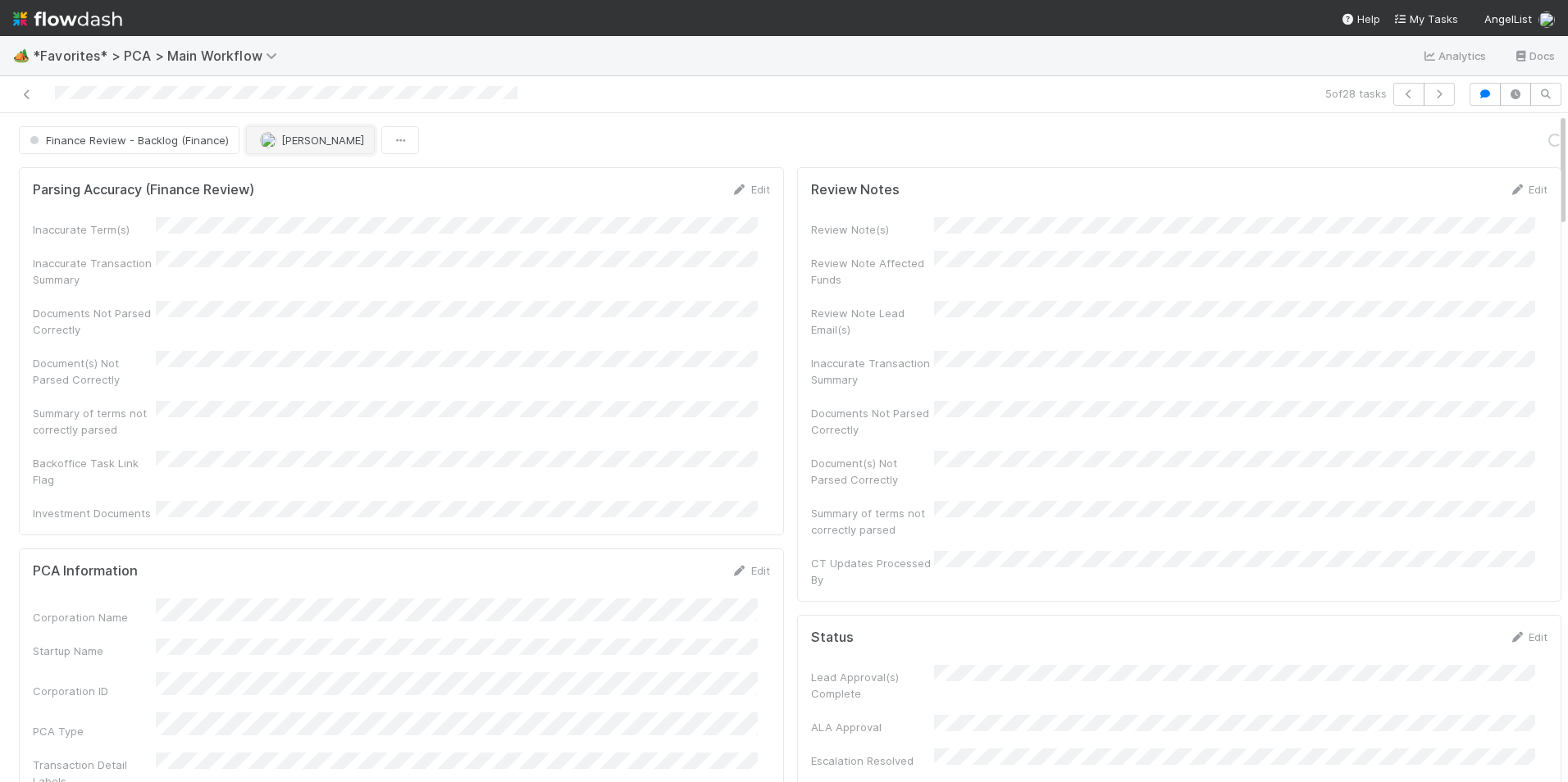
click at [278, 133] on button "[PERSON_NAME]" at bounding box center [311, 140] width 129 height 28
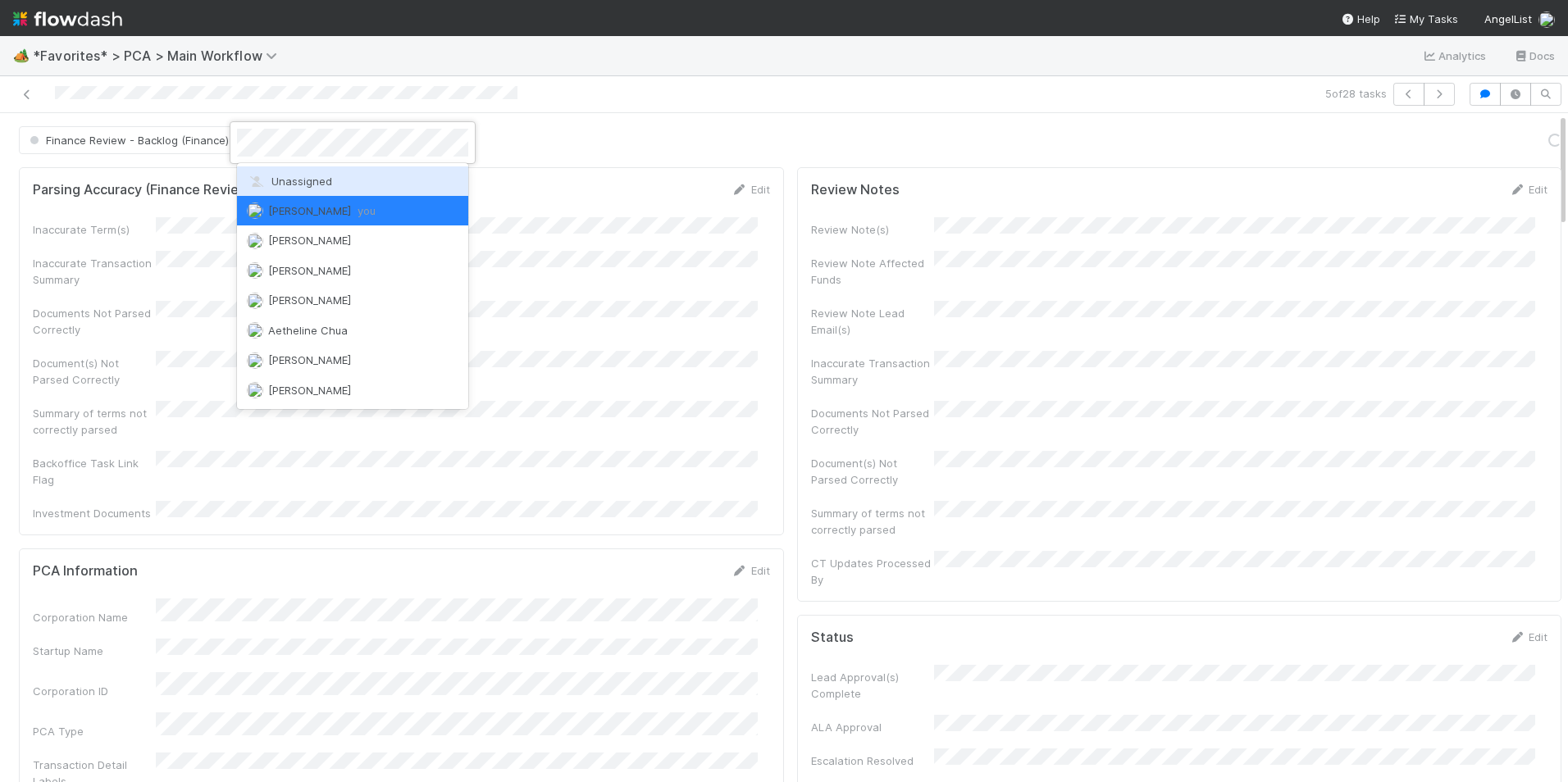
click at [298, 175] on span "Unassigned" at bounding box center [290, 181] width 85 height 13
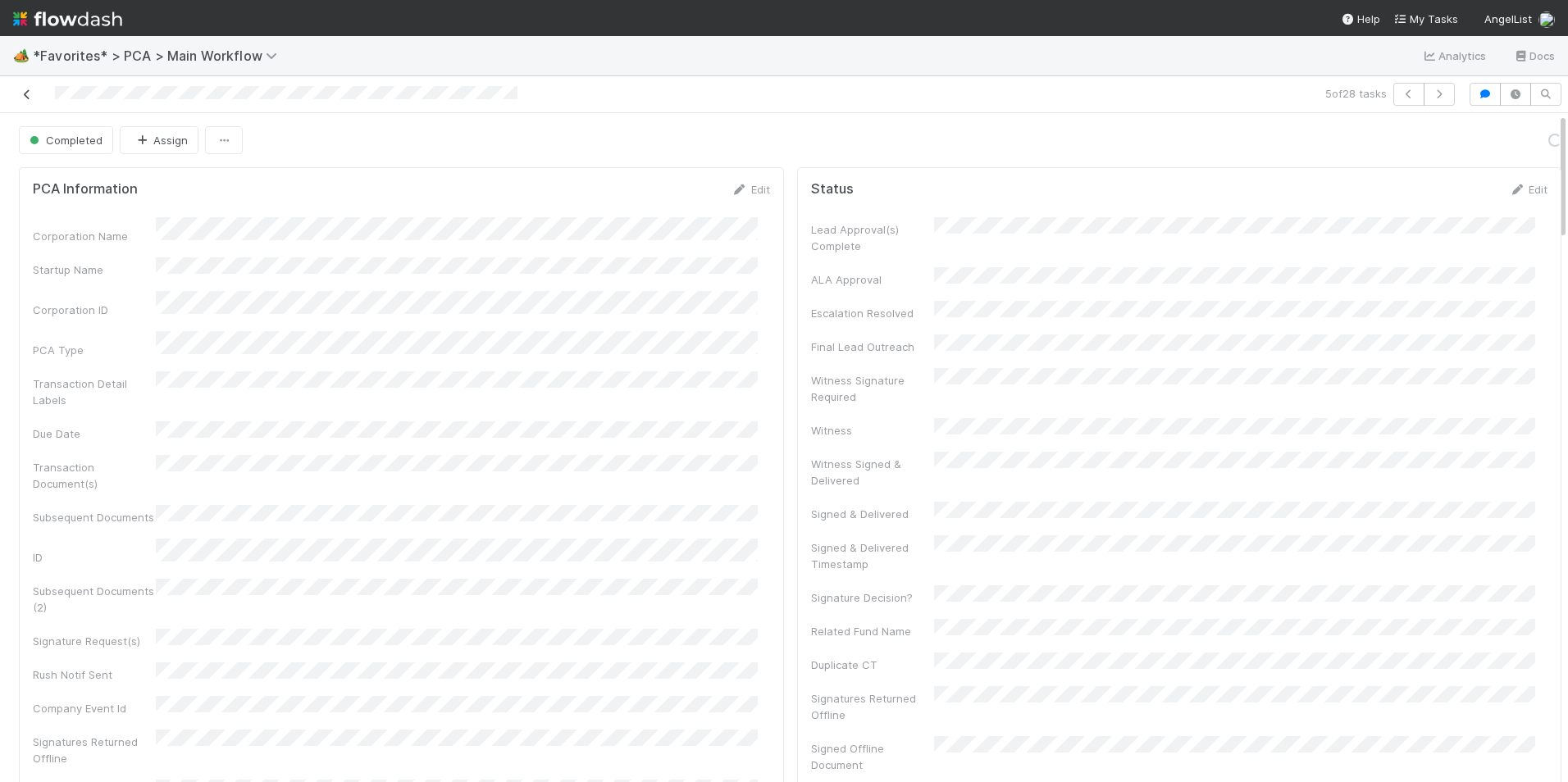
click at [22, 97] on icon at bounding box center [28, 95] width 17 height 11
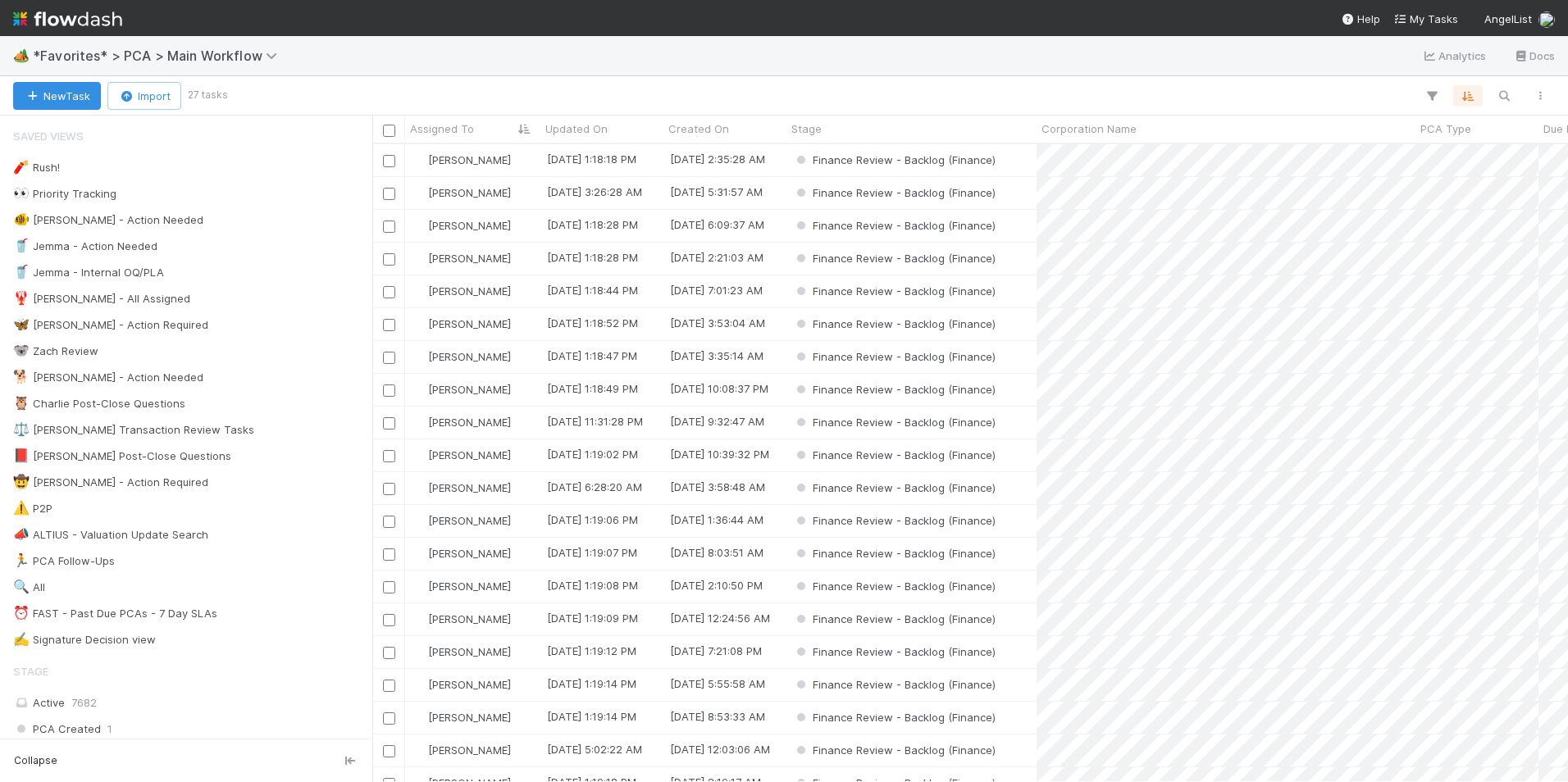
scroll to position [626, 1183]
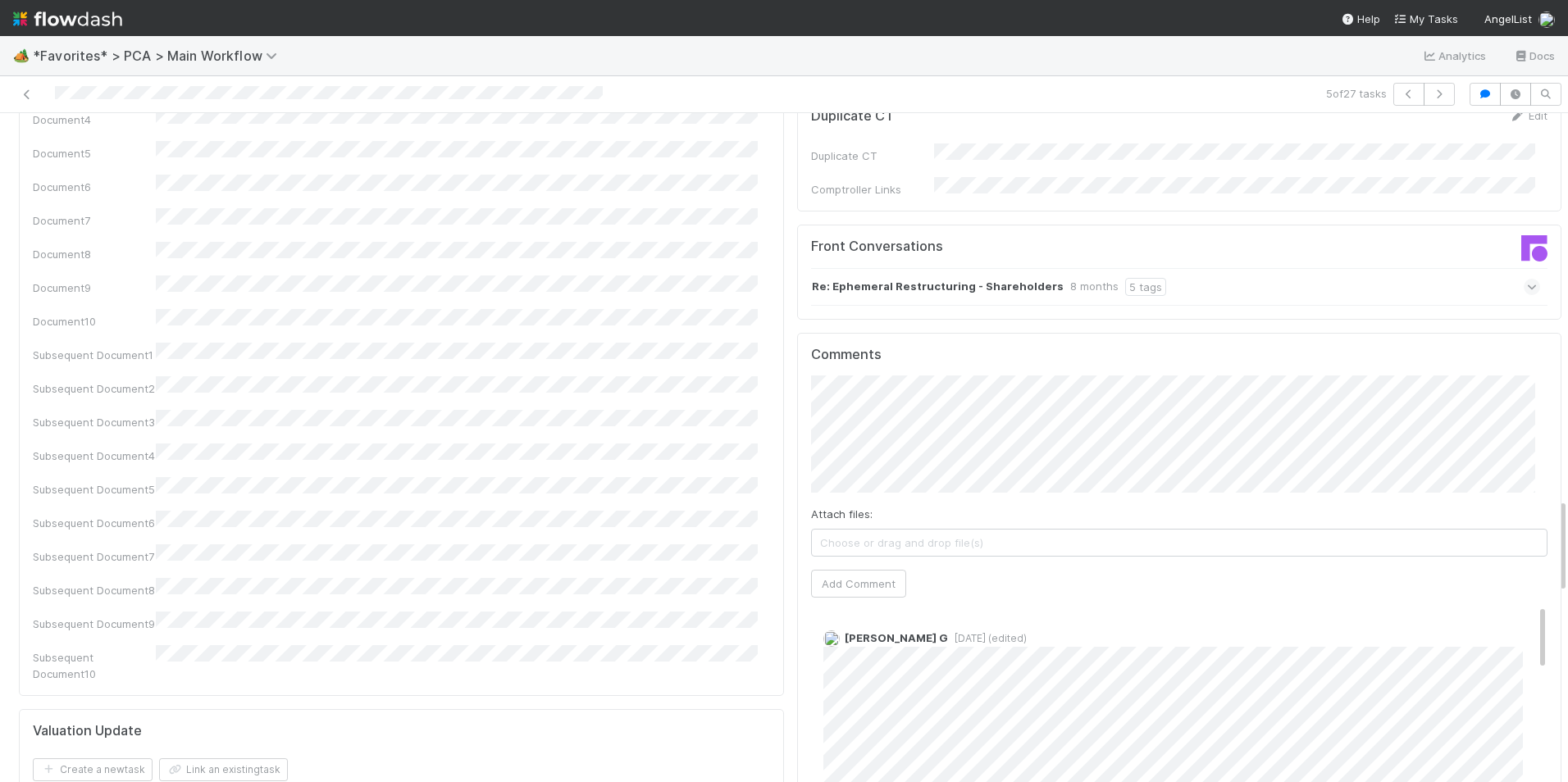
scroll to position [2705, 0]
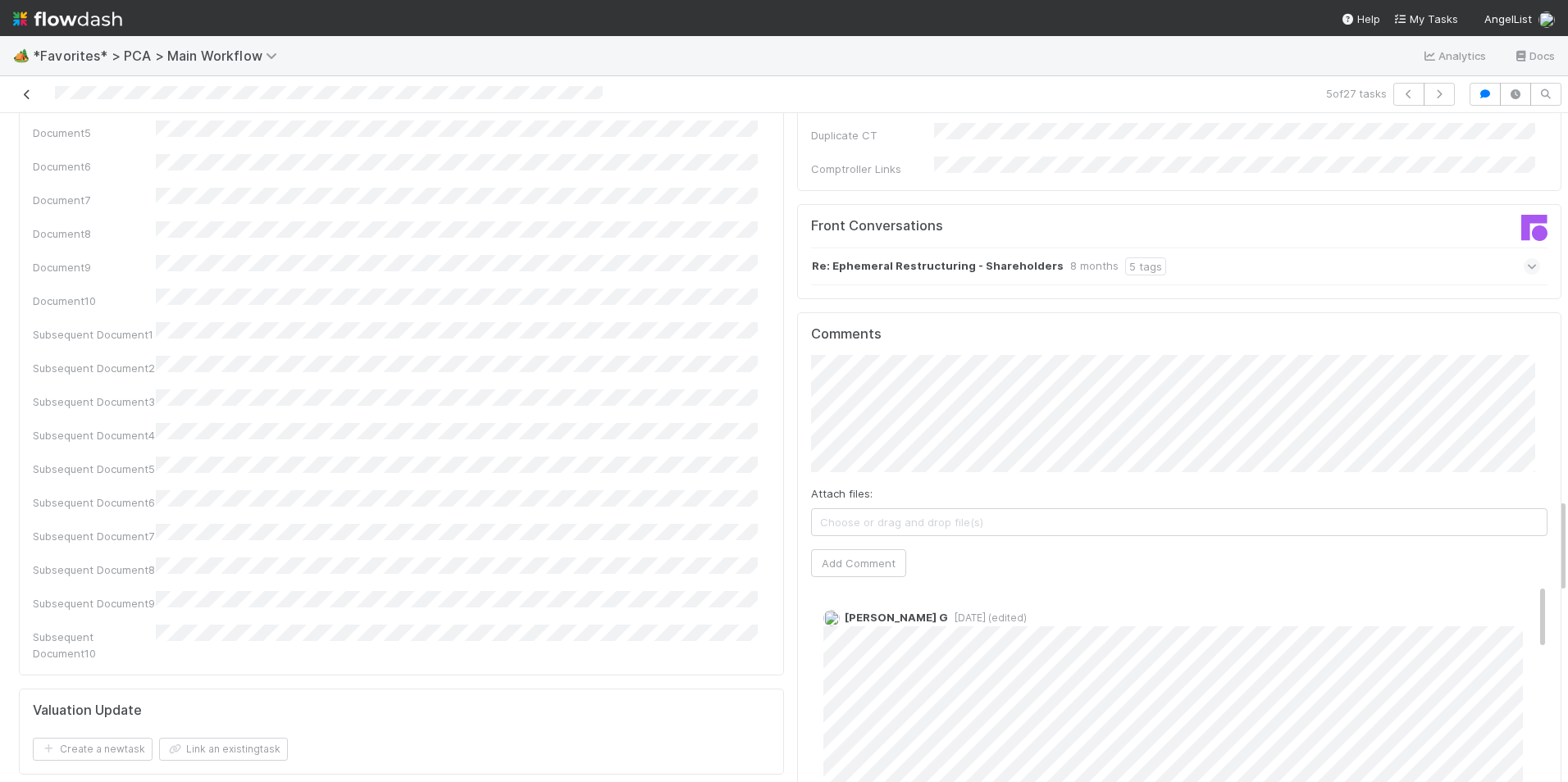
click at [23, 94] on icon at bounding box center [28, 95] width 17 height 11
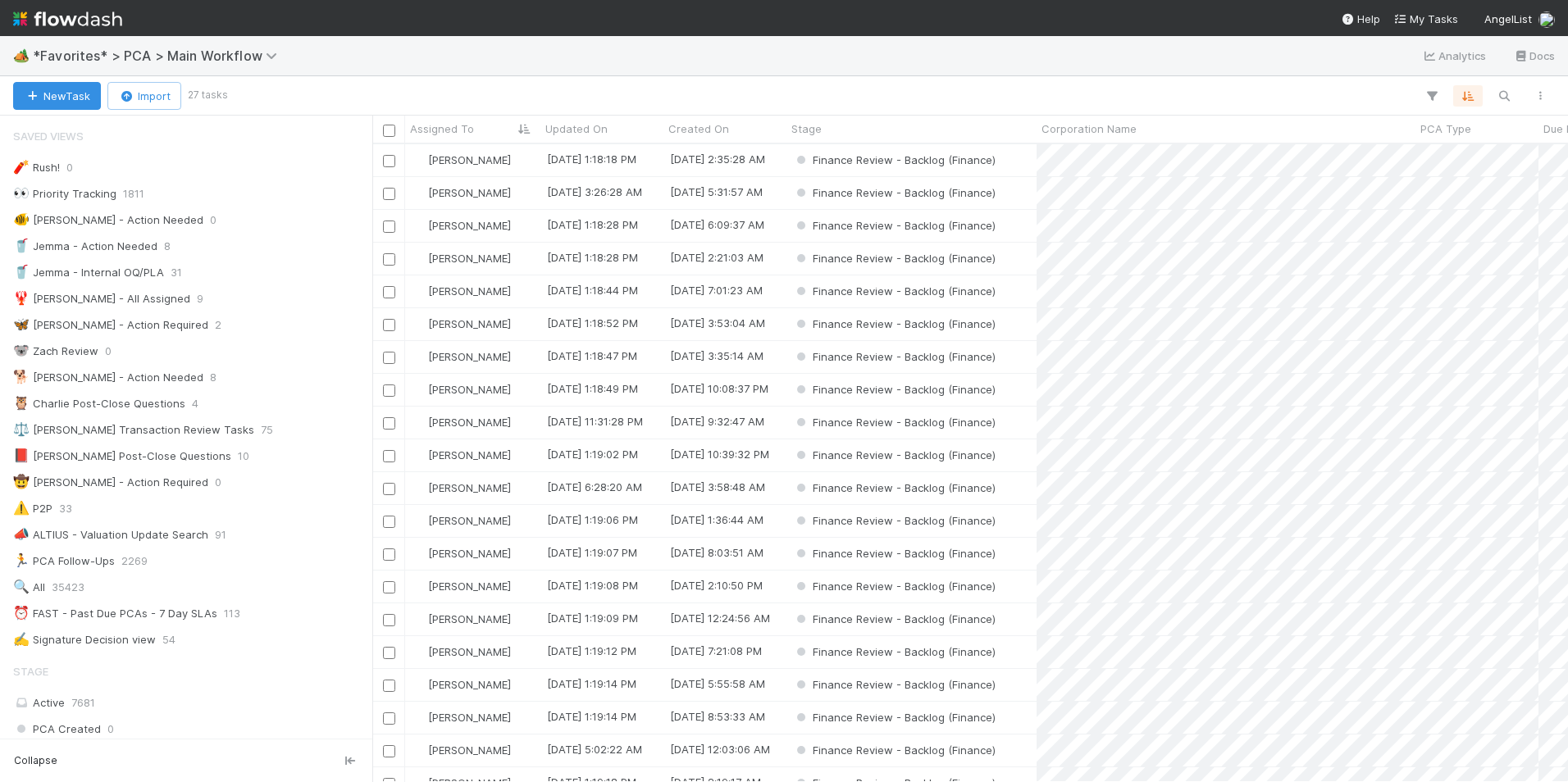
scroll to position [626, 1183]
click at [1007, 416] on div "Finance Review - Backlog (Finance)" at bounding box center [912, 422] width 250 height 32
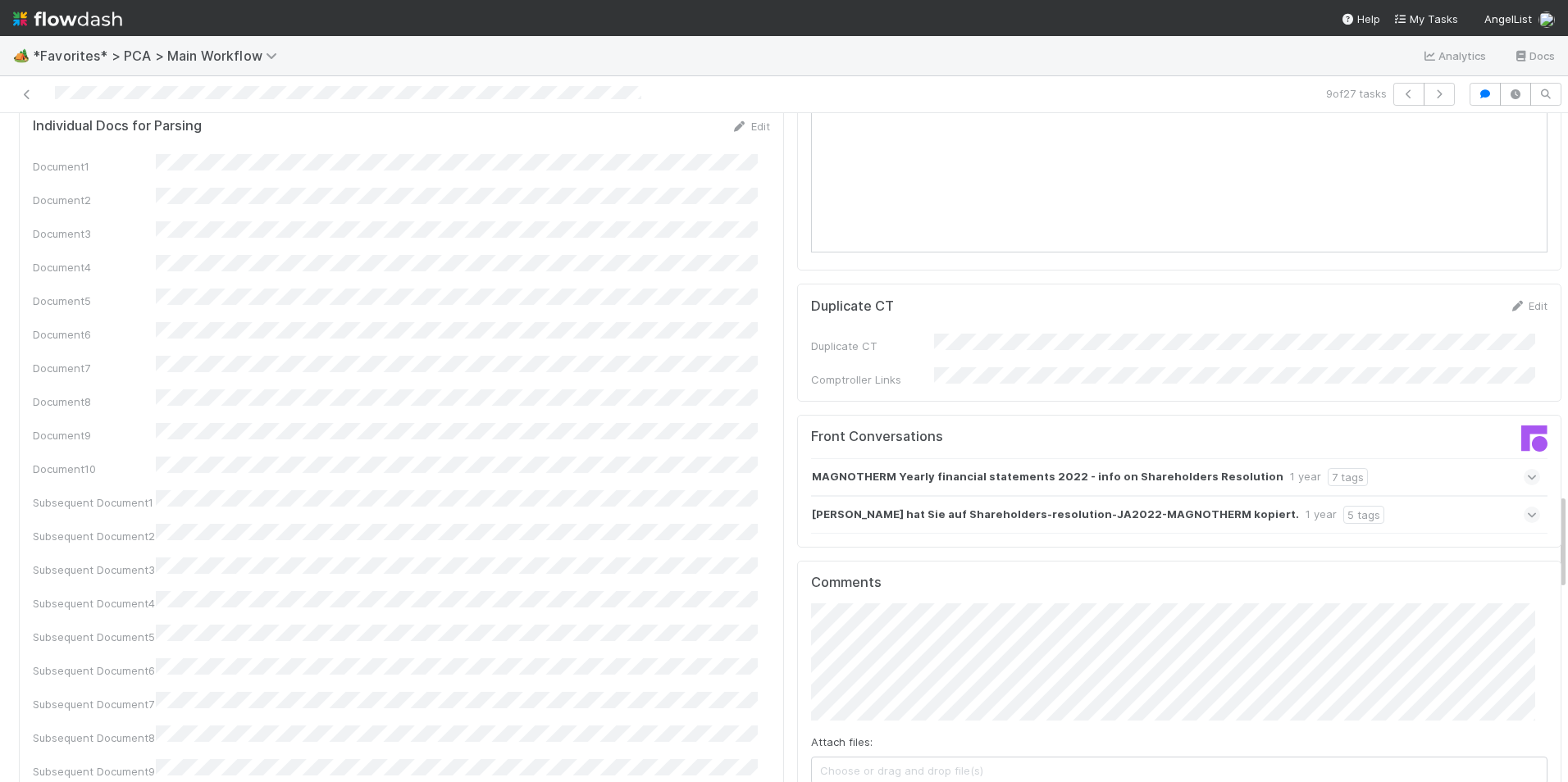
scroll to position [2705, 0]
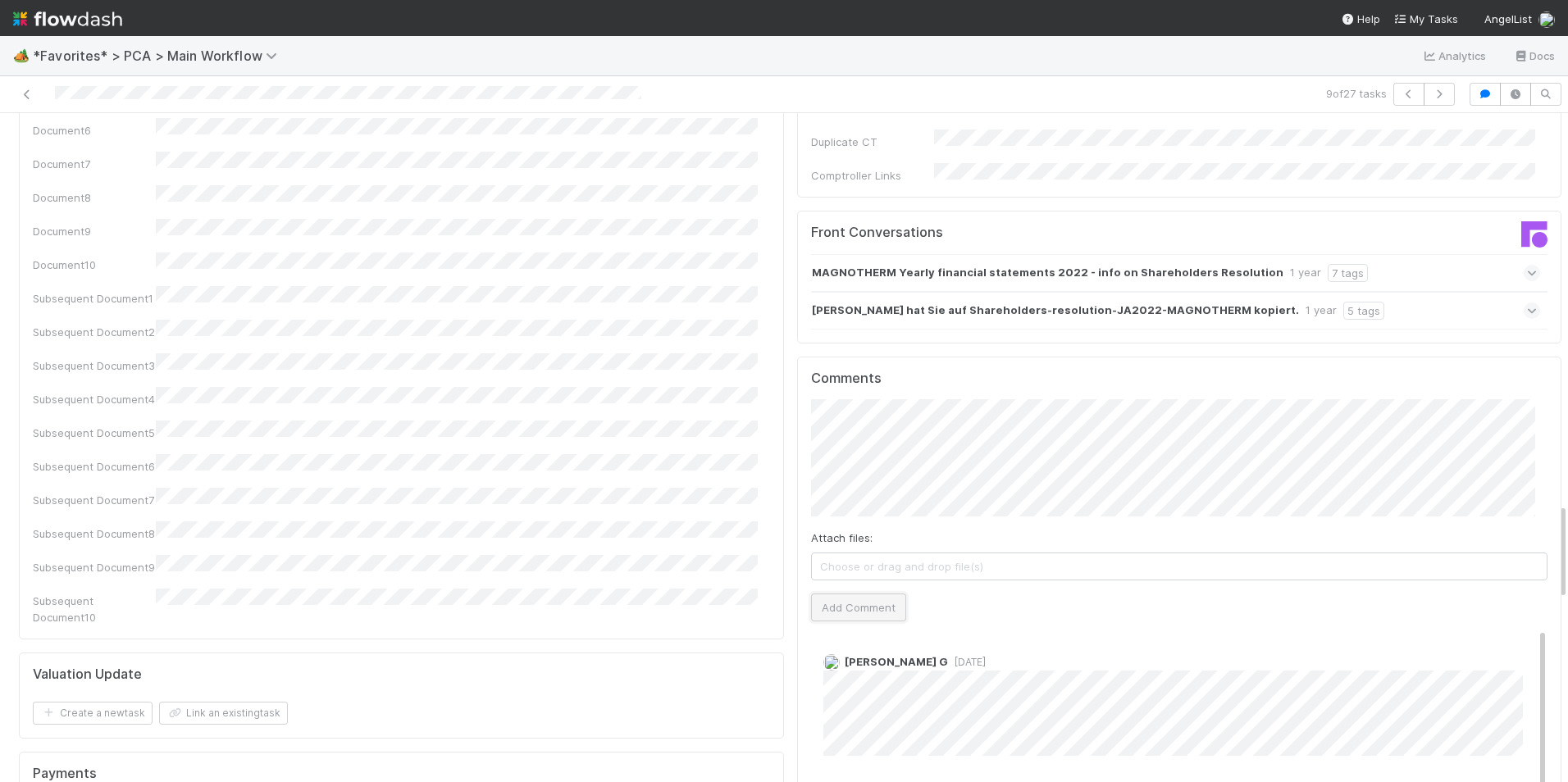
click at [871, 594] on button "Add Comment" at bounding box center [858, 607] width 95 height 28
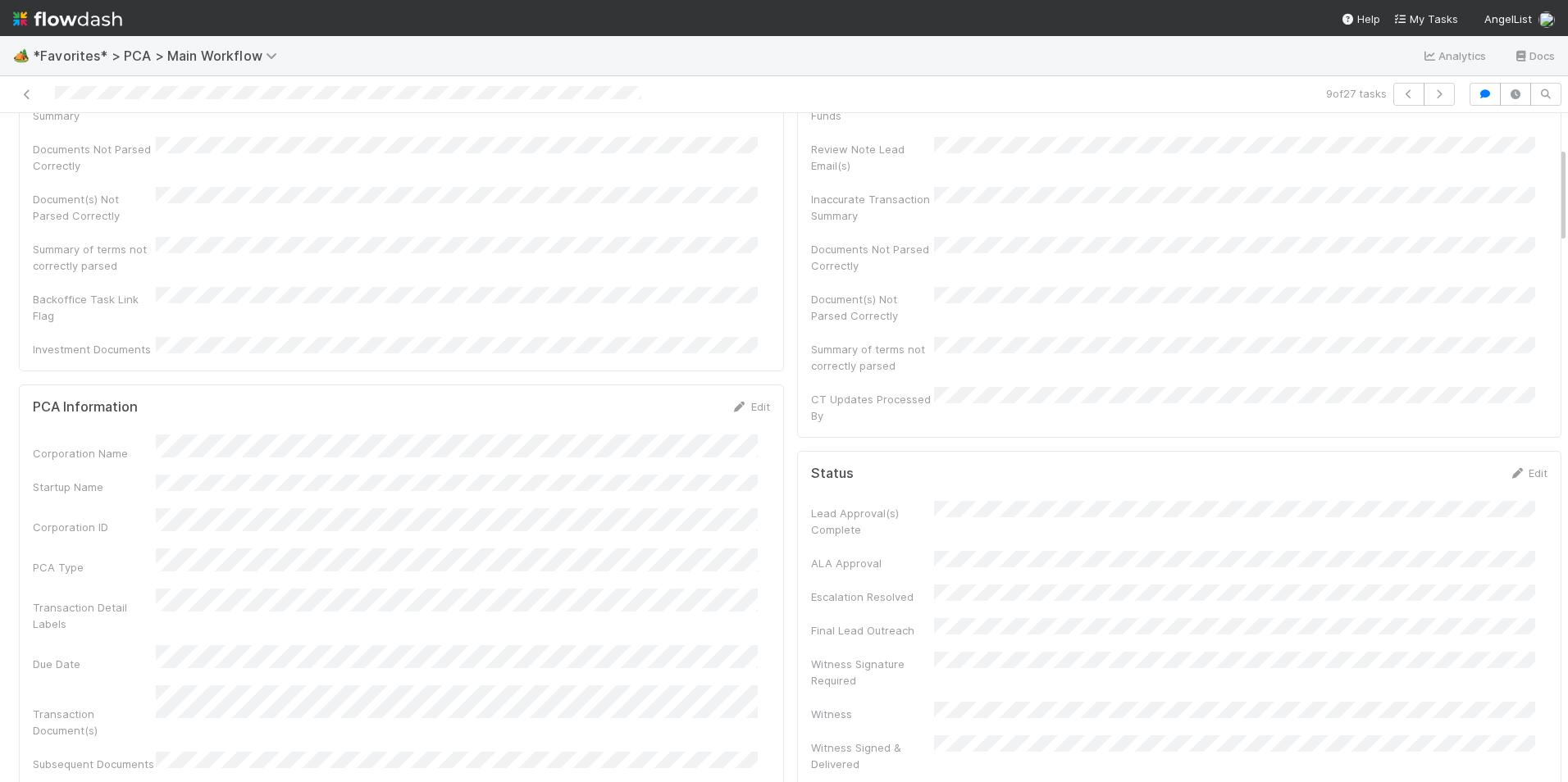
scroll to position [0, 0]
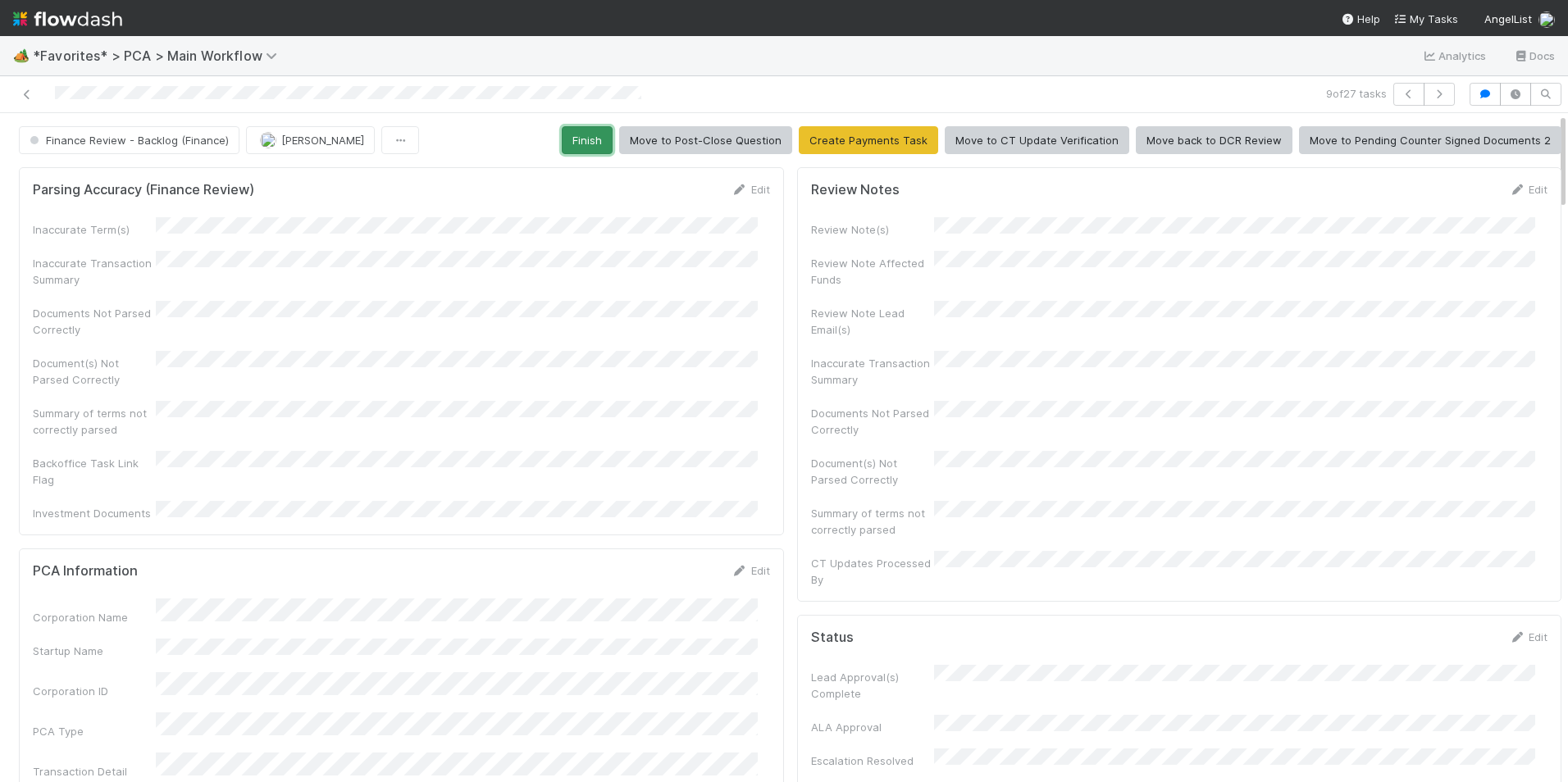
click at [596, 148] on button "Finish" at bounding box center [586, 140] width 51 height 28
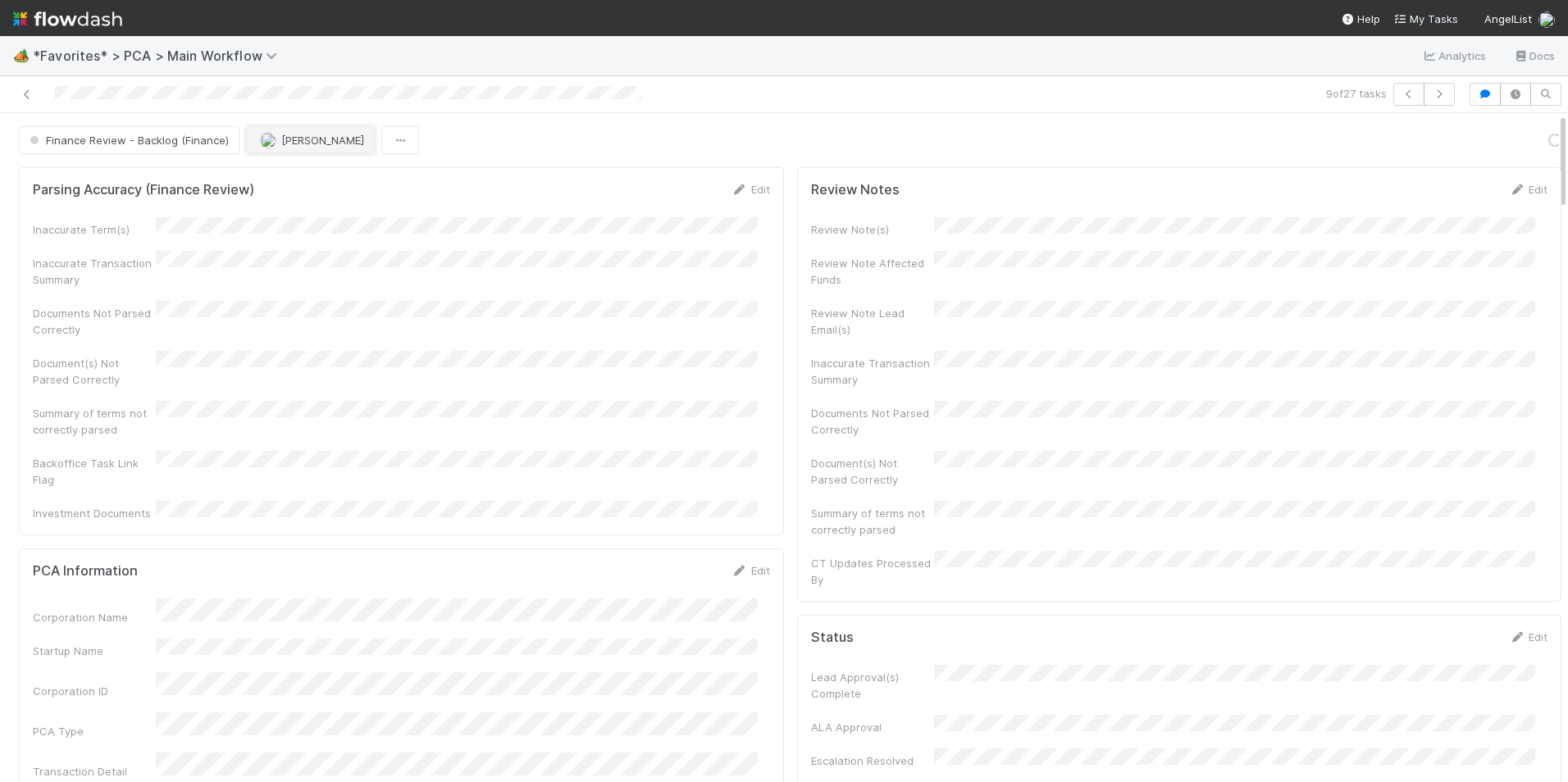
click at [296, 135] on span "[PERSON_NAME]" at bounding box center [323, 140] width 83 height 13
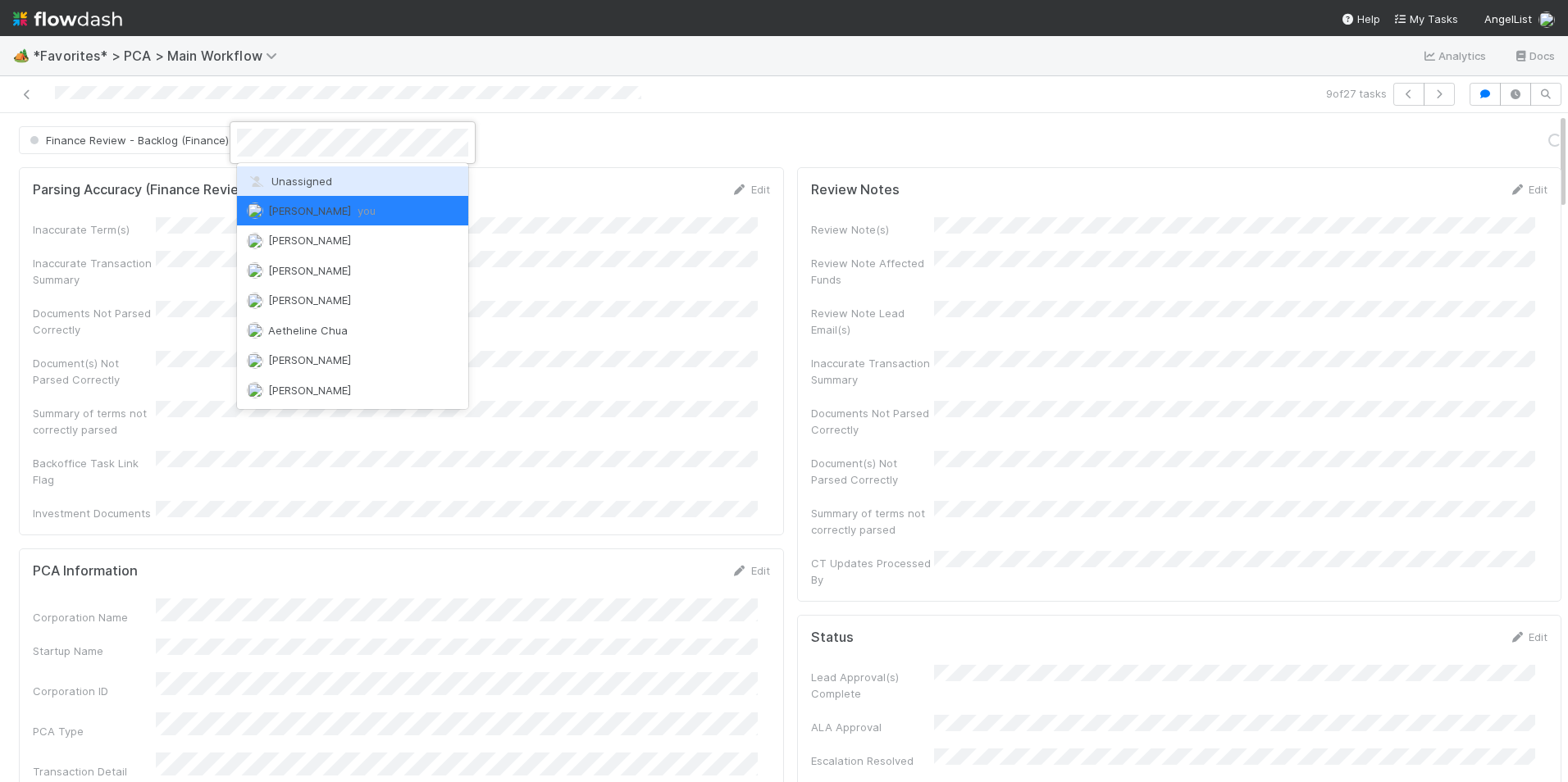
click at [316, 182] on span "Unassigned" at bounding box center [290, 181] width 85 height 13
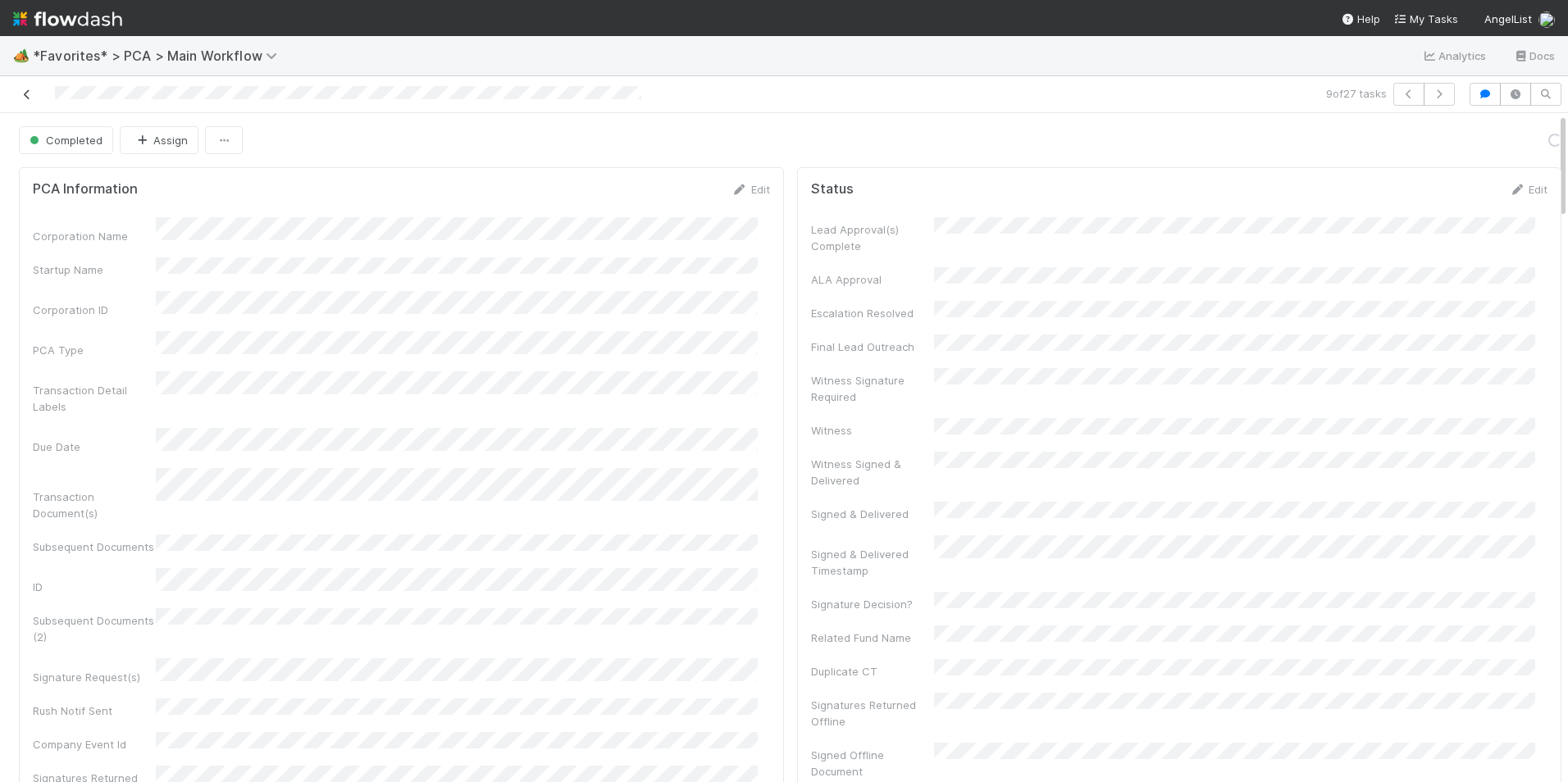
click at [26, 95] on icon at bounding box center [28, 95] width 17 height 11
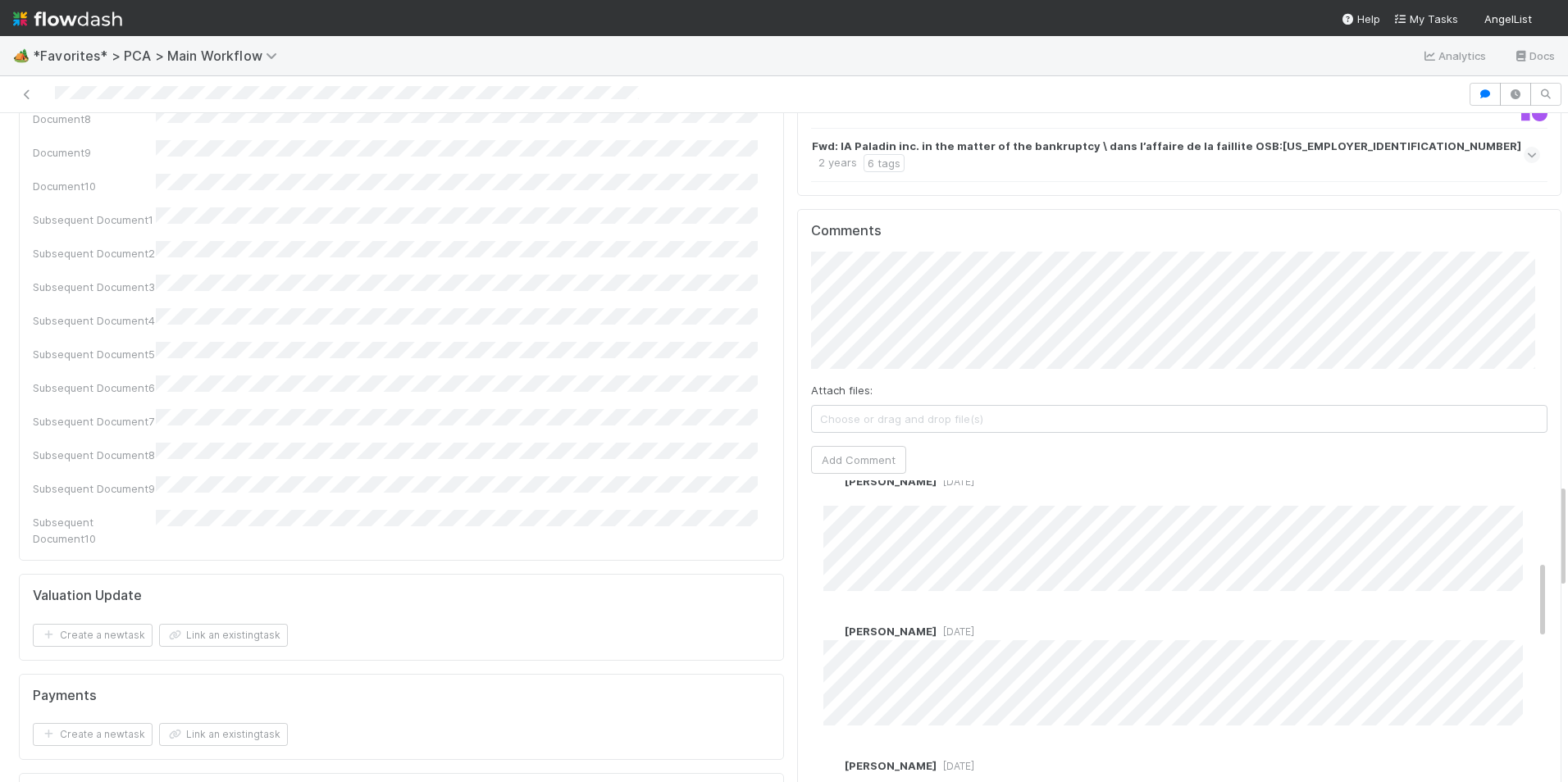
scroll to position [328, 0]
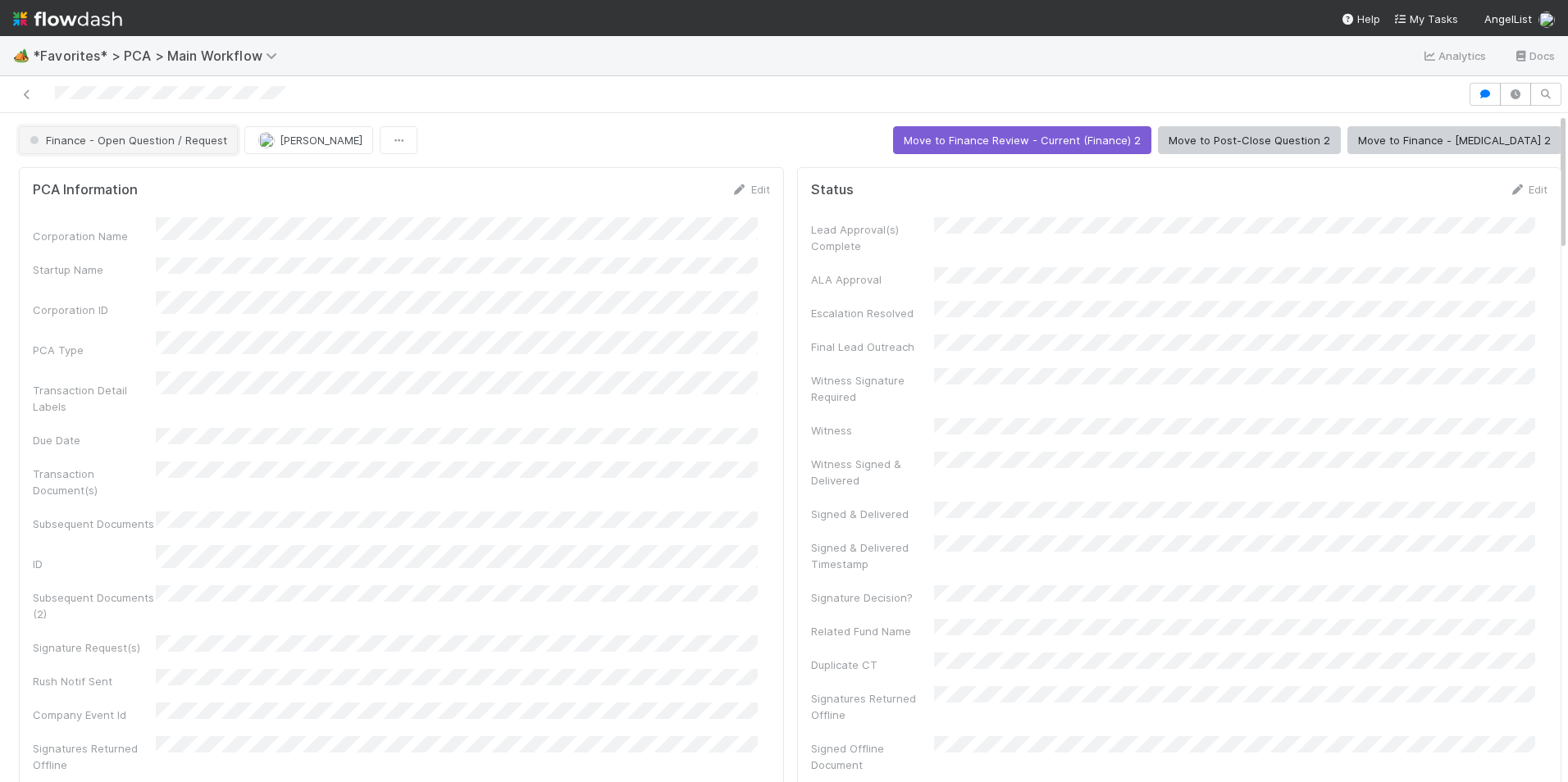
click at [197, 143] on span "Finance - Open Question / Request" at bounding box center [127, 140] width 201 height 13
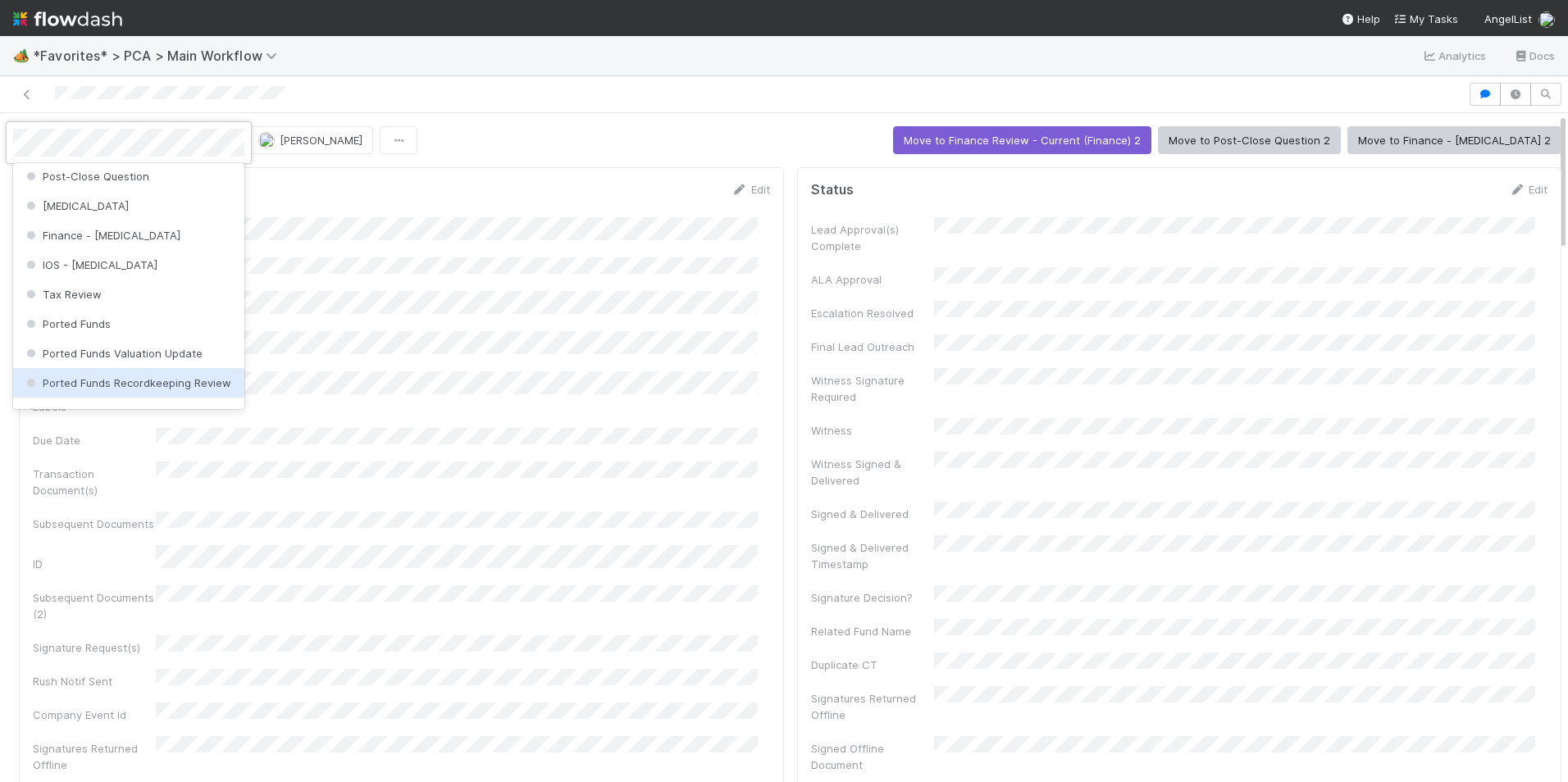
scroll to position [512, 0]
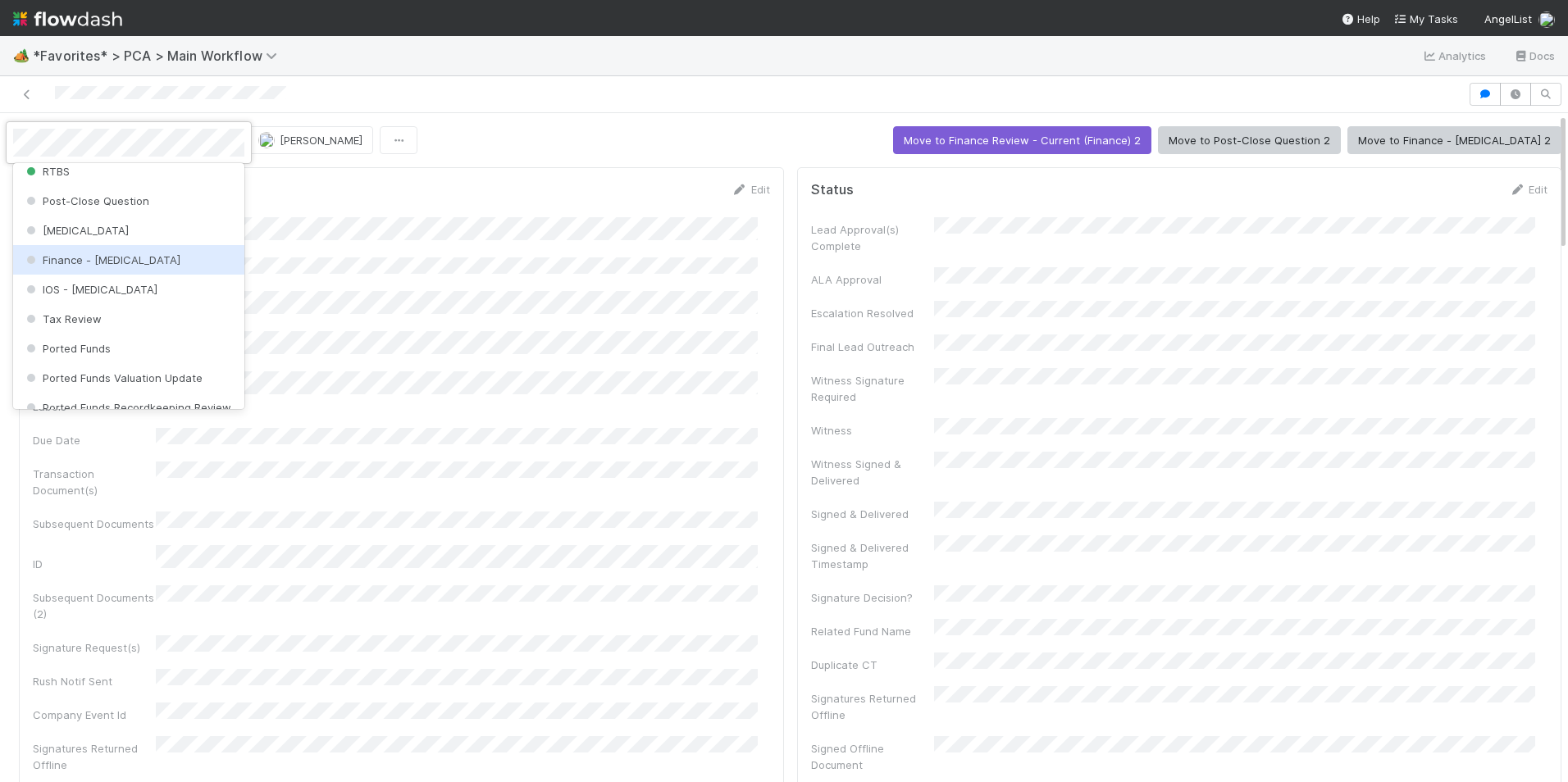
click at [135, 264] on div "Finance - [MEDICAL_DATA]" at bounding box center [129, 260] width 232 height 29
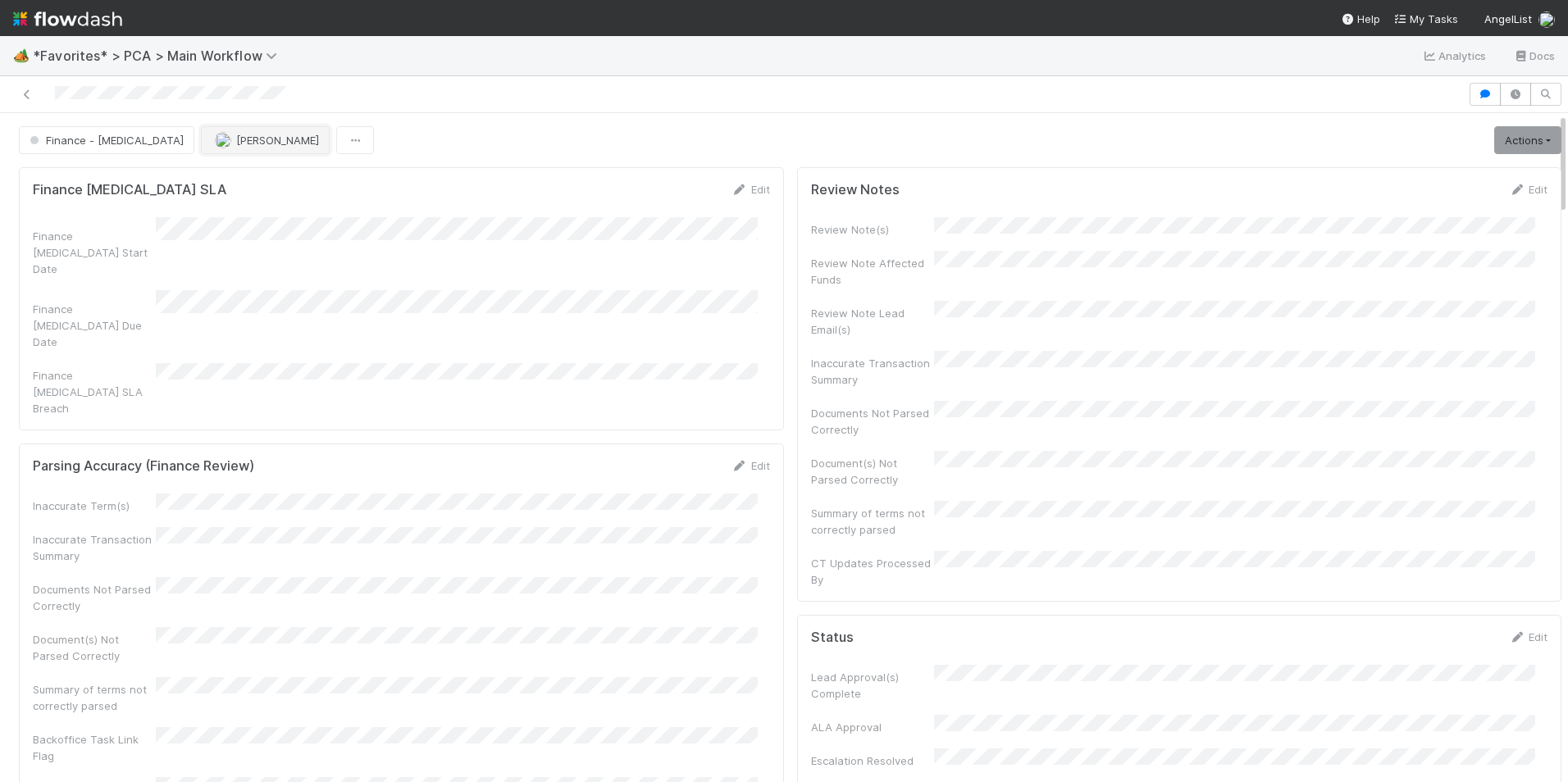
click at [236, 145] on span "[PERSON_NAME]" at bounding box center [278, 140] width 83 height 13
click at [231, 178] on div "Marlon you" at bounding box center [242, 181] width 232 height 29
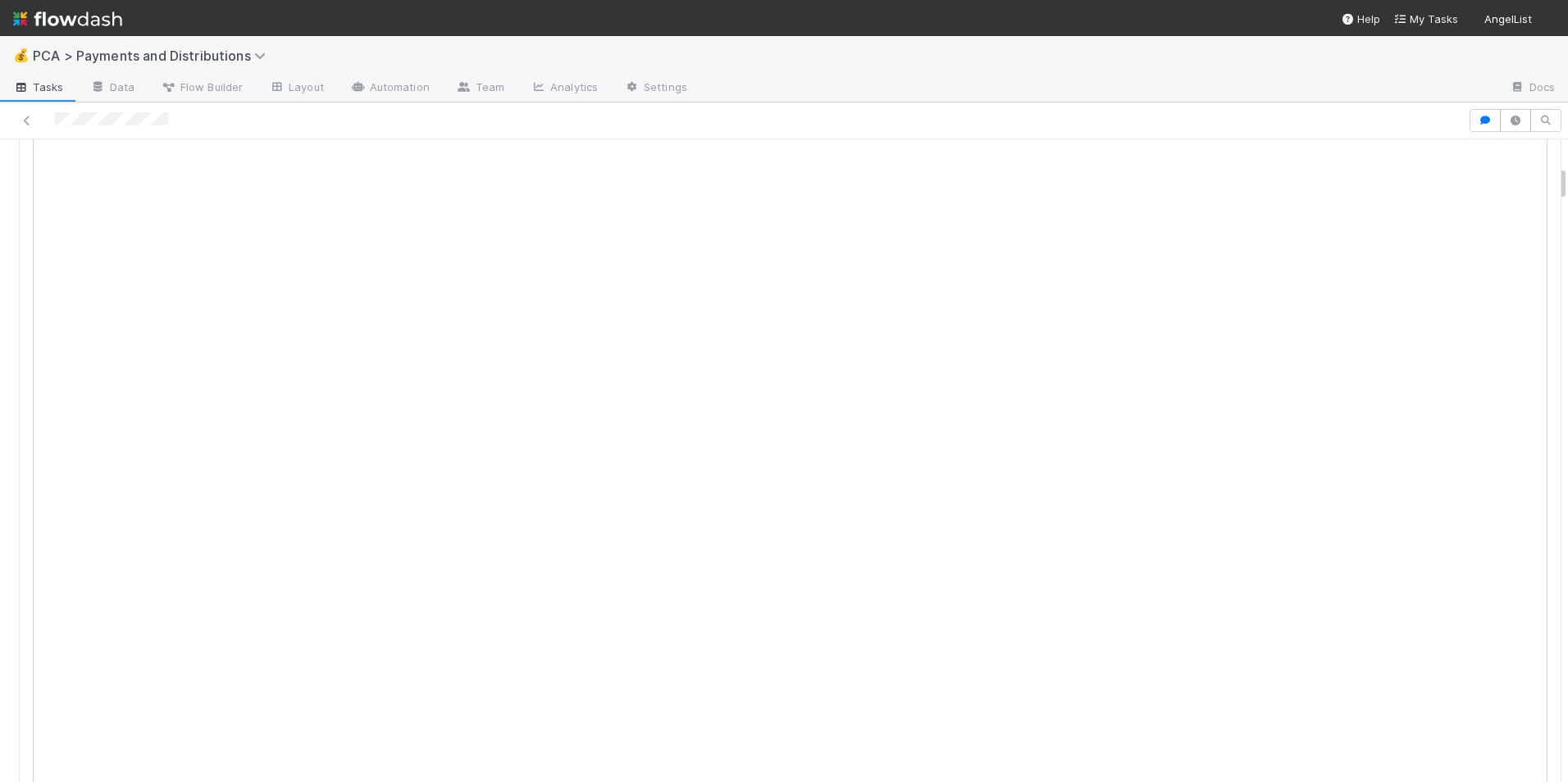
scroll to position [410, 0]
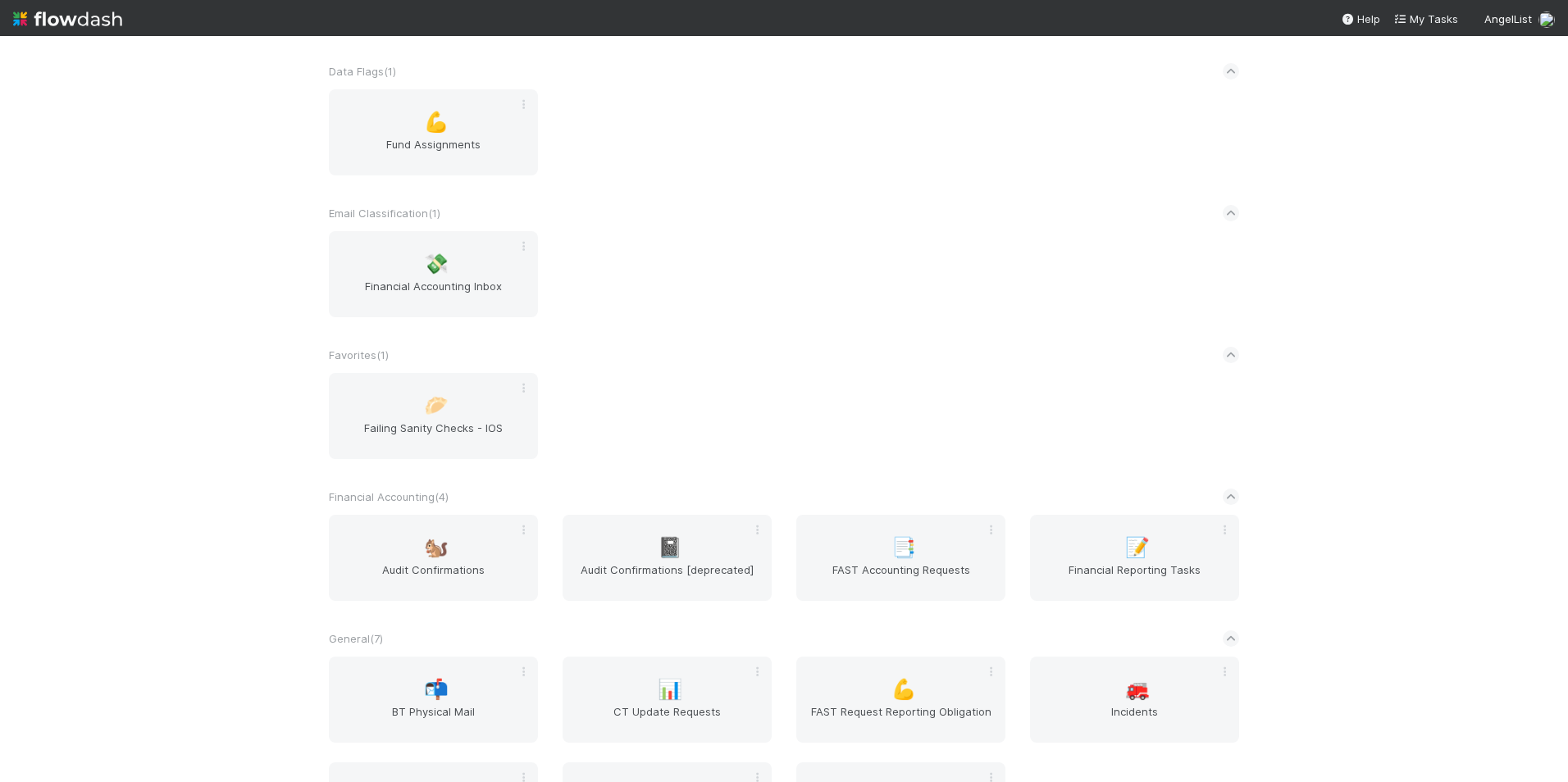
scroll to position [656, 0]
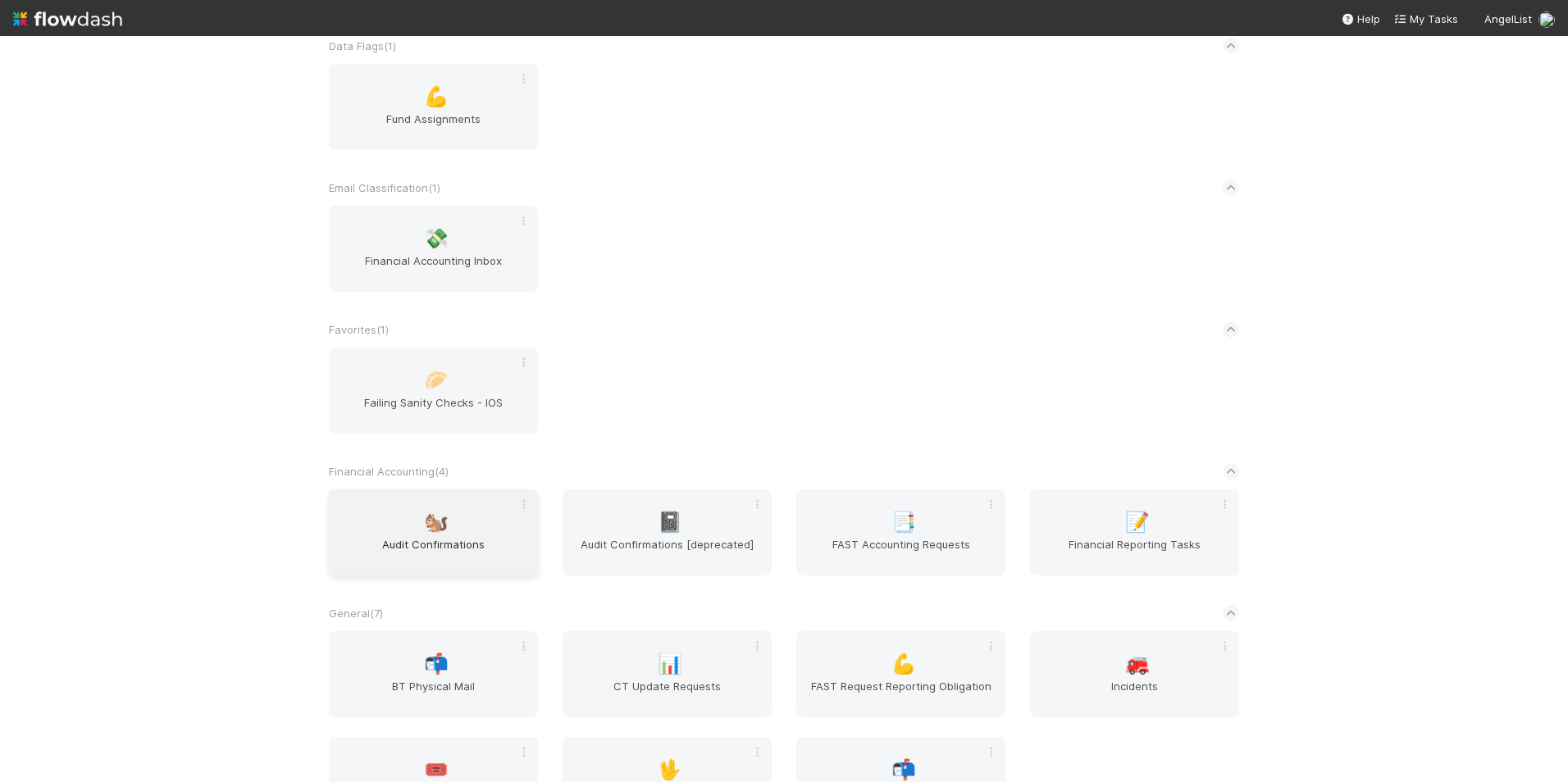
click at [425, 543] on span "Audit Confirmations" at bounding box center [433, 552] width 196 height 33
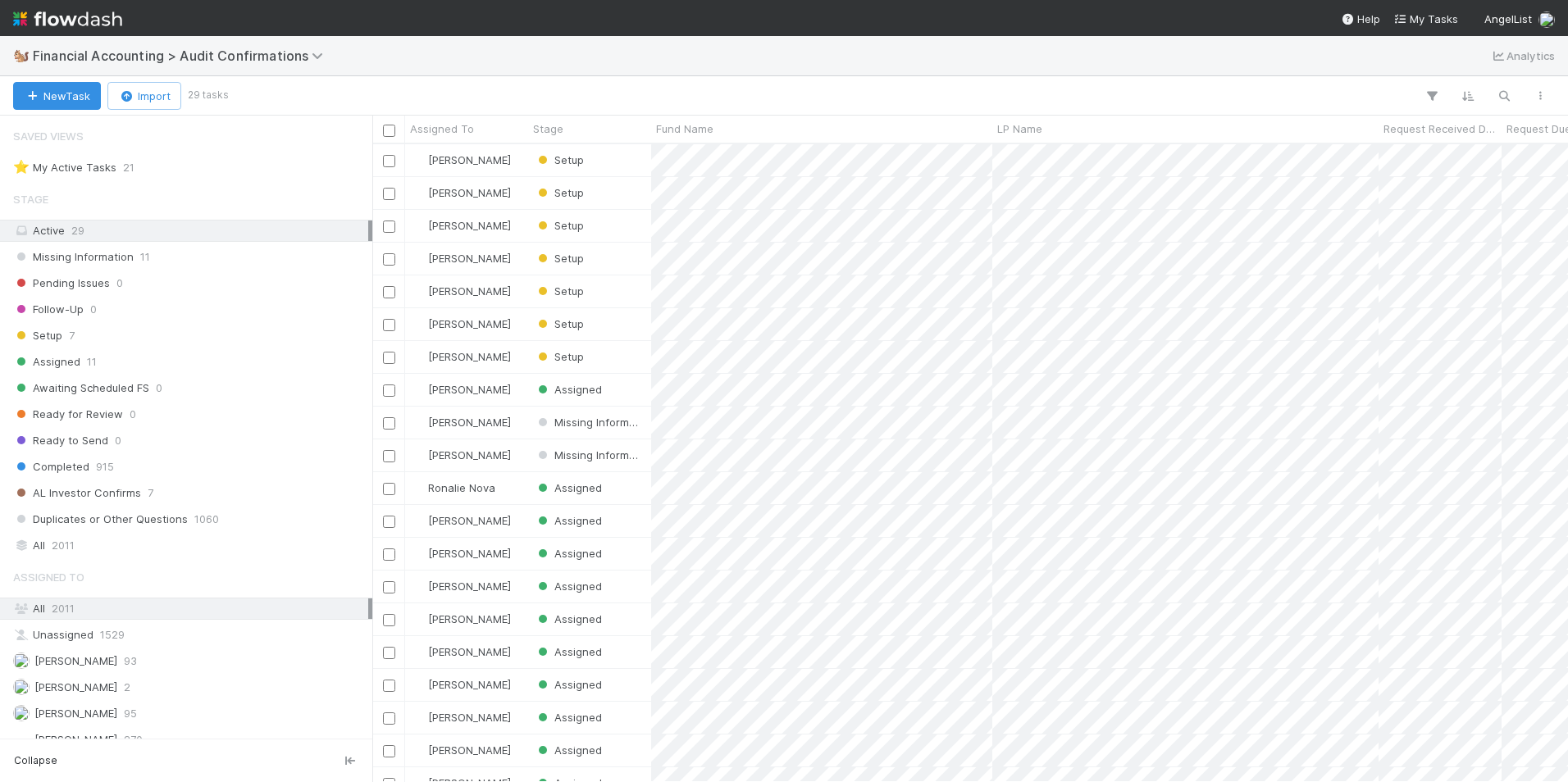
scroll to position [626, 1183]
click at [176, 163] on div "⭐ My Active Tasks 21" at bounding box center [190, 167] width 355 height 20
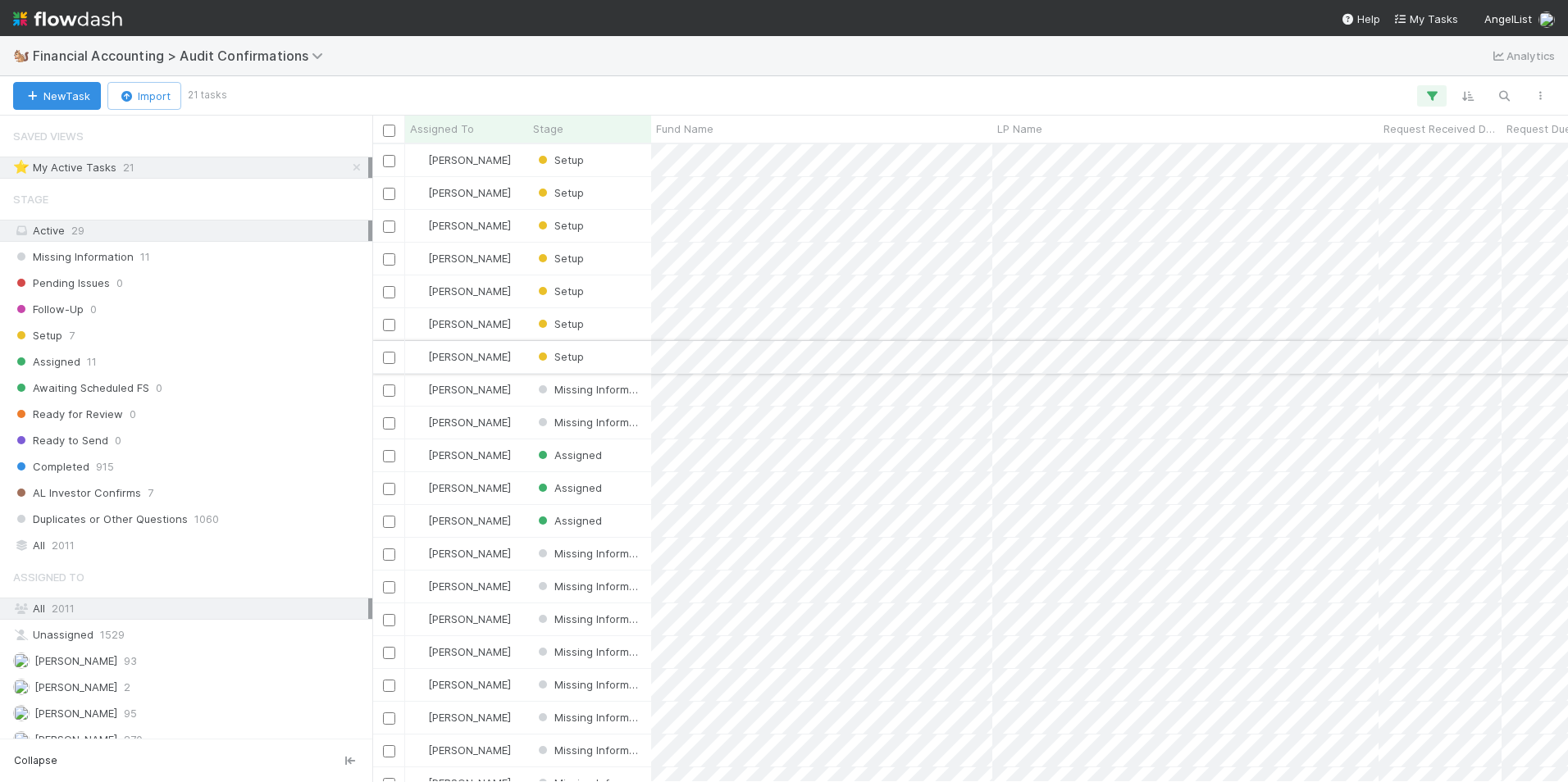
click at [627, 360] on div "Setup" at bounding box center [590, 357] width 123 height 32
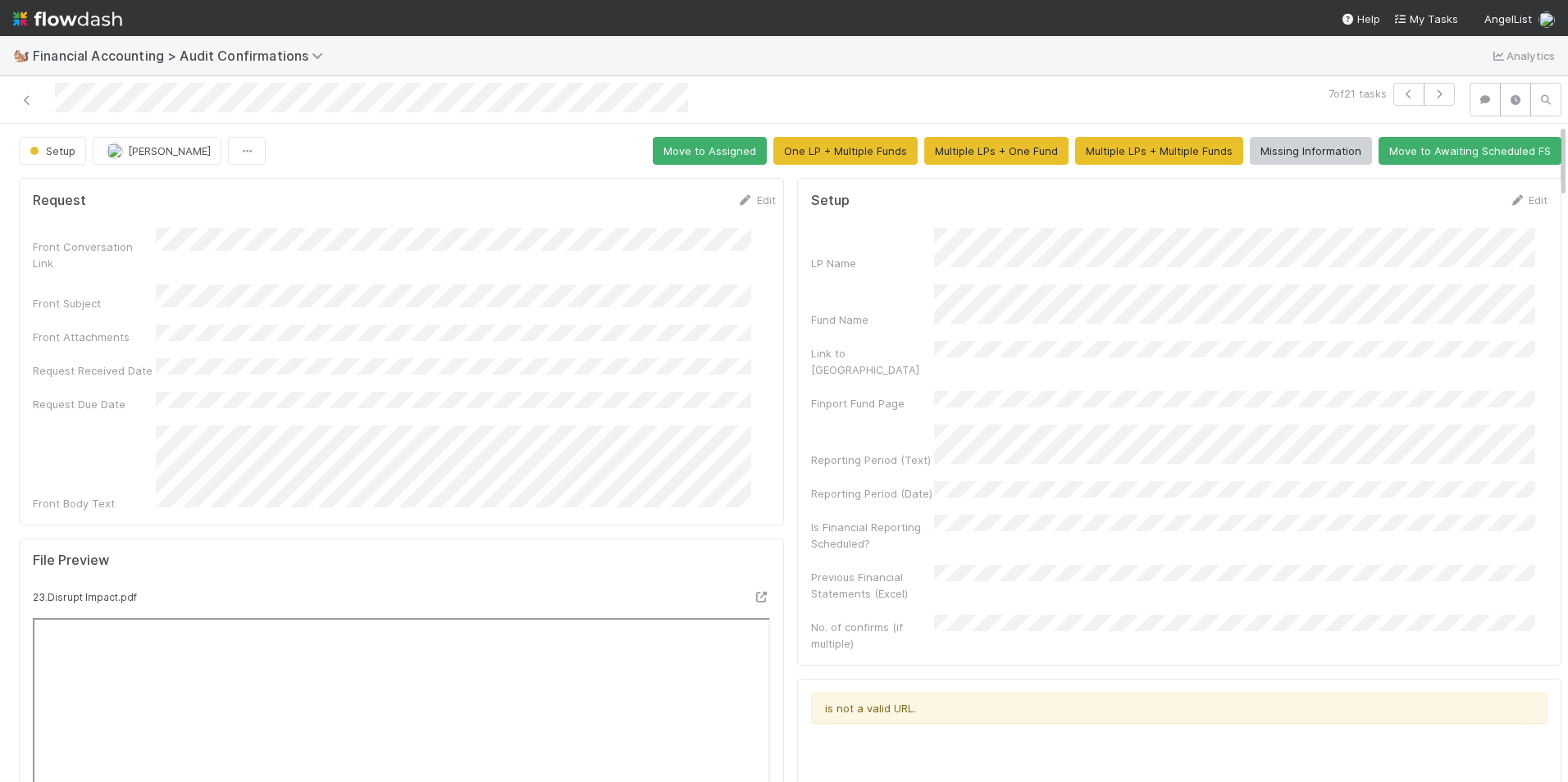
click at [707, 202] on div "Request Edit" at bounding box center [404, 200] width 743 height 17
click at [737, 199] on icon at bounding box center [745, 200] width 17 height 11
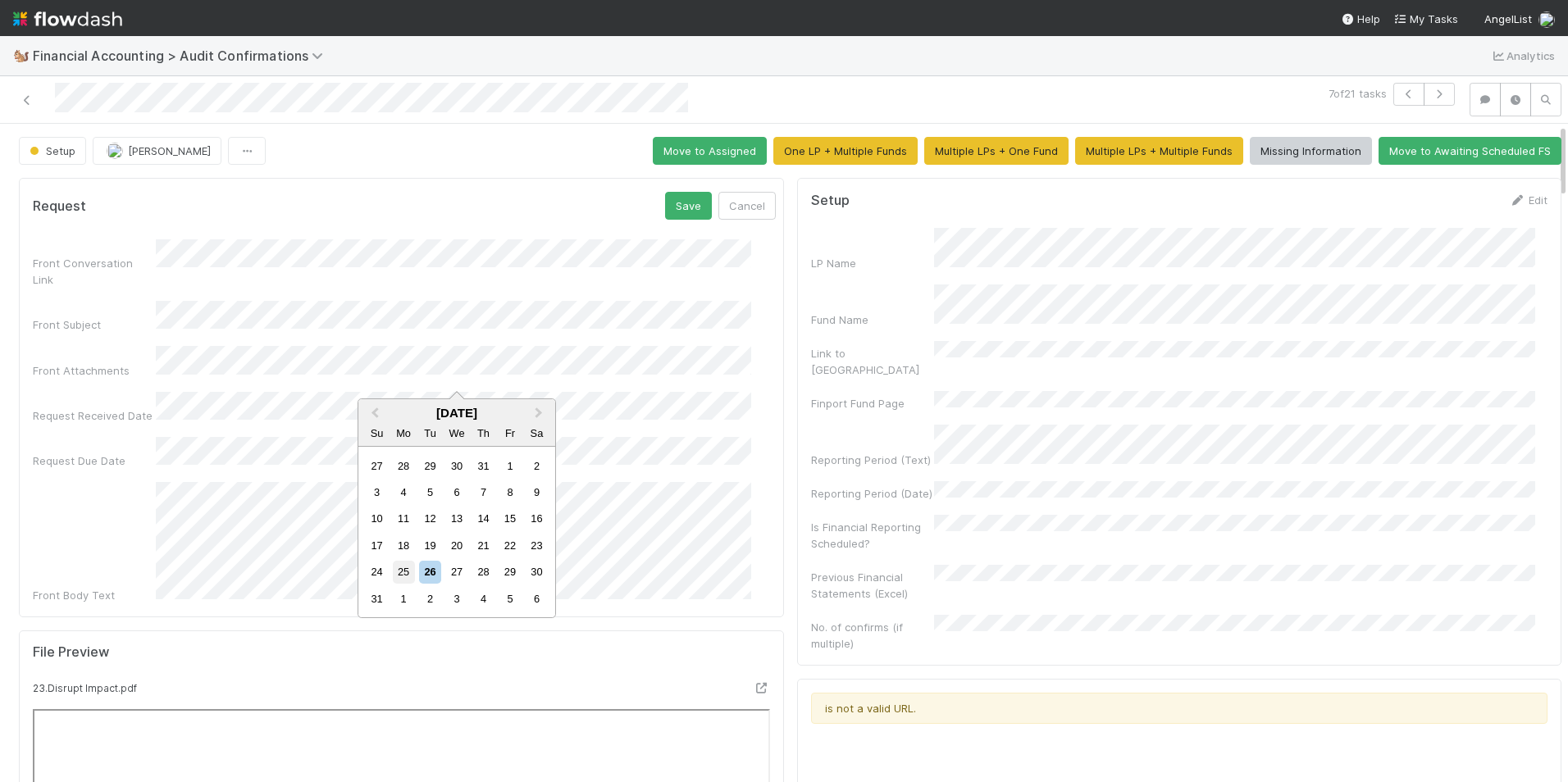
click at [404, 574] on div "25" at bounding box center [403, 572] width 22 height 22
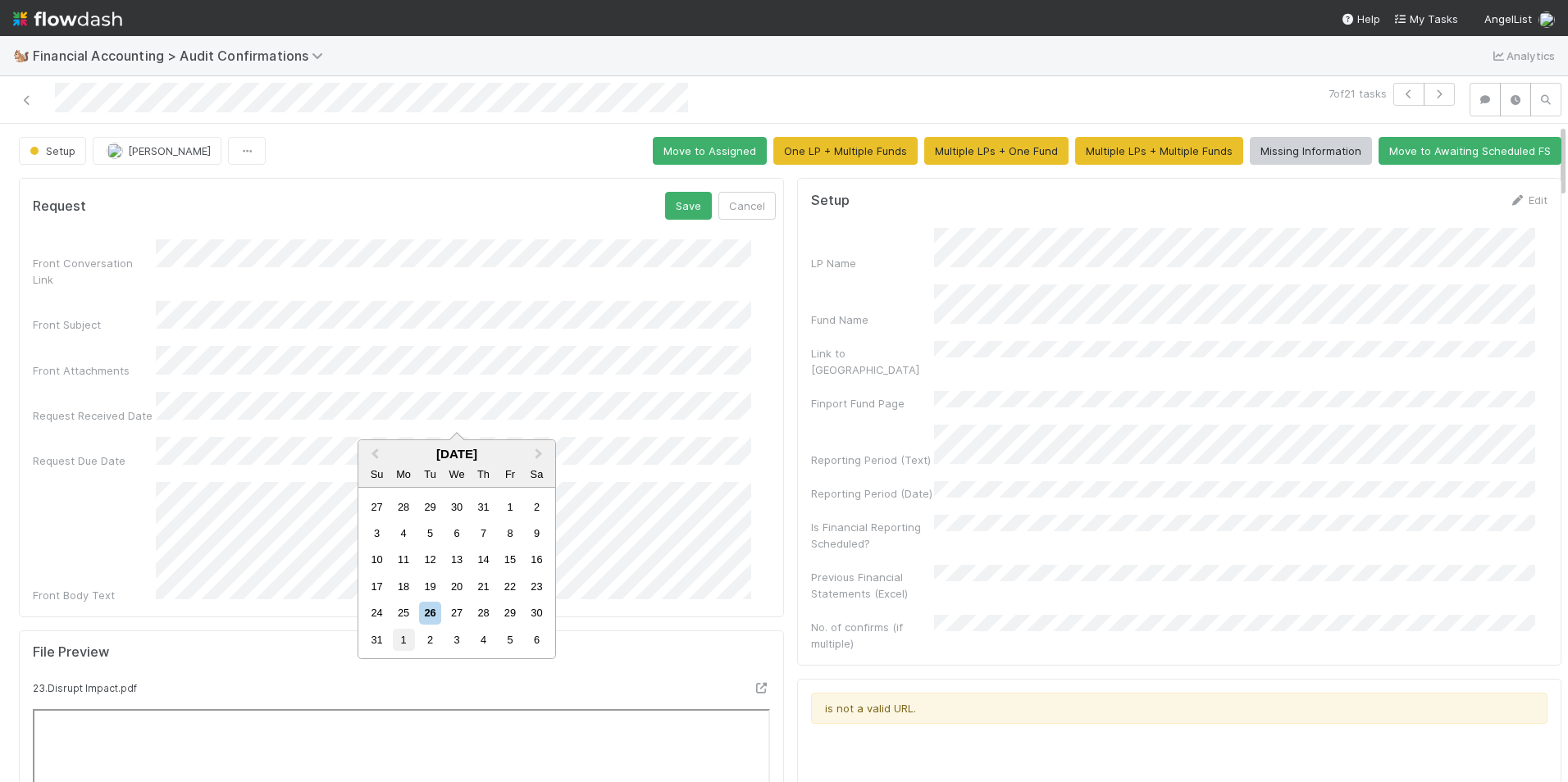
click at [406, 636] on div "1" at bounding box center [403, 640] width 22 height 22
click at [674, 203] on button "Save" at bounding box center [687, 206] width 47 height 28
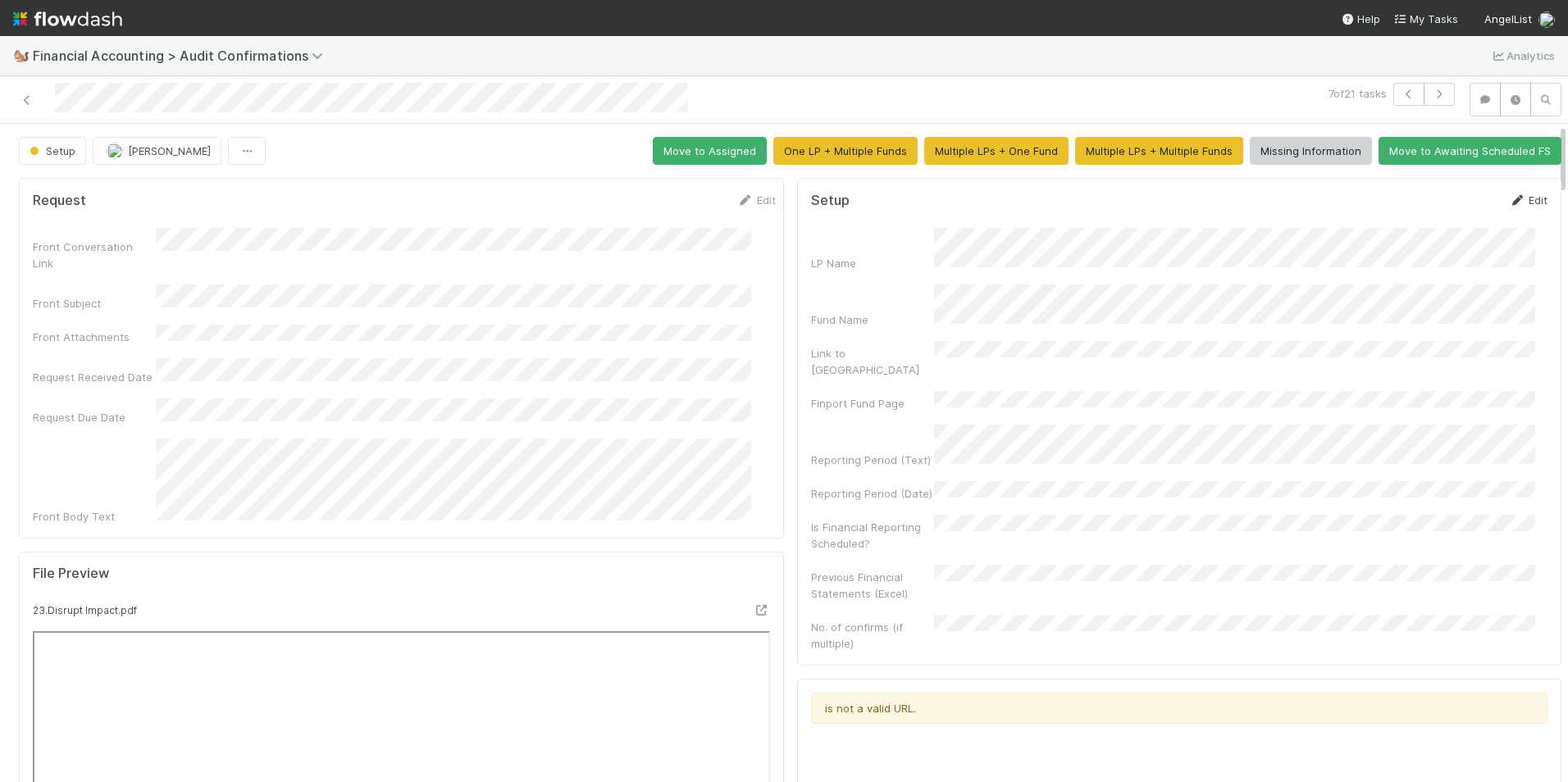
click at [1508, 196] on icon at bounding box center [1517, 200] width 17 height 11
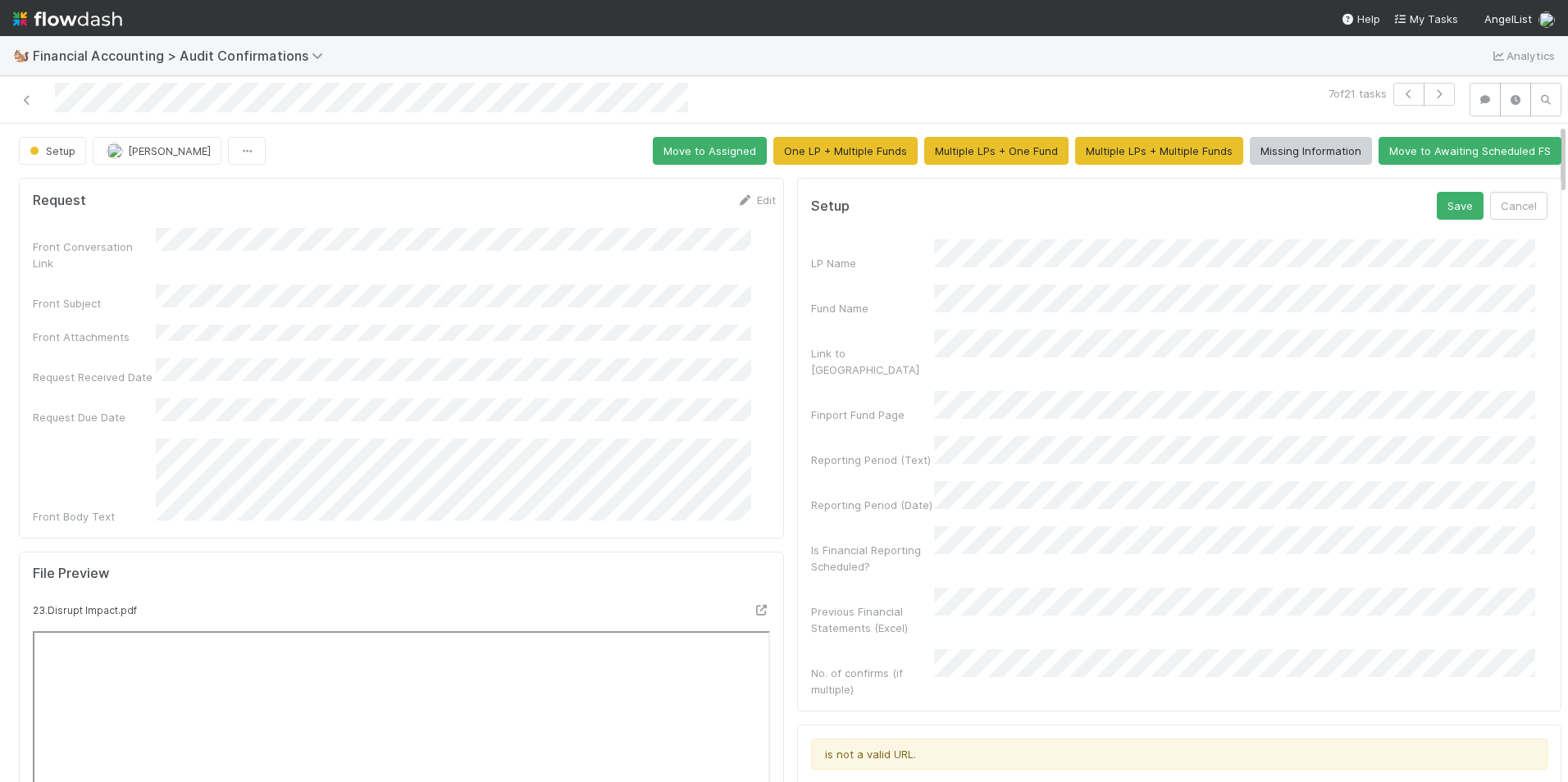
click at [913, 436] on div "Reporting Period (Text)" at bounding box center [1179, 452] width 737 height 32
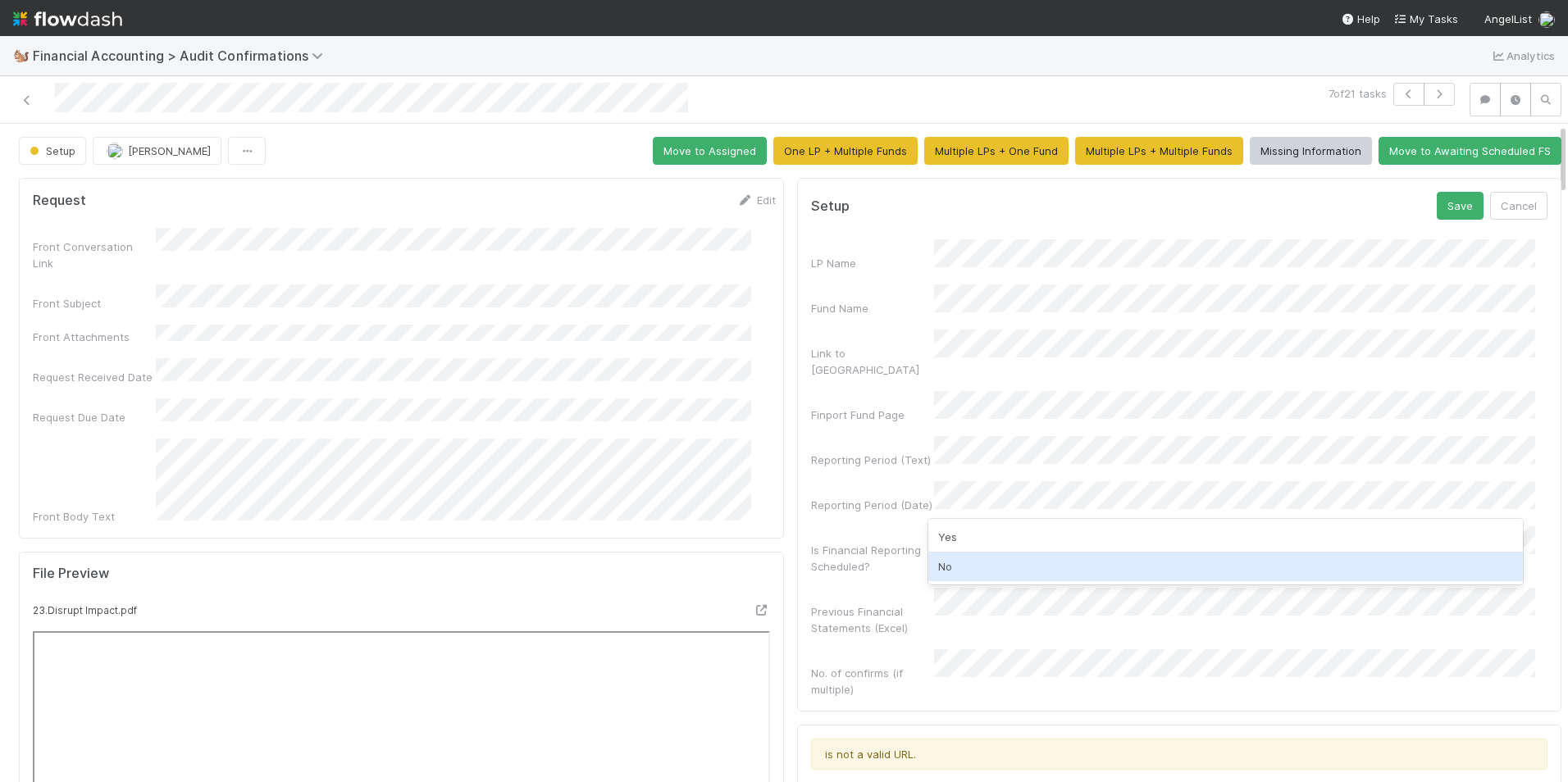
click at [983, 570] on div "No" at bounding box center [1226, 566] width 596 height 29
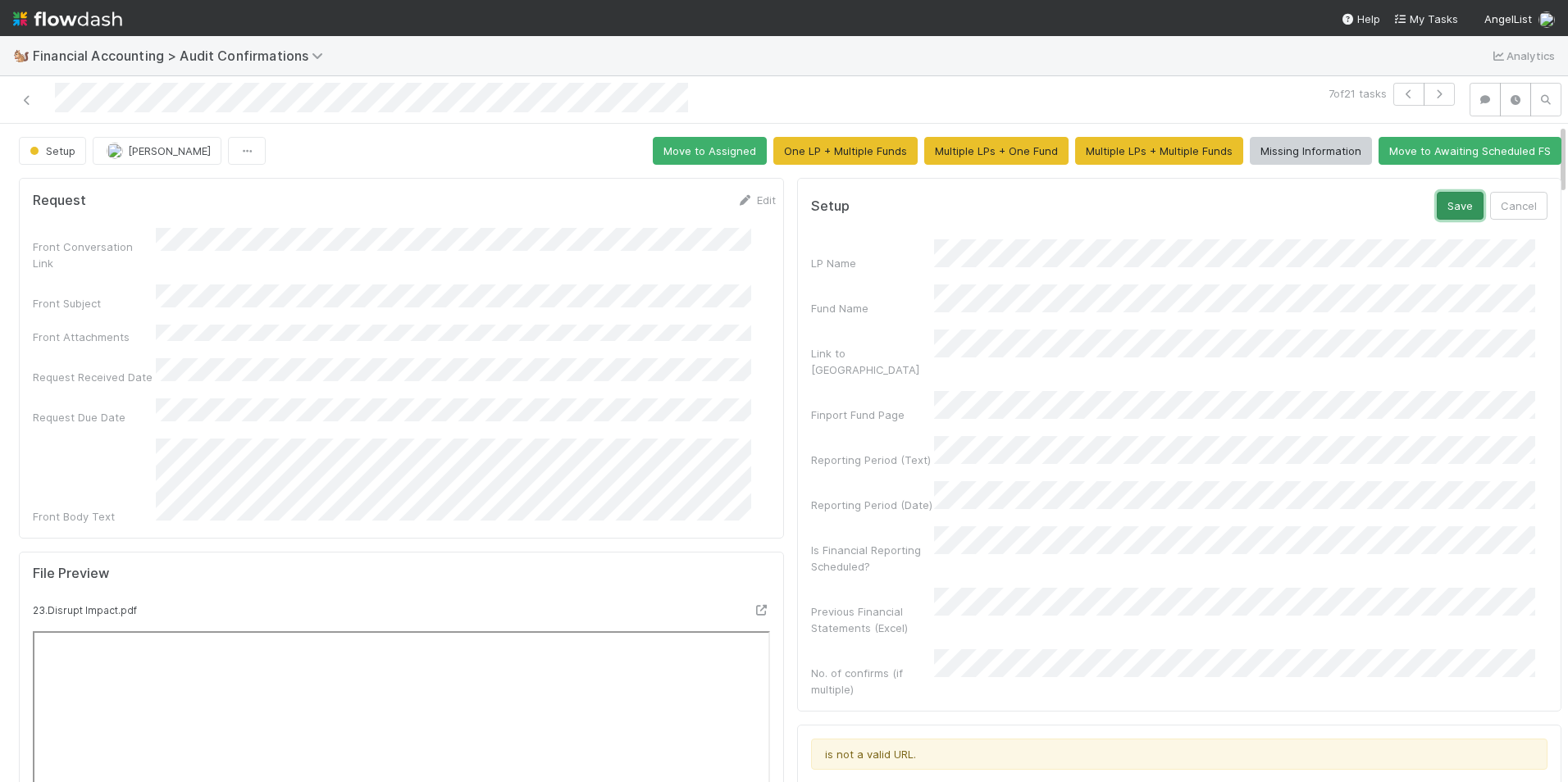
click at [1437, 199] on button "Save" at bounding box center [1460, 206] width 47 height 28
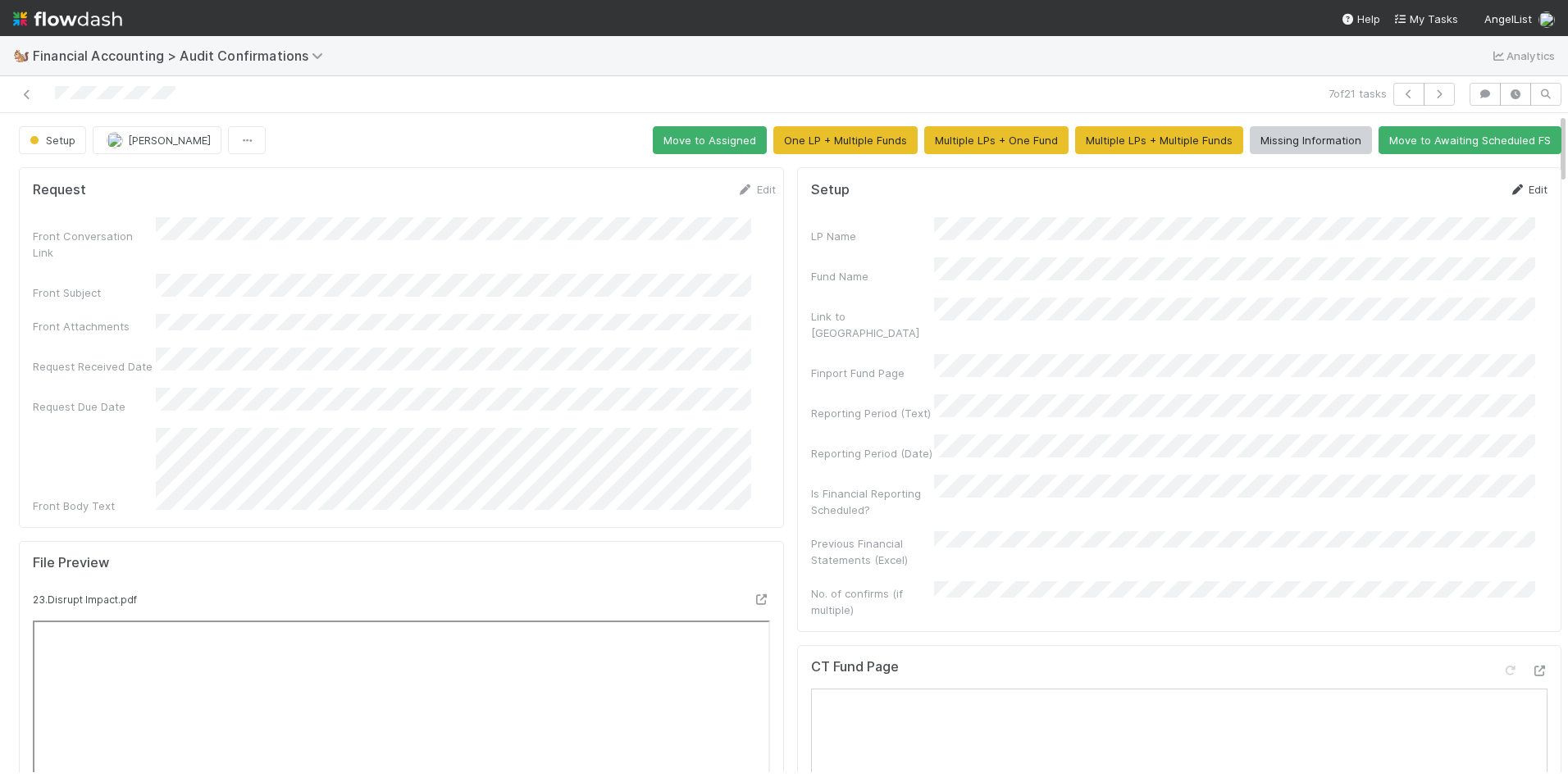
click at [1508, 188] on icon at bounding box center [1517, 190] width 17 height 11
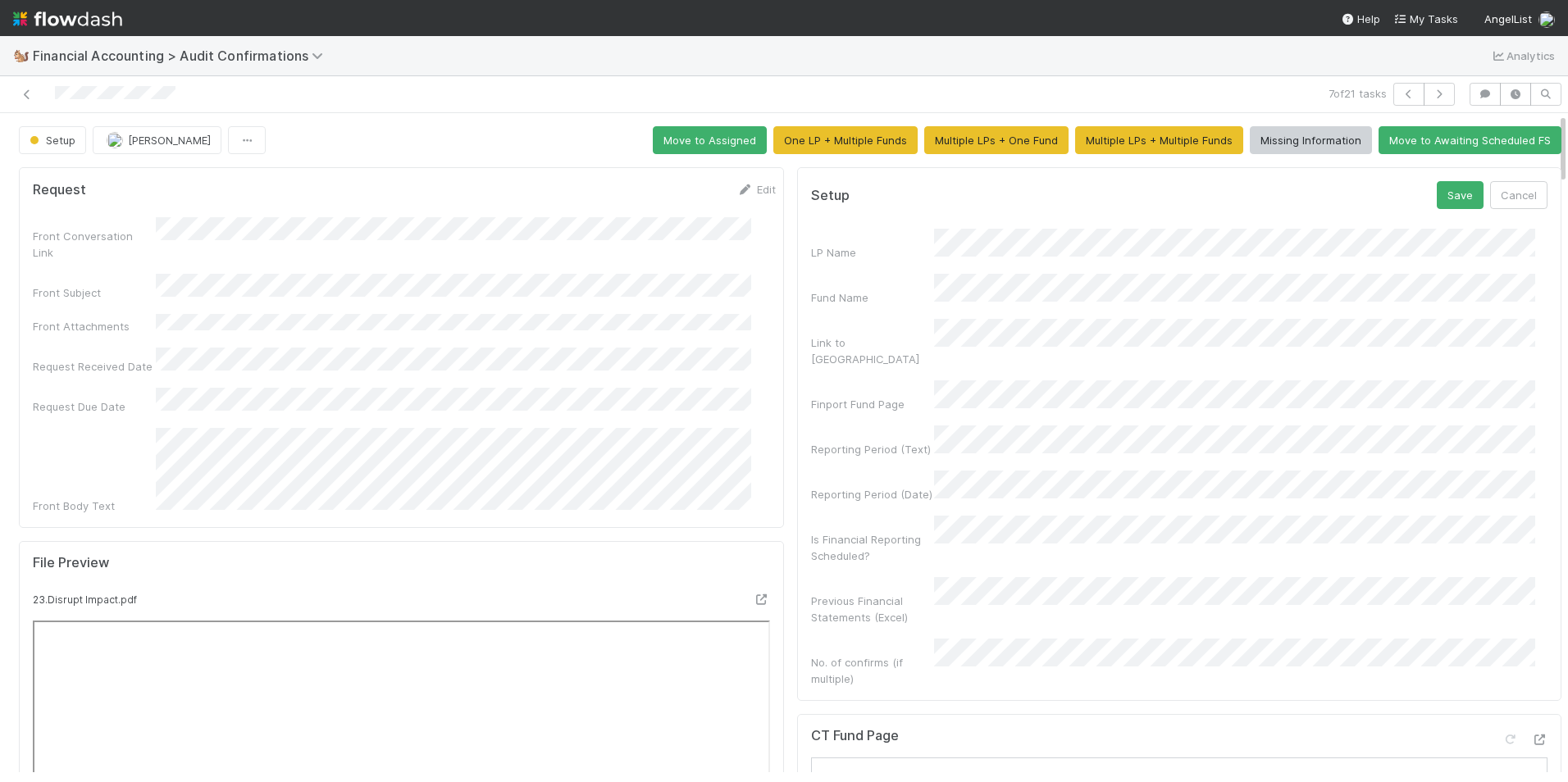
click at [864, 531] on div "Is Financial Reporting Scheduled?" at bounding box center [872, 548] width 123 height 33
click at [1490, 197] on button "Cancel" at bounding box center [1518, 195] width 57 height 28
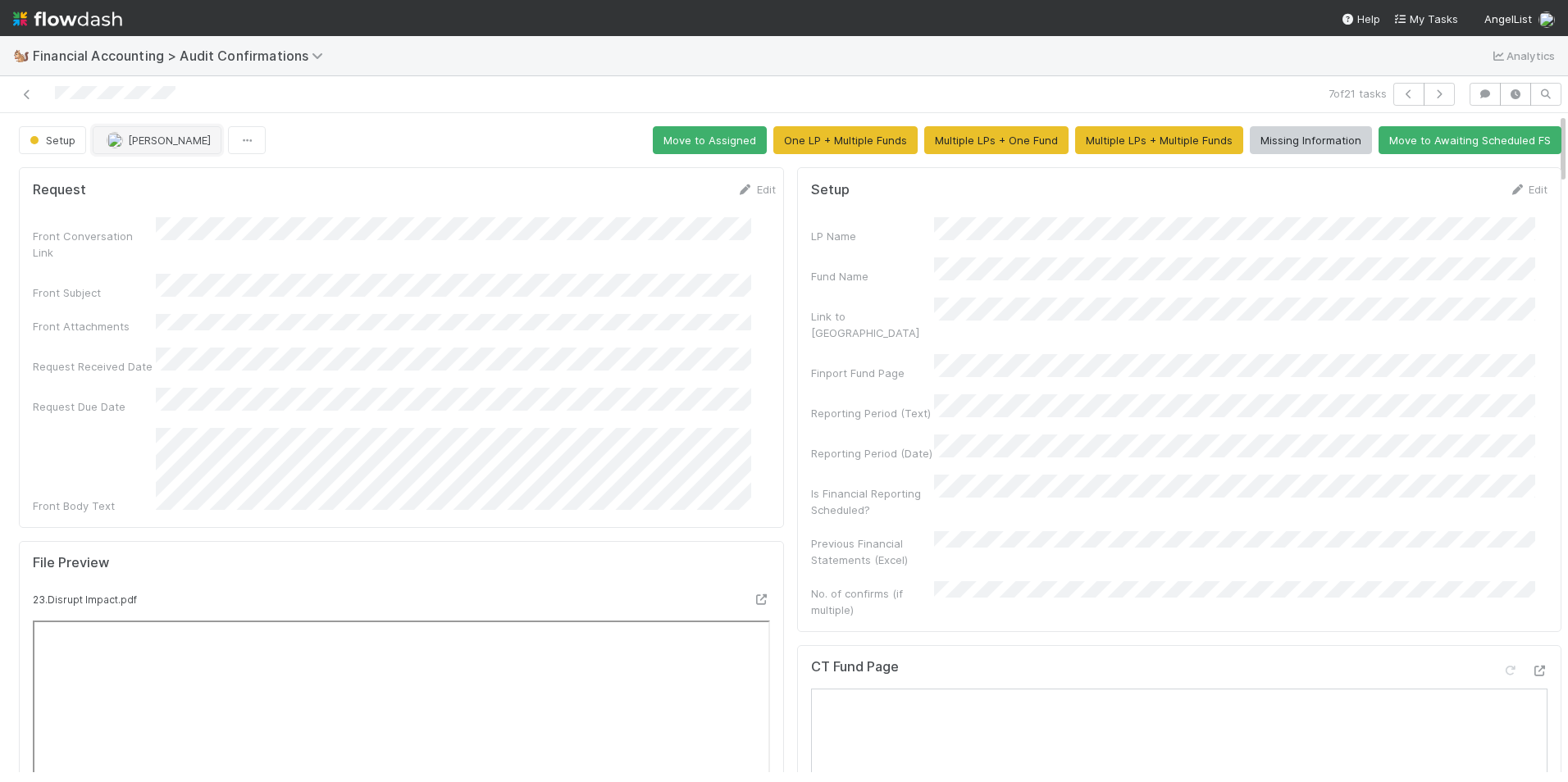
click at [139, 145] on span "[PERSON_NAME]" at bounding box center [169, 140] width 83 height 13
click at [164, 210] on span "[PERSON_NAME]" at bounding box center [159, 210] width 83 height 13
click at [695, 147] on button "Move to Assigned" at bounding box center [710, 140] width 114 height 28
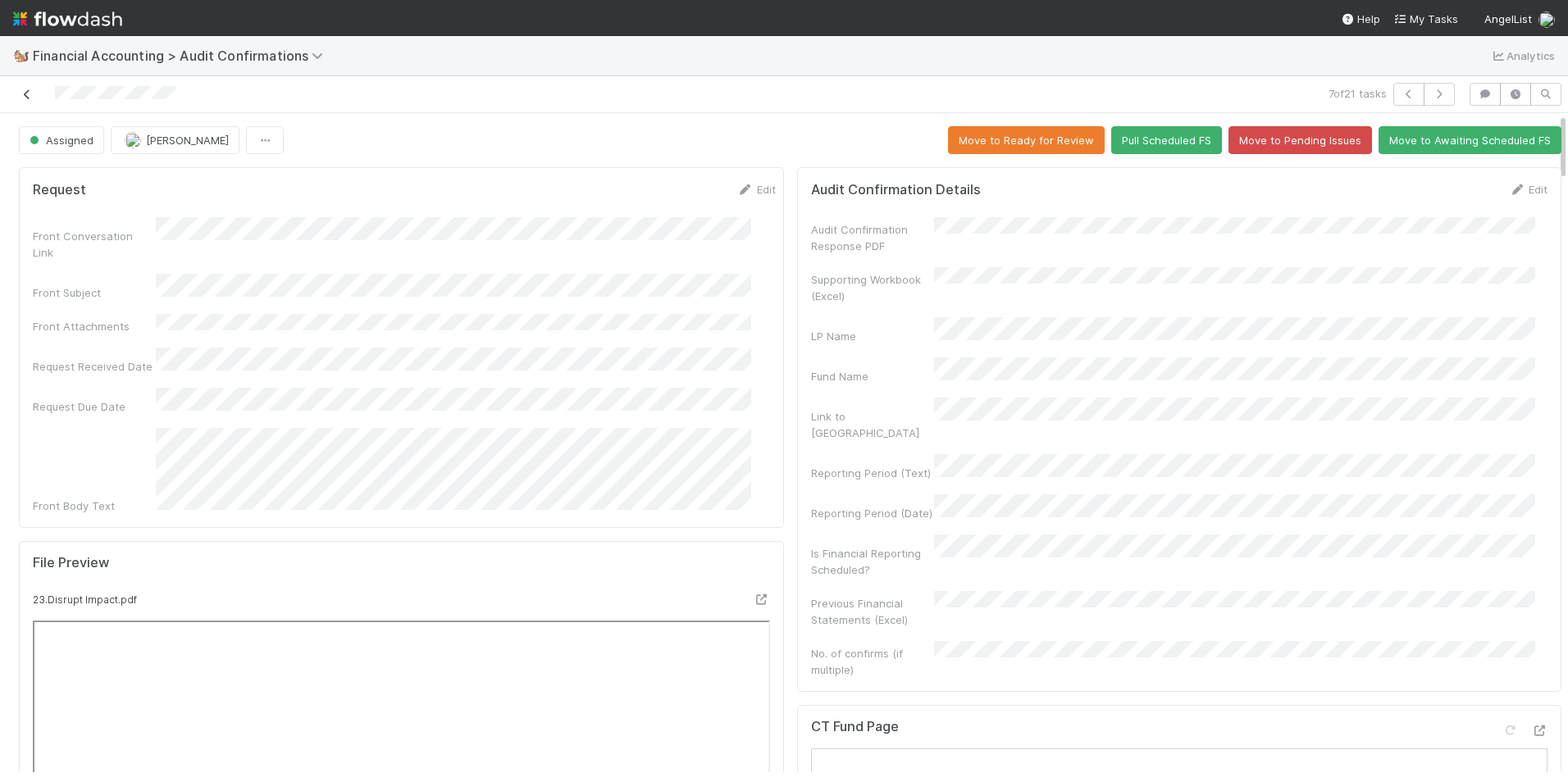
click at [32, 99] on icon at bounding box center [28, 95] width 17 height 11
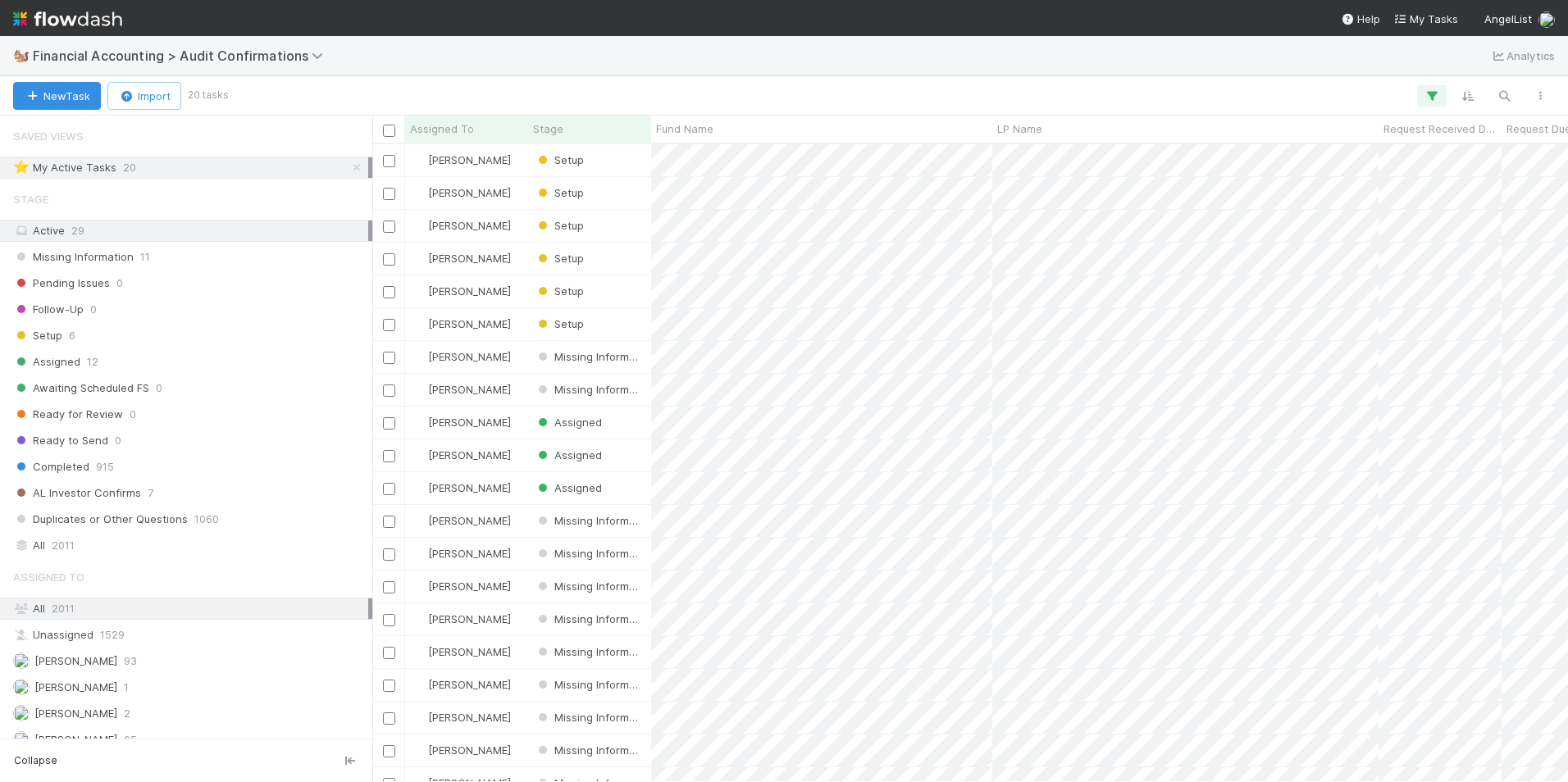
scroll to position [13, 13]
click at [616, 321] on div "Setup" at bounding box center [590, 323] width 123 height 32
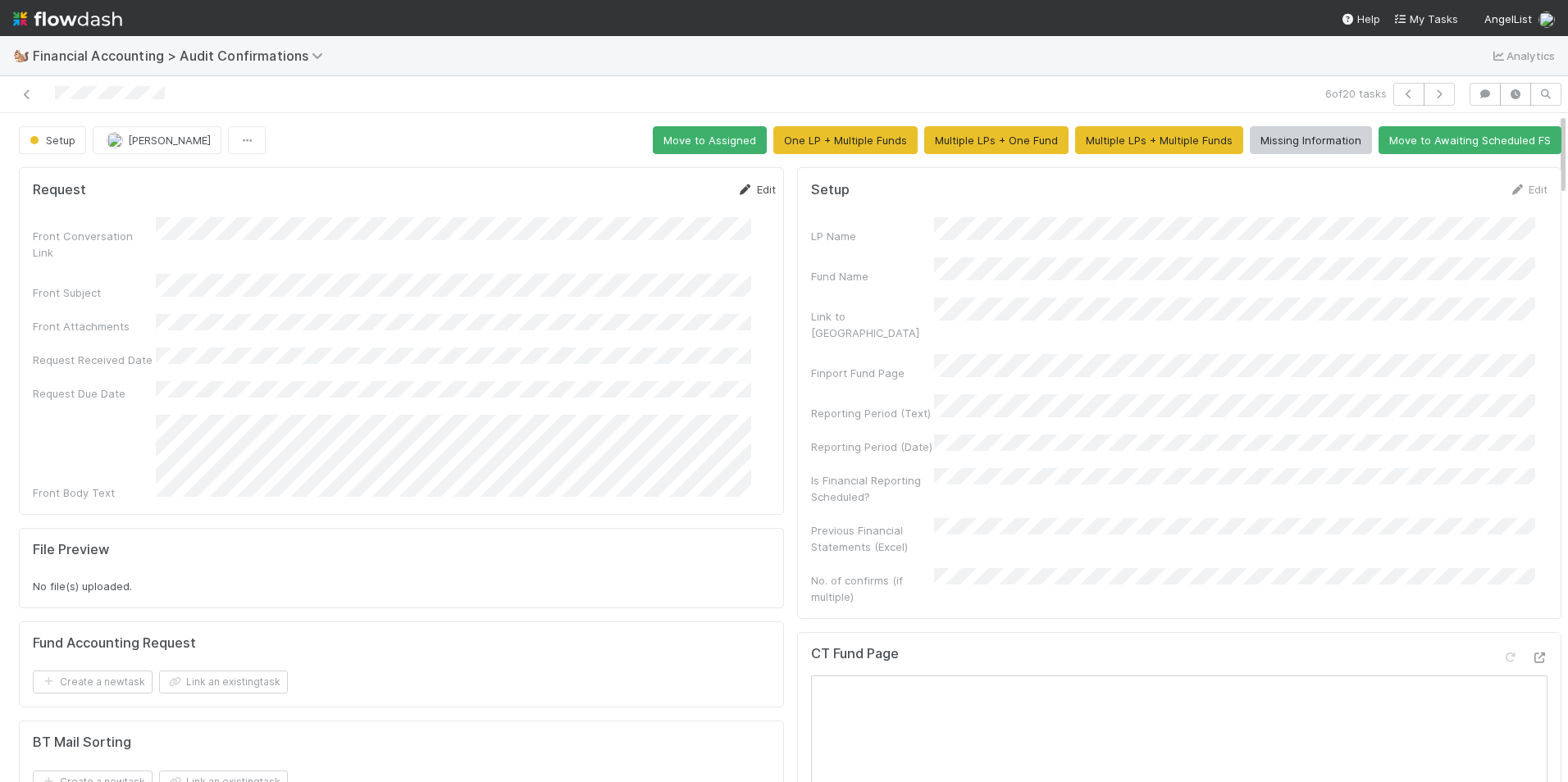
click at [737, 187] on link "Edit" at bounding box center [756, 189] width 39 height 13
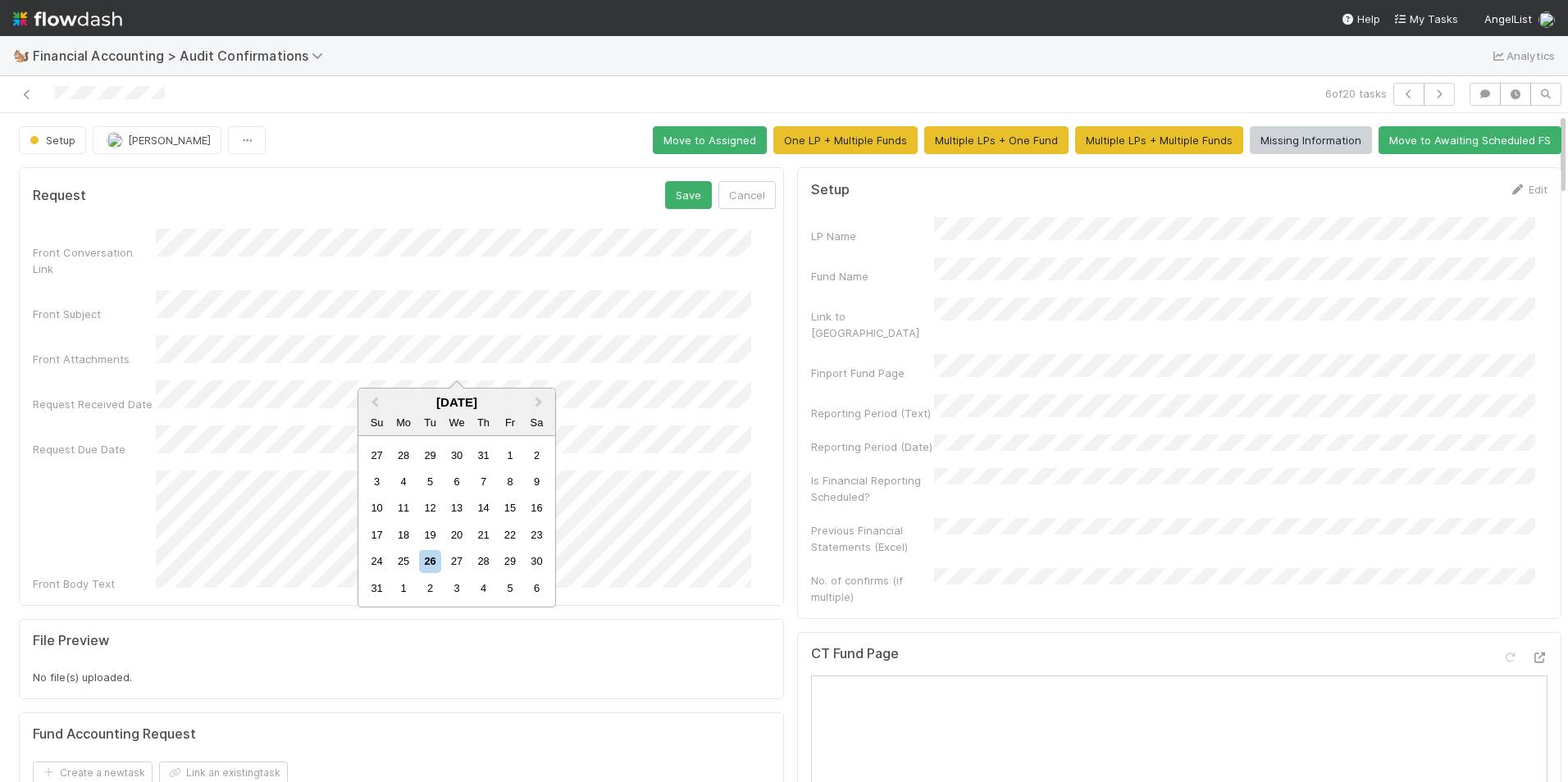
click at [403, 559] on div "25" at bounding box center [403, 561] width 22 height 22
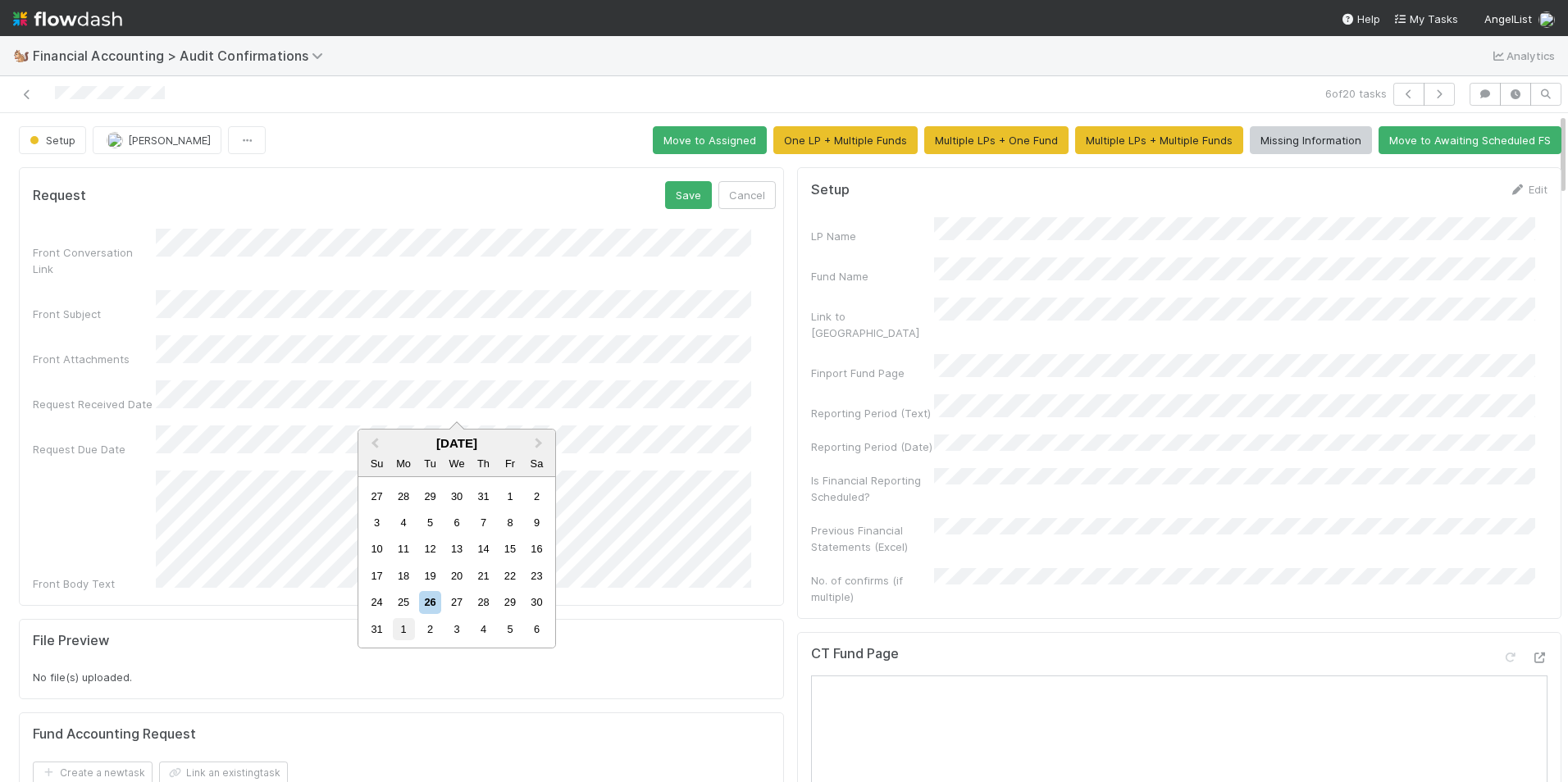
click at [404, 627] on div "1" at bounding box center [403, 629] width 22 height 22
click at [672, 189] on button "Save" at bounding box center [687, 195] width 47 height 28
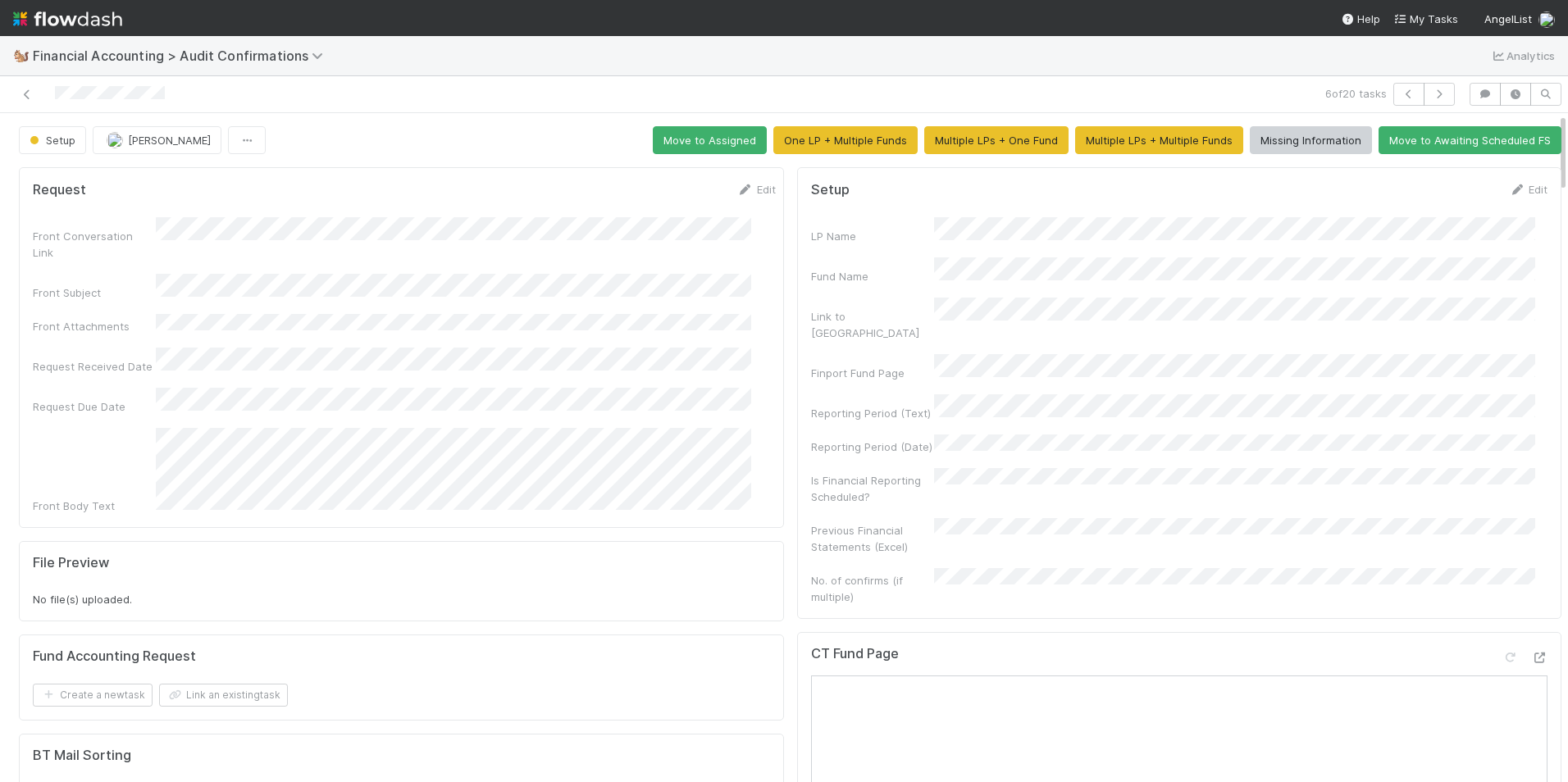
click at [1511, 196] on div "Edit" at bounding box center [1528, 189] width 39 height 17
click at [1508, 187] on link "Edit" at bounding box center [1528, 189] width 39 height 13
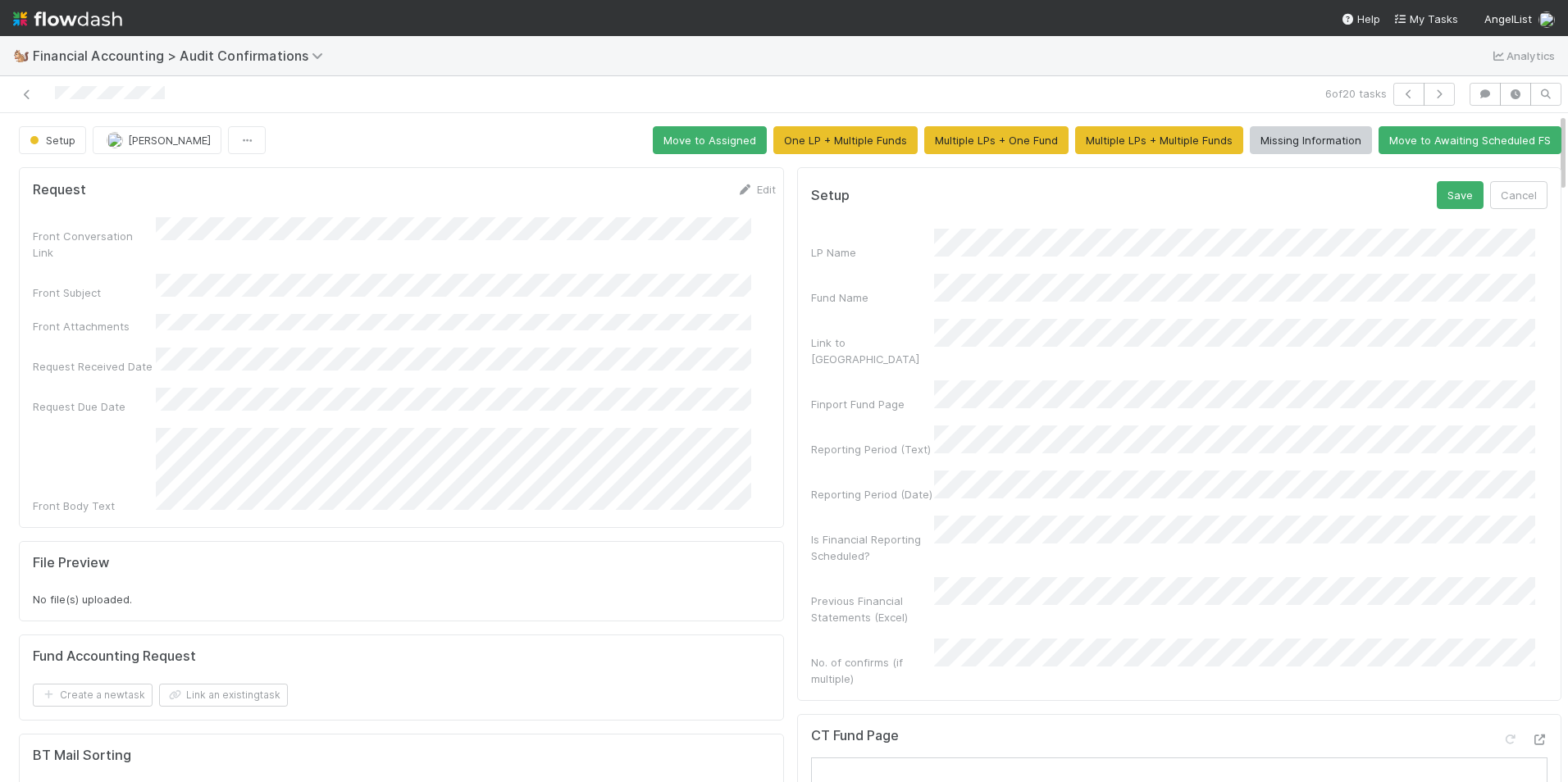
click at [847, 194] on form "Setup Save Cancel LP Name Fund Name Link to CT Finport Fund Page Reporting Peri…" at bounding box center [1179, 434] width 737 height 505
click at [881, 279] on div "Fund Name" at bounding box center [1179, 289] width 737 height 32
click at [870, 380] on div "Finport Fund Page" at bounding box center [1179, 396] width 737 height 32
click at [917, 425] on div "Reporting Period (Text)" at bounding box center [1179, 441] width 737 height 32
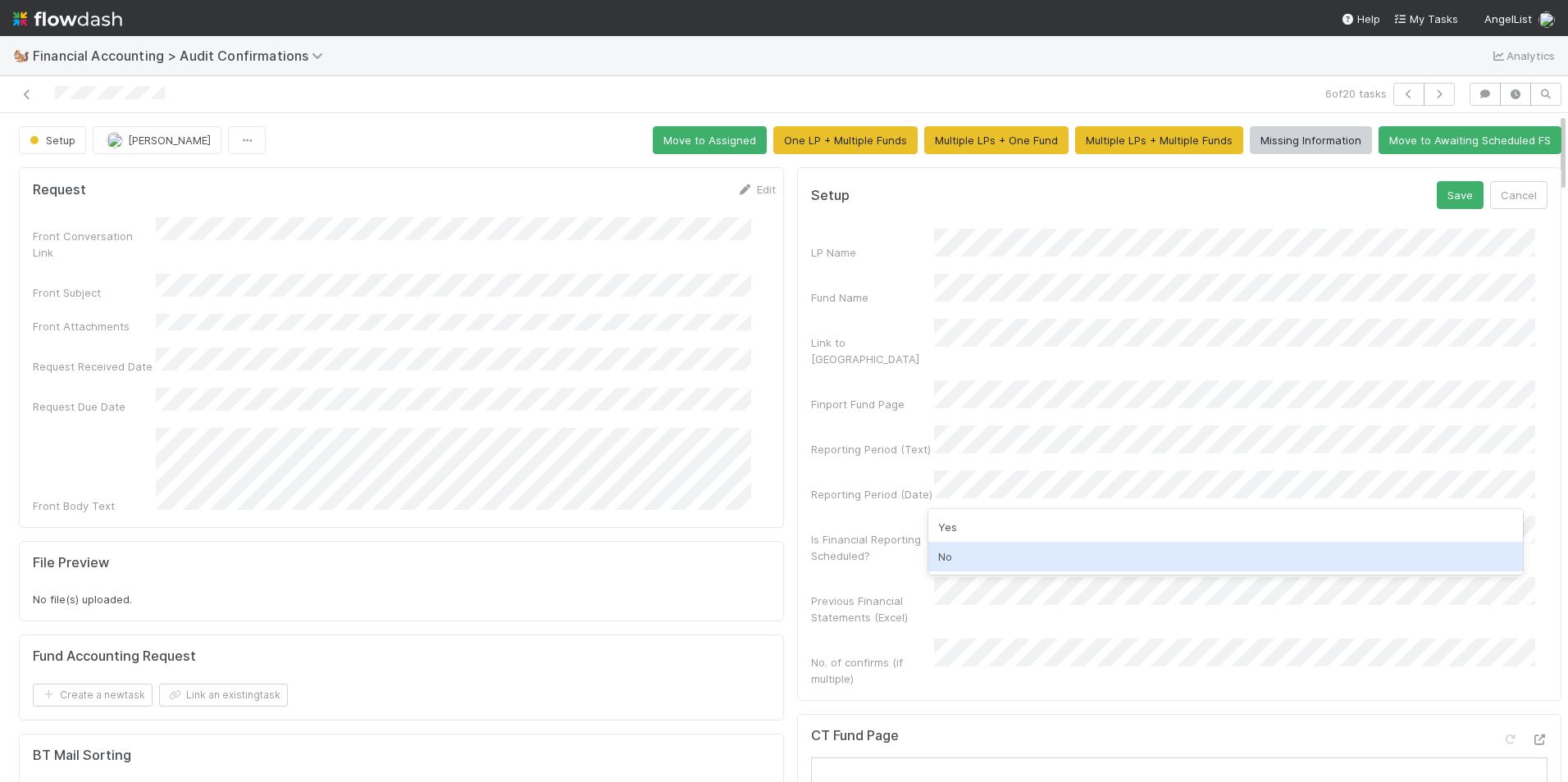
click at [966, 545] on div "No" at bounding box center [1226, 557] width 596 height 29
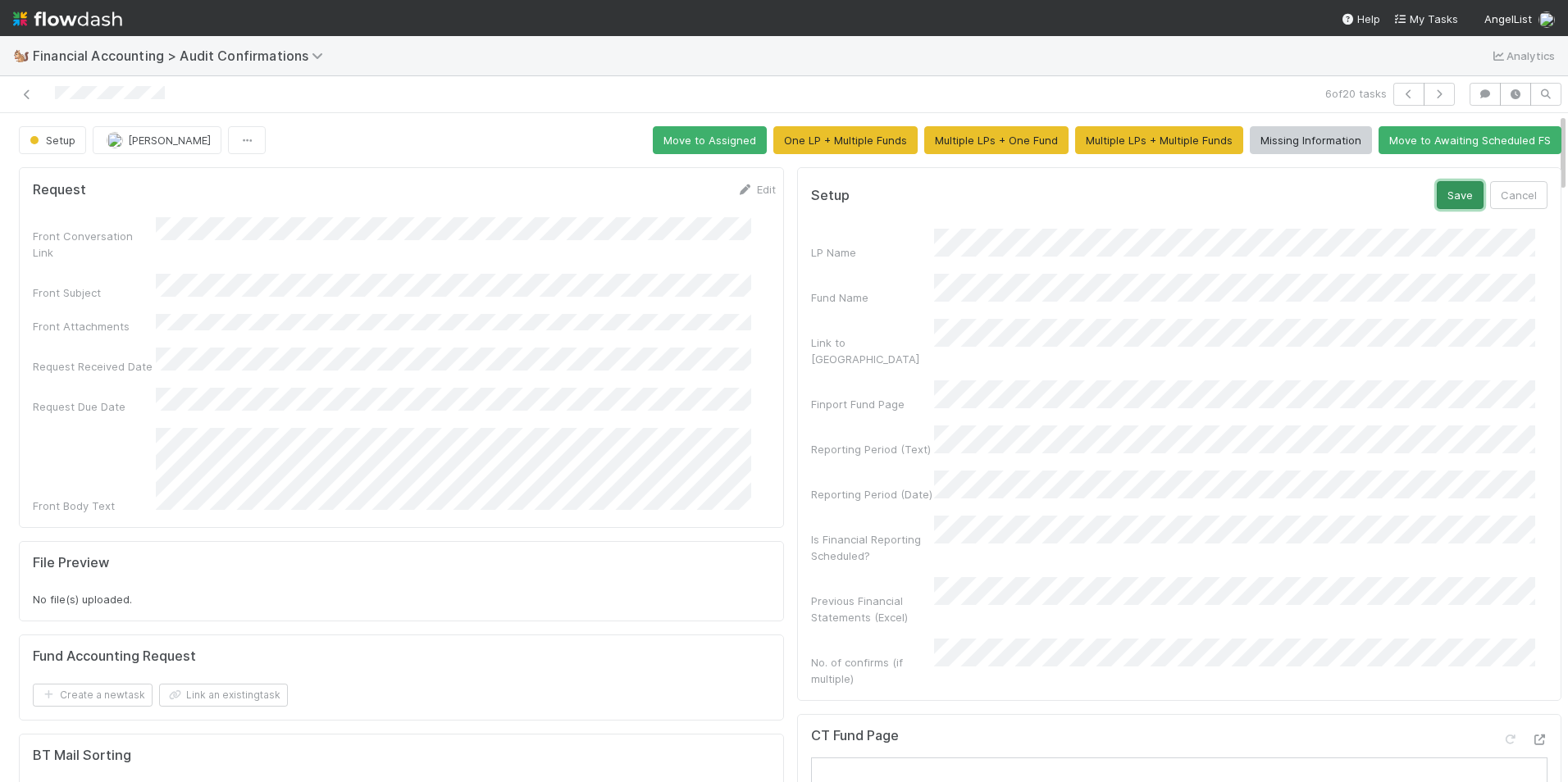
click at [1438, 194] on button "Save" at bounding box center [1460, 195] width 47 height 28
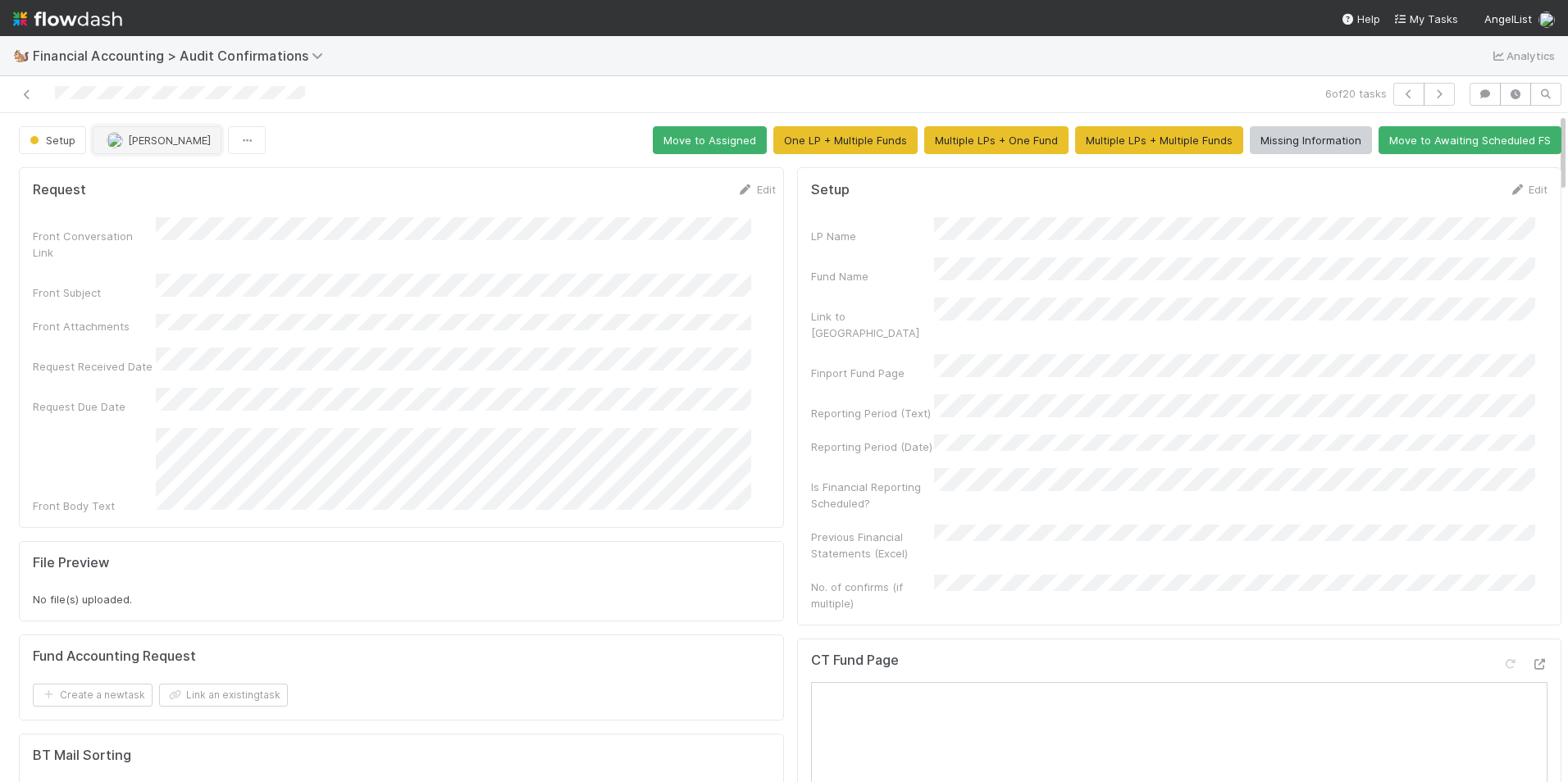
click at [130, 145] on span "[PERSON_NAME]" at bounding box center [169, 140] width 83 height 13
click at [232, 195] on div "[PERSON_NAME]" at bounding box center [203, 181] width 232 height 29
click at [687, 136] on button "Move to Assigned" at bounding box center [710, 140] width 114 height 28
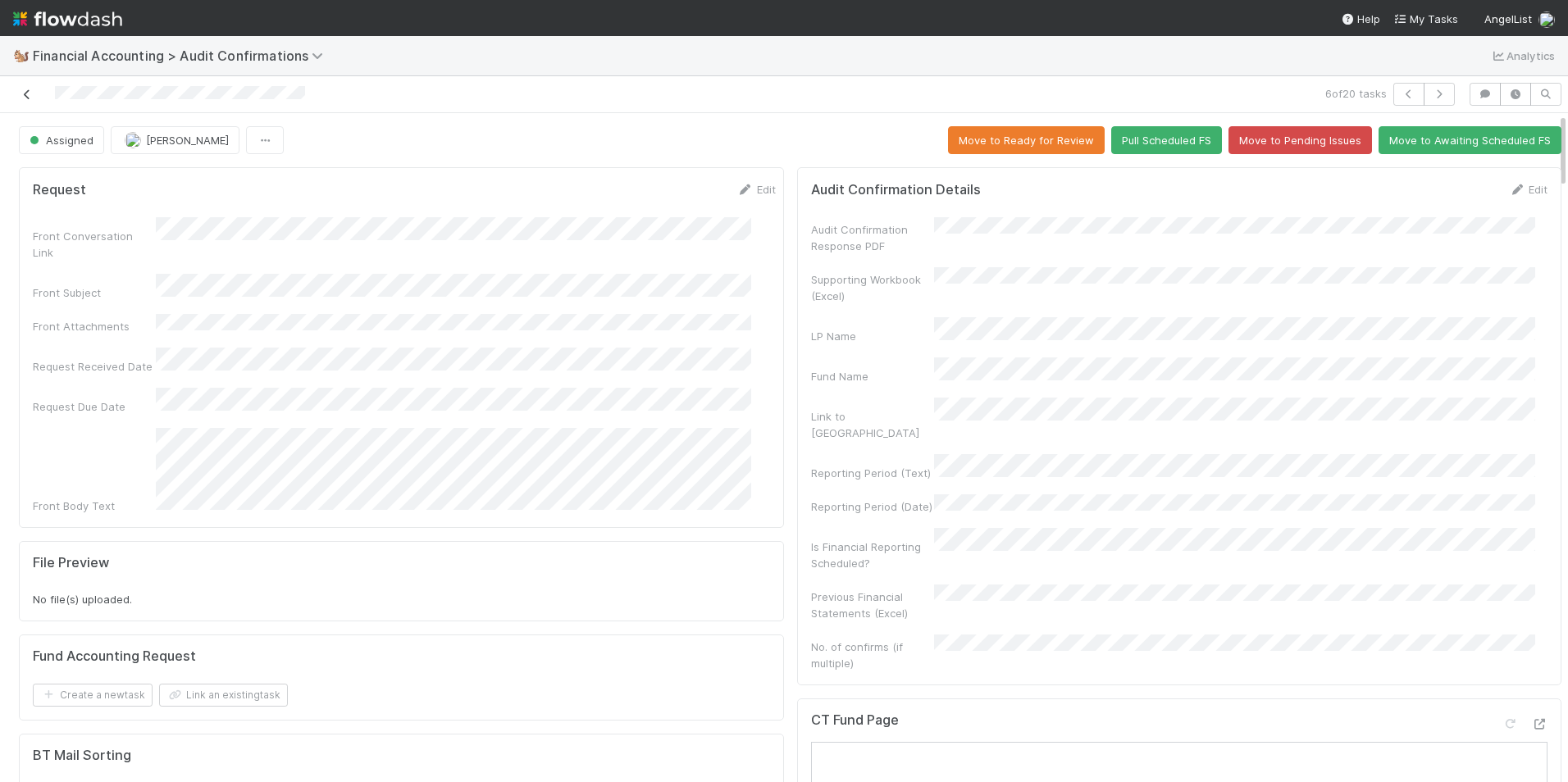
click at [22, 94] on icon at bounding box center [28, 95] width 17 height 11
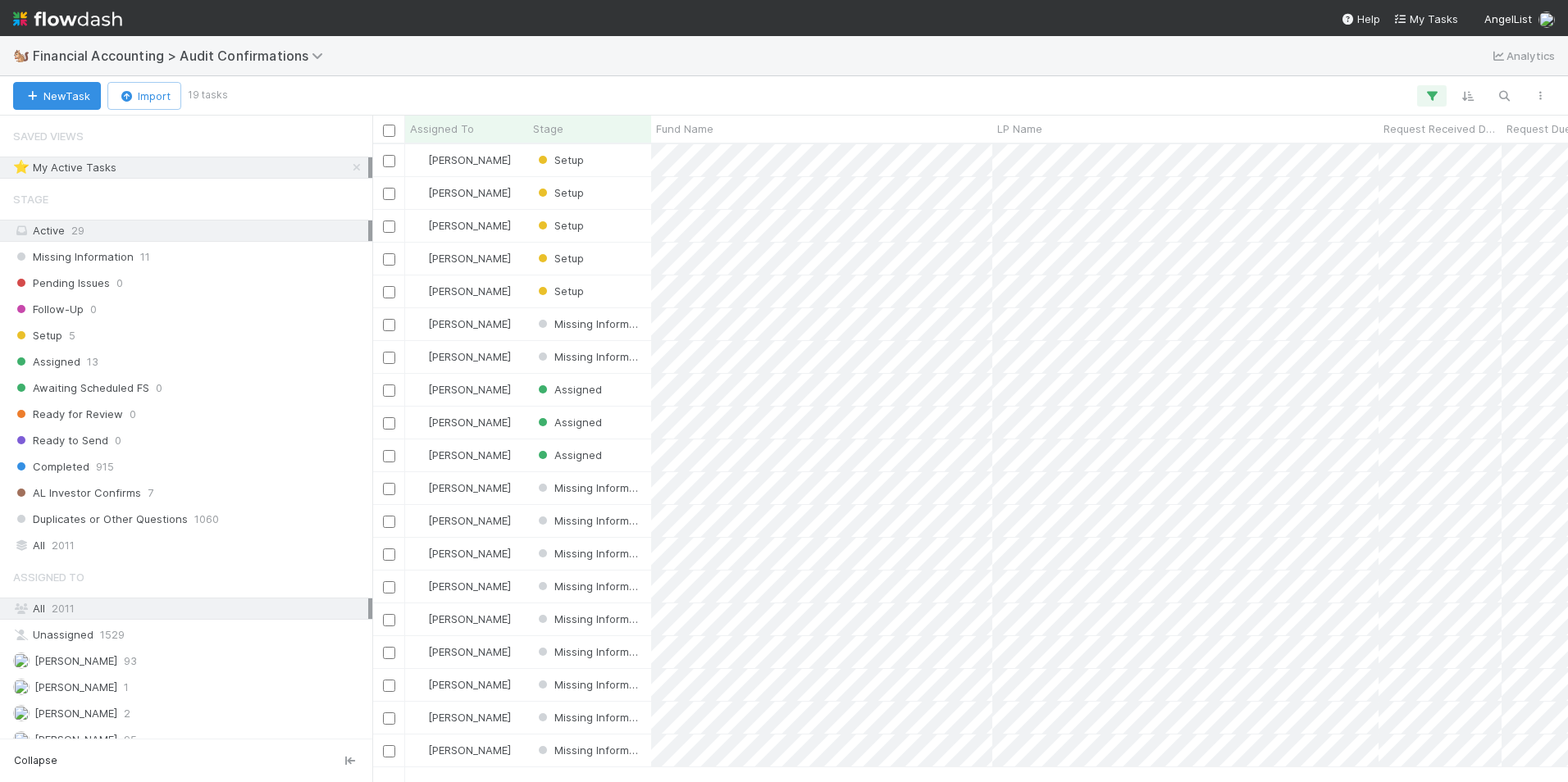
scroll to position [626, 1183]
click at [646, 285] on div "Setup" at bounding box center [590, 291] width 123 height 32
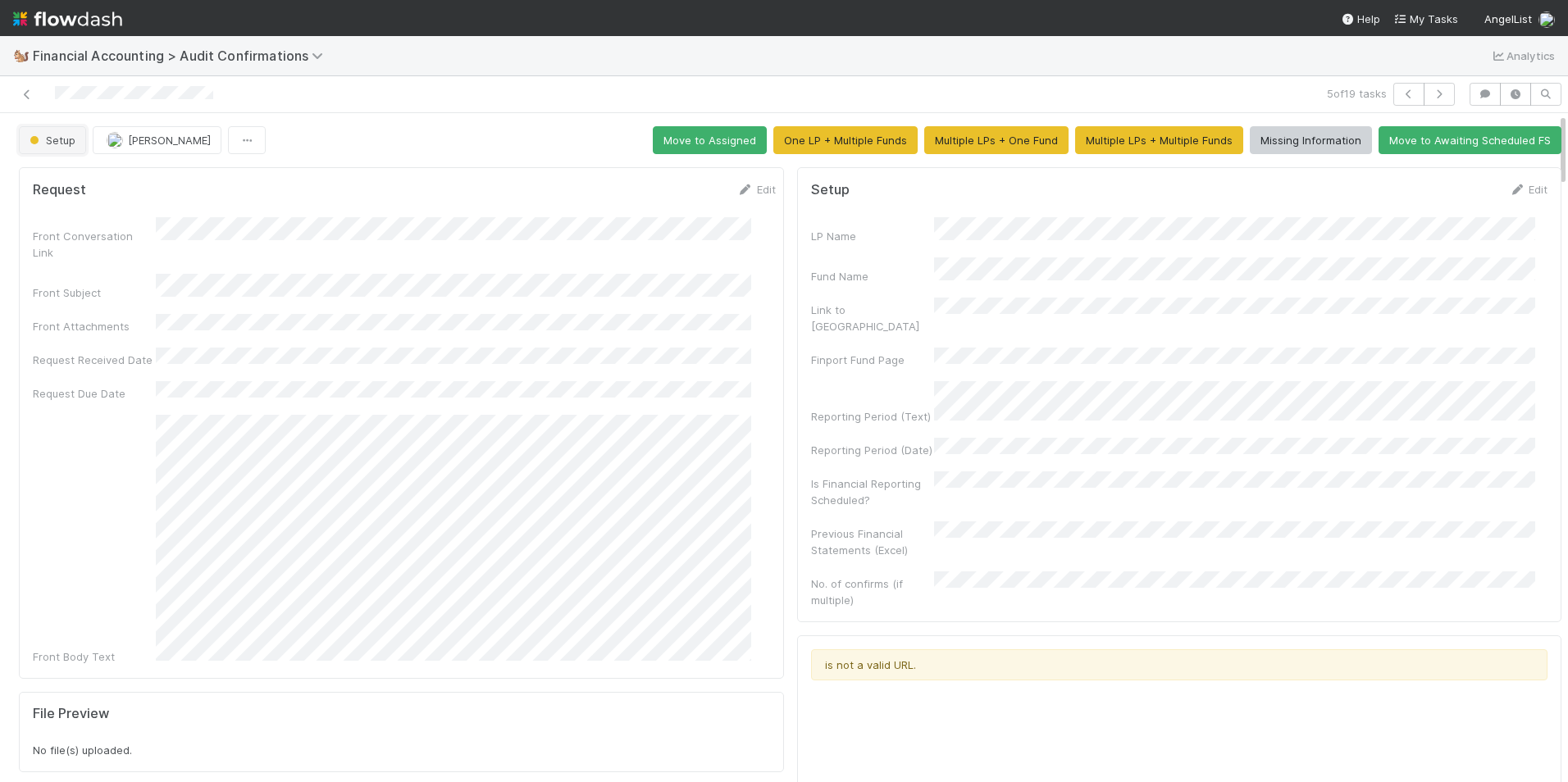
click at [28, 141] on span "Setup" at bounding box center [51, 140] width 50 height 13
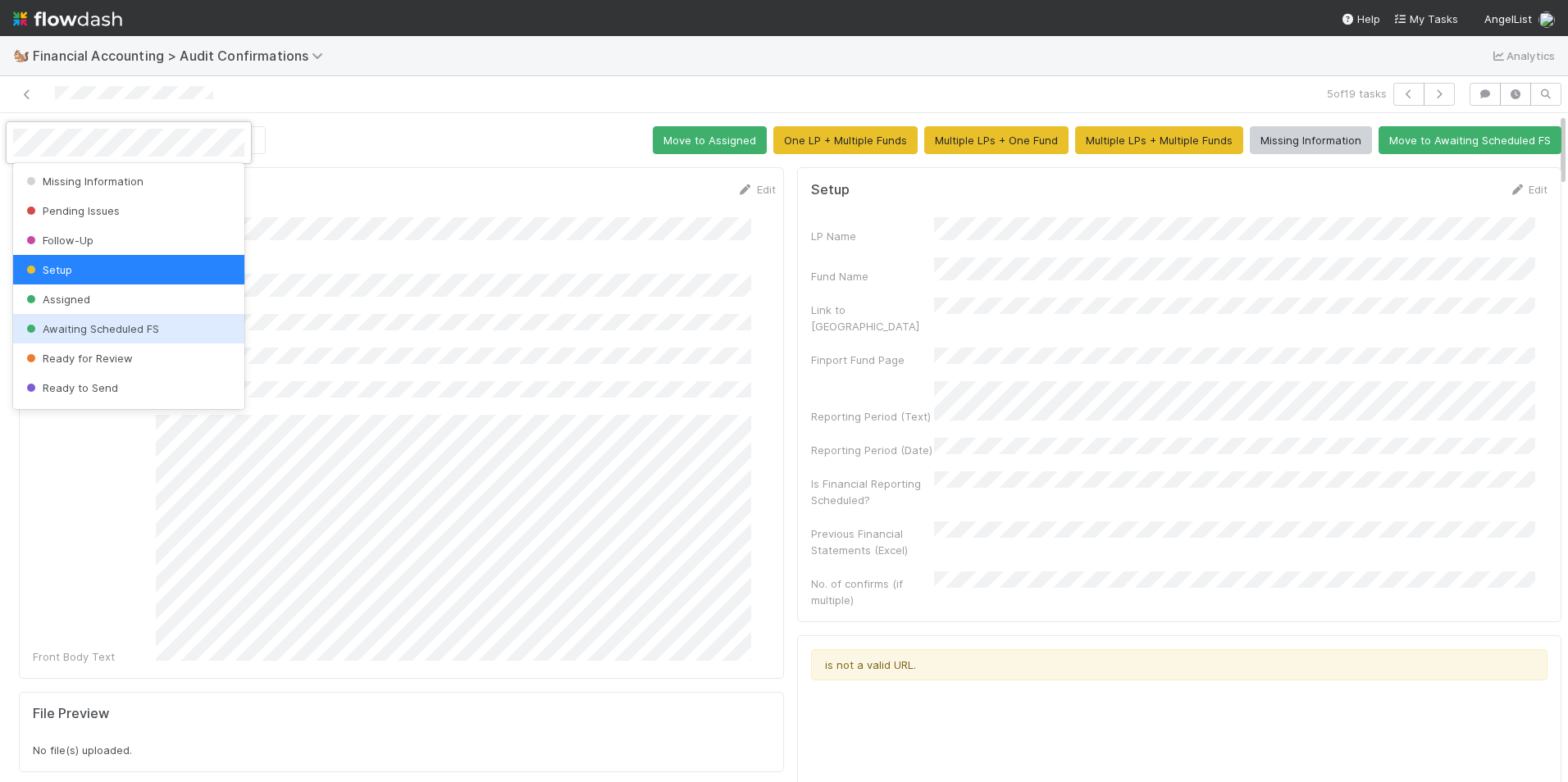
scroll to position [85, 0]
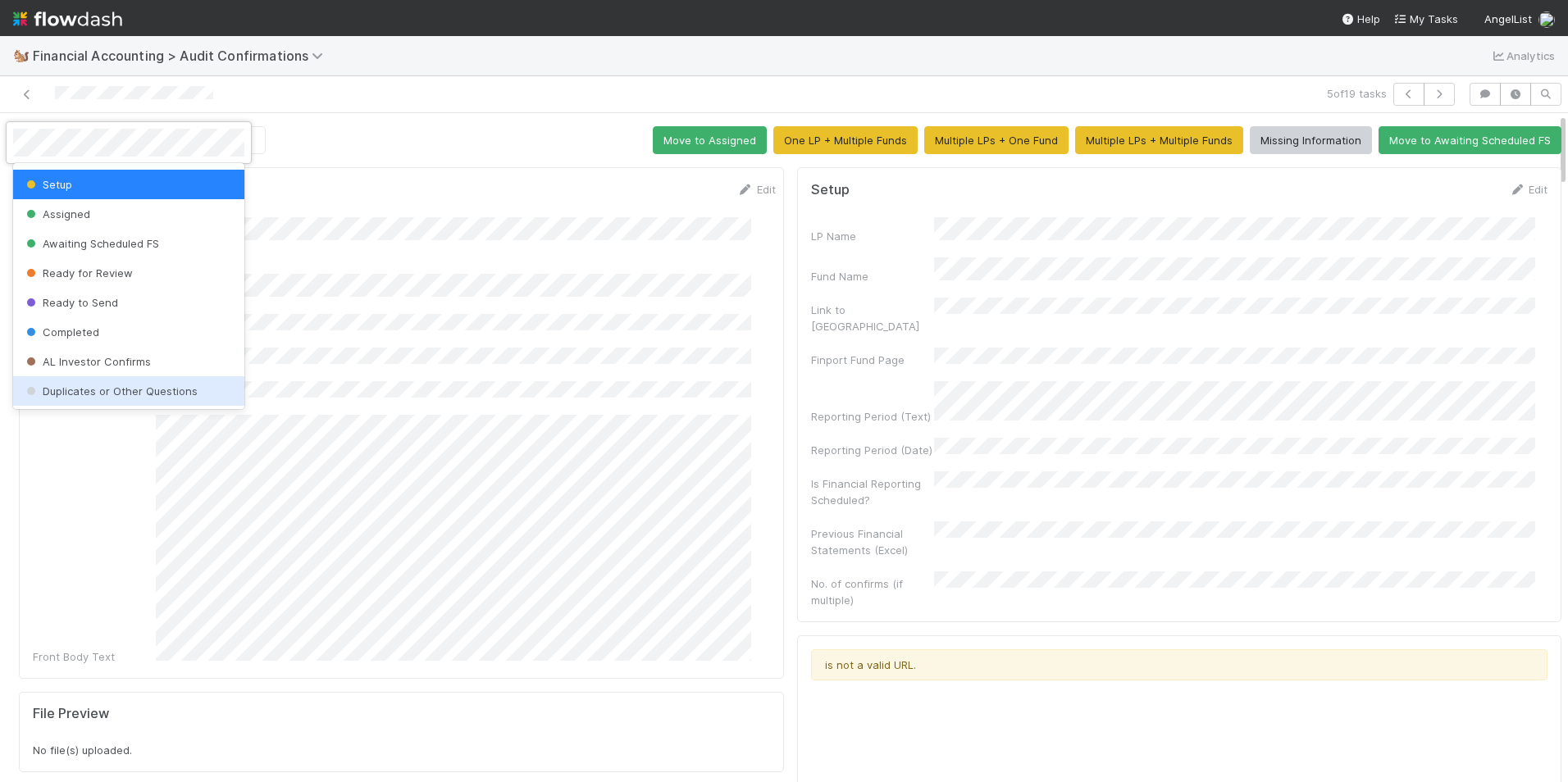
click at [125, 399] on div "Duplicates or Other Questions" at bounding box center [129, 391] width 232 height 29
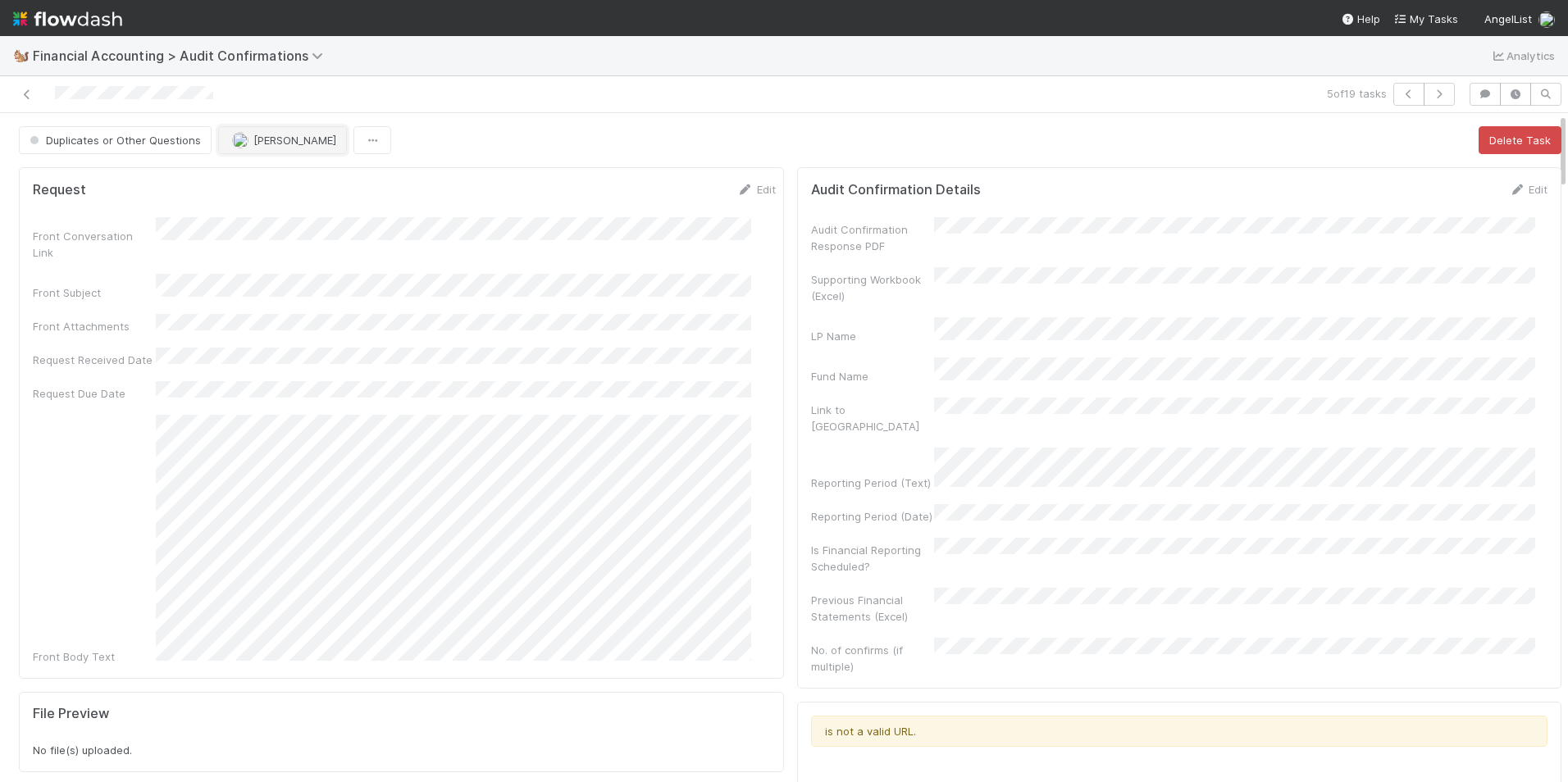
click at [269, 142] on span "[PERSON_NAME]" at bounding box center [295, 140] width 83 height 13
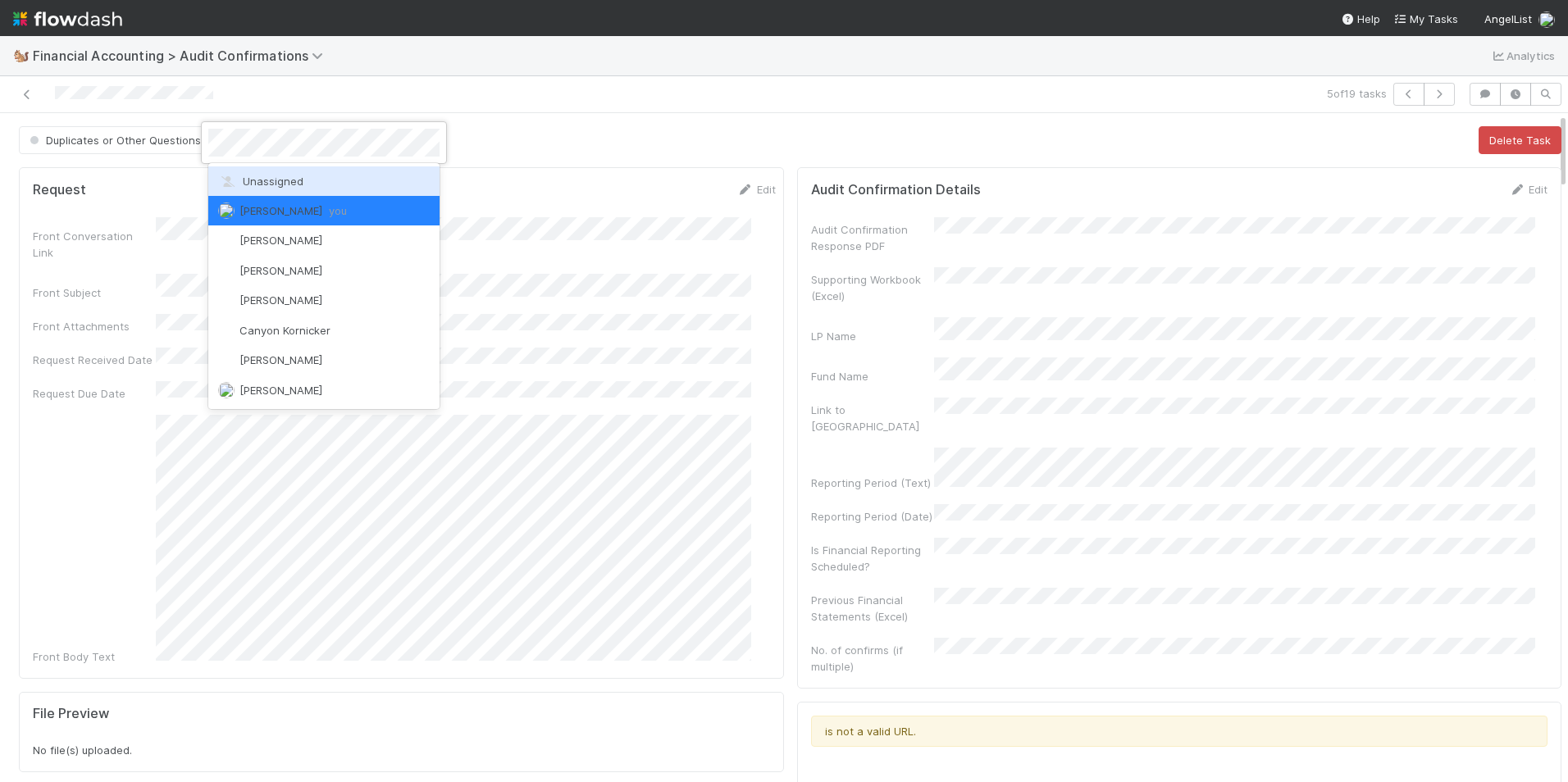
click at [270, 169] on div "Unassigned" at bounding box center [324, 181] width 232 height 29
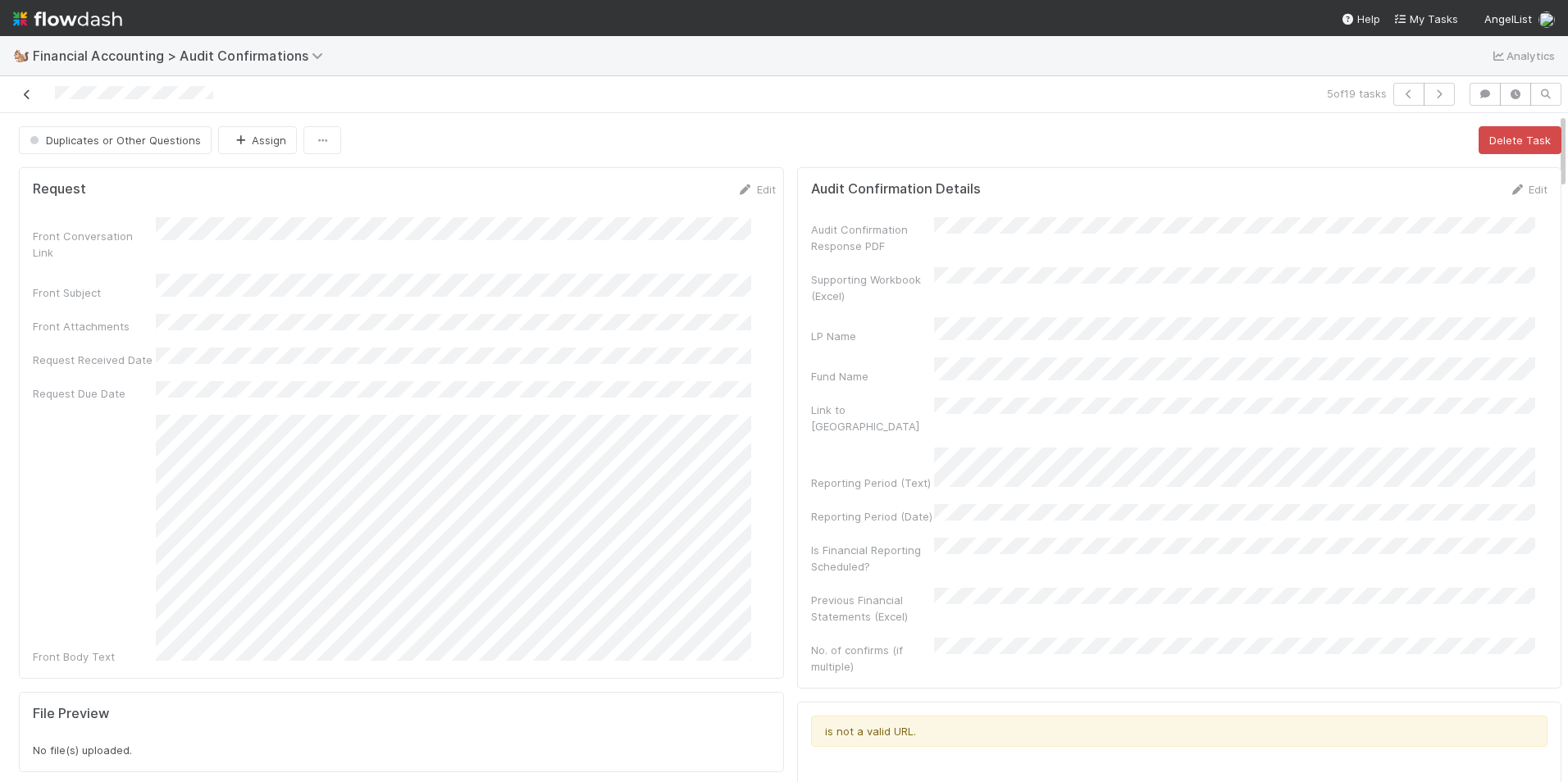
click at [27, 98] on icon at bounding box center [28, 95] width 17 height 11
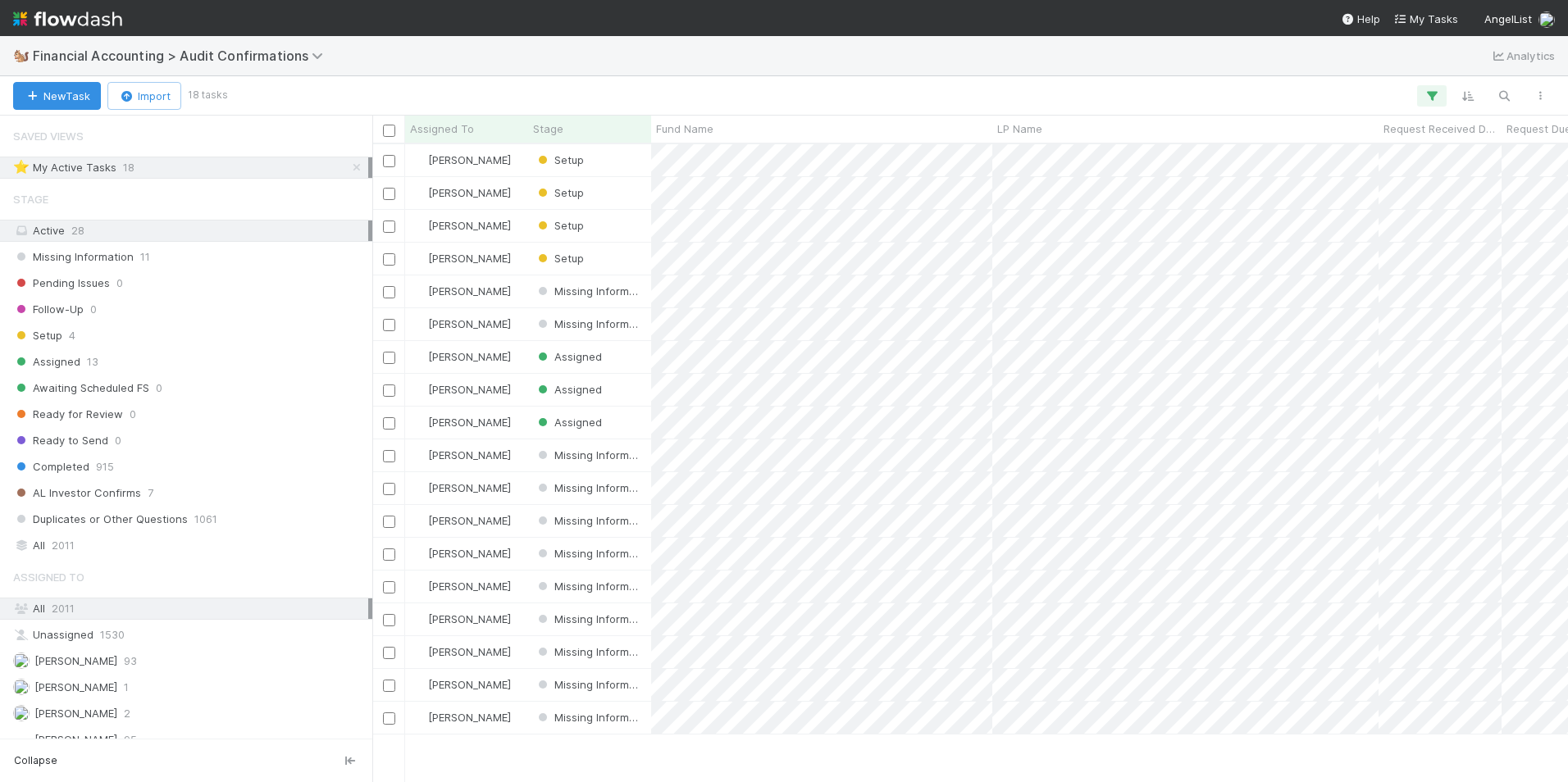
scroll to position [13, 13]
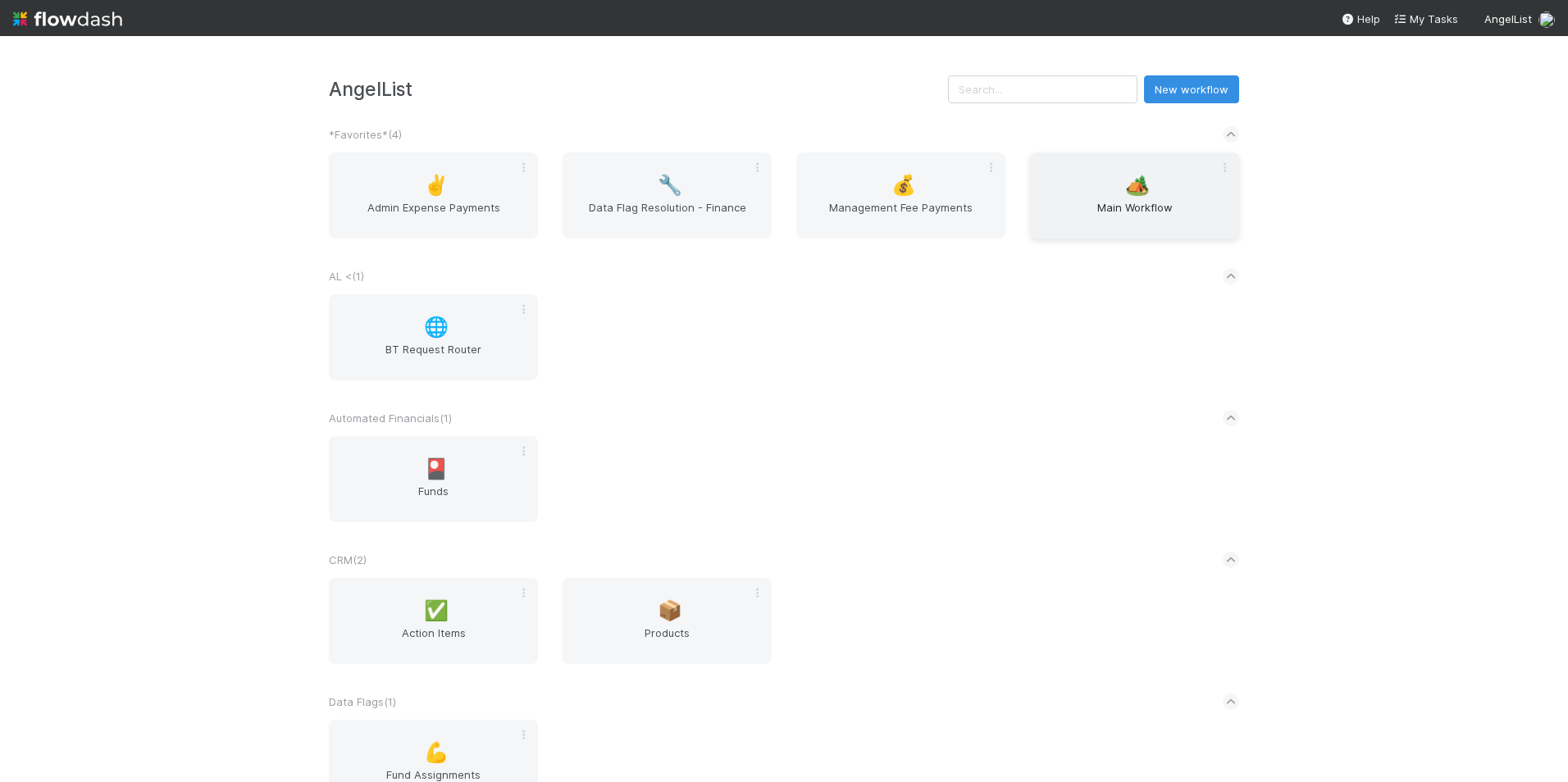
click at [1094, 209] on span "Main Workflow" at bounding box center [1134, 216] width 196 height 33
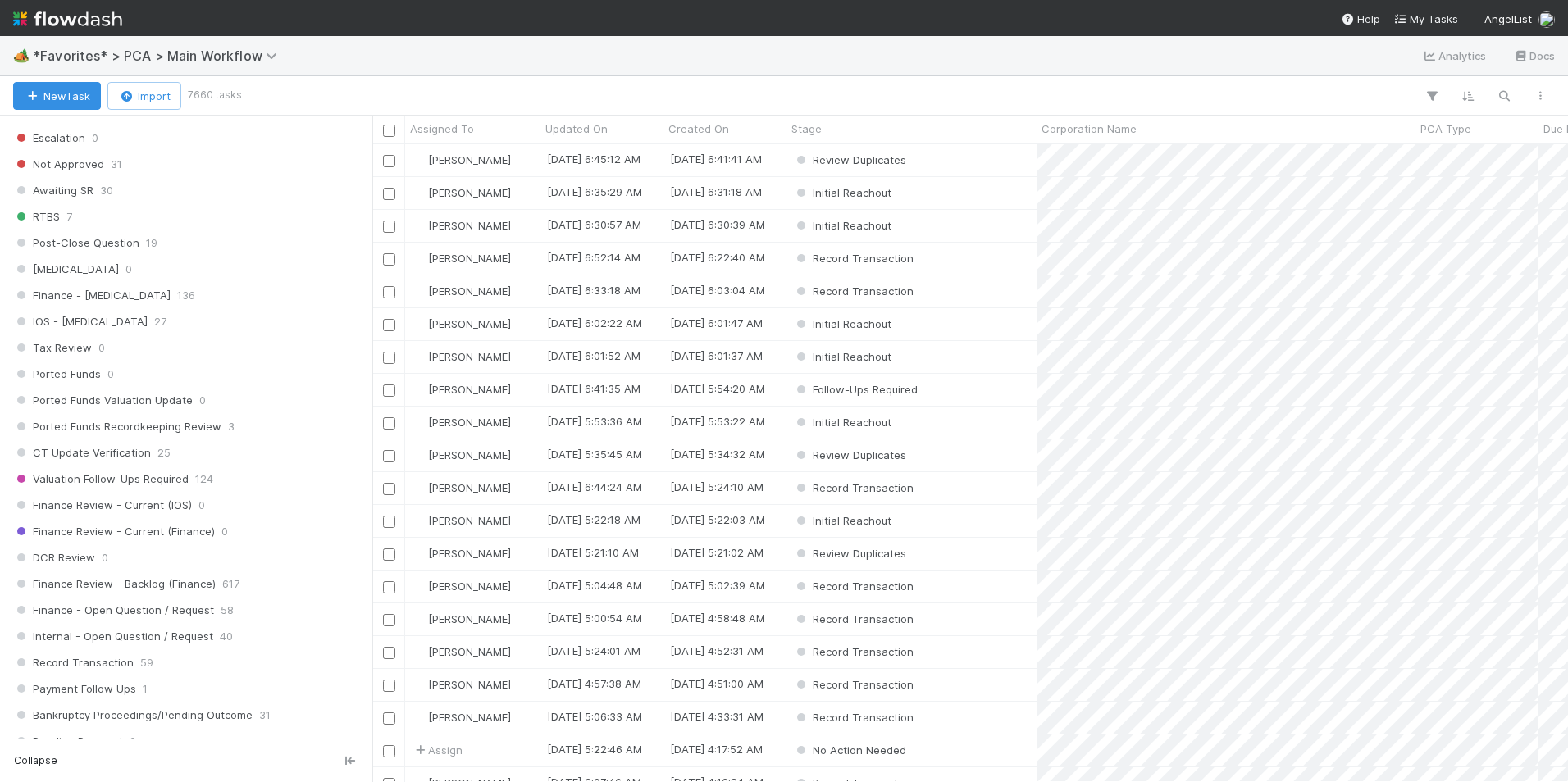
scroll to position [984, 0]
